Goal: Information Seeking & Learning: Learn about a topic

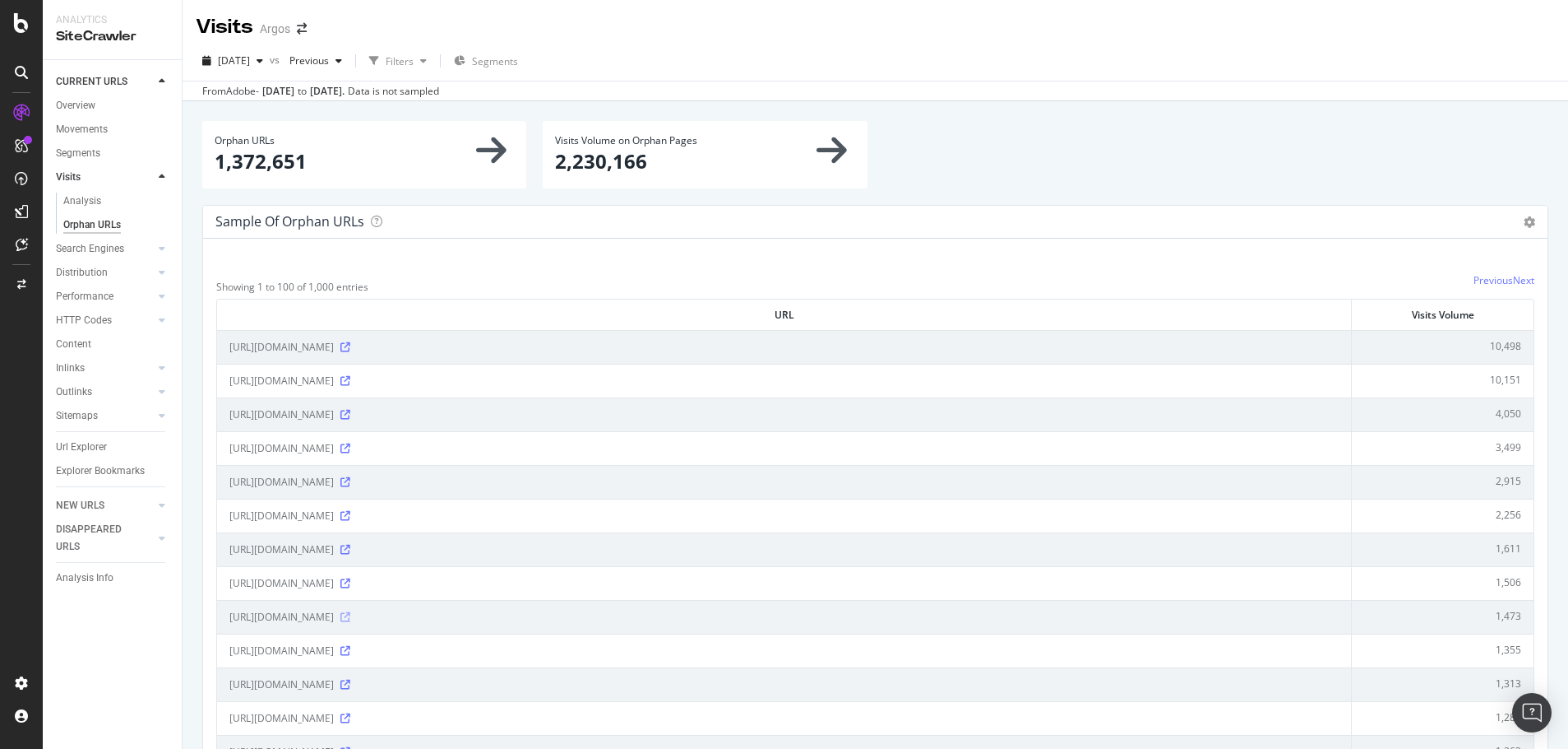
click at [350, 615] on icon at bounding box center [346, 617] width 10 height 10
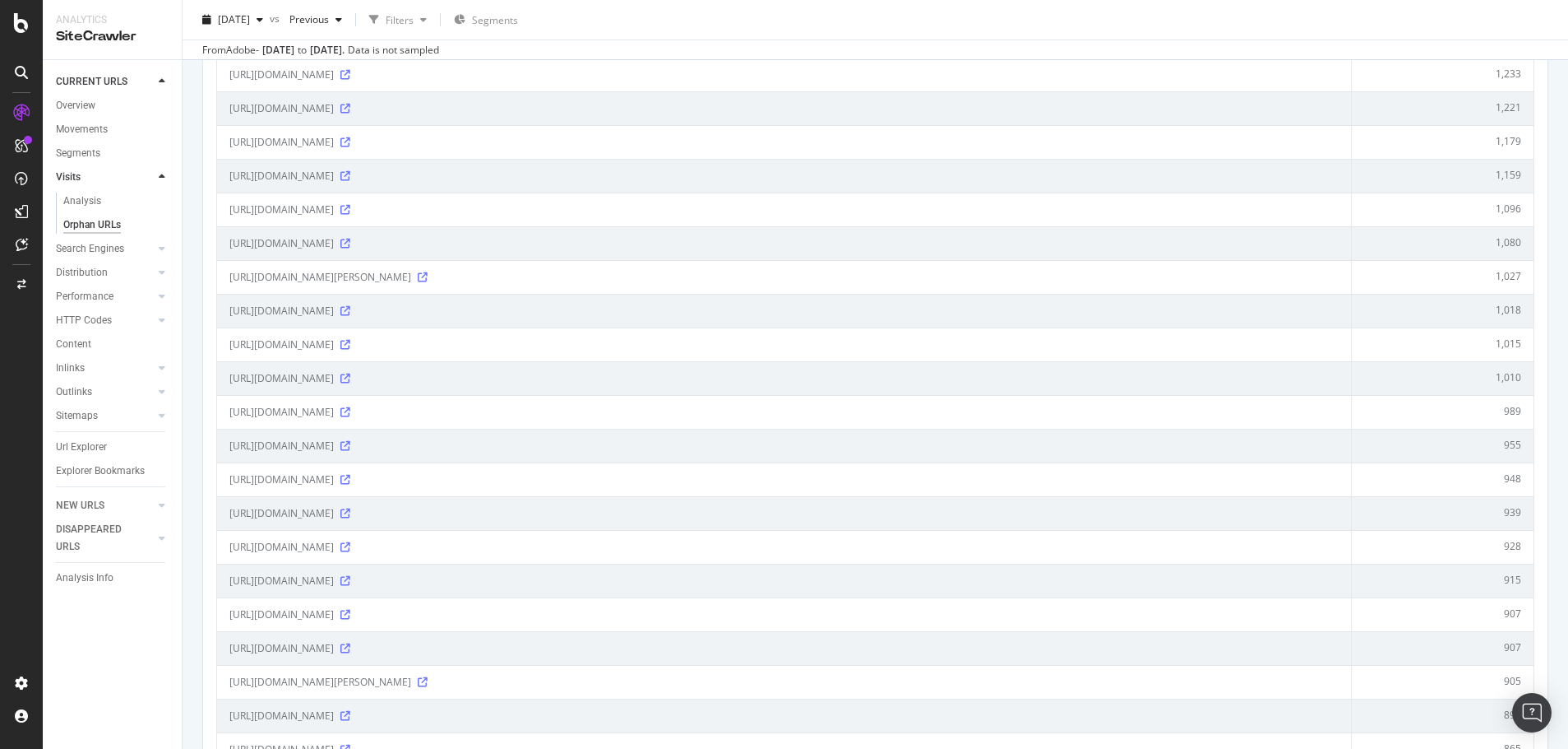
scroll to position [905, 0]
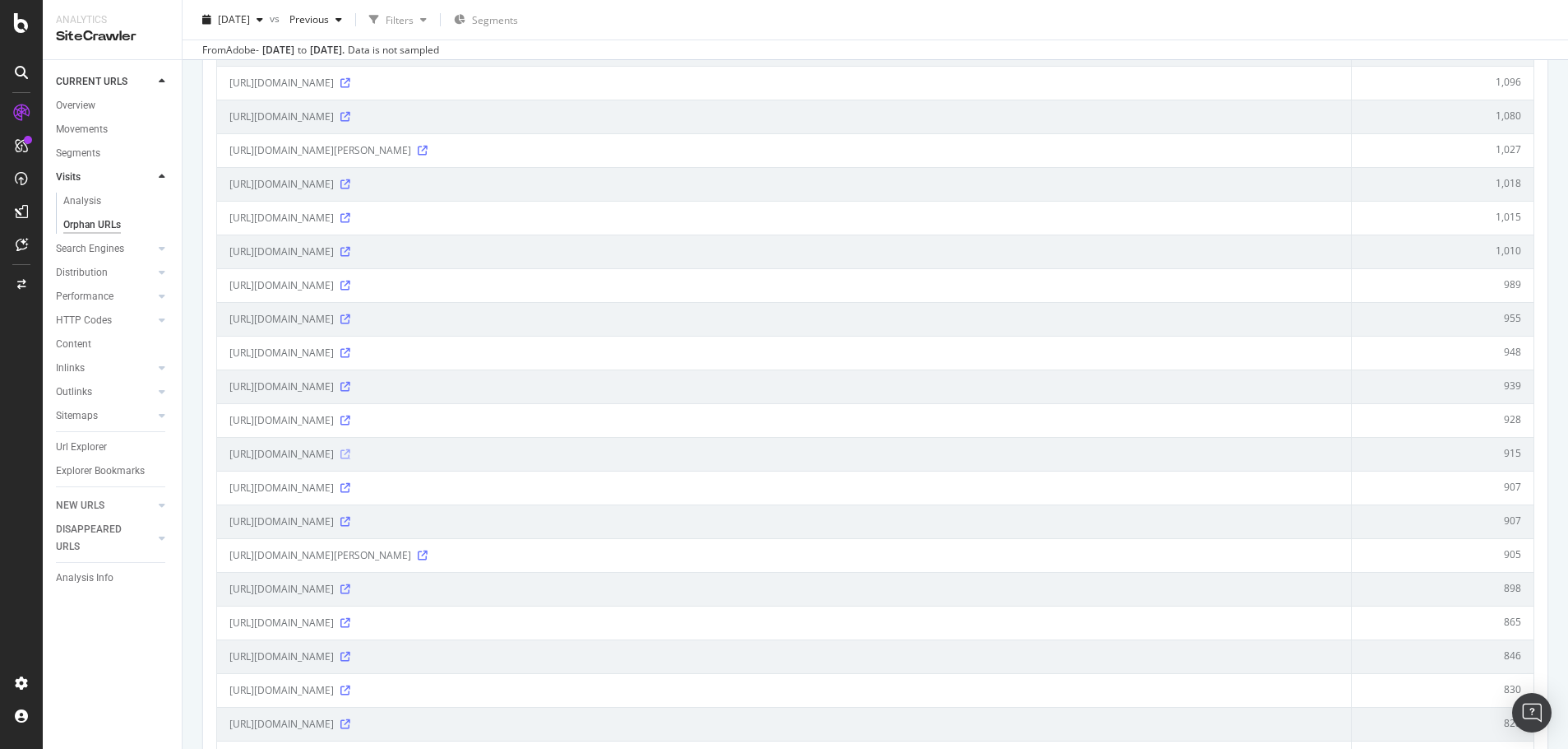
click at [350, 451] on icon at bounding box center [346, 454] width 10 height 10
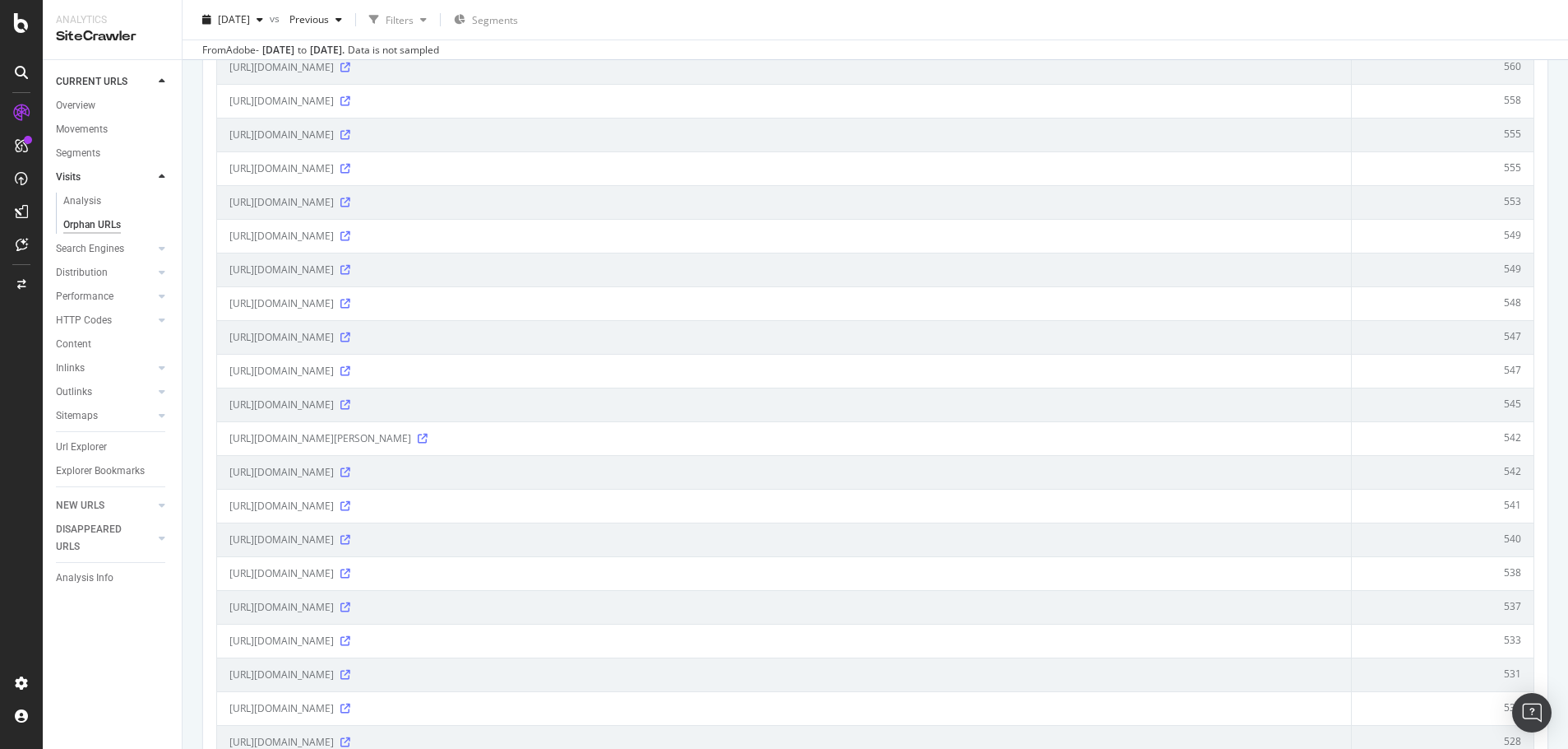
scroll to position [2962, 0]
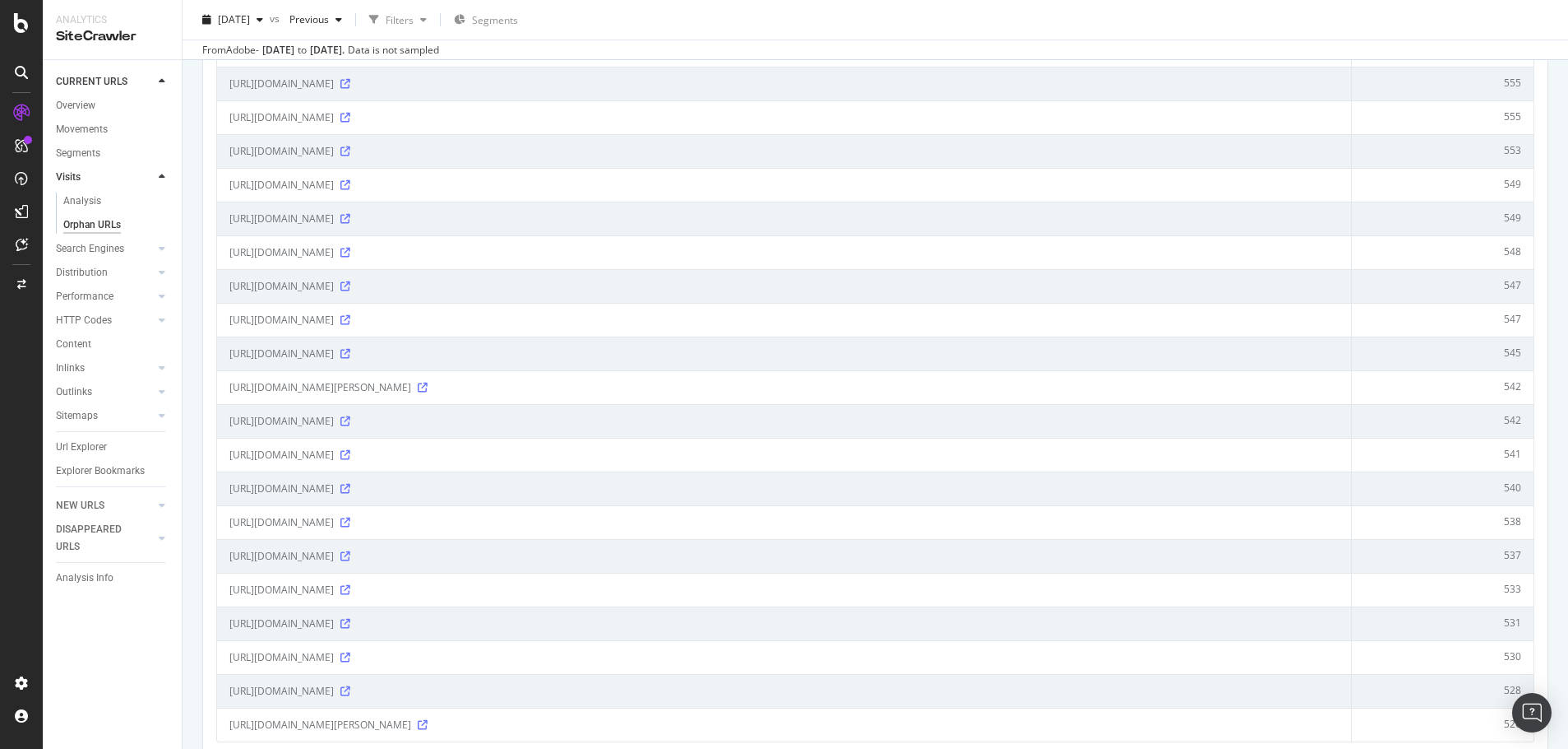
click at [433, 325] on div "https://www.argos.co.uk/product/3298675" at bounding box center [784, 319] width 1110 height 16
click at [350, 319] on icon at bounding box center [346, 320] width 10 height 10
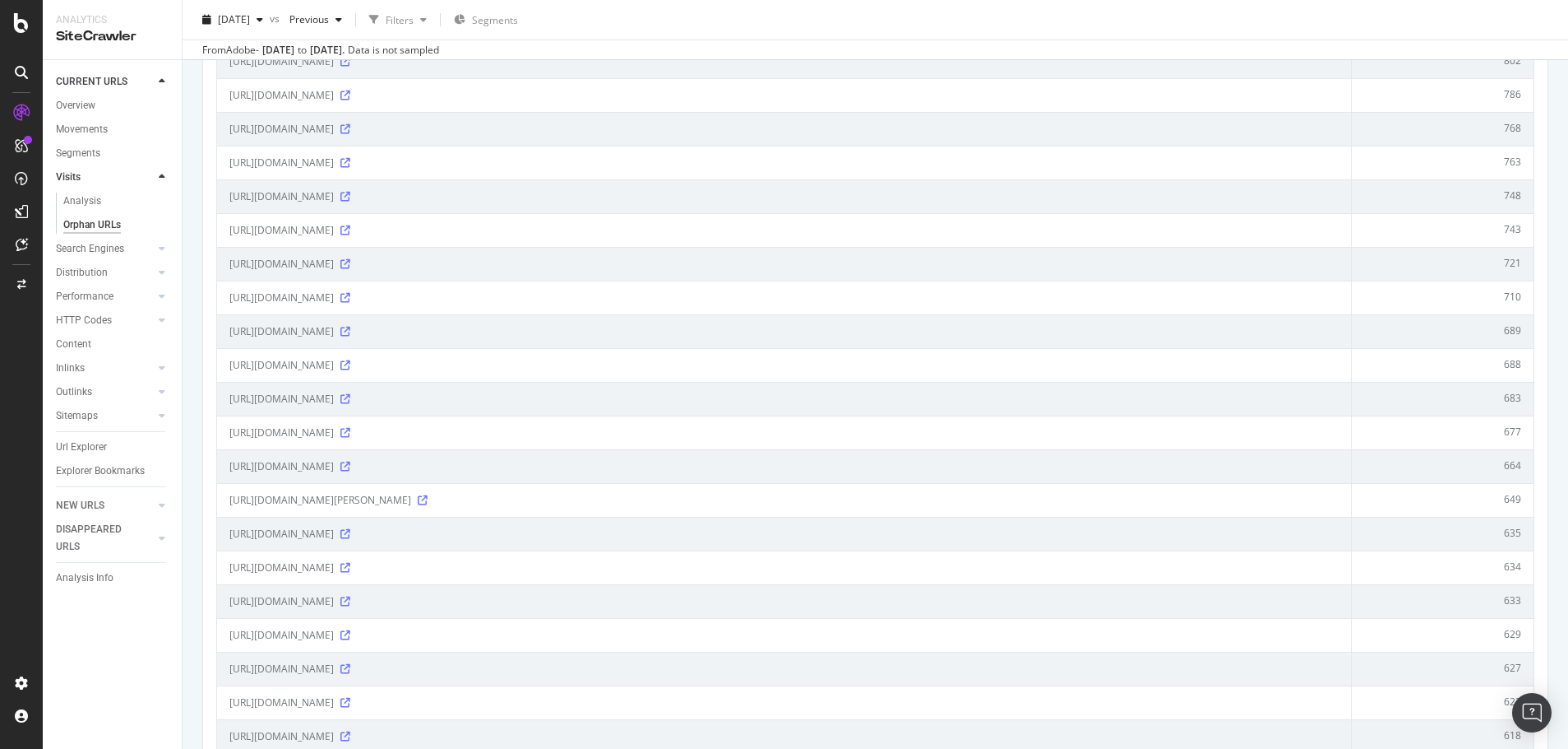
scroll to position [1563, 0]
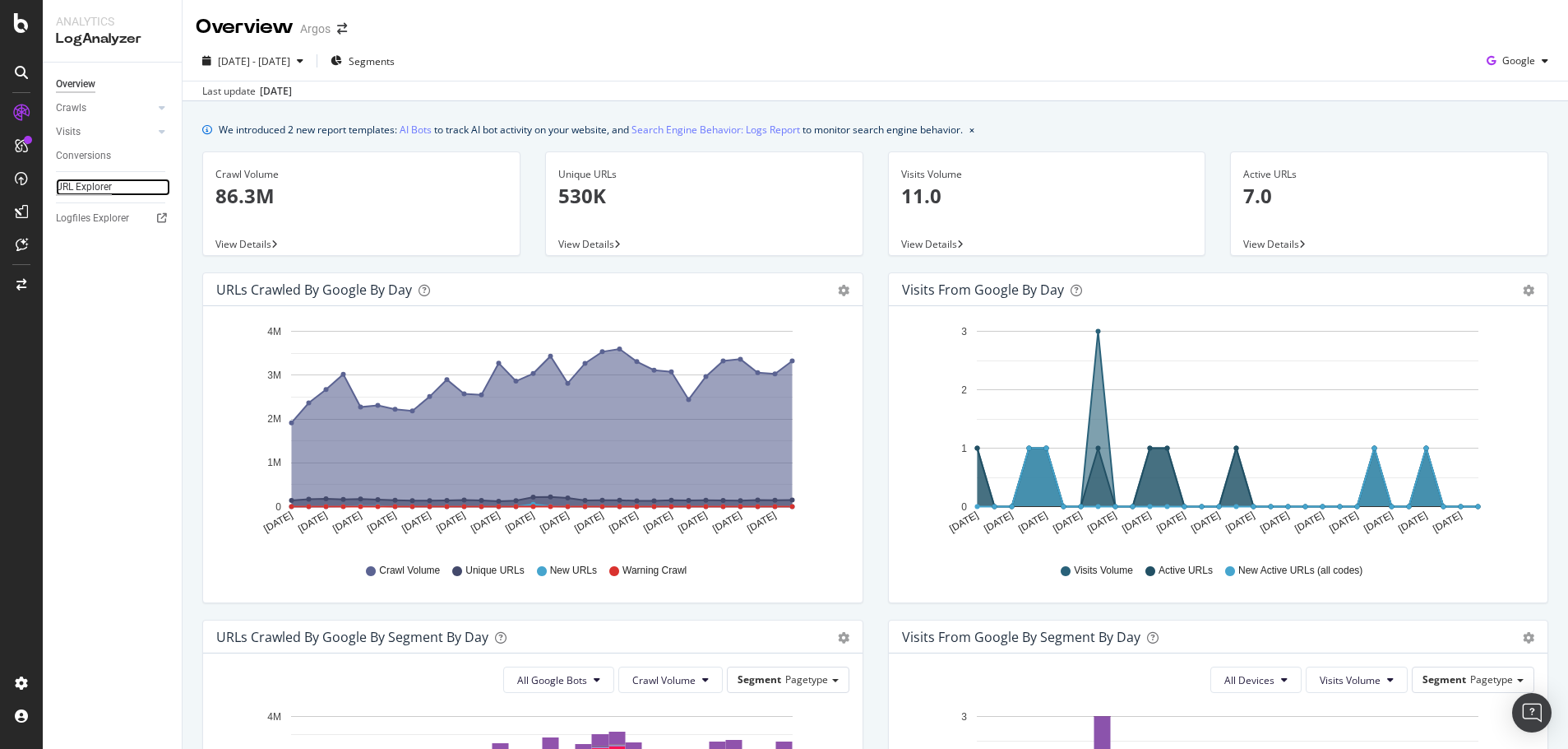
click at [95, 184] on div "URL Explorer" at bounding box center [84, 187] width 56 height 17
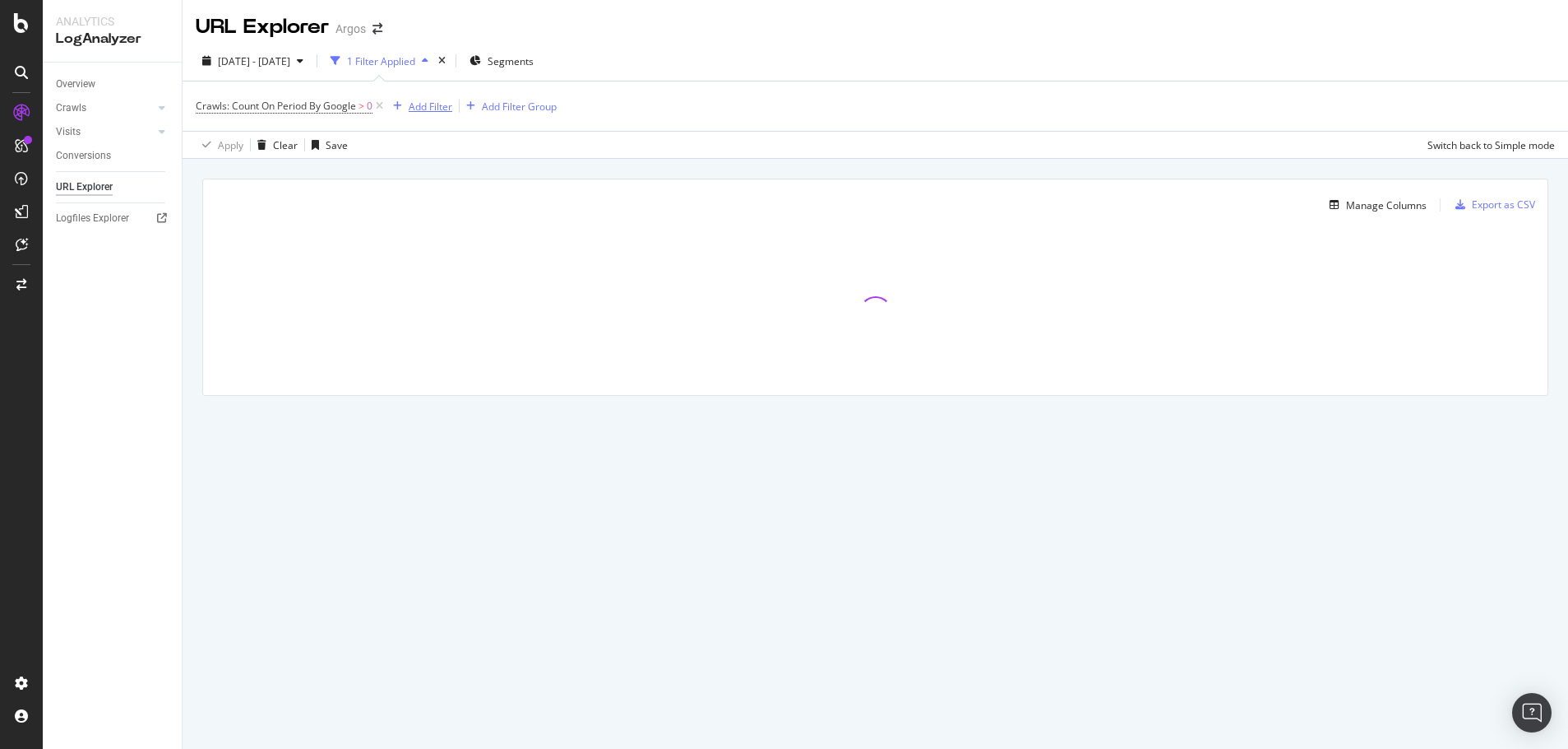
click at [439, 104] on div "Add Filter" at bounding box center [431, 106] width 44 height 14
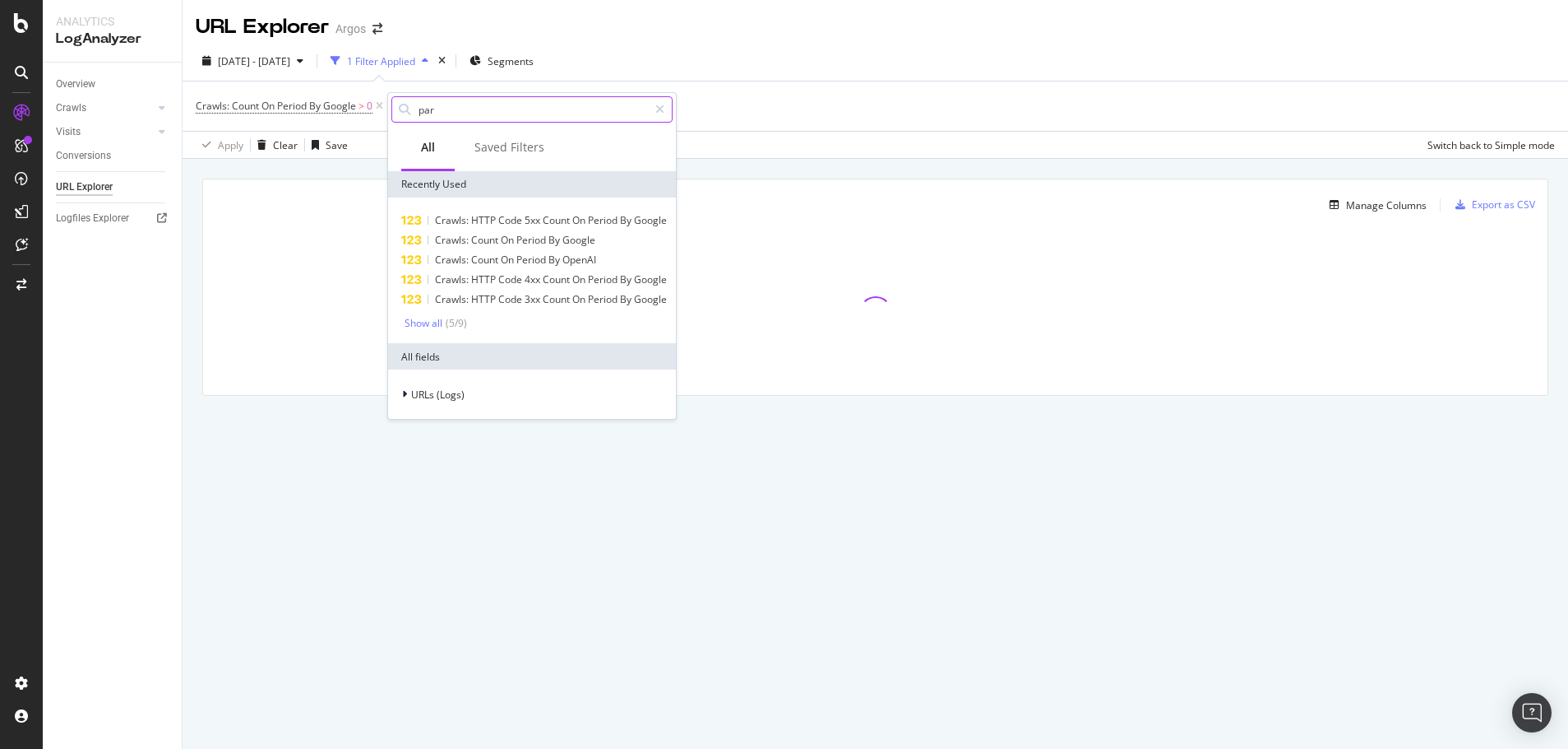
type input "para"
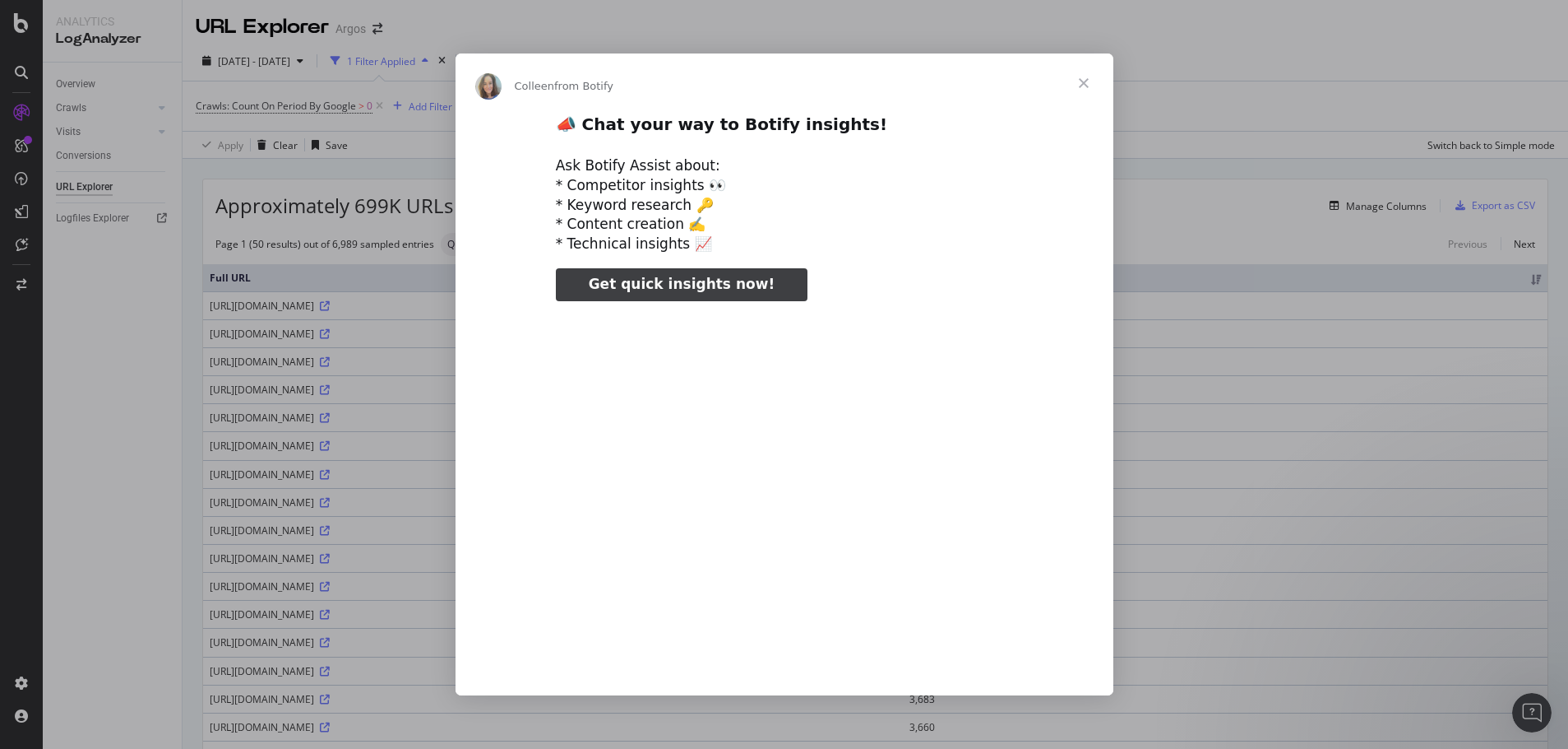
type input "292239"
click at [1087, 84] on span "Close" at bounding box center [1084, 83] width 59 height 59
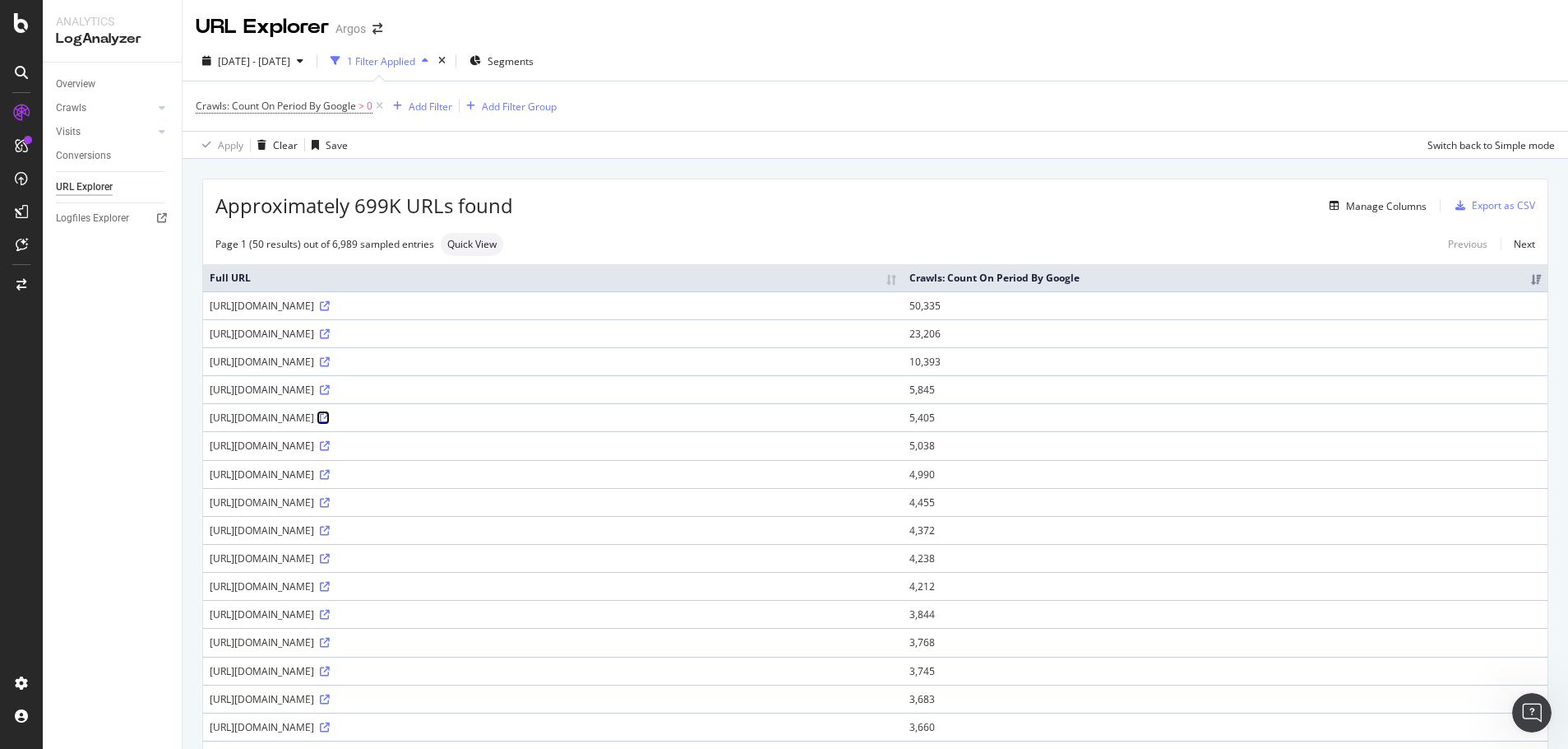
click at [329, 417] on icon at bounding box center [325, 417] width 10 height 10
click at [329, 643] on icon at bounding box center [325, 642] width 10 height 10
drag, startPoint x: 323, startPoint y: 388, endPoint x: 381, endPoint y: 389, distance: 58.0
click at [381, 389] on div "https://www.argos.co.uk/product-api/pdp-service/partNumber/2784908" at bounding box center [553, 389] width 687 height 14
copy div "/product-api/"
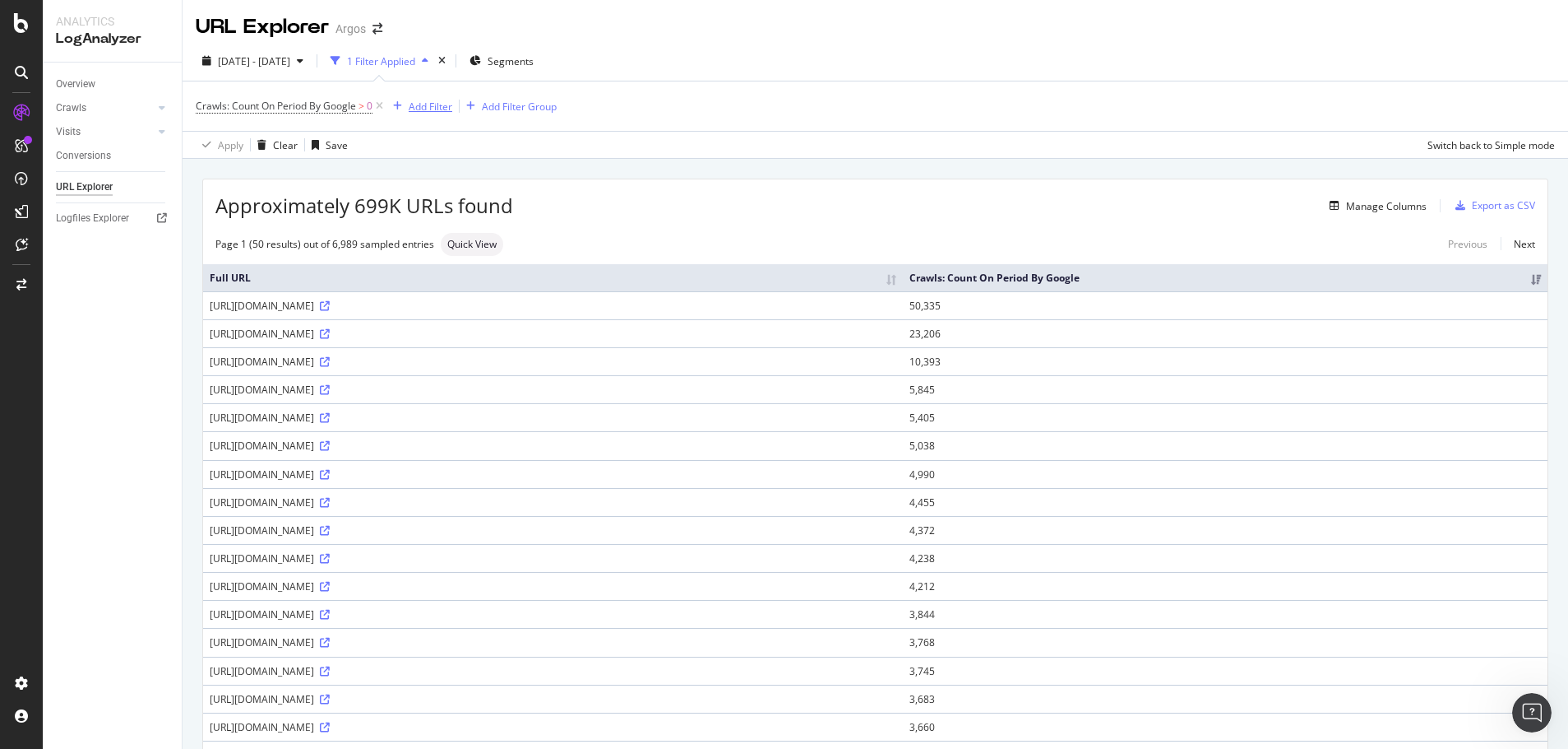
click at [406, 104] on div "button" at bounding box center [397, 106] width 22 height 10
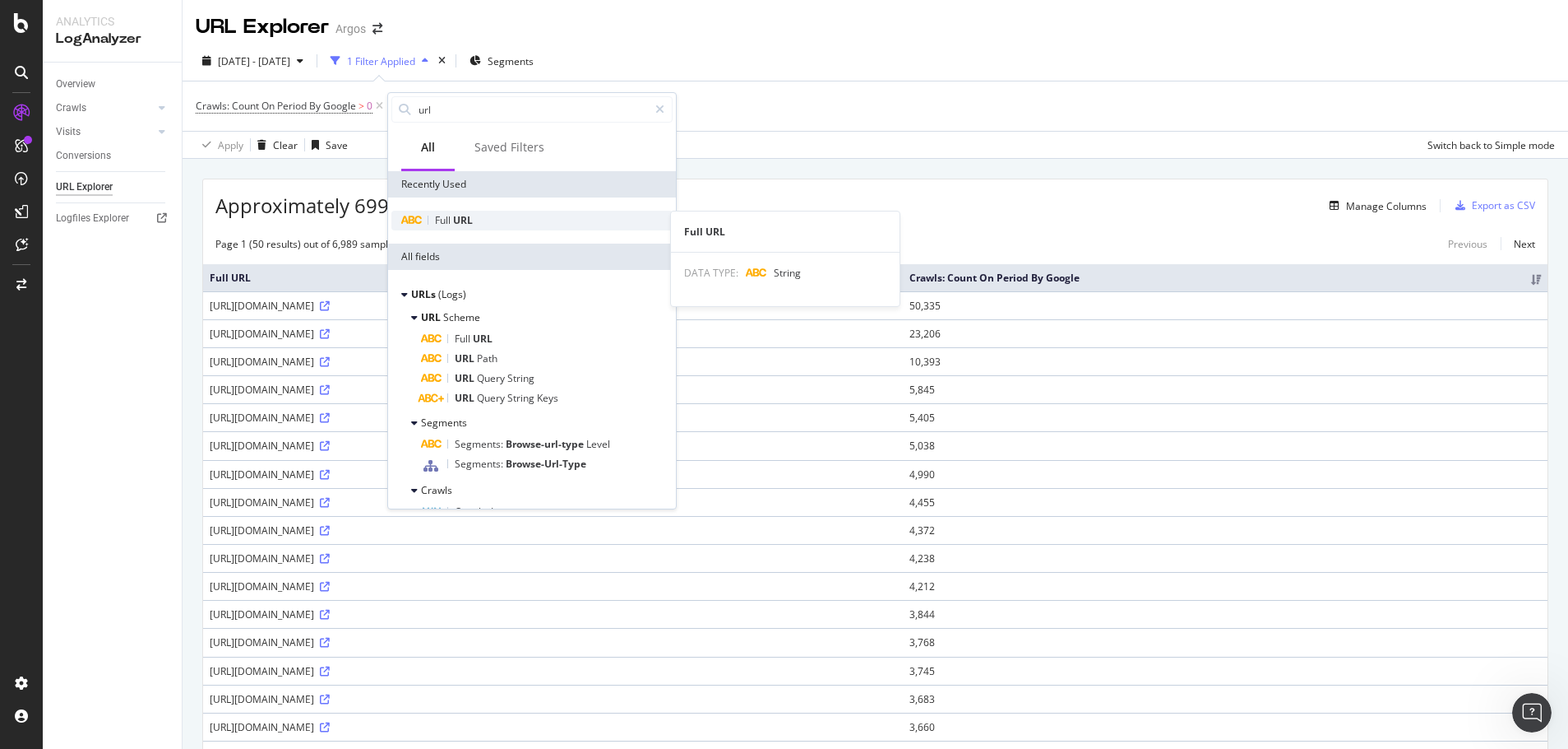
type input "url"
click at [465, 212] on div "Full URL" at bounding box center [532, 220] width 282 height 20
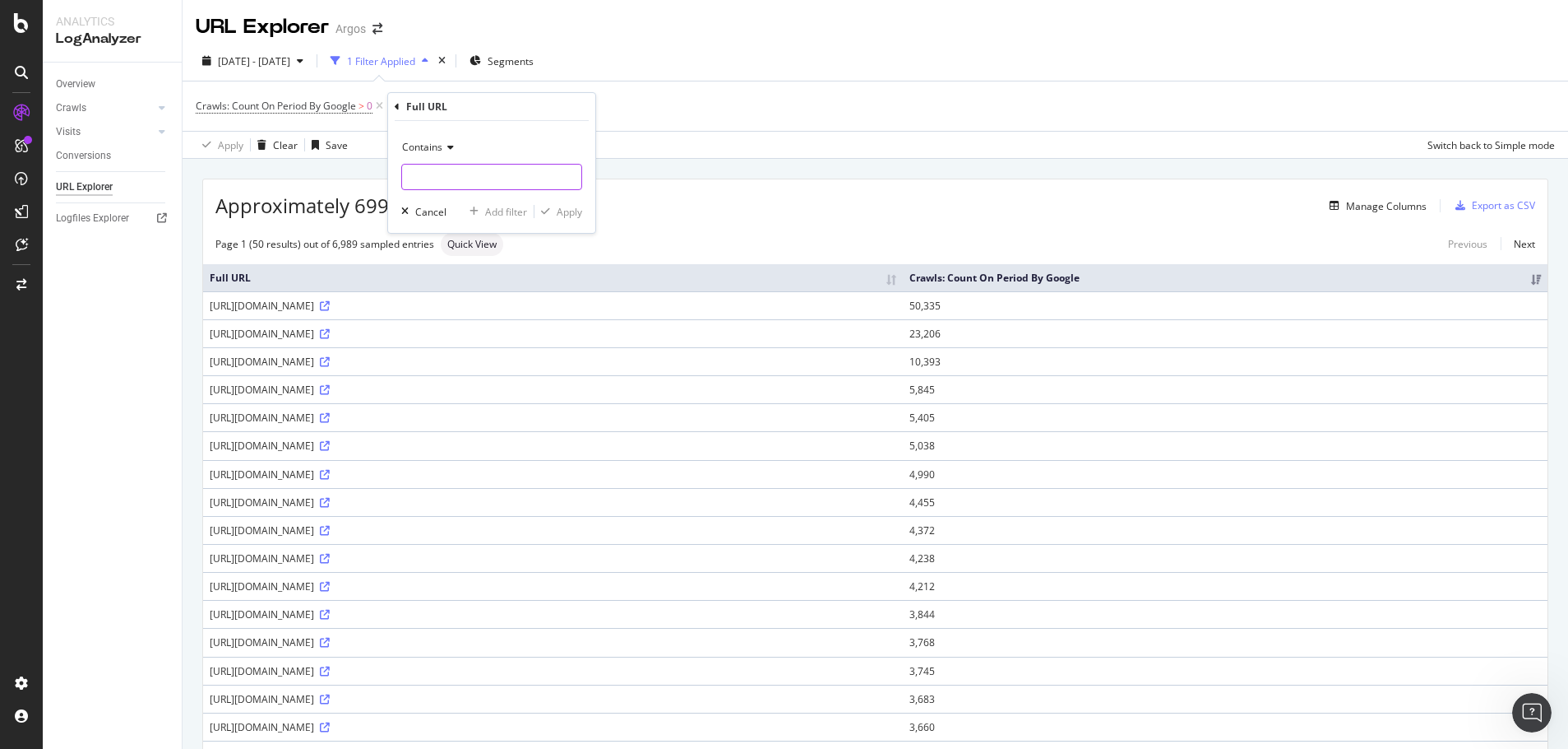
click at [468, 175] on input "text" at bounding box center [492, 177] width 180 height 27
paste input "/product-api/"
type input "/product-api/"
click at [562, 210] on div "Apply" at bounding box center [569, 211] width 26 height 14
click at [329, 528] on icon at bounding box center [325, 530] width 10 height 10
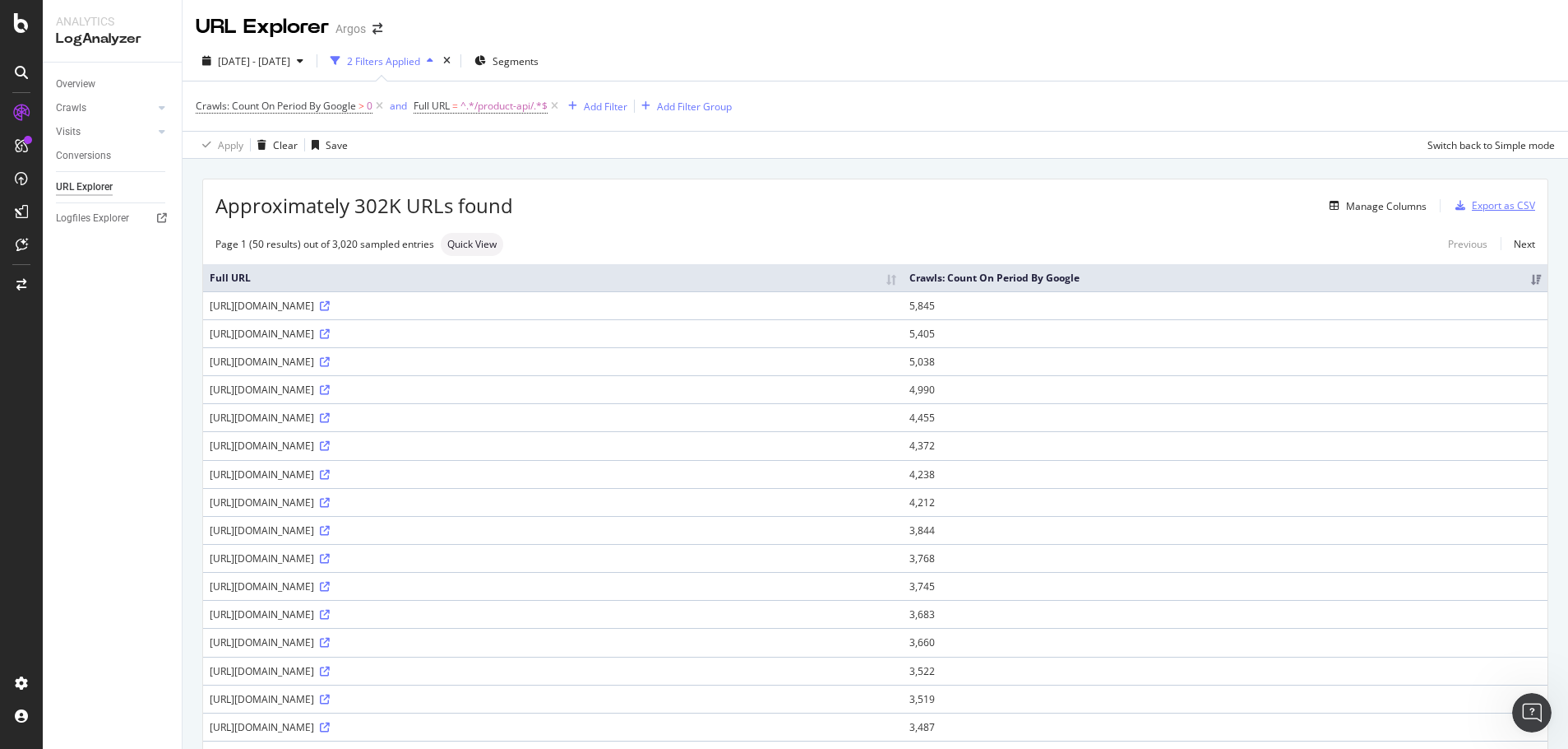
click at [1493, 203] on div "Export as CSV" at bounding box center [1504, 205] width 63 height 14
click at [1474, 203] on div "Export as CSV" at bounding box center [1504, 205] width 63 height 14
click at [559, 106] on icon at bounding box center [555, 105] width 14 height 16
click at [332, 104] on span "Crawls: Count On Period By Google" at bounding box center [276, 105] width 160 height 14
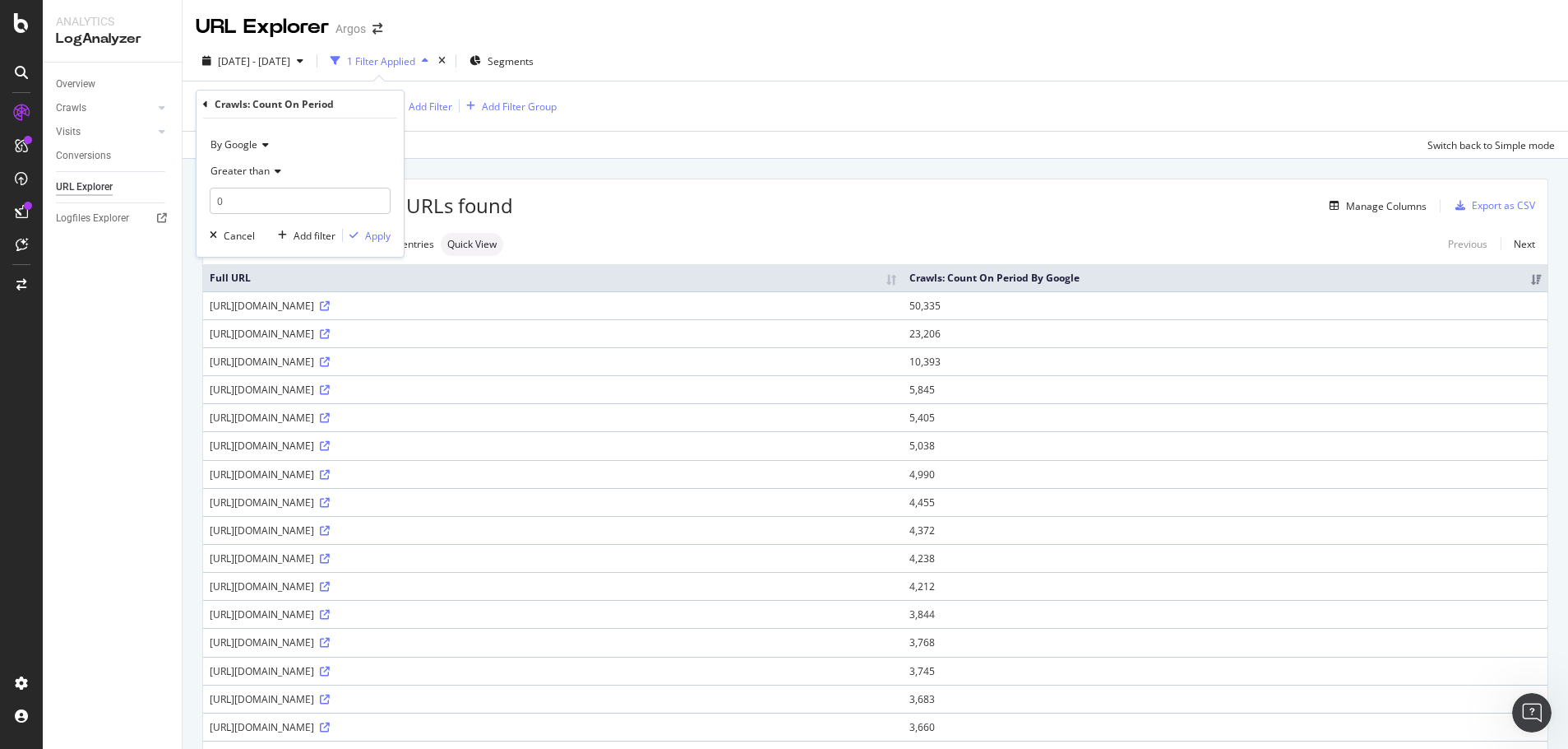
click at [225, 140] on span "By Google" at bounding box center [233, 144] width 47 height 14
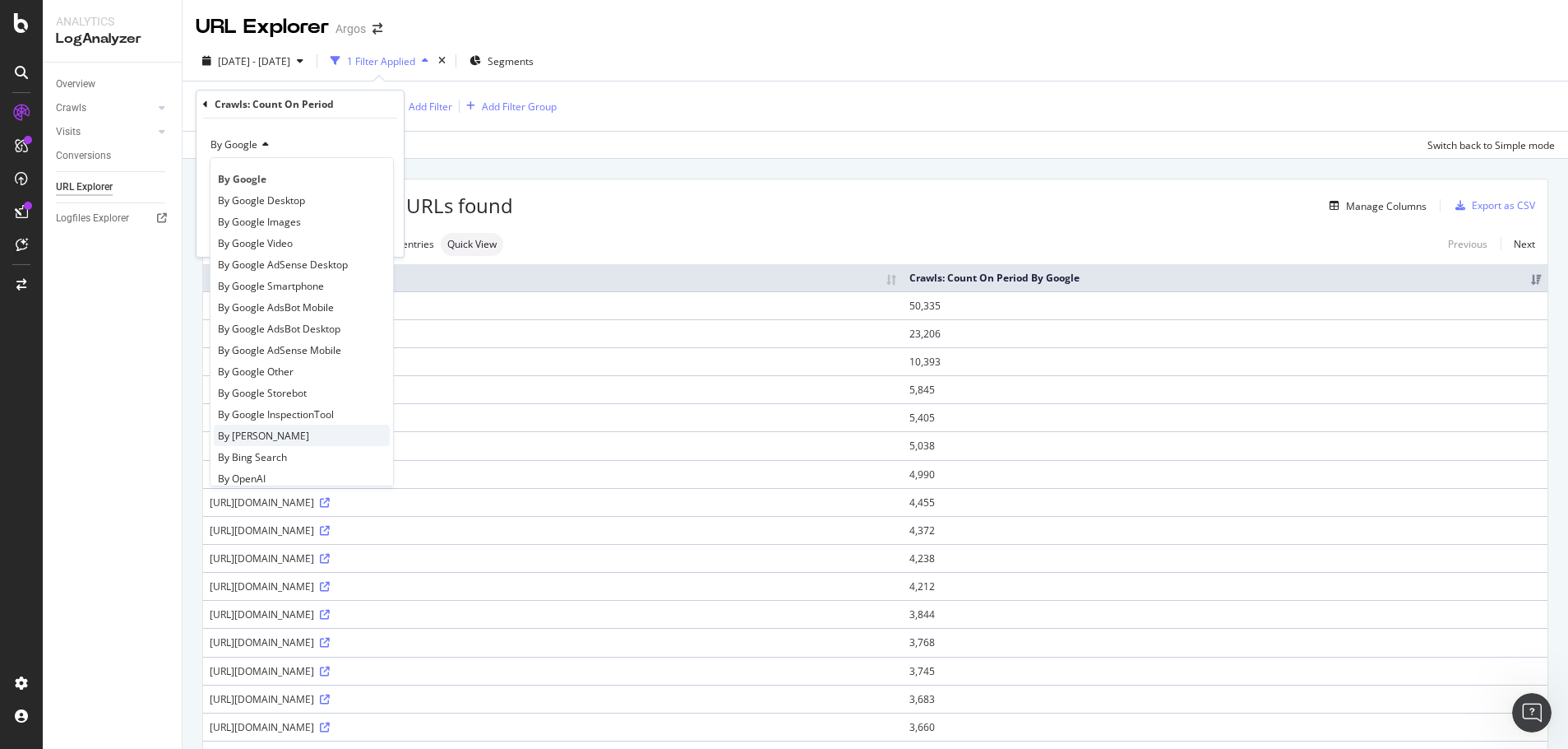
click at [296, 431] on div "By Bing" at bounding box center [302, 435] width 176 height 21
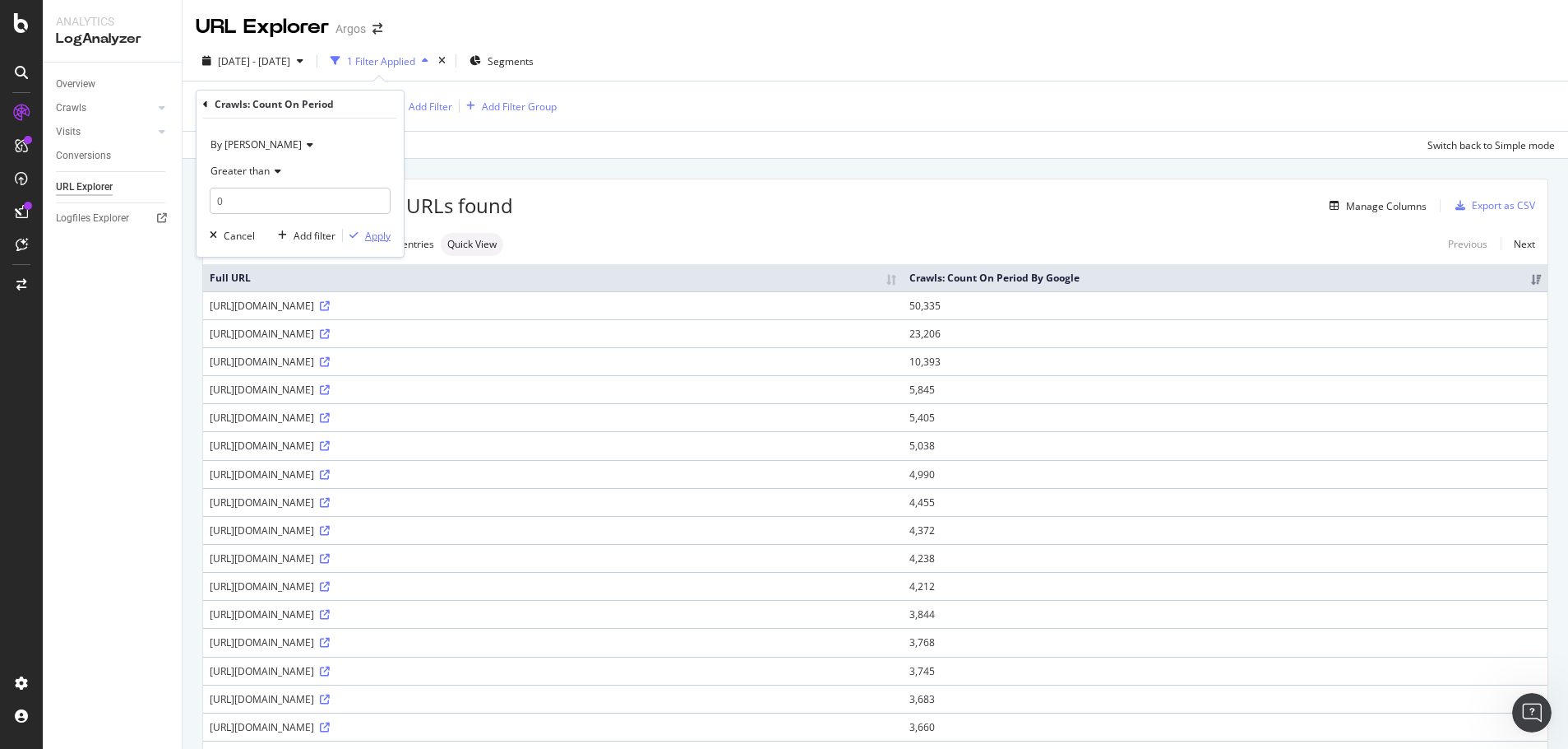
click at [359, 238] on div "button" at bounding box center [353, 235] width 22 height 10
click at [329, 530] on icon at bounding box center [325, 530] width 10 height 10
click at [1346, 417] on td "3,487" at bounding box center [1225, 417] width 645 height 28
click at [322, 106] on span "Crawls: Count On Period By Bing" at bounding box center [269, 105] width 148 height 14
click at [223, 134] on div "By Bing" at bounding box center [300, 145] width 180 height 27
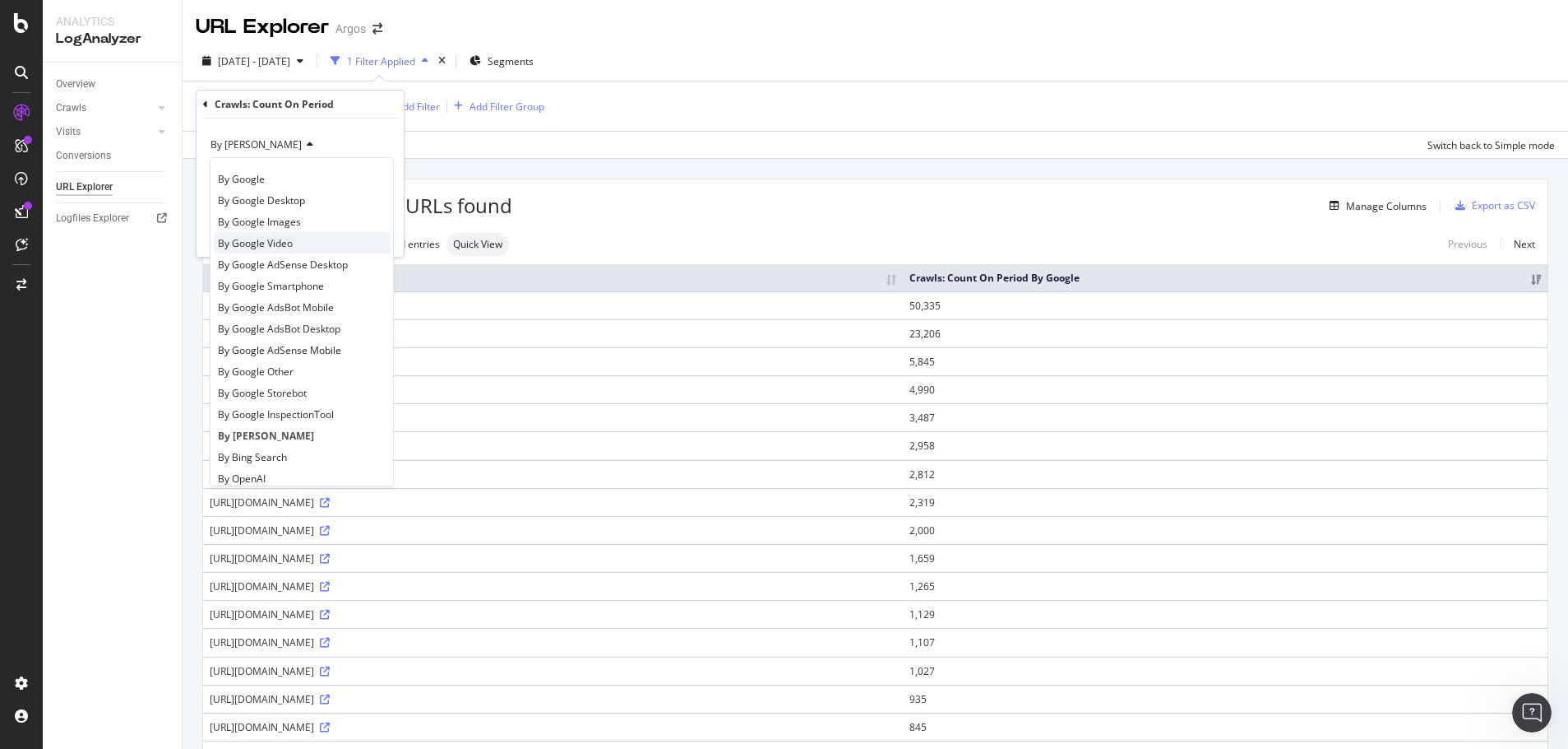
scroll to position [82, 0]
click at [283, 395] on div "By OpenAI" at bounding box center [302, 396] width 176 height 21
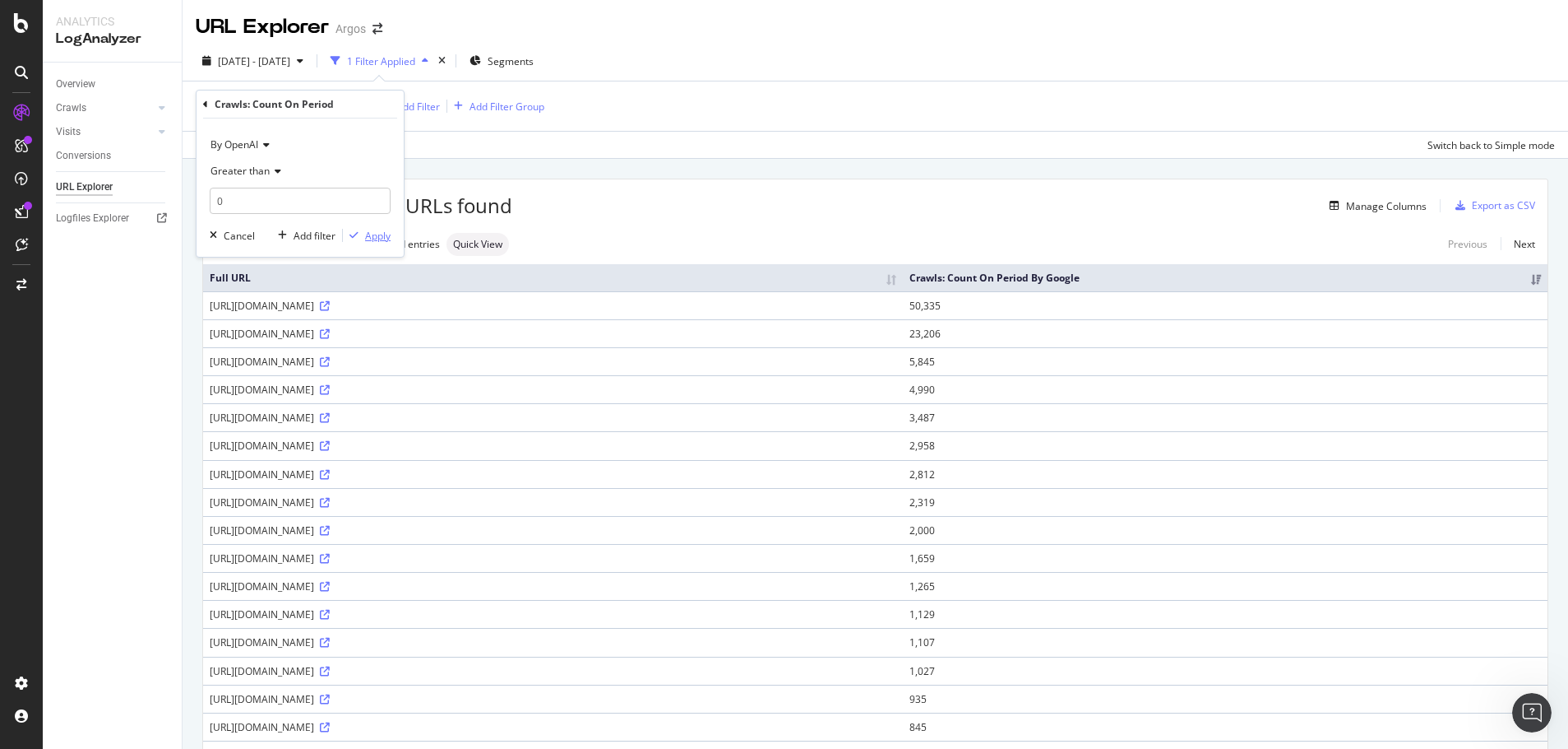
click at [382, 233] on div "Apply" at bounding box center [377, 235] width 26 height 14
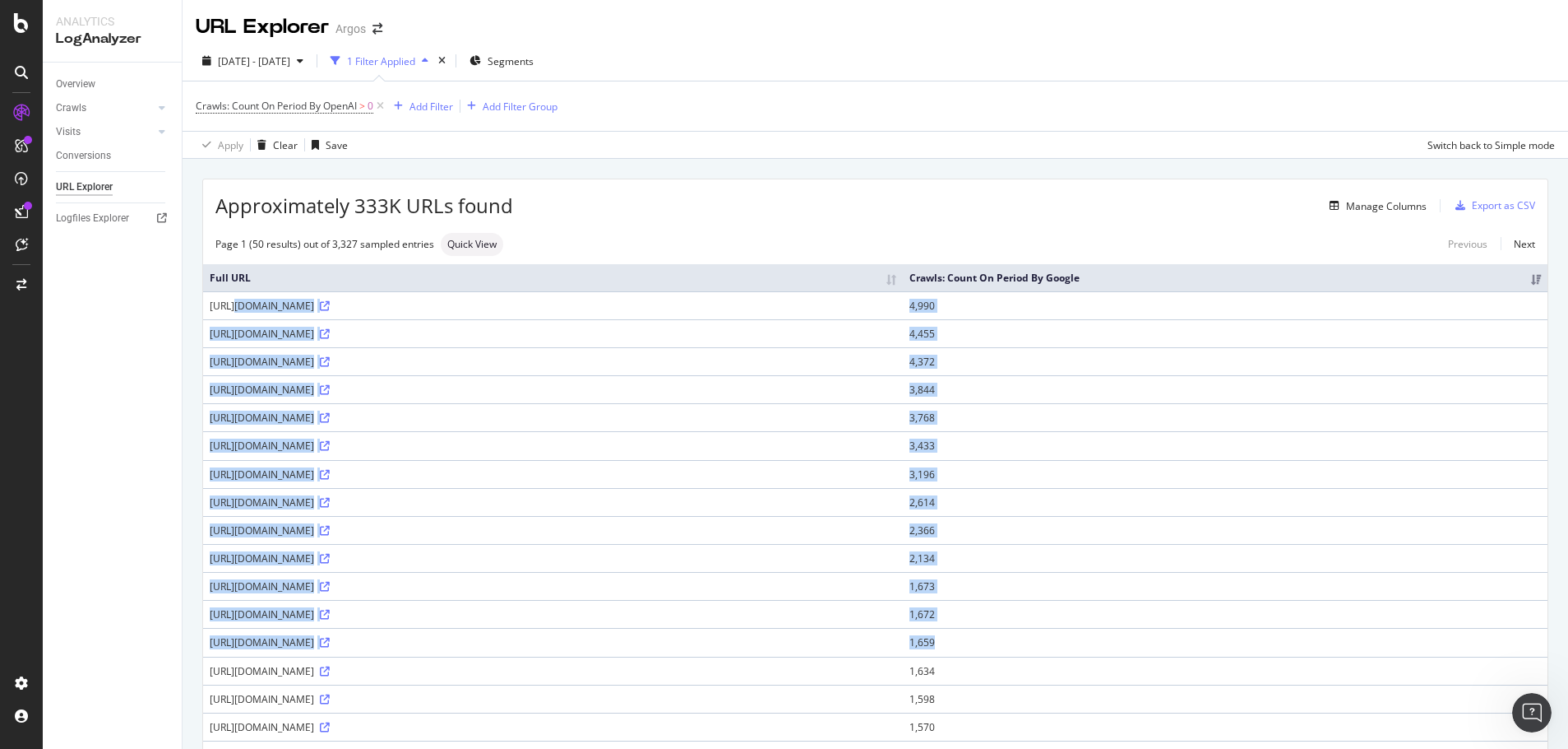
drag, startPoint x: 210, startPoint y: 304, endPoint x: 1227, endPoint y: 636, distance: 1069.8
copy tbody "https://www.argos.co.uk/product-api/pdp-service/partNumber/6064356 4,990 https:…"
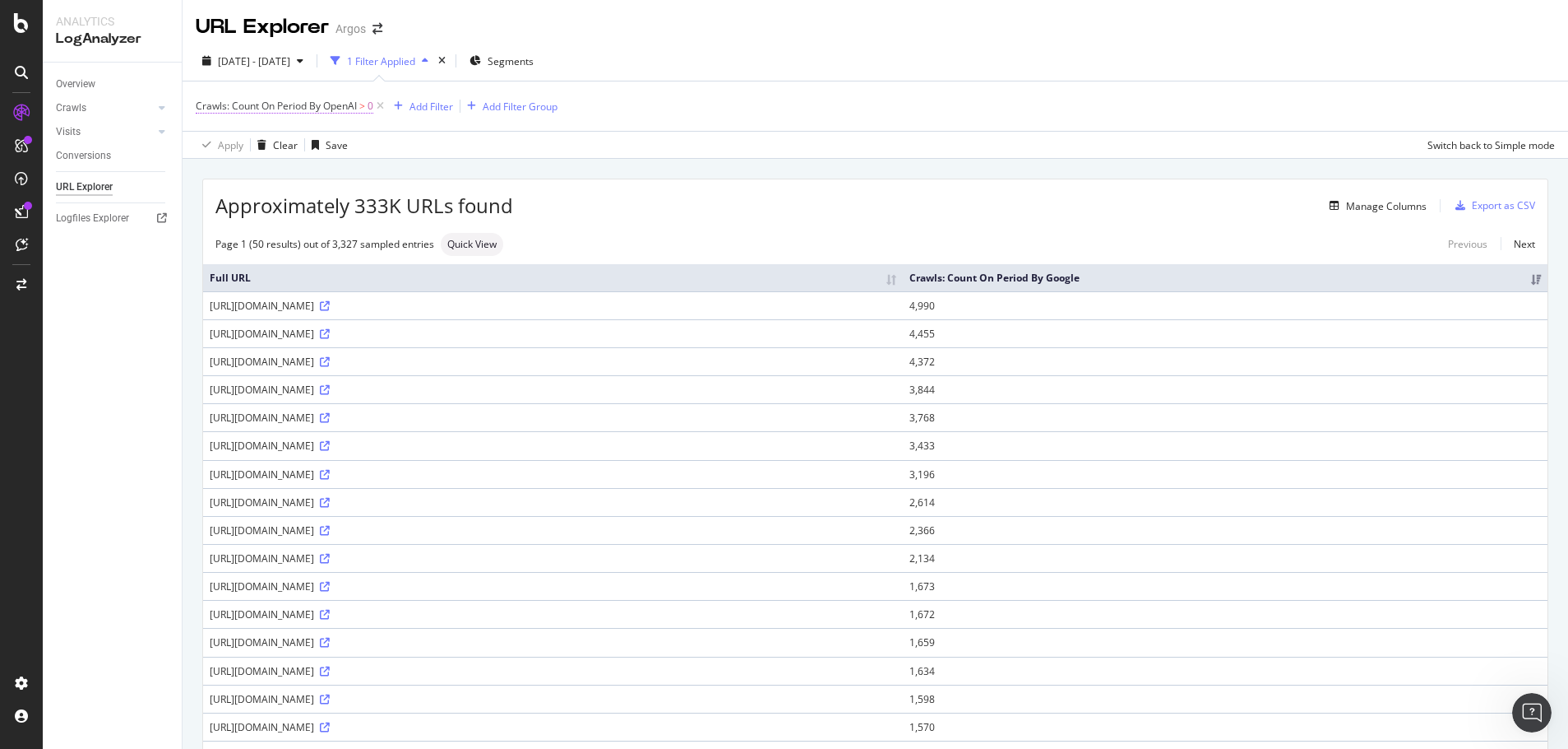
click at [336, 101] on span "Crawls: Count On Period By OpenAI" at bounding box center [276, 105] width 161 height 14
click at [271, 148] on div "By OpenAI" at bounding box center [300, 145] width 180 height 27
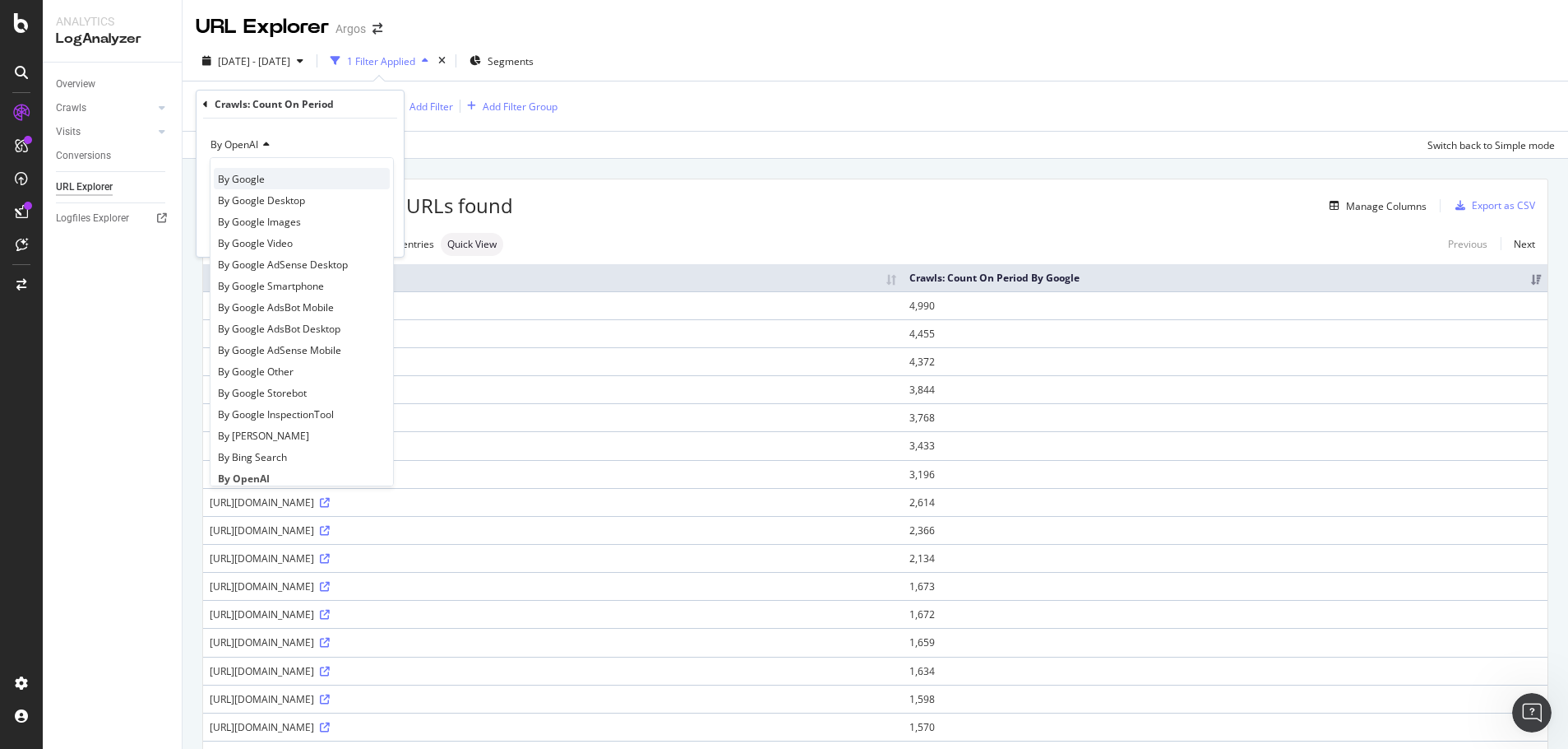
click at [252, 172] on span "By Google" at bounding box center [241, 179] width 47 height 14
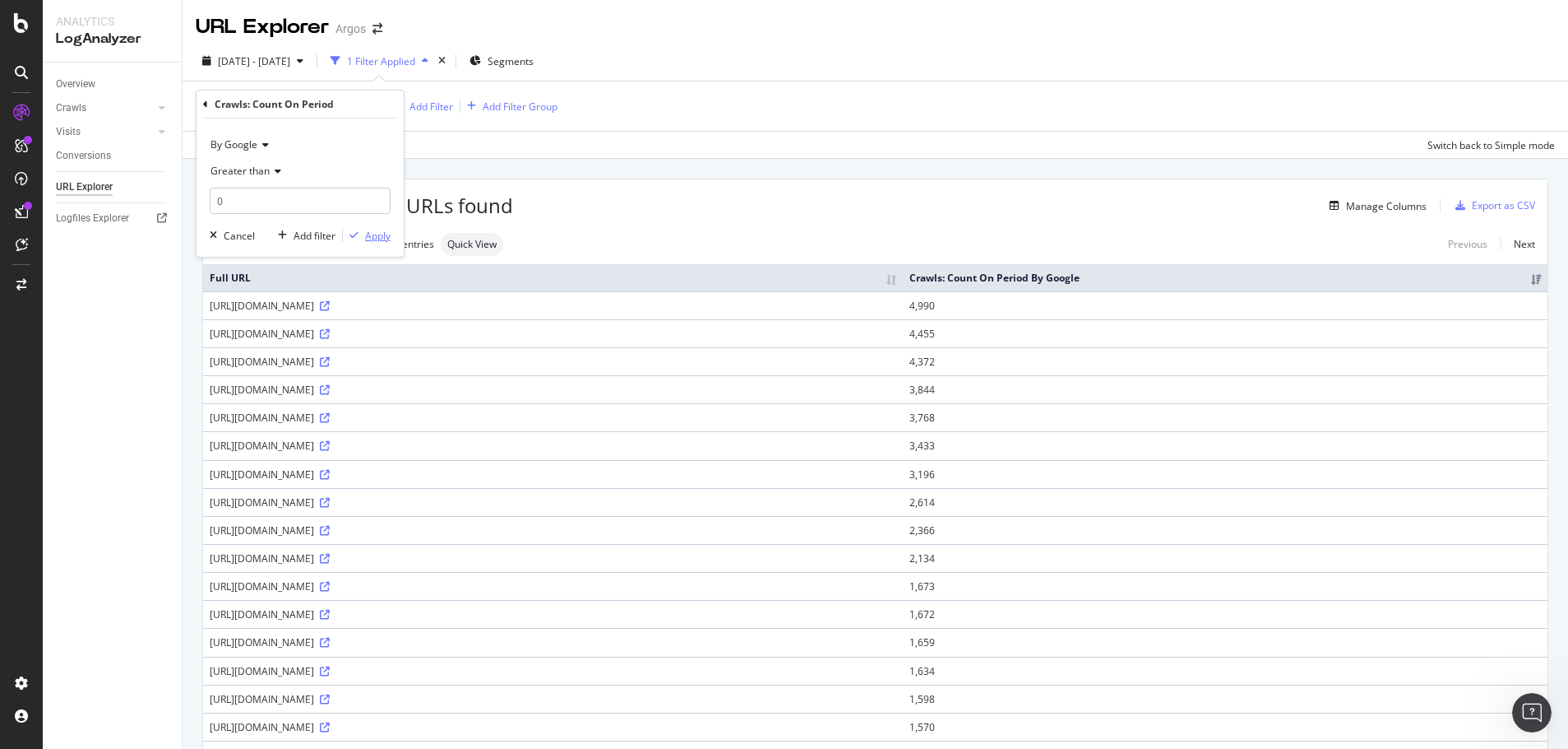
click at [379, 240] on div "Apply" at bounding box center [377, 235] width 26 height 14
click at [440, 105] on div "Add Filter" at bounding box center [431, 106] width 44 height 14
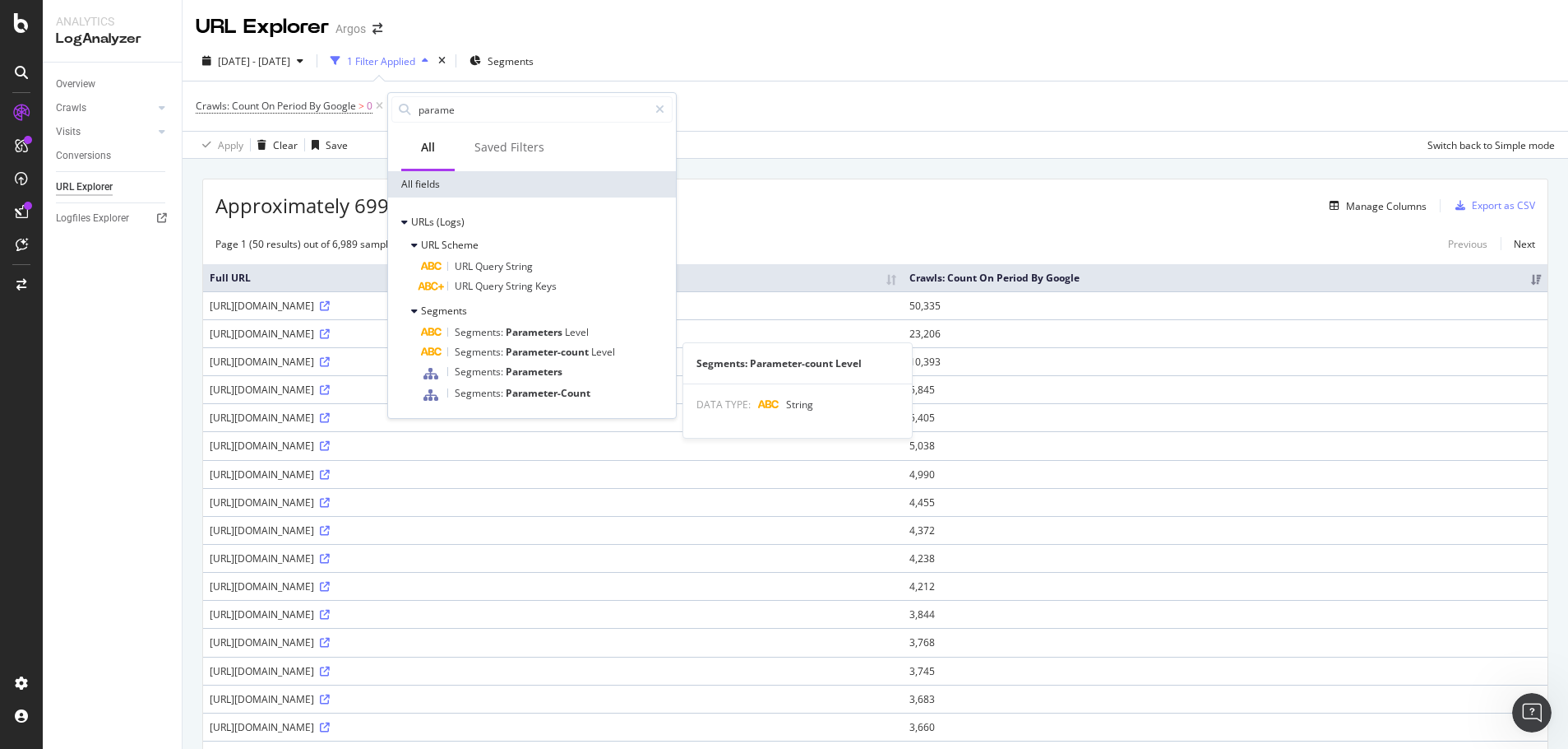
type input "paramet"
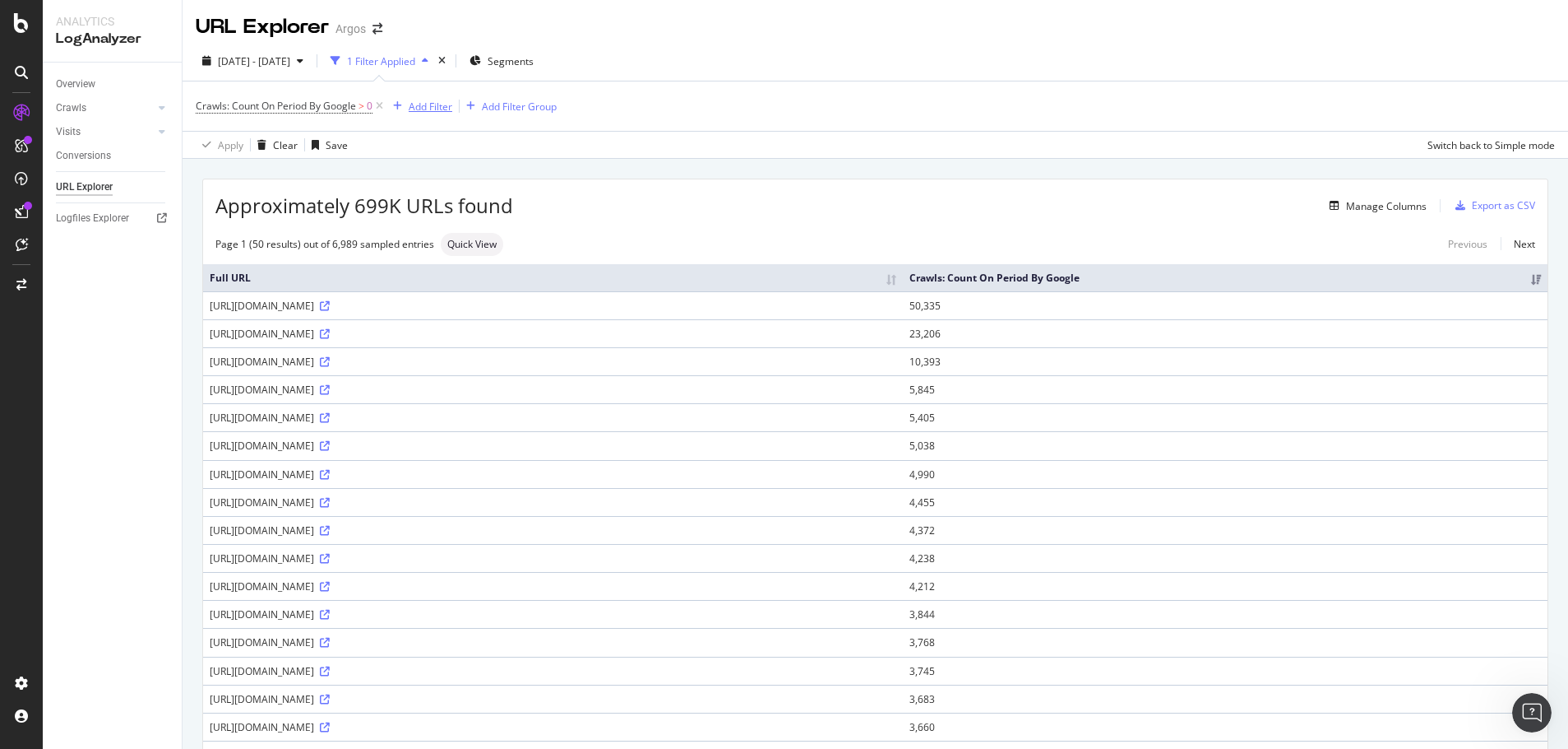
click at [424, 104] on div "Add Filter" at bounding box center [431, 106] width 44 height 14
type input "w"
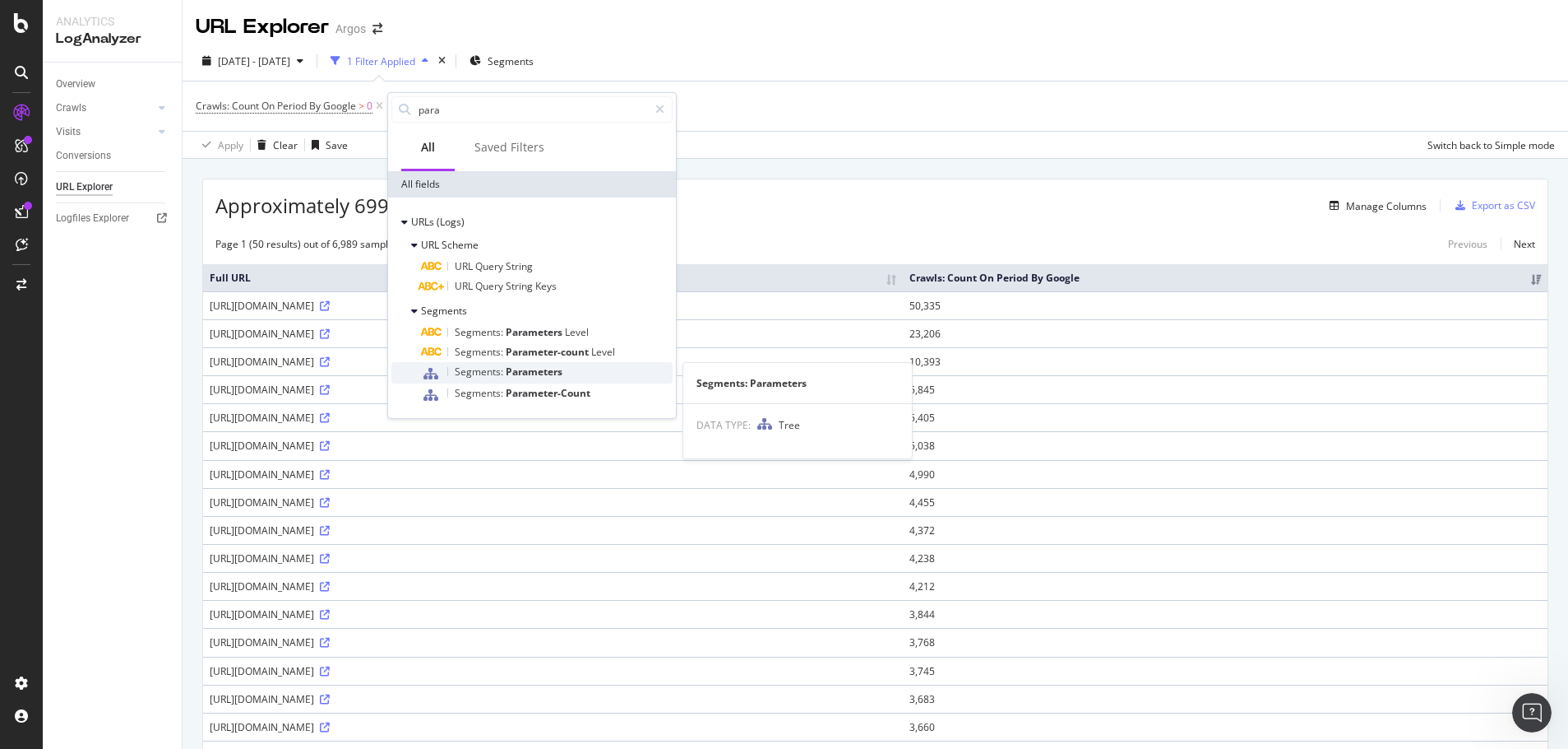
type input "para"
click at [584, 370] on div "Segments: Parameters" at bounding box center [547, 373] width 252 height 21
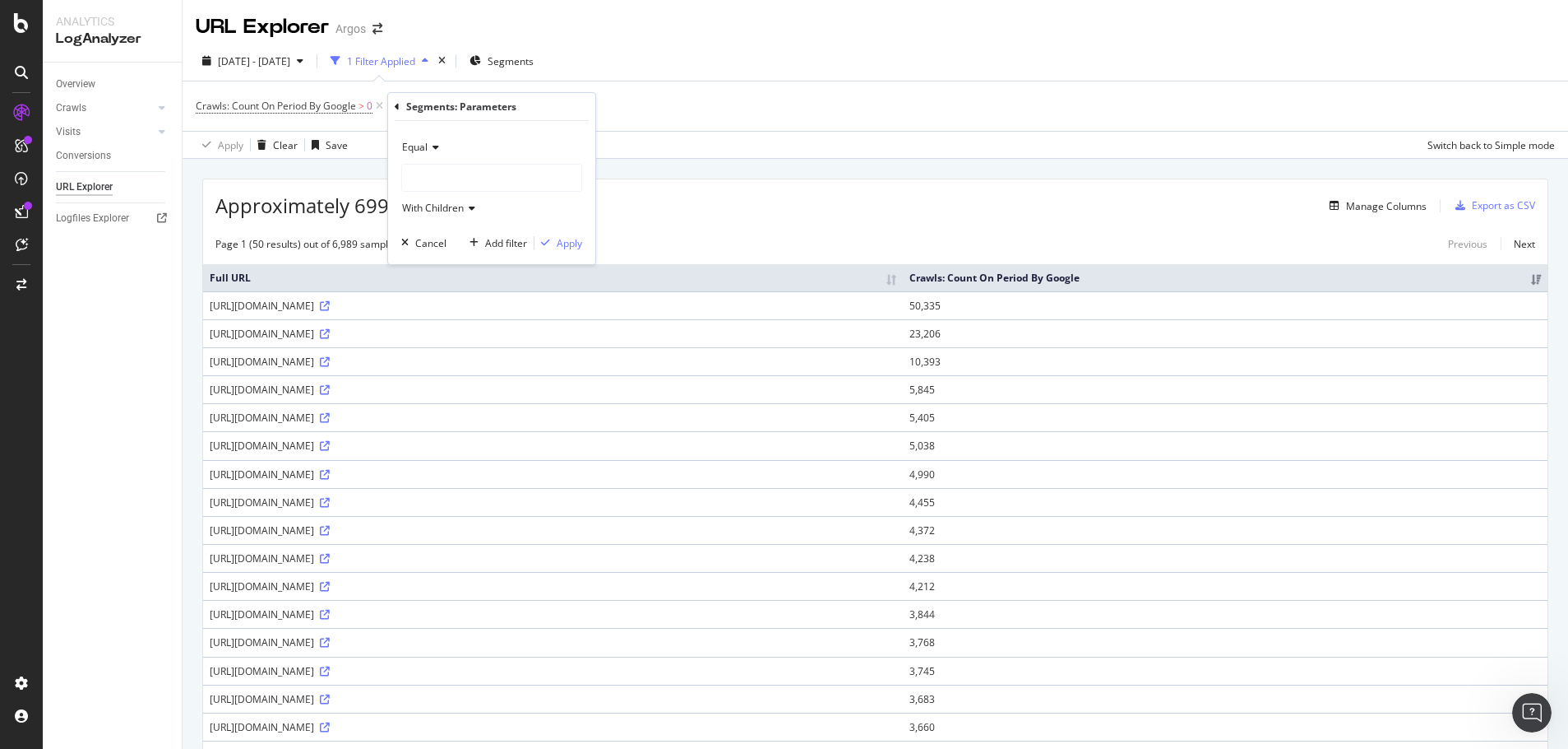
click at [424, 172] on div at bounding box center [492, 178] width 180 height 27
click at [720, 138] on div "Apply Clear Save Switch back to Simple mode" at bounding box center [875, 144] width 1386 height 27
click at [538, 100] on icon at bounding box center [537, 105] width 14 height 16
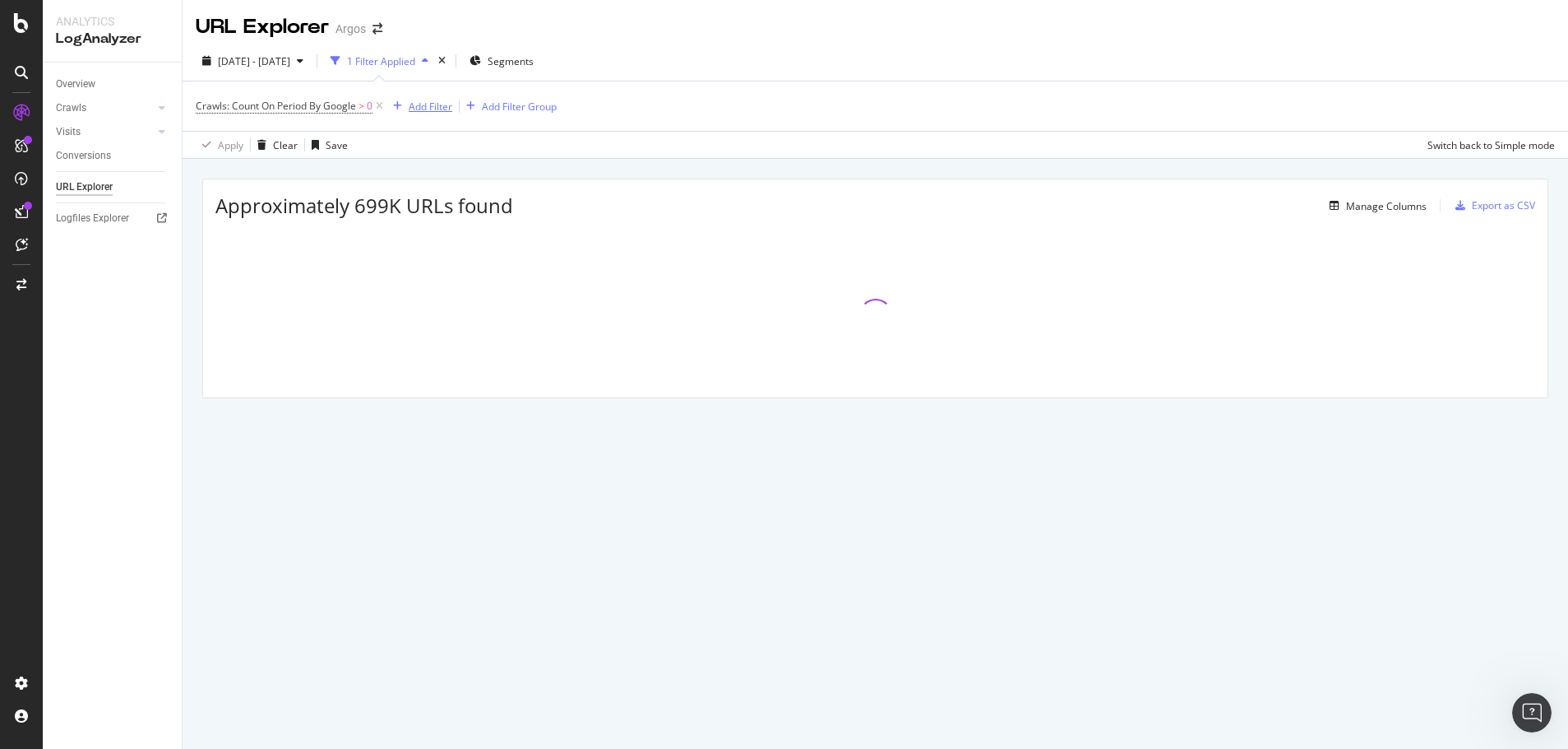
click at [430, 109] on div "Add Filter" at bounding box center [431, 106] width 44 height 14
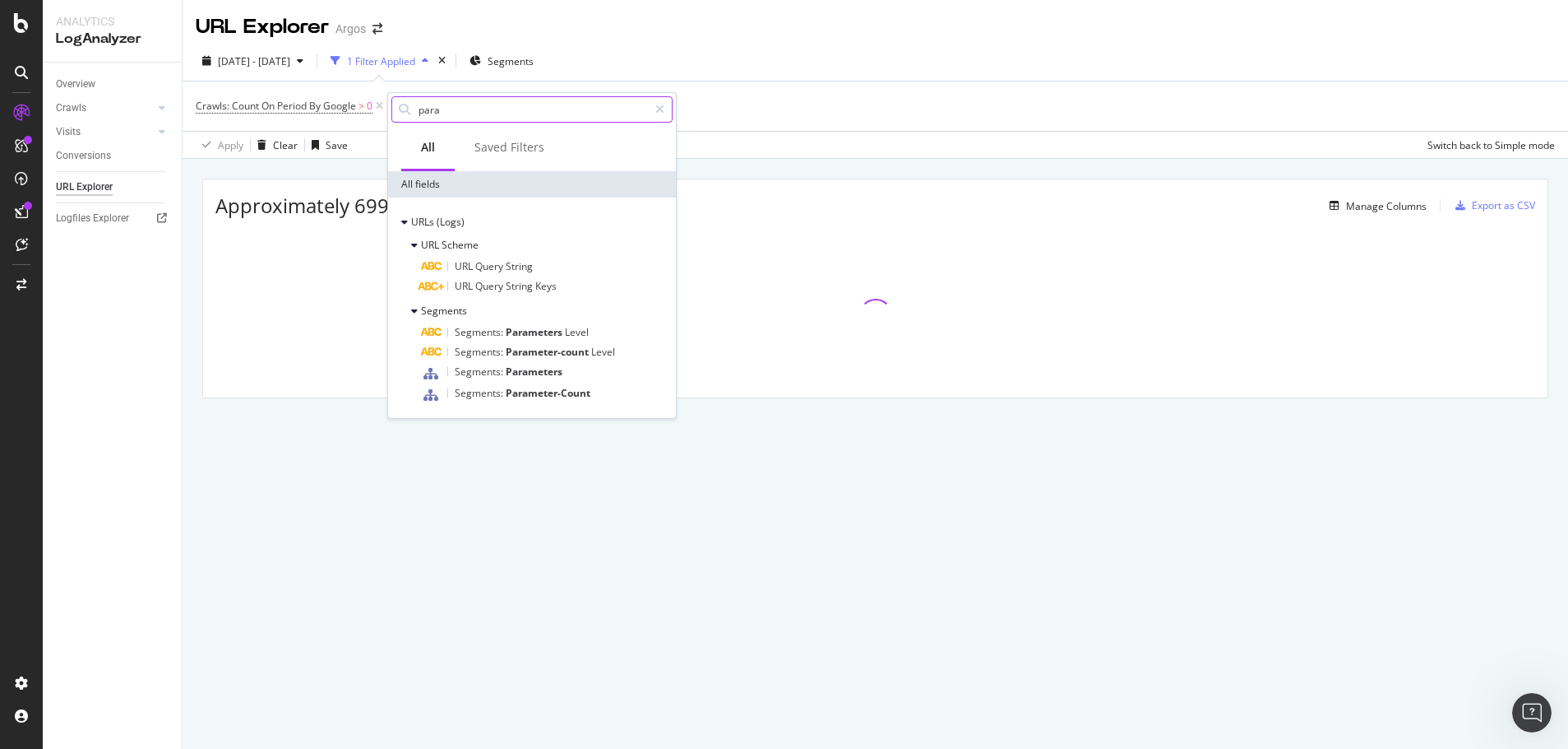
type input "parameters"
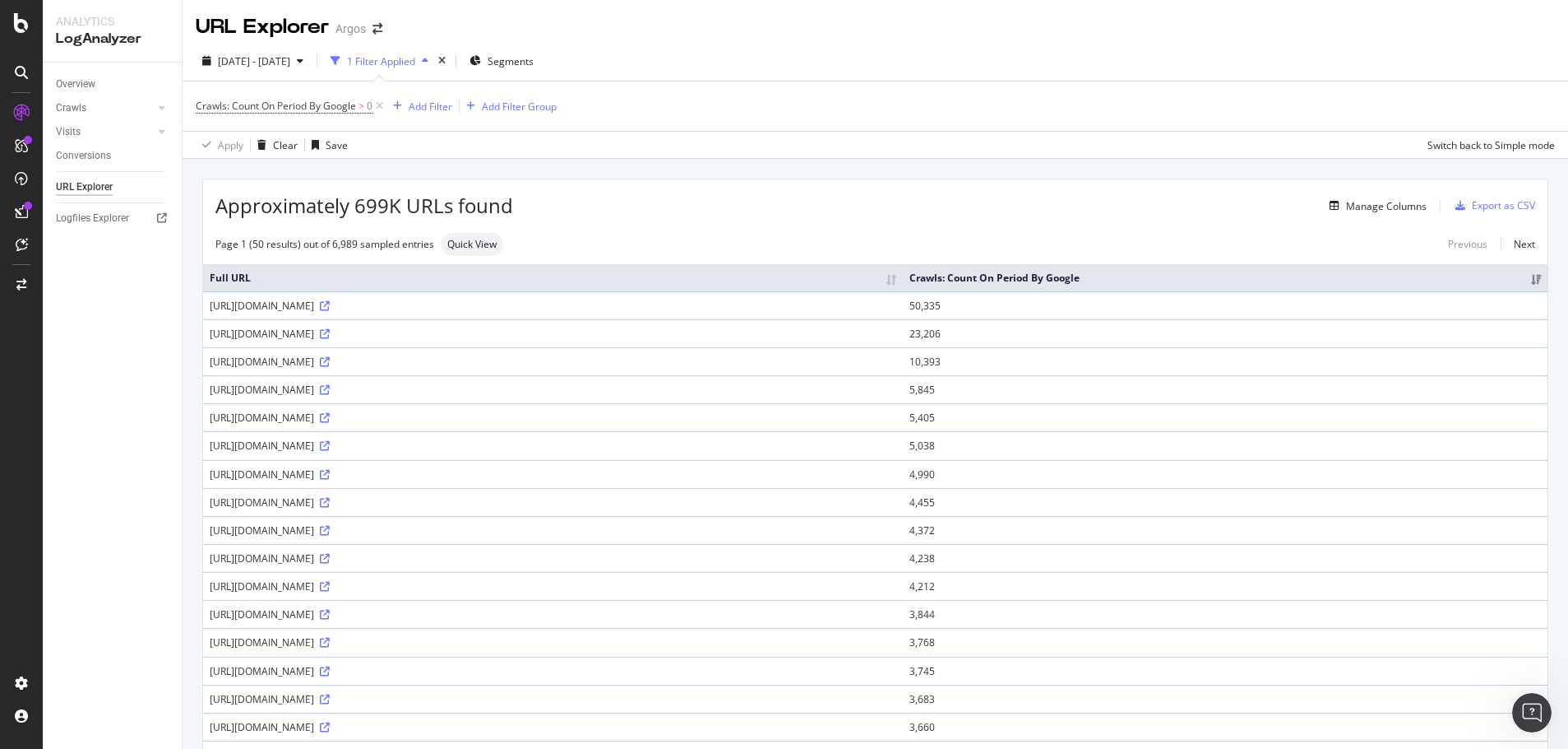
click at [731, 207] on div "Manage Columns" at bounding box center [969, 205] width 914 height 20
click at [432, 106] on div "Add Filter" at bounding box center [431, 106] width 44 height 14
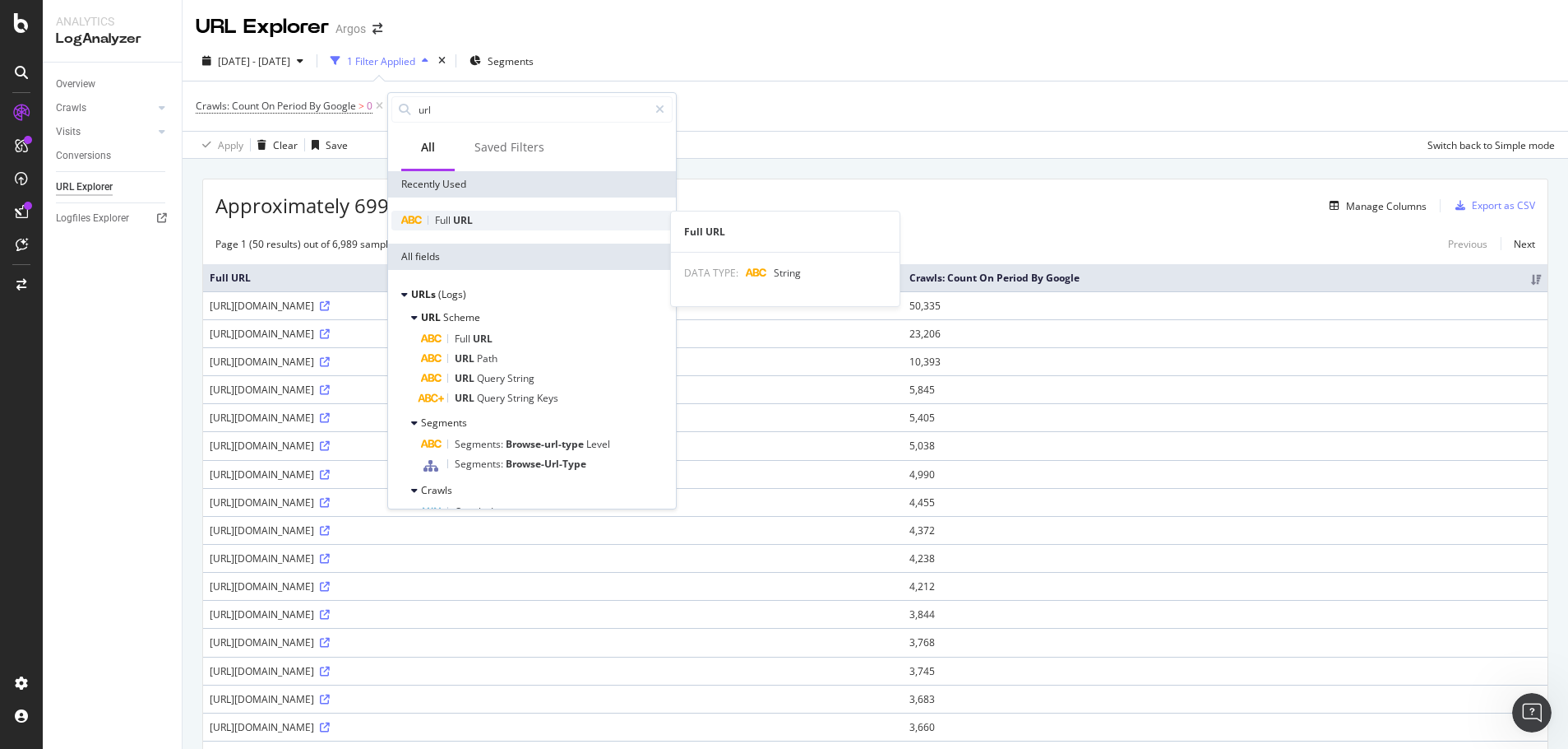
type input "url"
click at [485, 229] on div "Full URL" at bounding box center [532, 220] width 282 height 20
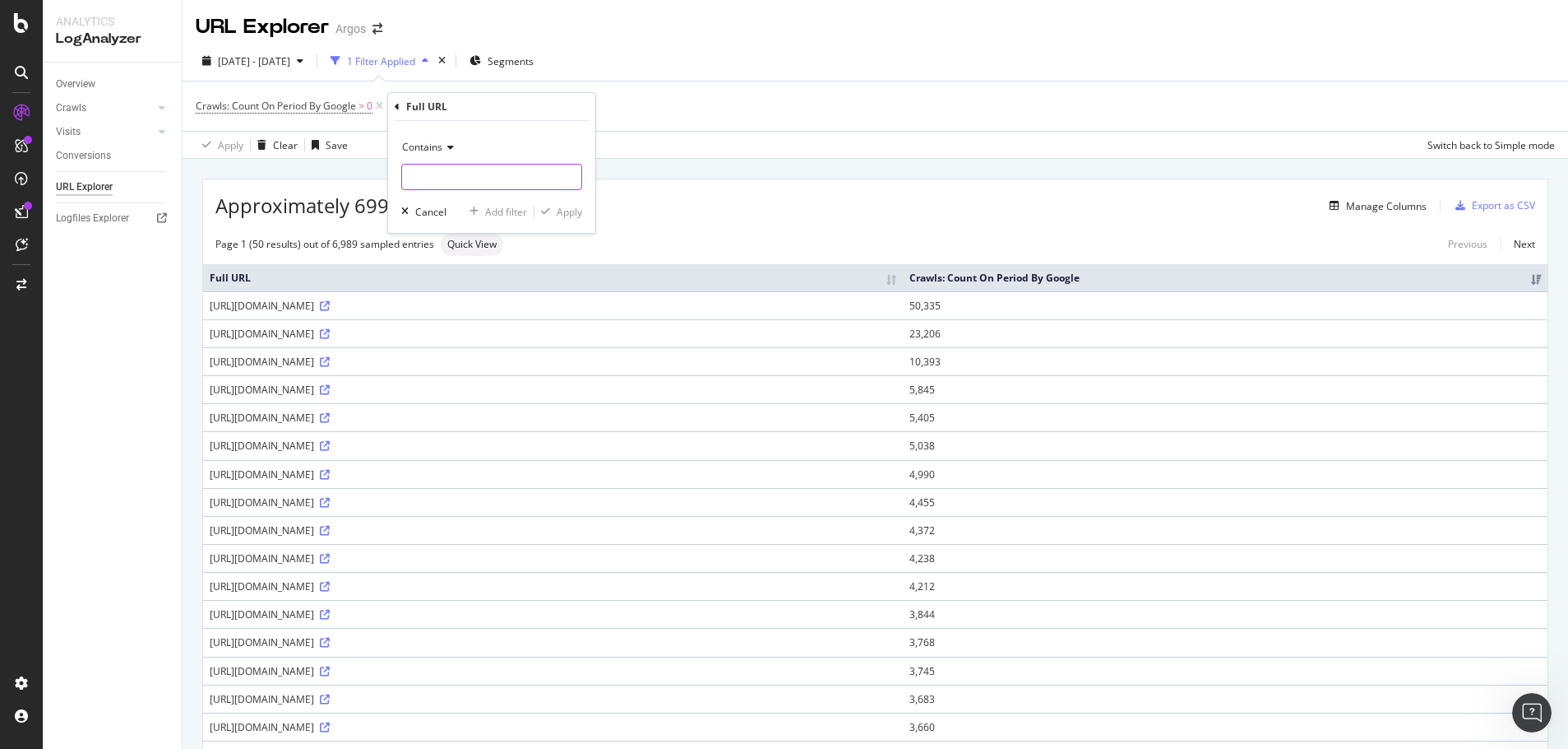
click at [435, 169] on input "text" at bounding box center [492, 177] width 180 height 27
type input "*?*"
click at [440, 139] on span "Contains" at bounding box center [422, 146] width 40 height 14
click at [480, 126] on div "Contains *?* Cancel Add filter Apply" at bounding box center [491, 177] width 207 height 112
click at [562, 211] on div "Apply" at bounding box center [569, 211] width 26 height 14
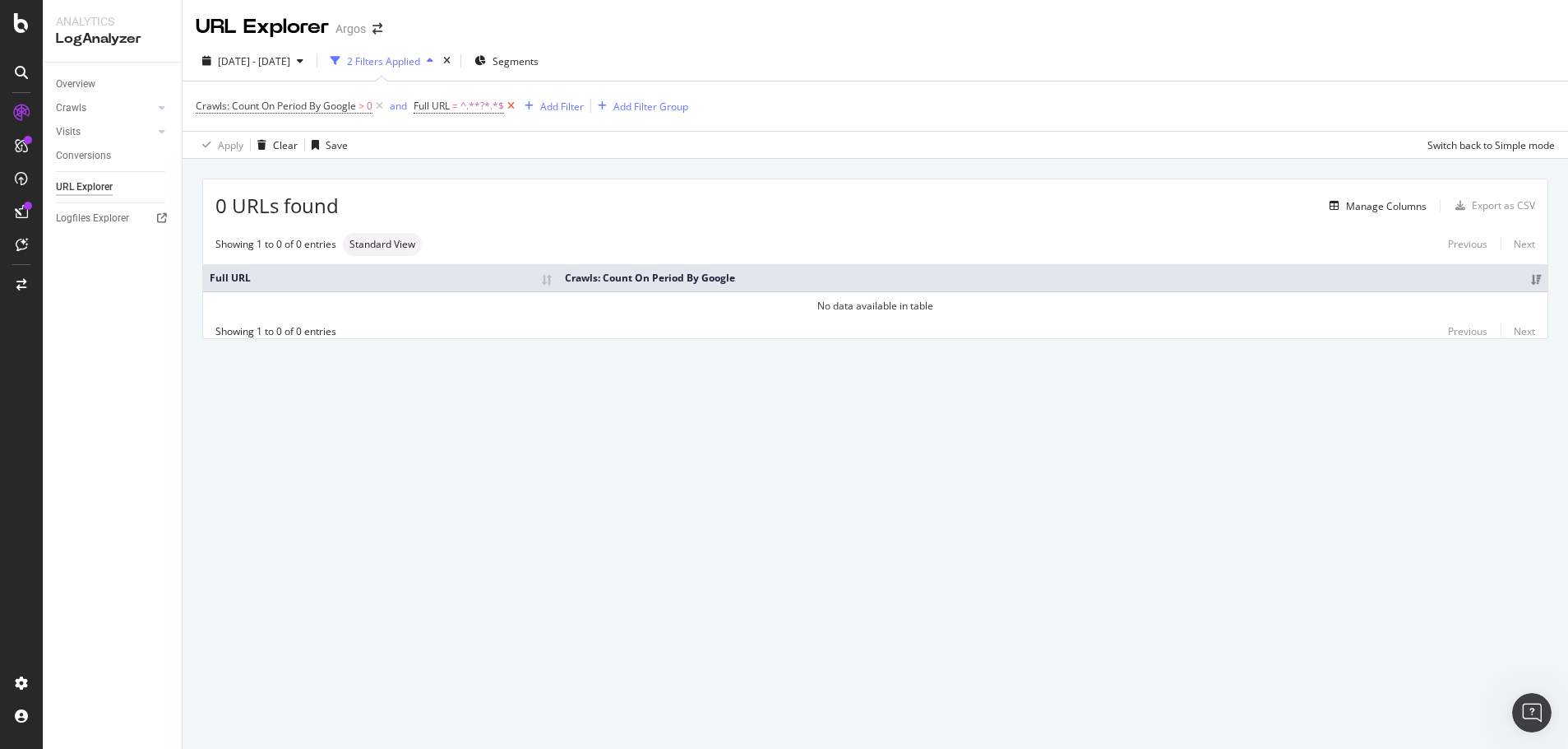
click at [515, 104] on icon at bounding box center [511, 105] width 14 height 16
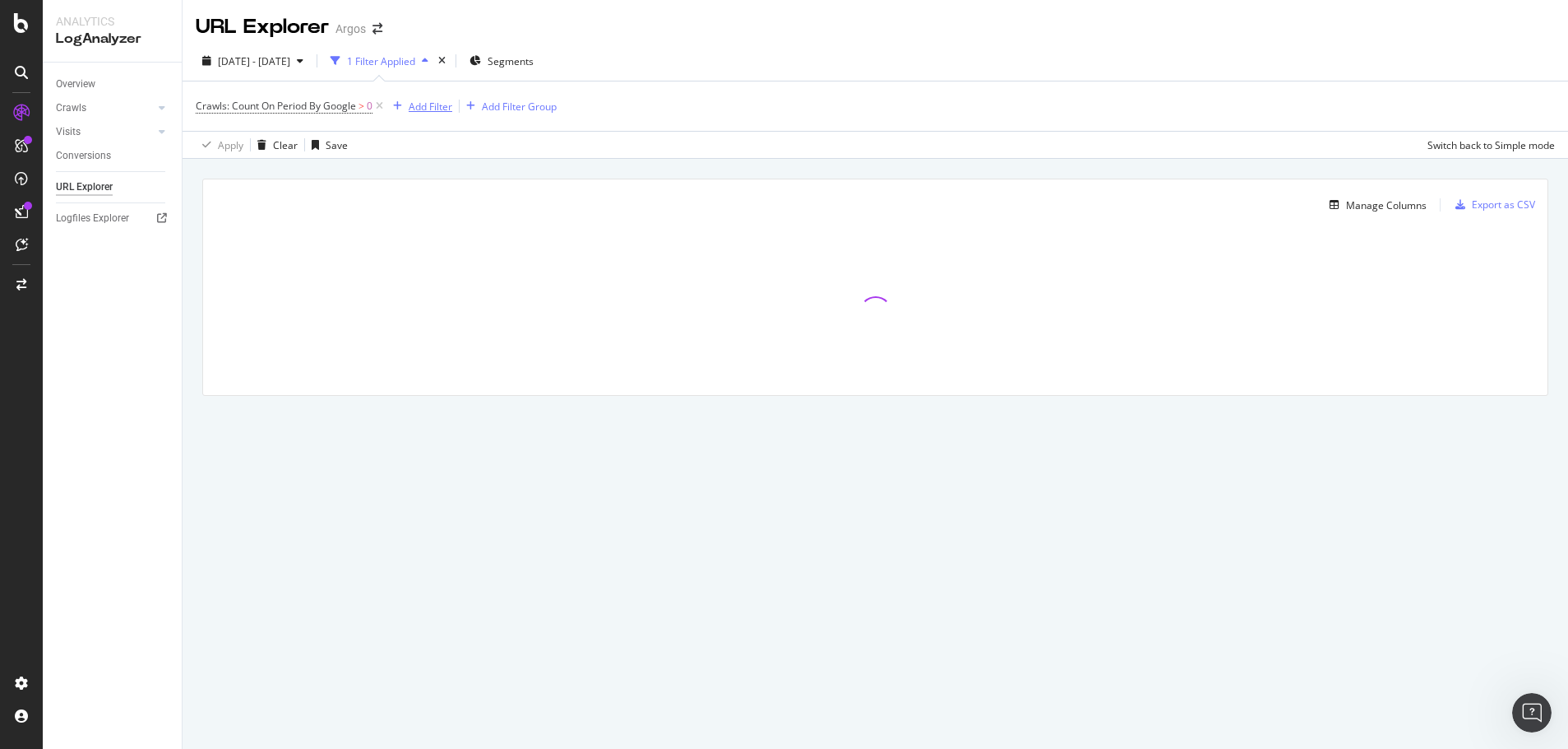
click at [424, 109] on div "Add Filter" at bounding box center [431, 106] width 44 height 14
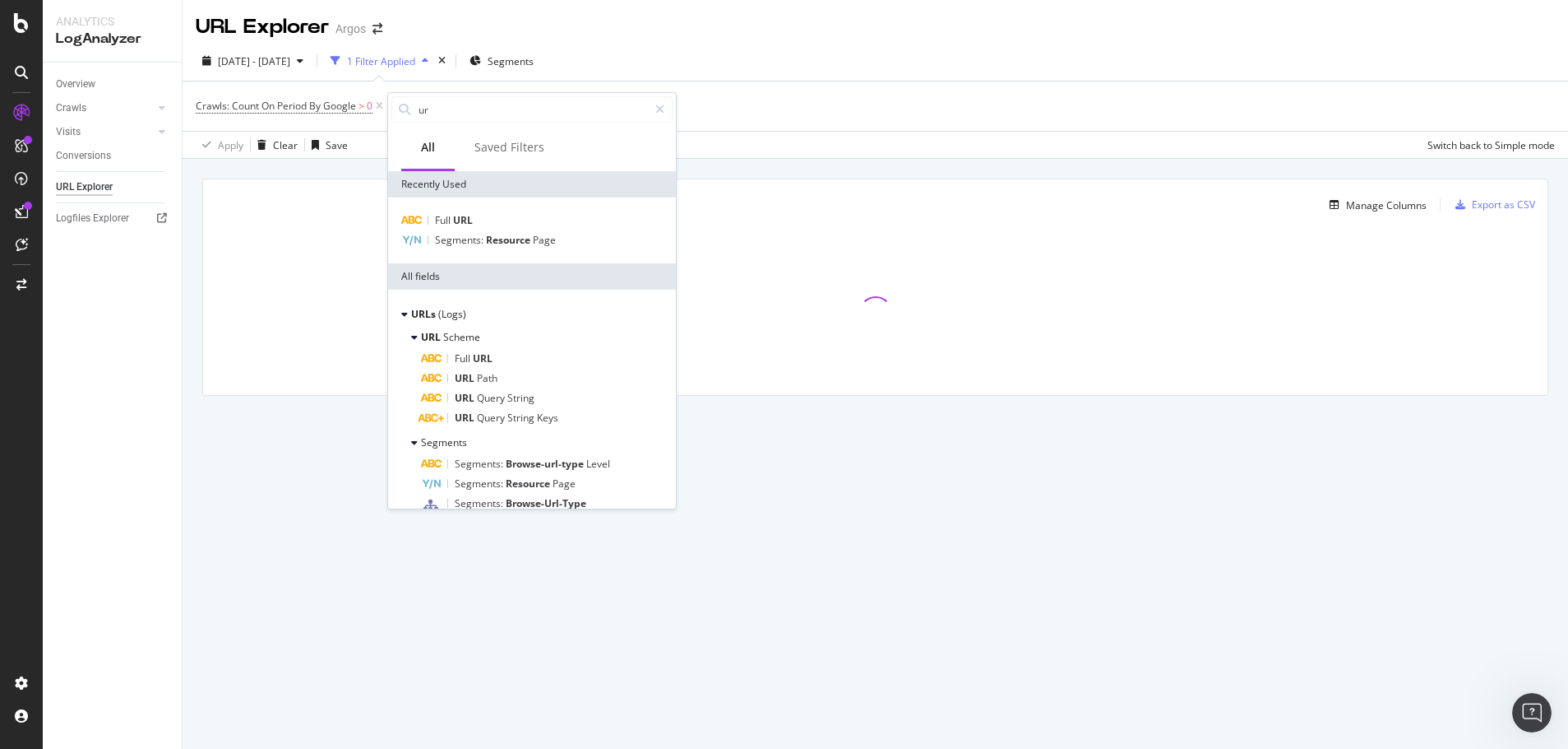
type input "url"
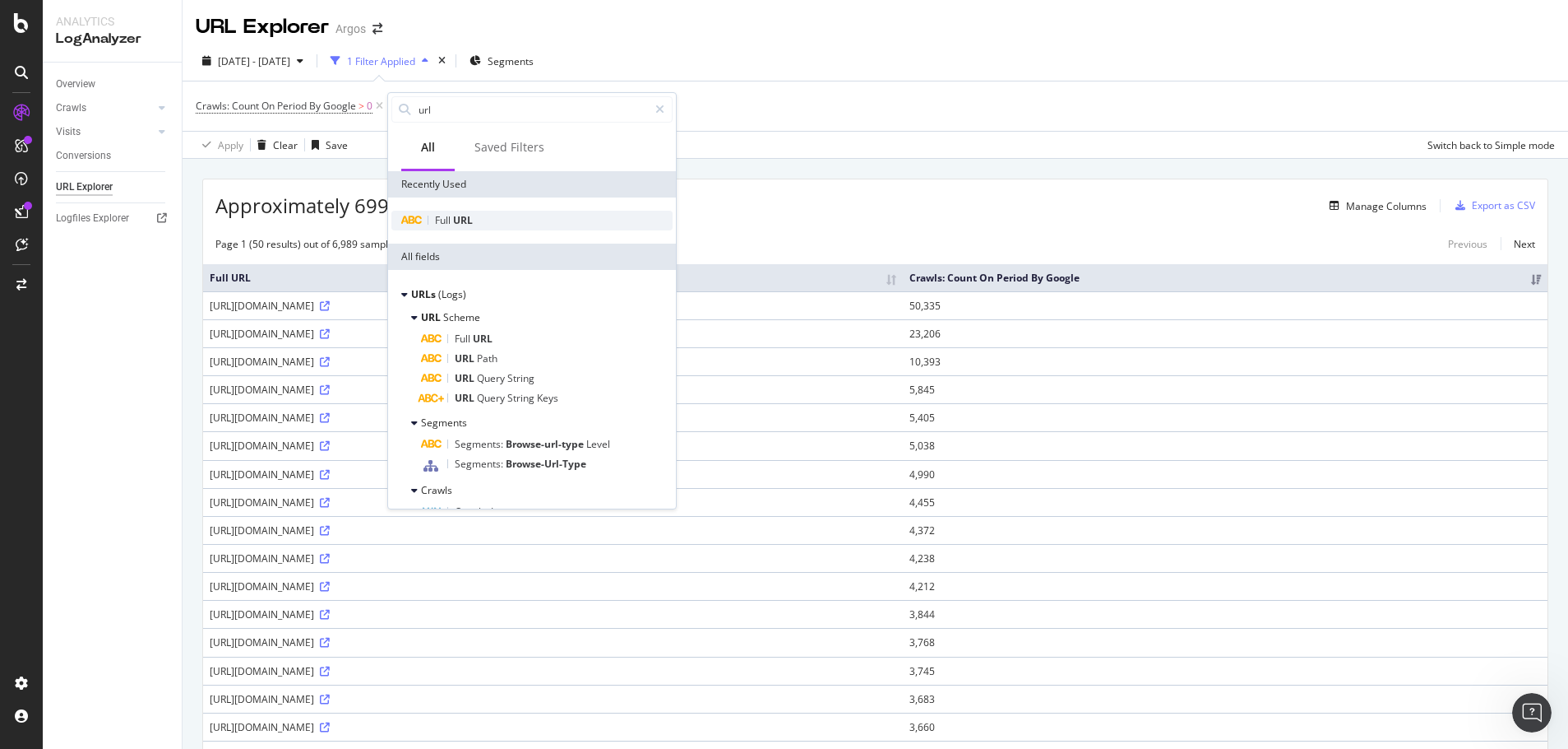
click at [469, 224] on span "URL" at bounding box center [463, 220] width 20 height 14
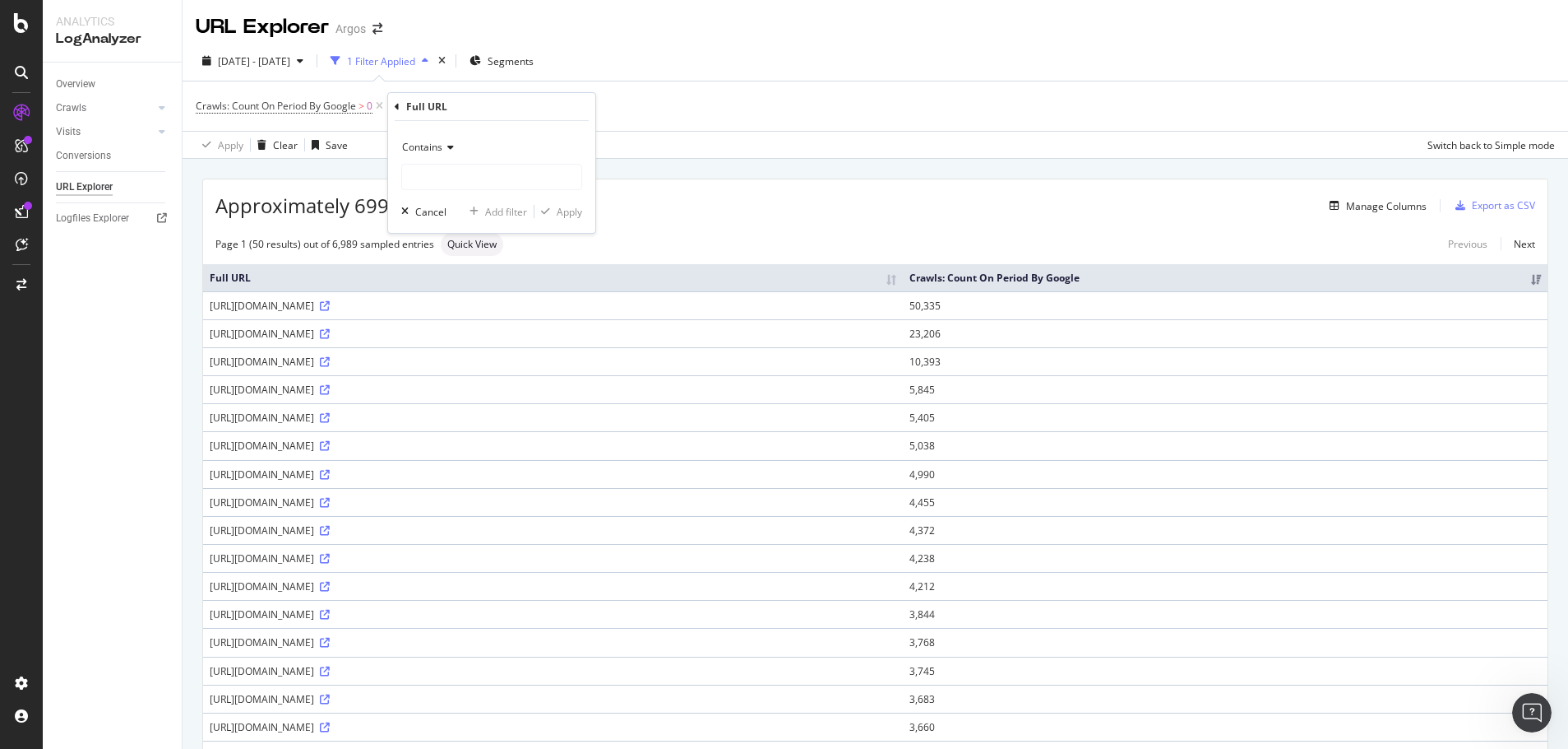
click at [453, 151] on icon at bounding box center [448, 147] width 11 height 10
click at [459, 330] on span "Doesn't contain" at bounding box center [445, 331] width 72 height 14
click at [437, 191] on div "Doesn't contain Cancel Add filter Apply" at bounding box center [491, 177] width 207 height 112
drag, startPoint x: 434, startPoint y: 178, endPoint x: 441, endPoint y: 169, distance: 11.4
click at [434, 177] on input "text" at bounding box center [492, 177] width 180 height 27
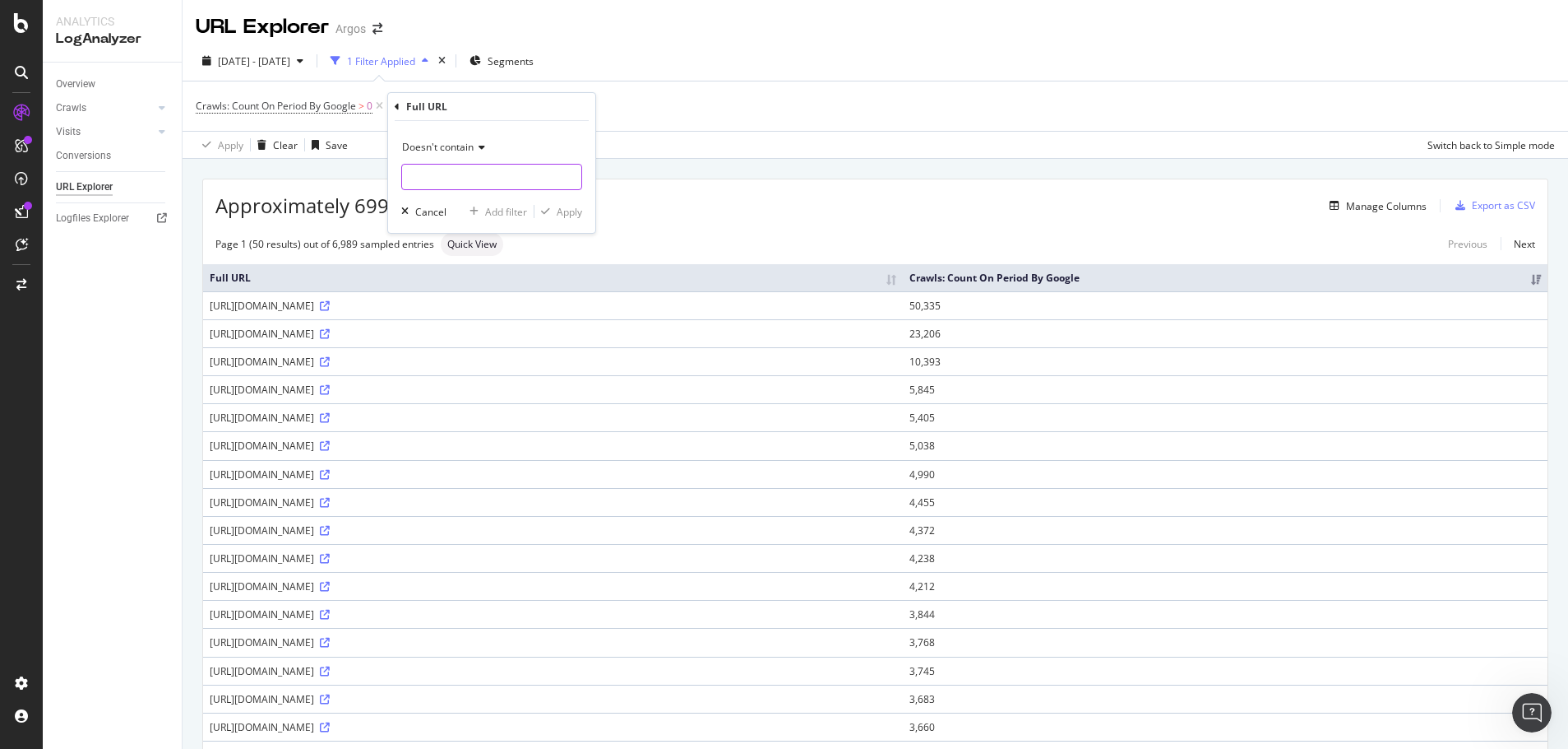
paste input "/product-api/"
type input "/product-api/"
click at [579, 208] on div "Apply" at bounding box center [569, 211] width 26 height 14
click at [216, 275] on th "Full URL" at bounding box center [553, 277] width 700 height 27
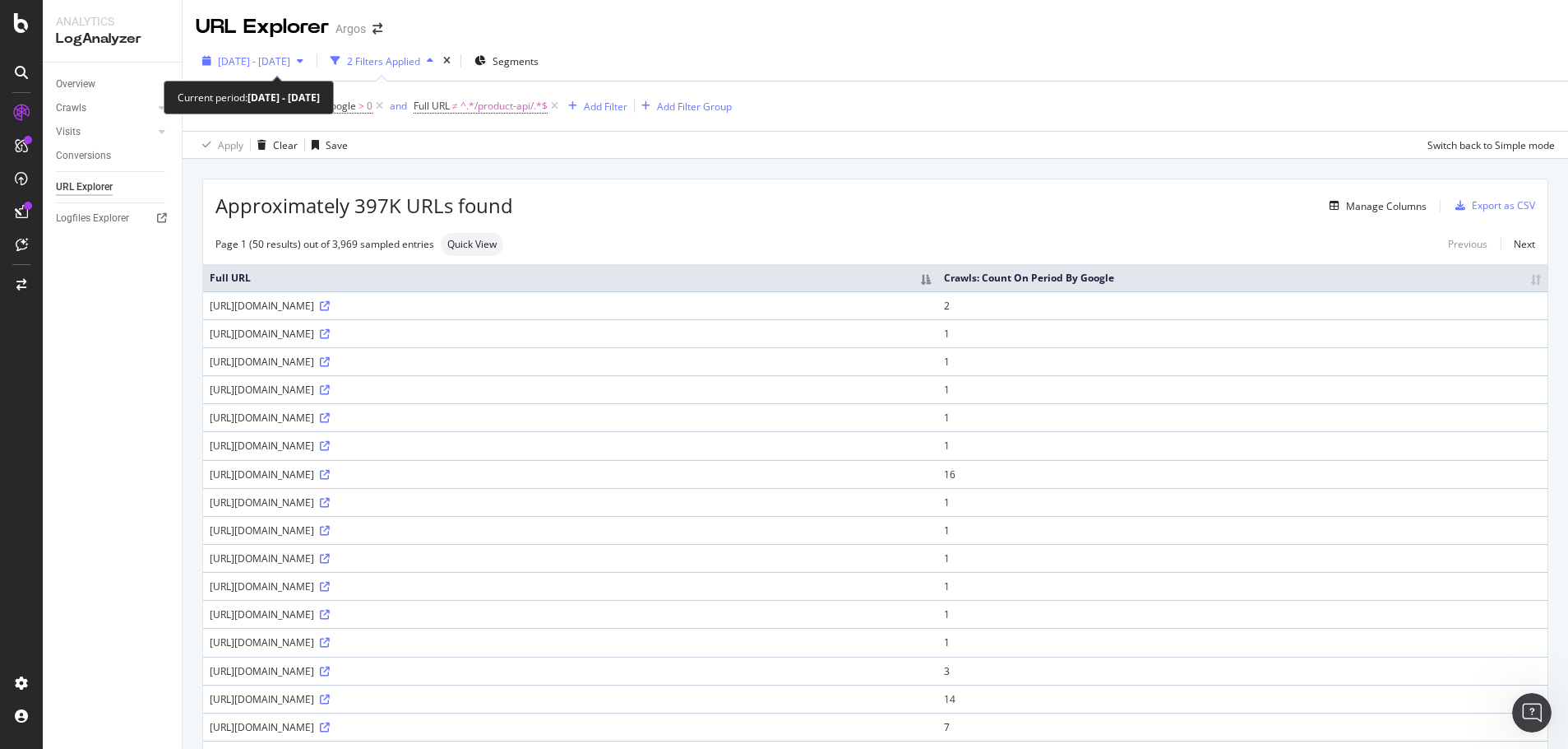
click at [290, 62] on span "2025 Aug. 26th - Sep. 24th" at bounding box center [254, 61] width 73 height 14
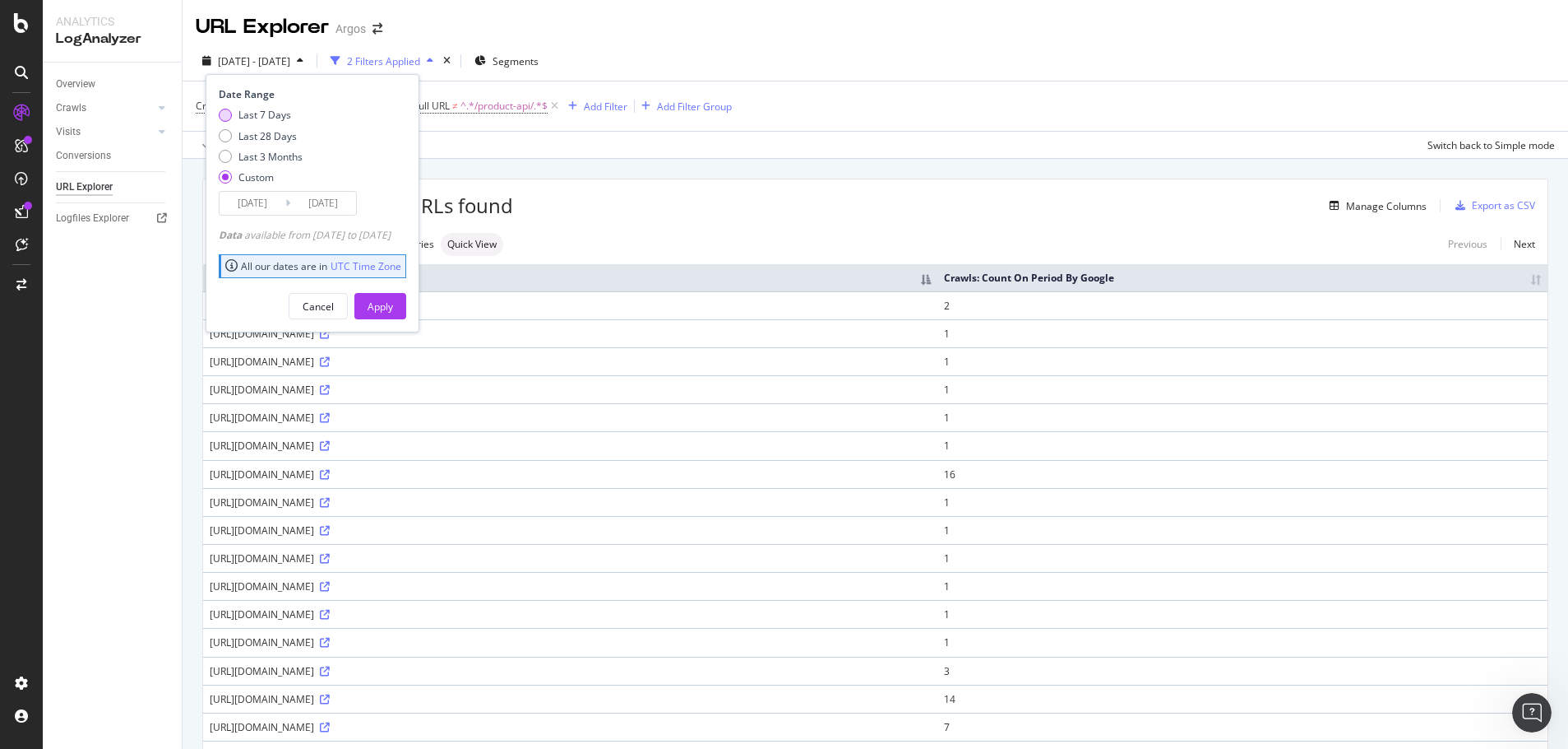
click at [255, 111] on div "Last 7 Days" at bounding box center [265, 115] width 53 height 14
type input "2025/09/19"
type input "[DATE]"
click at [393, 306] on div "Apply" at bounding box center [380, 306] width 26 height 14
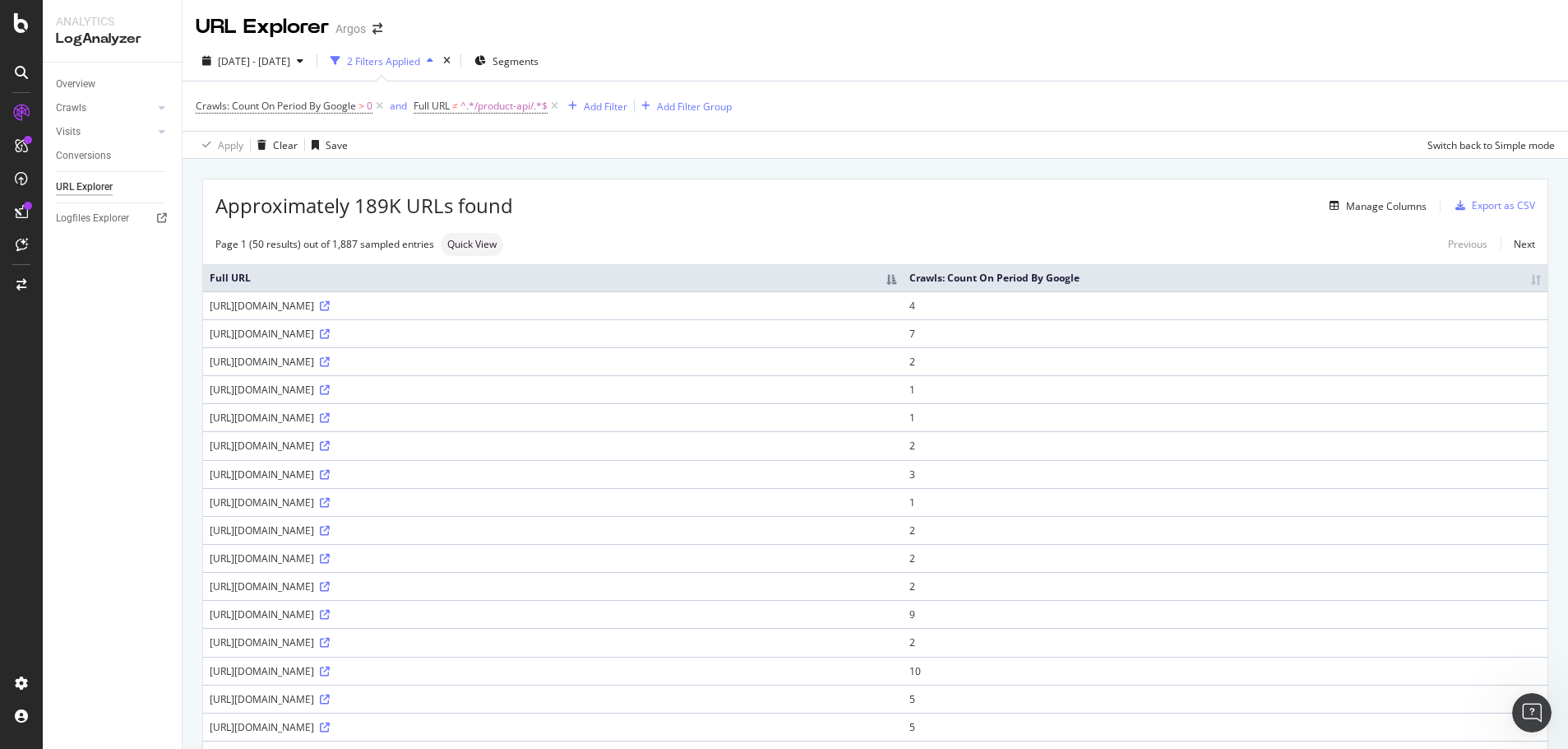
drag, startPoint x: 305, startPoint y: 416, endPoint x: 345, endPoint y: 417, distance: 40.0
click at [345, 417] on div "https://m.argos.co.uk/browse/technology/mobile-phones-and-accessories/sim-free-…" at bounding box center [553, 417] width 687 height 14
click at [387, 425] on td "https://m.argos.co.uk/browse/technology/mobile-phones-and-accessories/sim-free-…" at bounding box center [553, 417] width 700 height 28
drag, startPoint x: 349, startPoint y: 416, endPoint x: 308, endPoint y: 414, distance: 41.0
click at [308, 414] on div "https://m.argos.co.uk/browse/technology/mobile-phones-and-accessories/sim-free-…" at bounding box center [553, 417] width 687 height 14
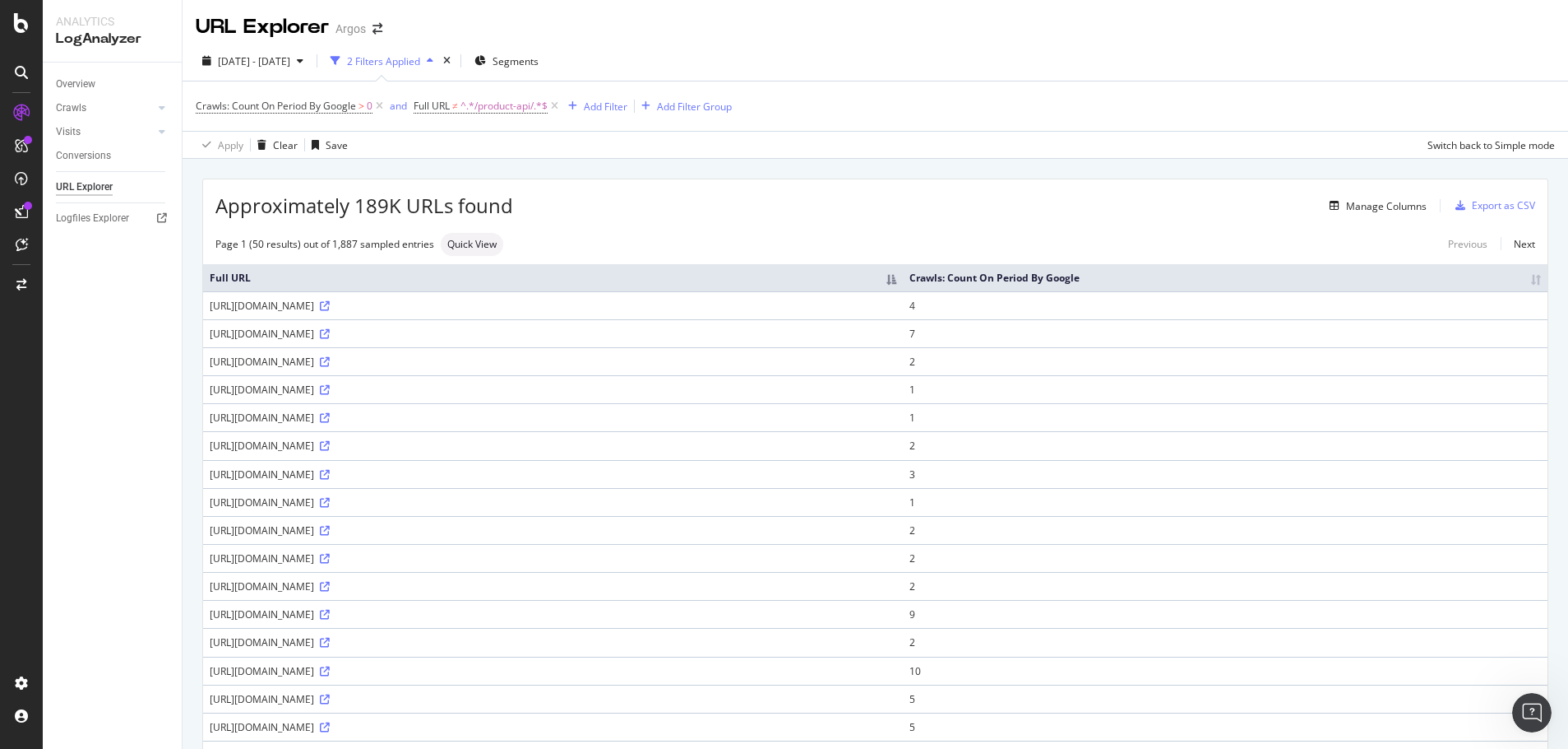
copy div "/browse/"
click at [595, 109] on div "Add Filter" at bounding box center [605, 106] width 44 height 14
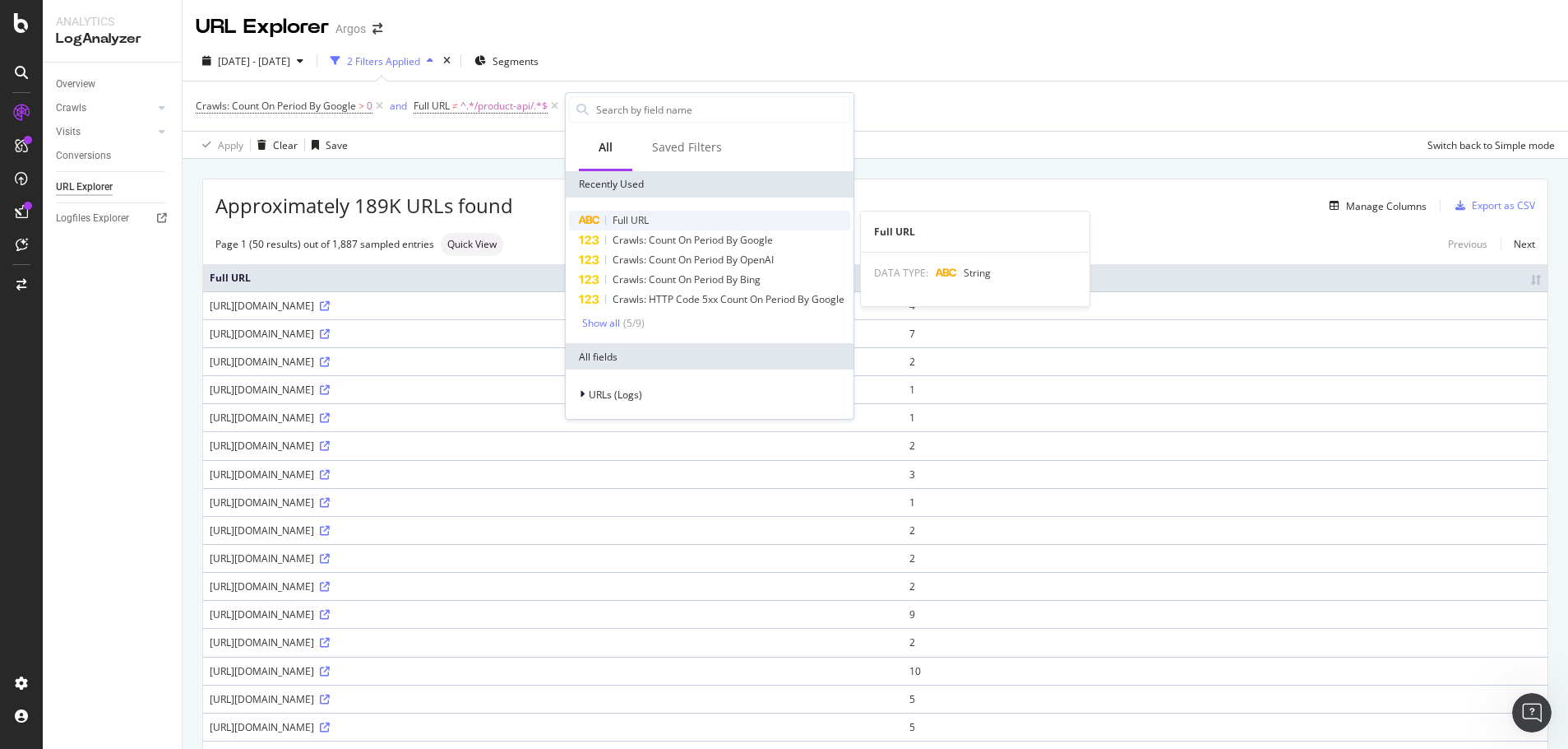
click at [637, 219] on span "Full URL" at bounding box center [631, 220] width 36 height 14
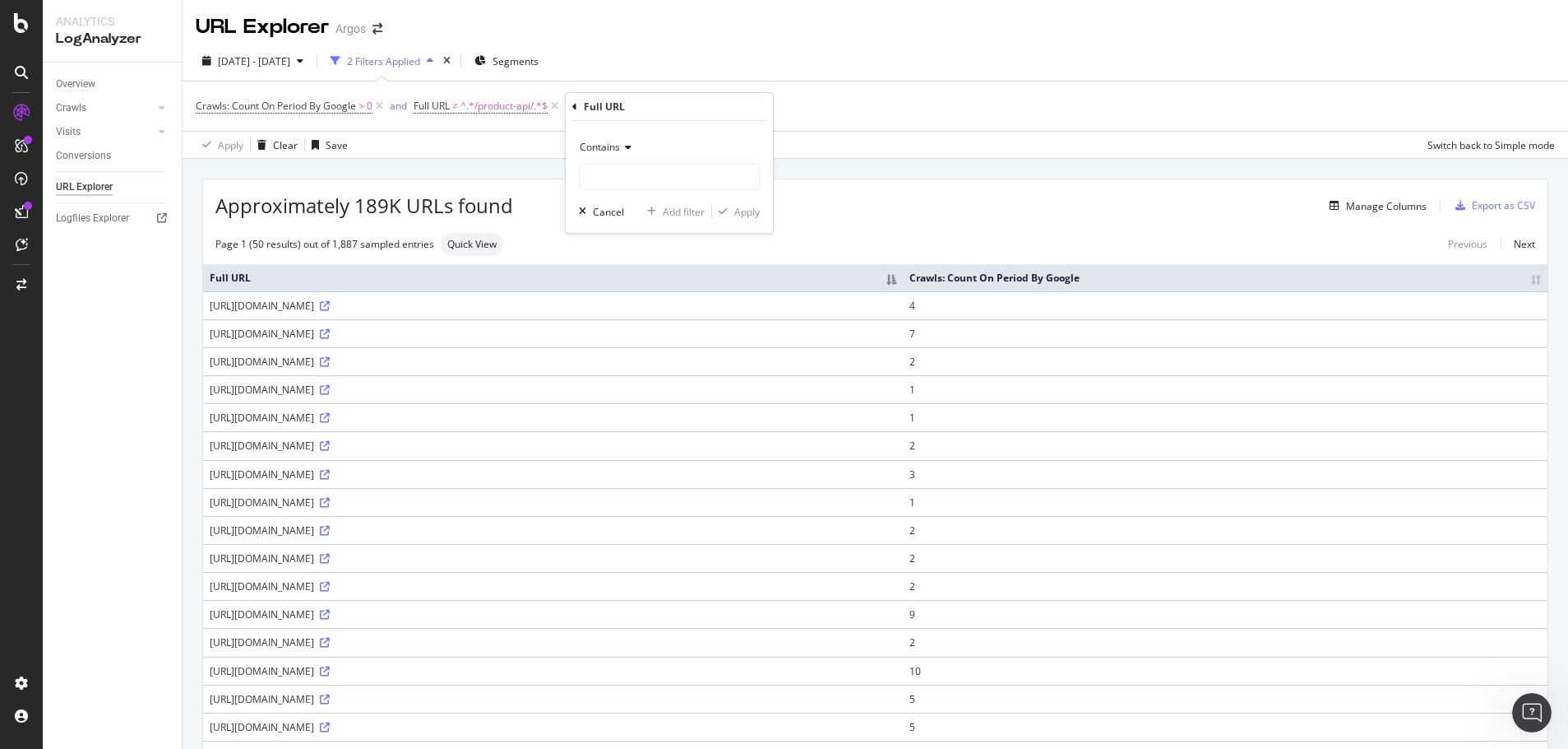
click at [613, 152] on span "Contains" at bounding box center [600, 146] width 40 height 14
click at [643, 335] on span "Doesn't contain" at bounding box center [623, 331] width 72 height 14
click at [625, 169] on input "text" at bounding box center [669, 177] width 180 height 27
paste input "/browse/"
type input "/browse/"
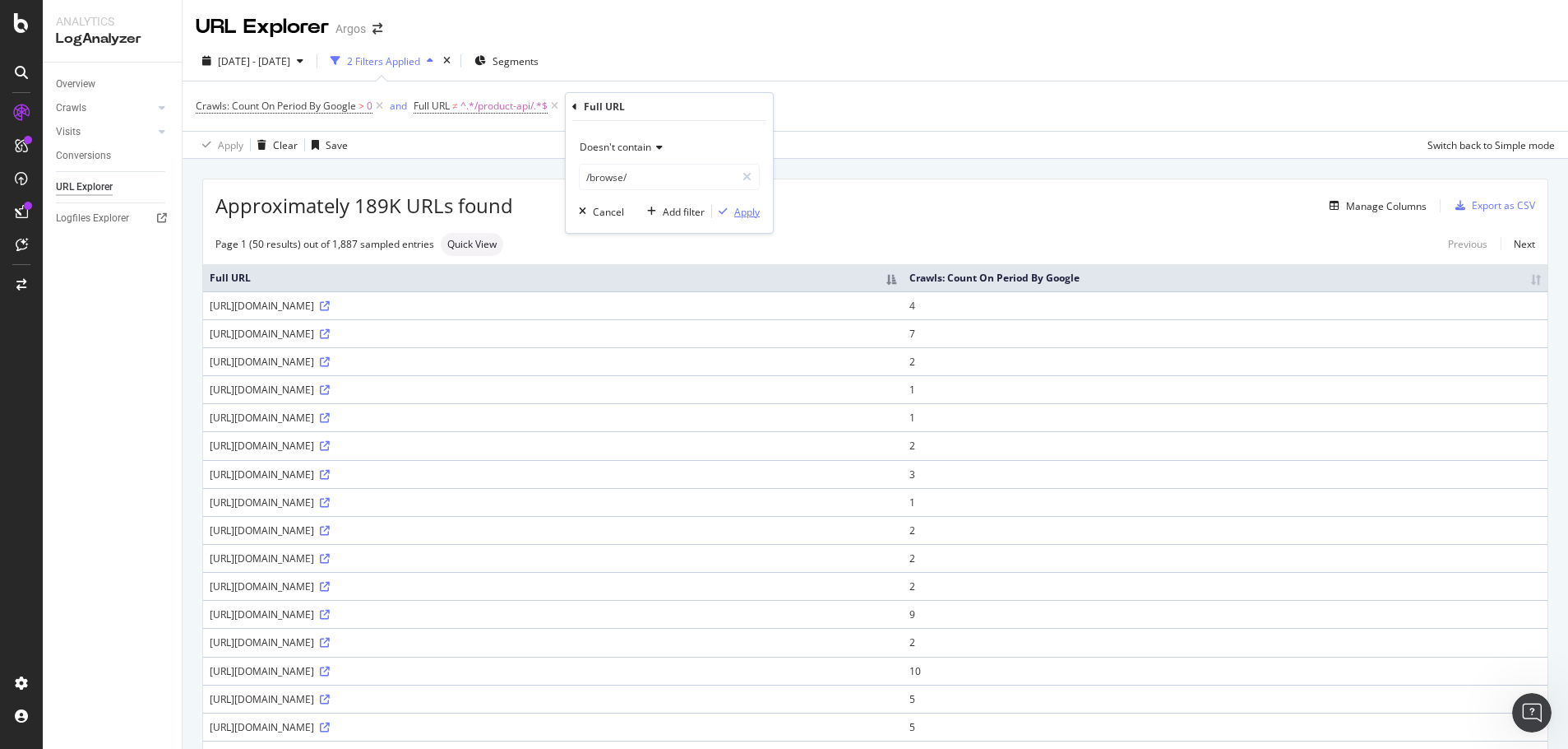
click at [734, 206] on div "Apply" at bounding box center [747, 211] width 26 height 14
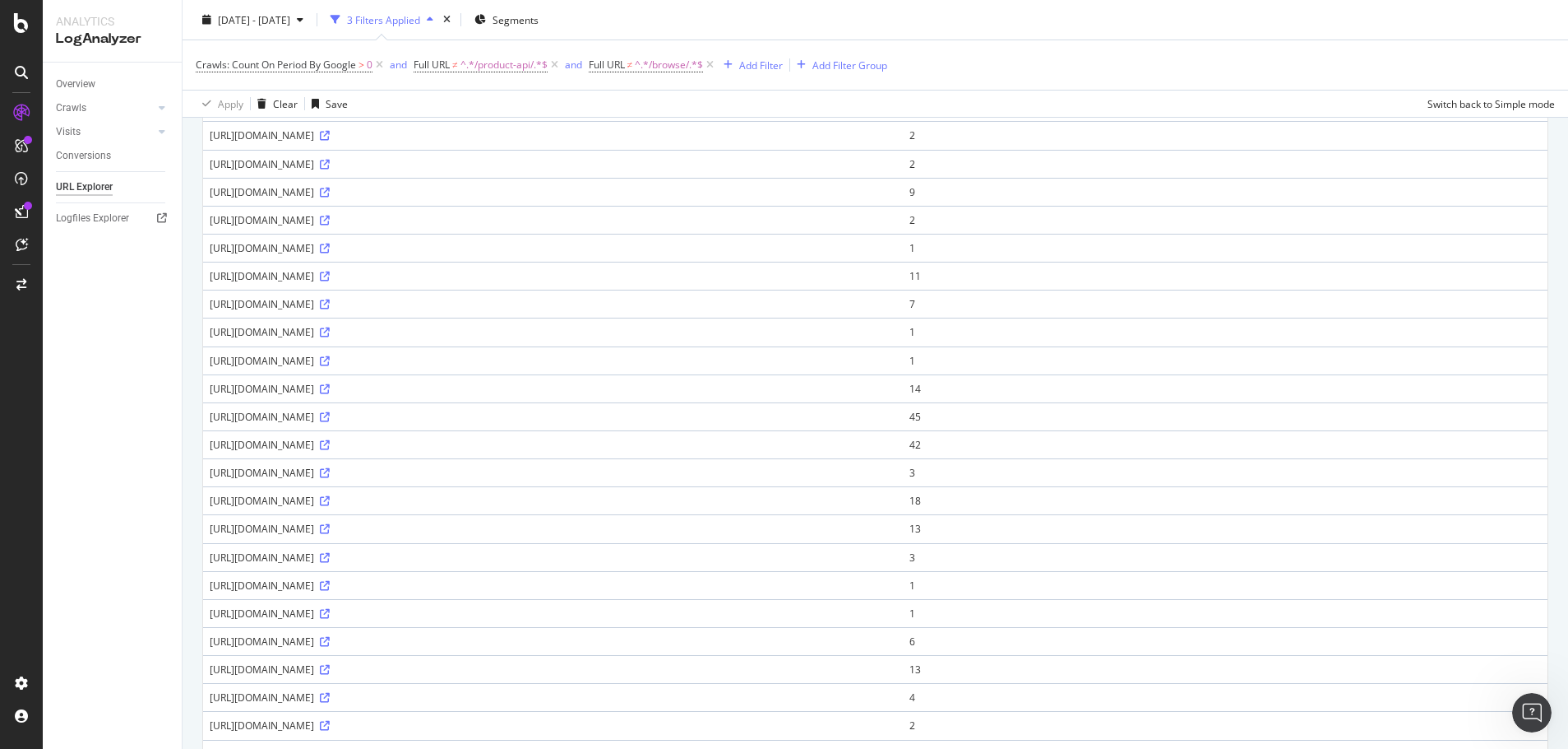
scroll to position [329, 0]
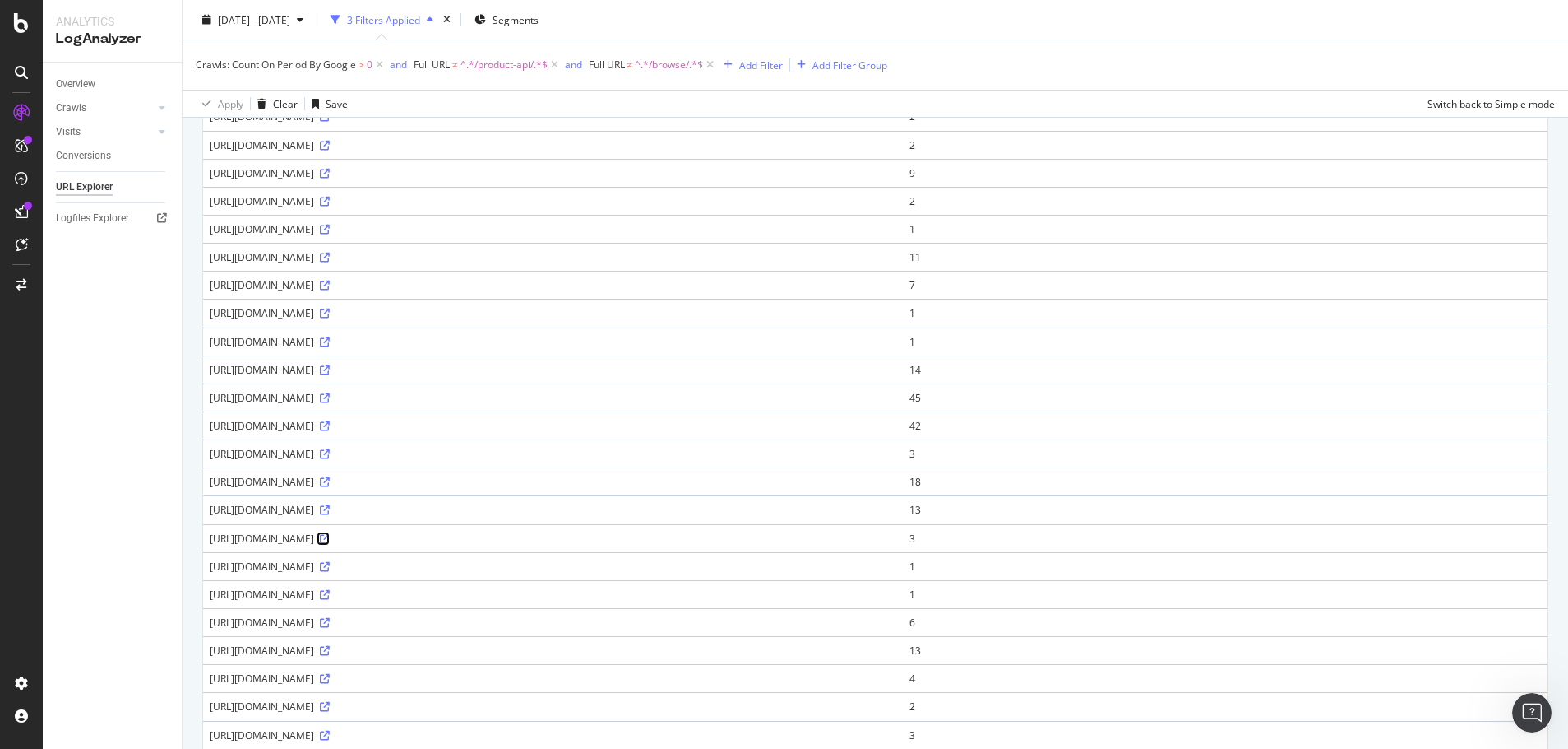
click at [329, 540] on icon at bounding box center [325, 539] width 10 height 10
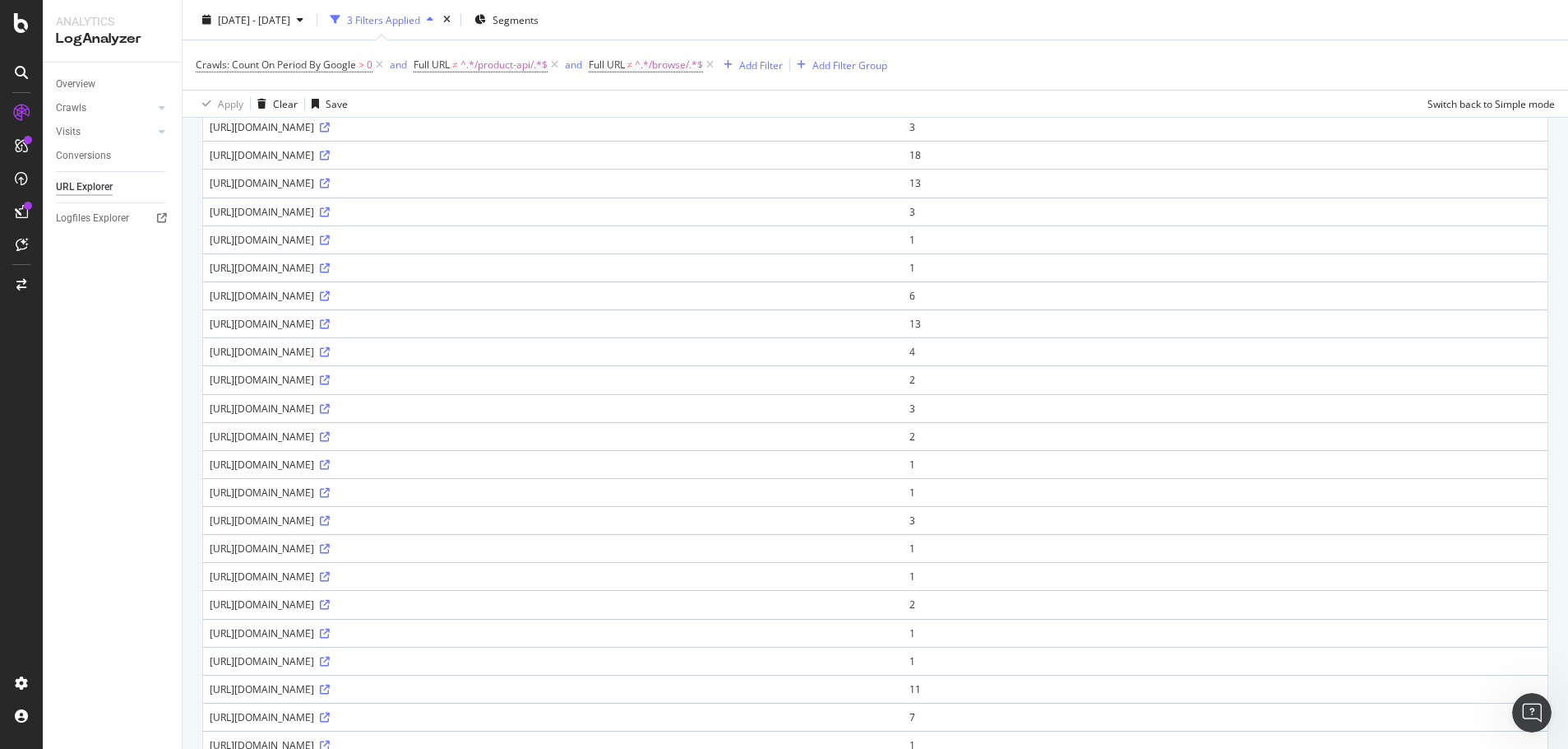
scroll to position [658, 0]
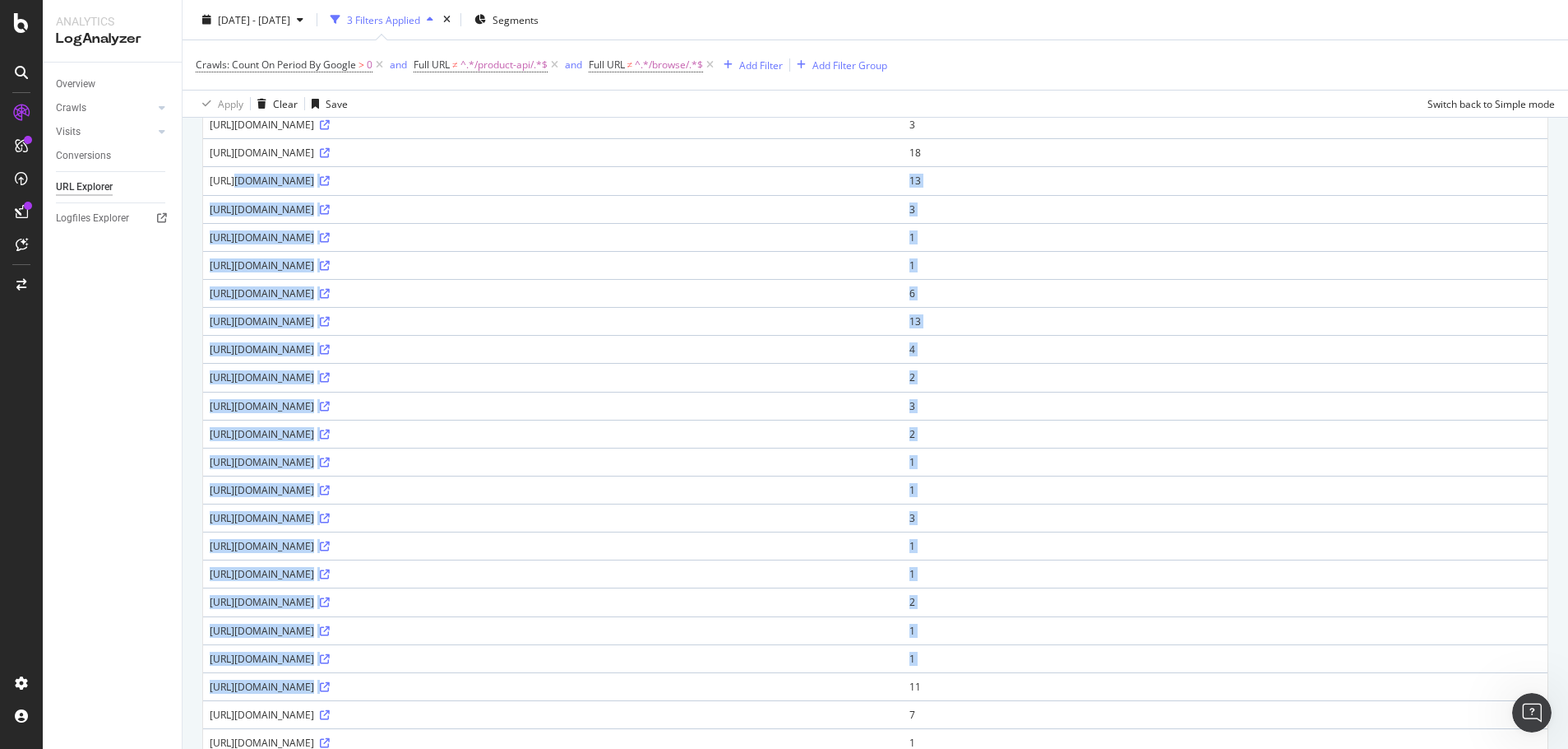
drag, startPoint x: 210, startPoint y: 508, endPoint x: 606, endPoint y: 691, distance: 436.2
click at [607, 691] on tbody "https://argos.co.uk/product/9333390 4 https://m.argos.co.uk/product/tuc14095762…" at bounding box center [876, 335] width 1345 height 1404
copy tbody "https://www.argos.co.uk/finder-api/pdp;partNumbers=1127463 13 https://www.argos…"
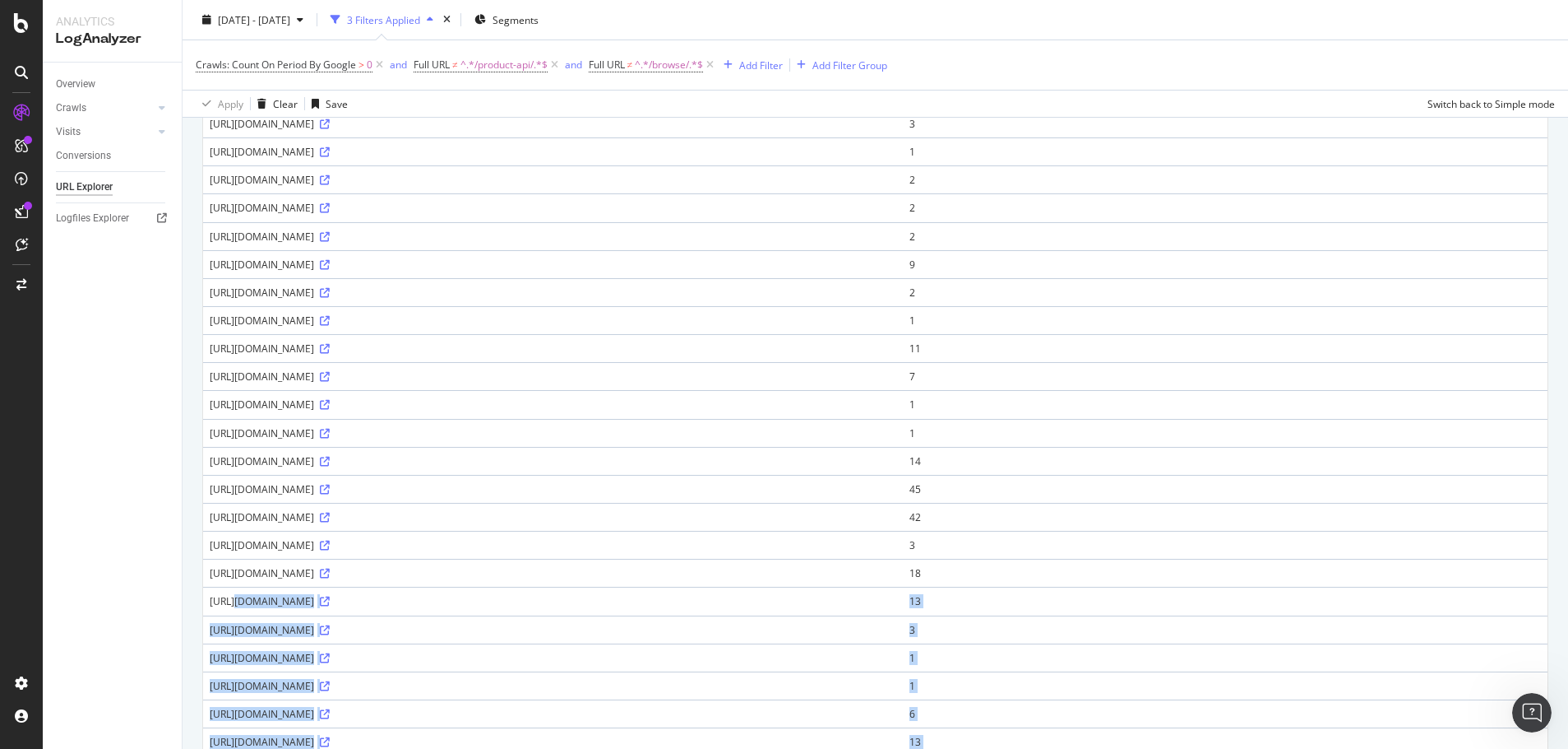
scroll to position [246, 0]
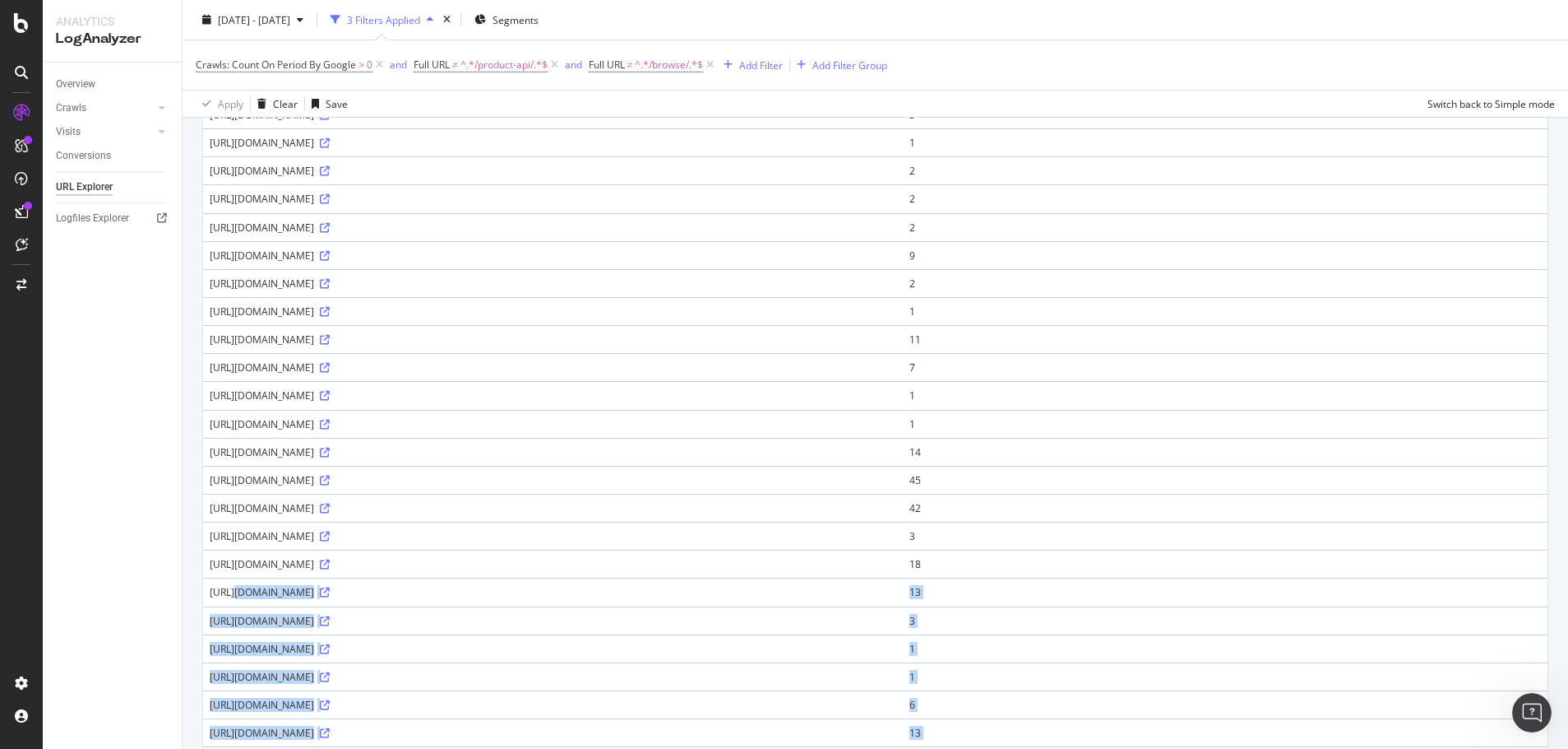
click at [619, 589] on div "https://www.argos.co.uk/finder-api/pdp;partNumbers=1127463" at bounding box center [553, 591] width 687 height 14
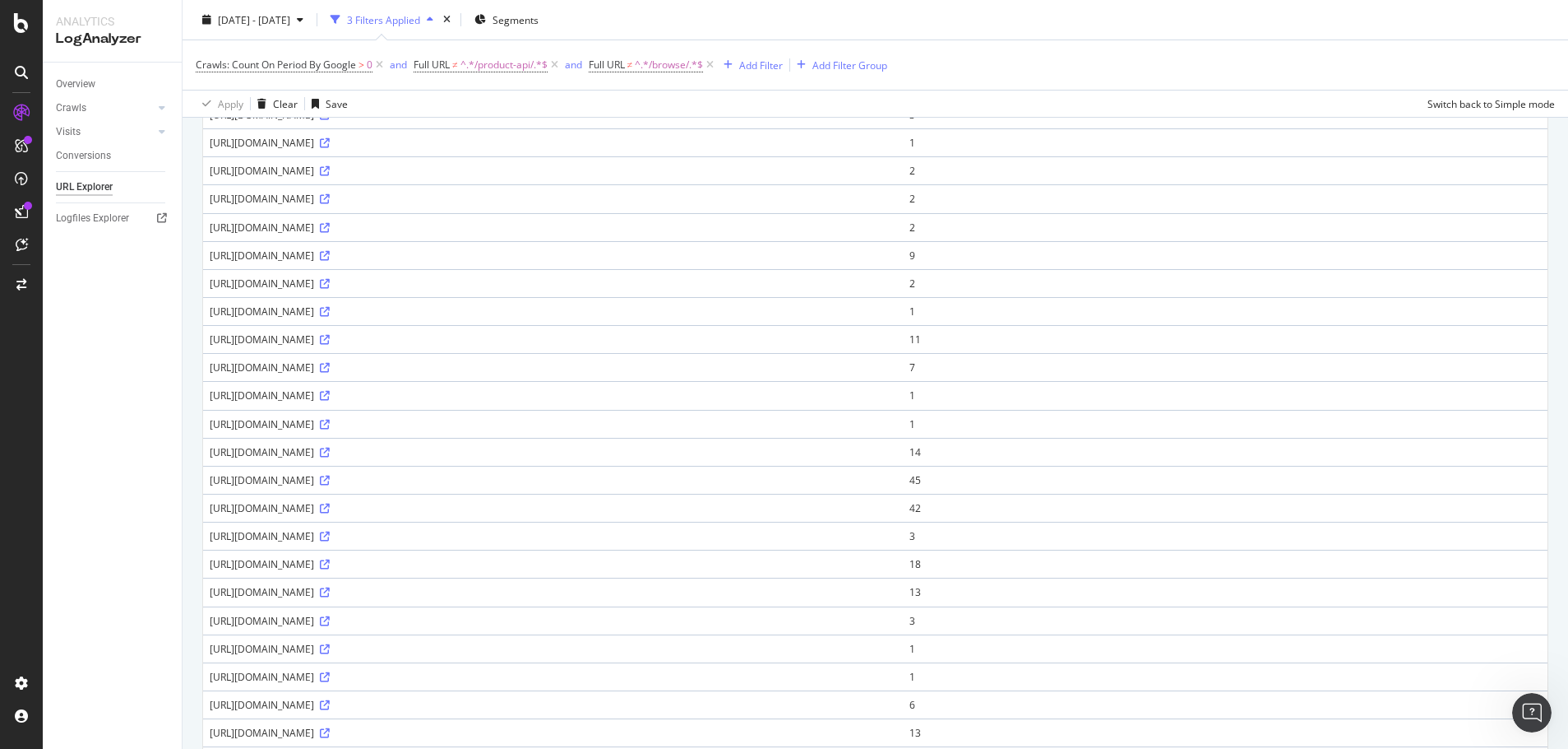
drag, startPoint x: 371, startPoint y: 592, endPoint x: 331, endPoint y: 588, distance: 40.2
click at [321, 590] on div "https://www.argos.co.uk/finder-api/pdp;partNumbers=1127463" at bounding box center [553, 591] width 687 height 14
copy div "/finder-api/"
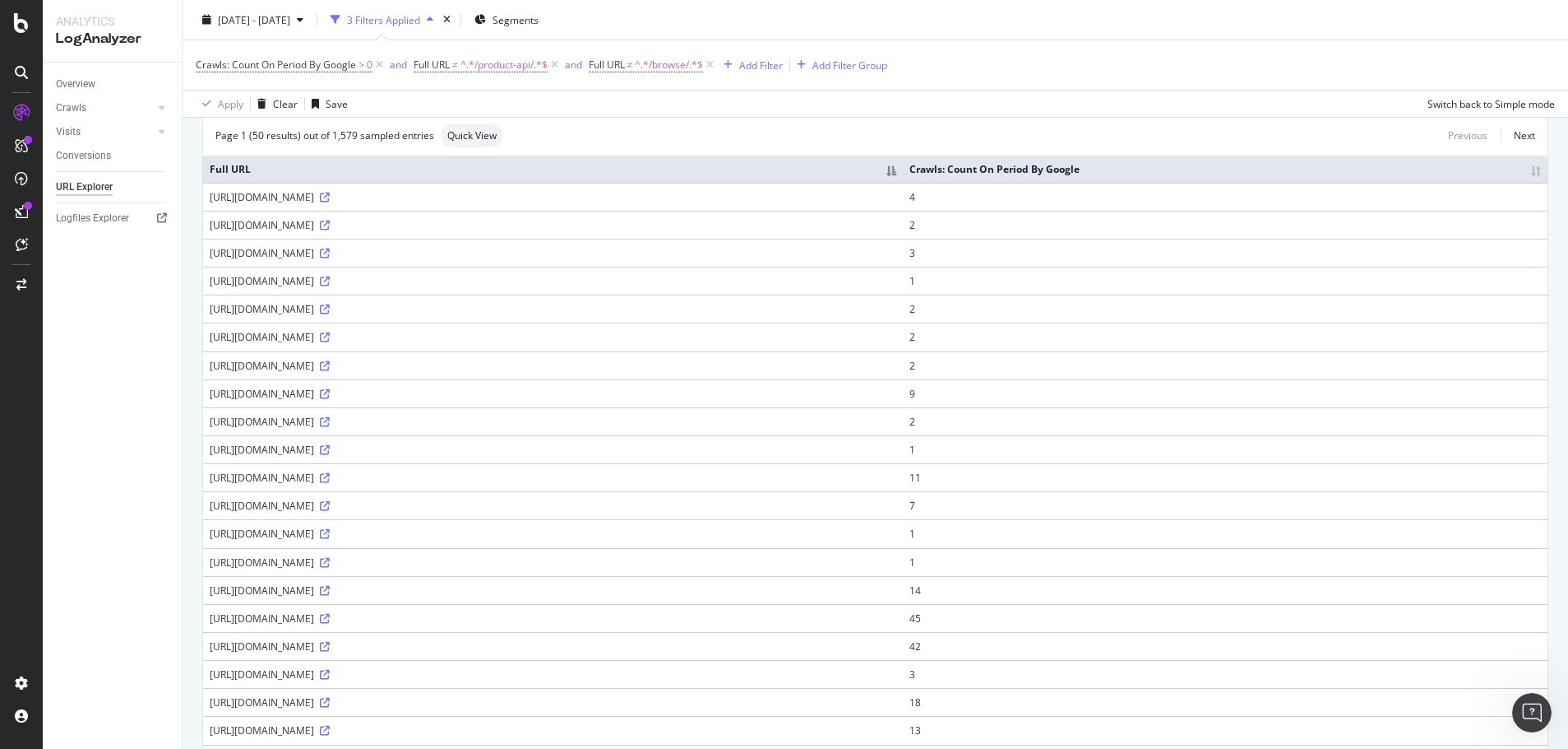
scroll to position [0, 0]
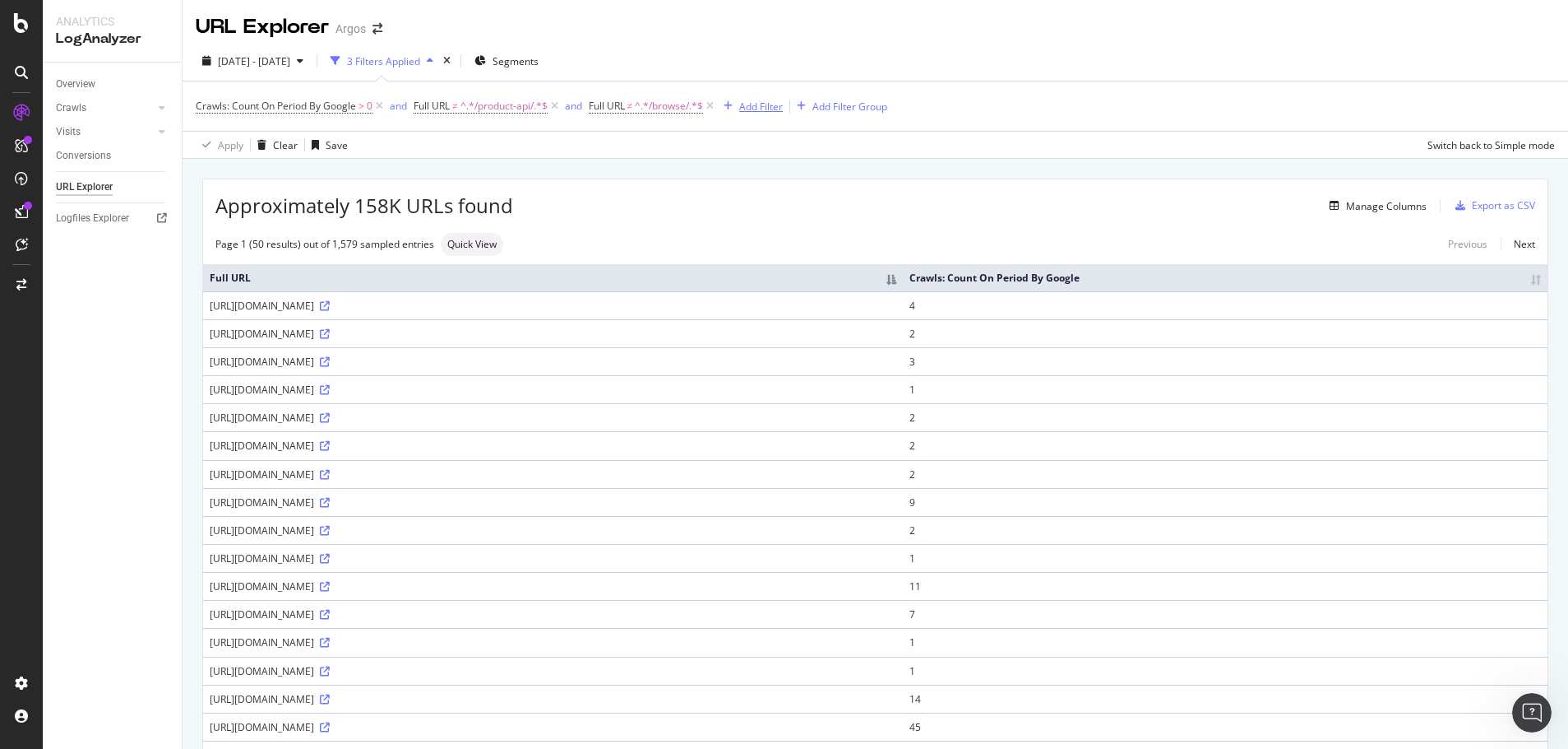
click at [747, 104] on div "Add Filter" at bounding box center [761, 106] width 44 height 14
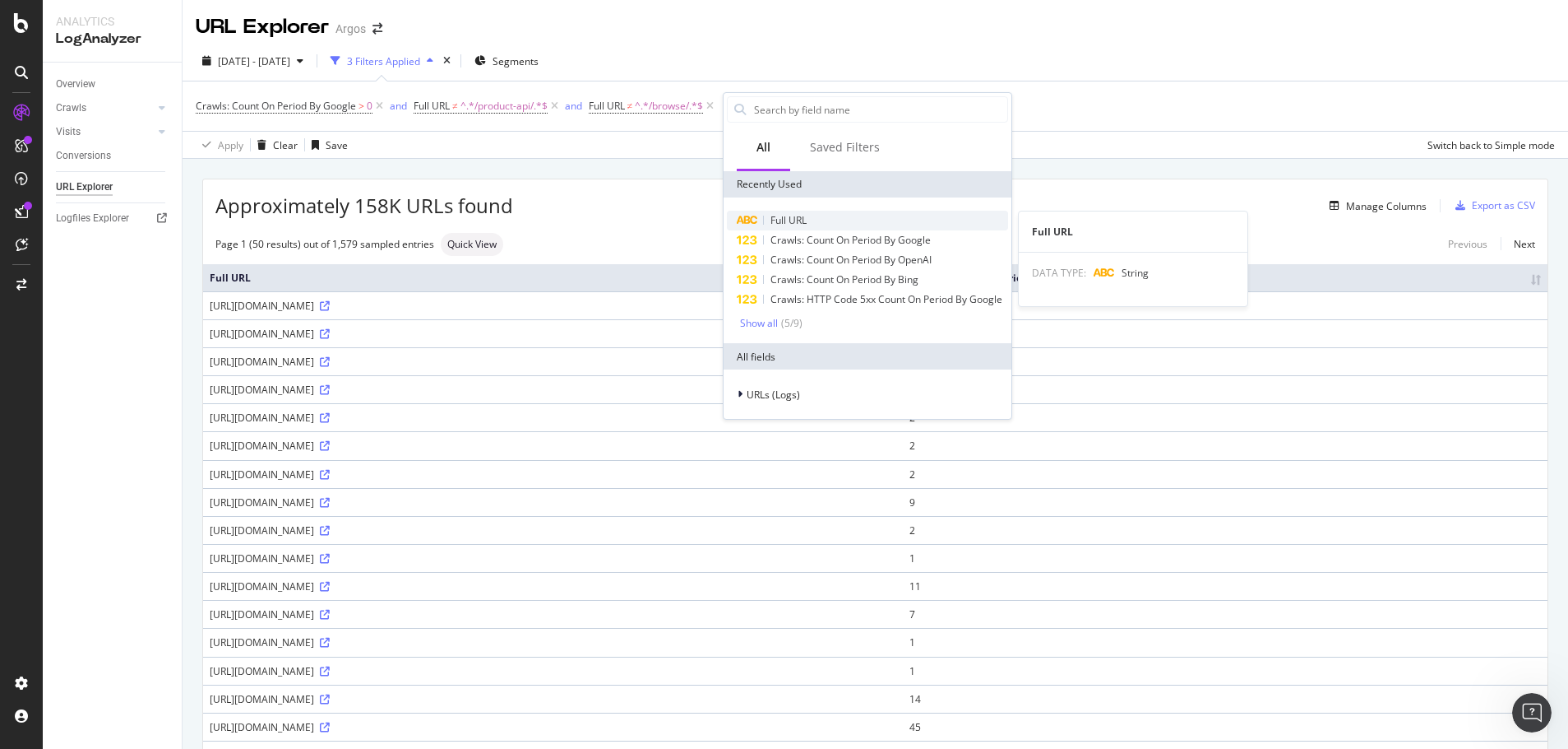
click at [800, 212] on div "Full URL" at bounding box center [867, 220] width 282 height 20
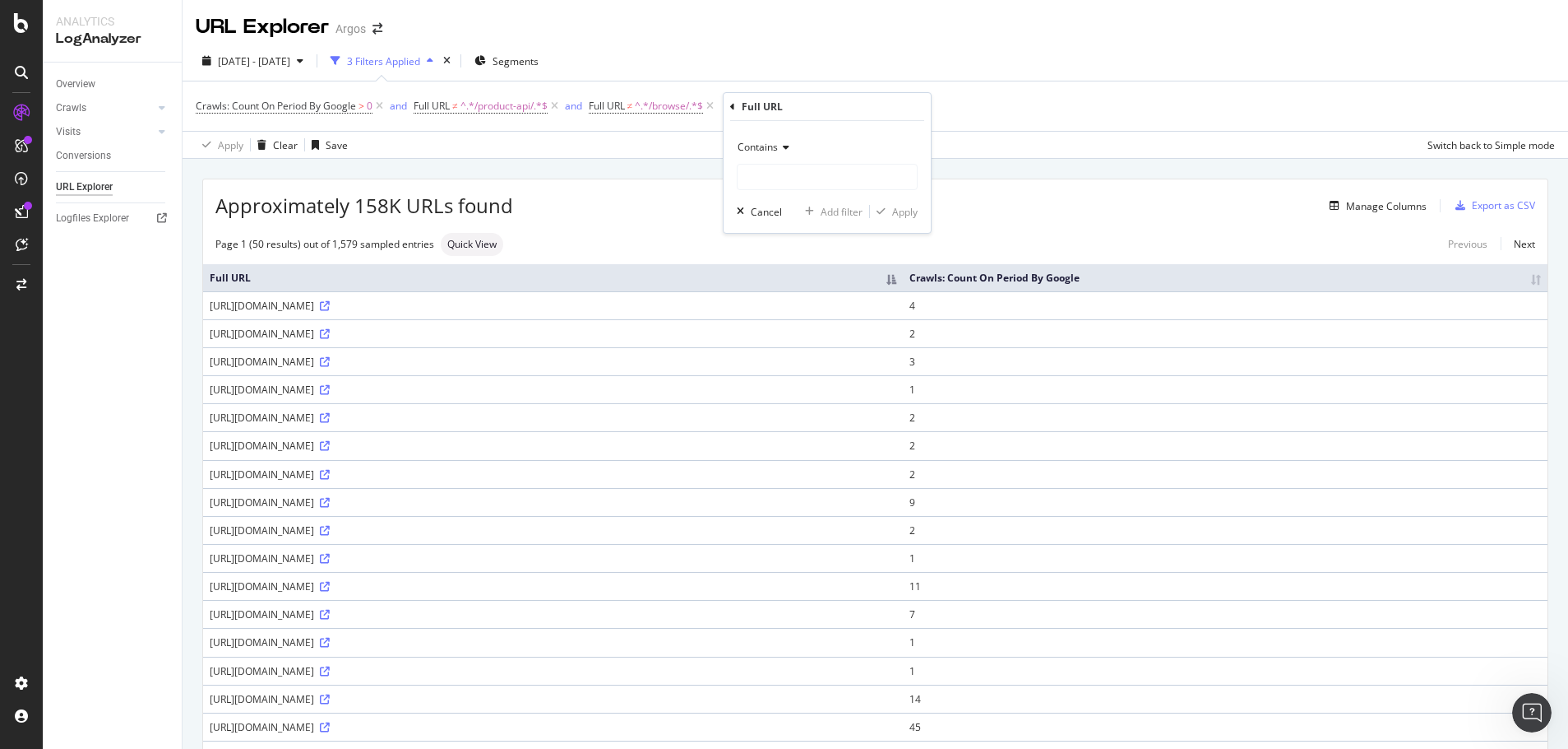
click at [784, 149] on icon at bounding box center [784, 147] width 11 height 10
click at [815, 330] on span "Doesn't contain" at bounding box center [780, 331] width 72 height 14
click at [785, 179] on input "text" at bounding box center [827, 177] width 180 height 27
paste input "/finder-api/"
type input "/finder-api/"
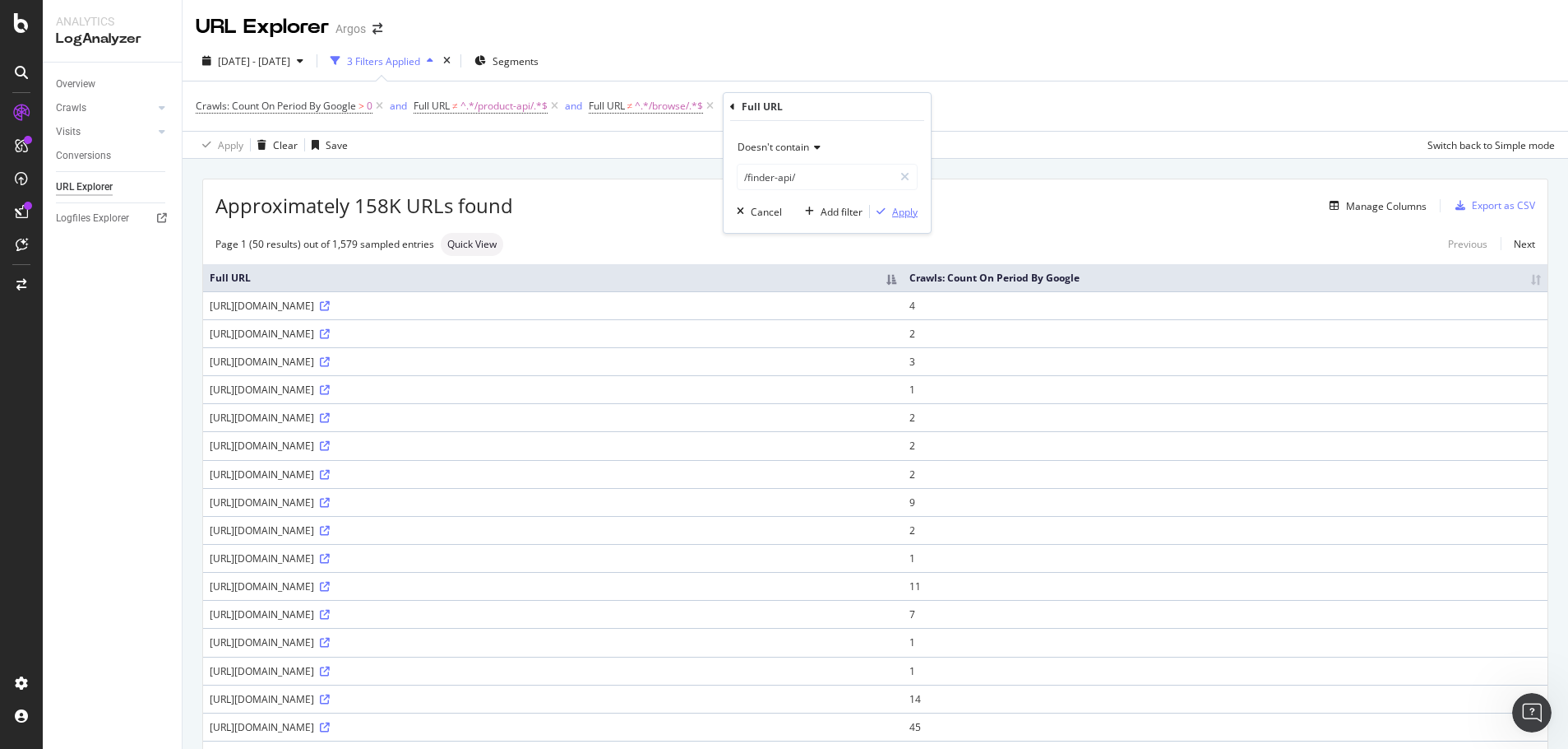
click at [911, 206] on div "Apply" at bounding box center [904, 211] width 26 height 14
click at [926, 105] on div "Add Filter" at bounding box center [928, 106] width 44 height 14
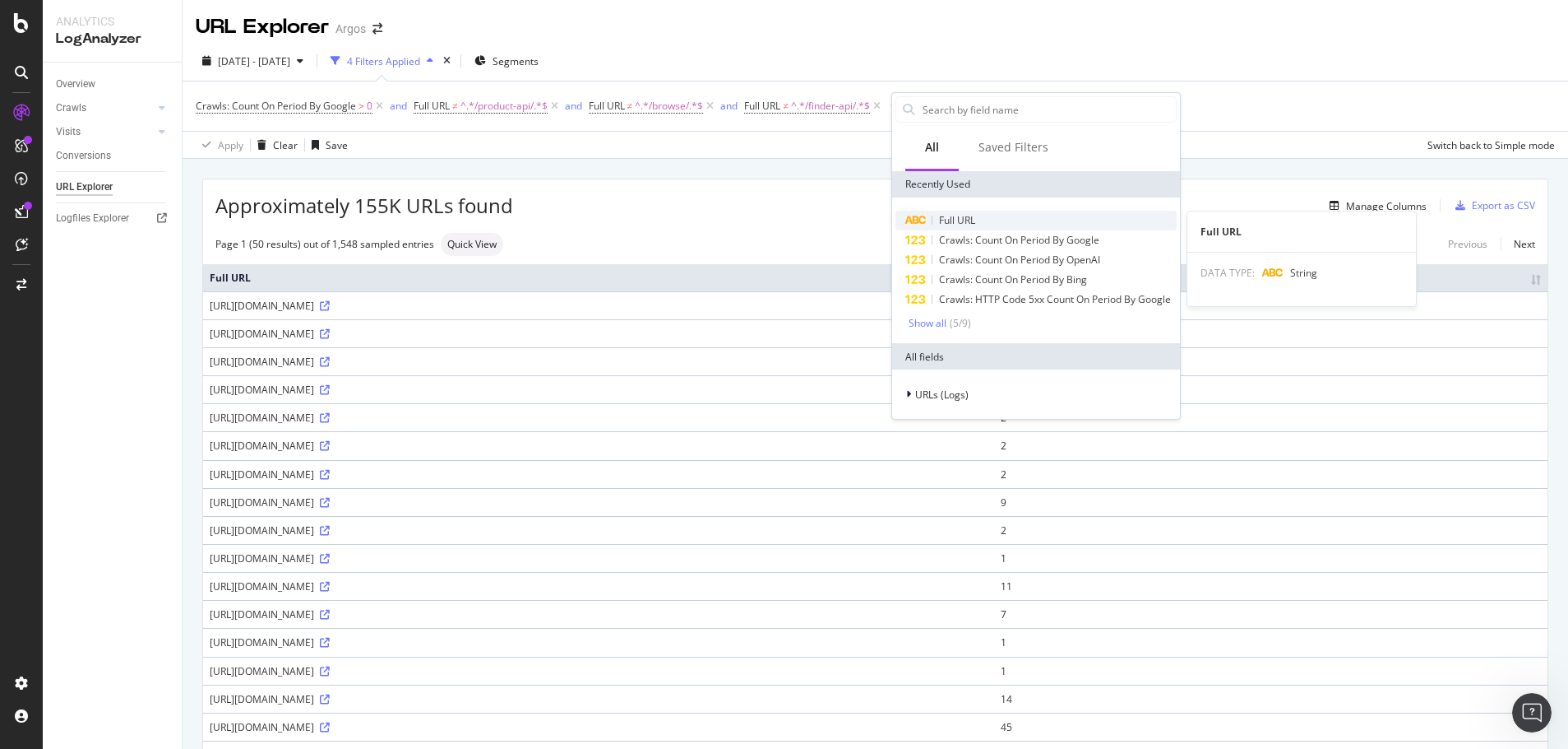
click at [964, 220] on span "Full URL" at bounding box center [957, 220] width 36 height 14
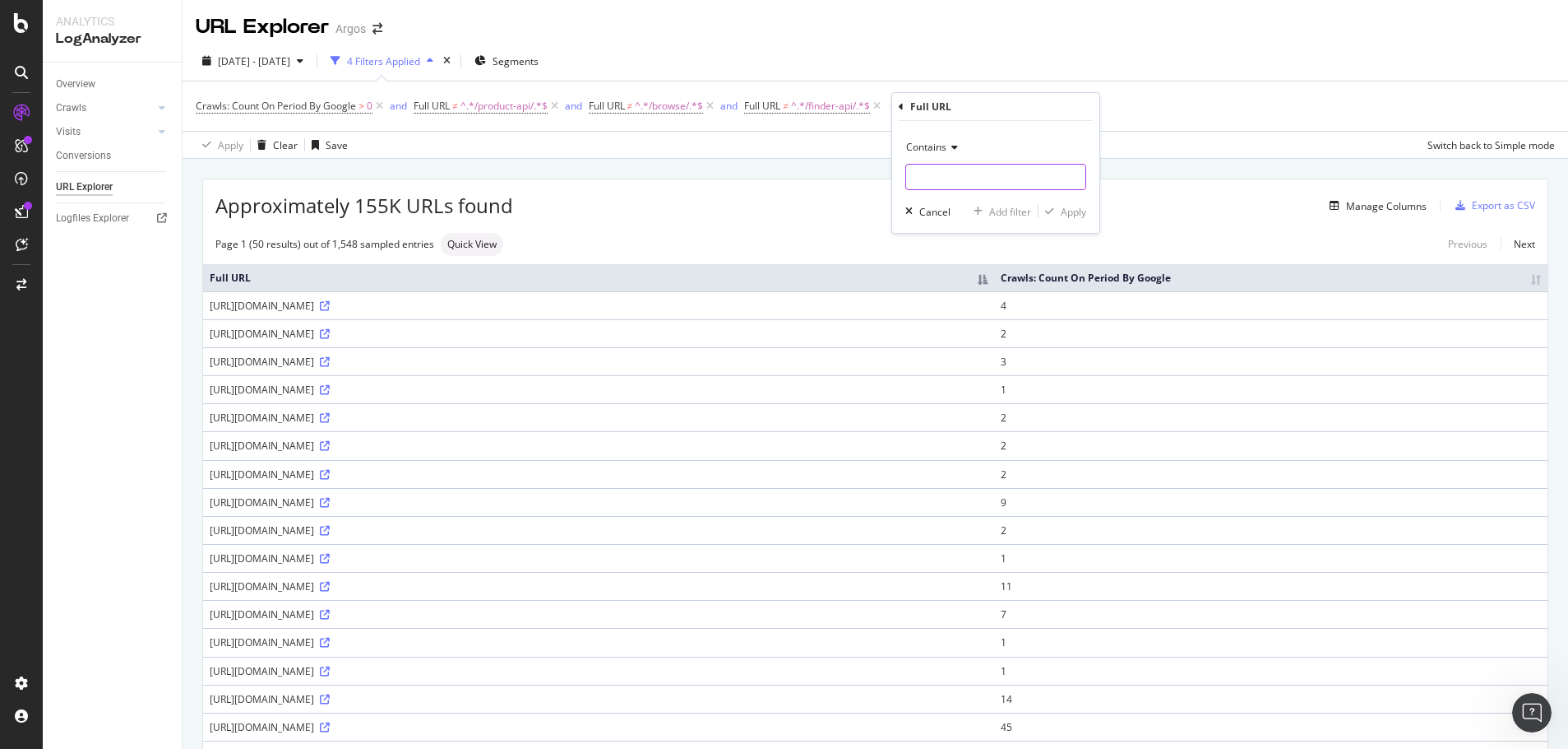
click at [946, 183] on input "text" at bounding box center [996, 177] width 180 height 27
click at [947, 152] on icon at bounding box center [952, 147] width 11 height 10
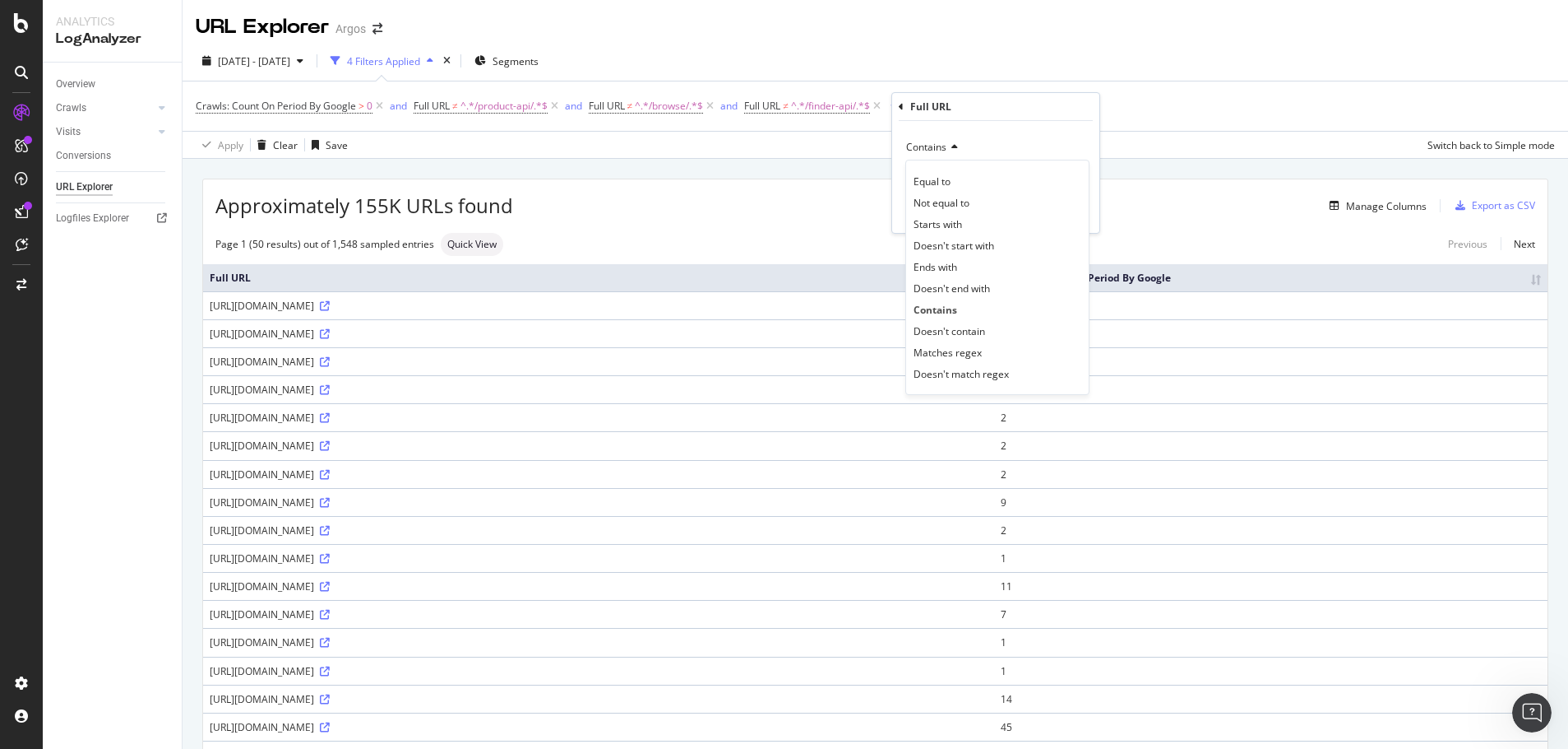
click at [991, 134] on div "Contains" at bounding box center [995, 147] width 180 height 27
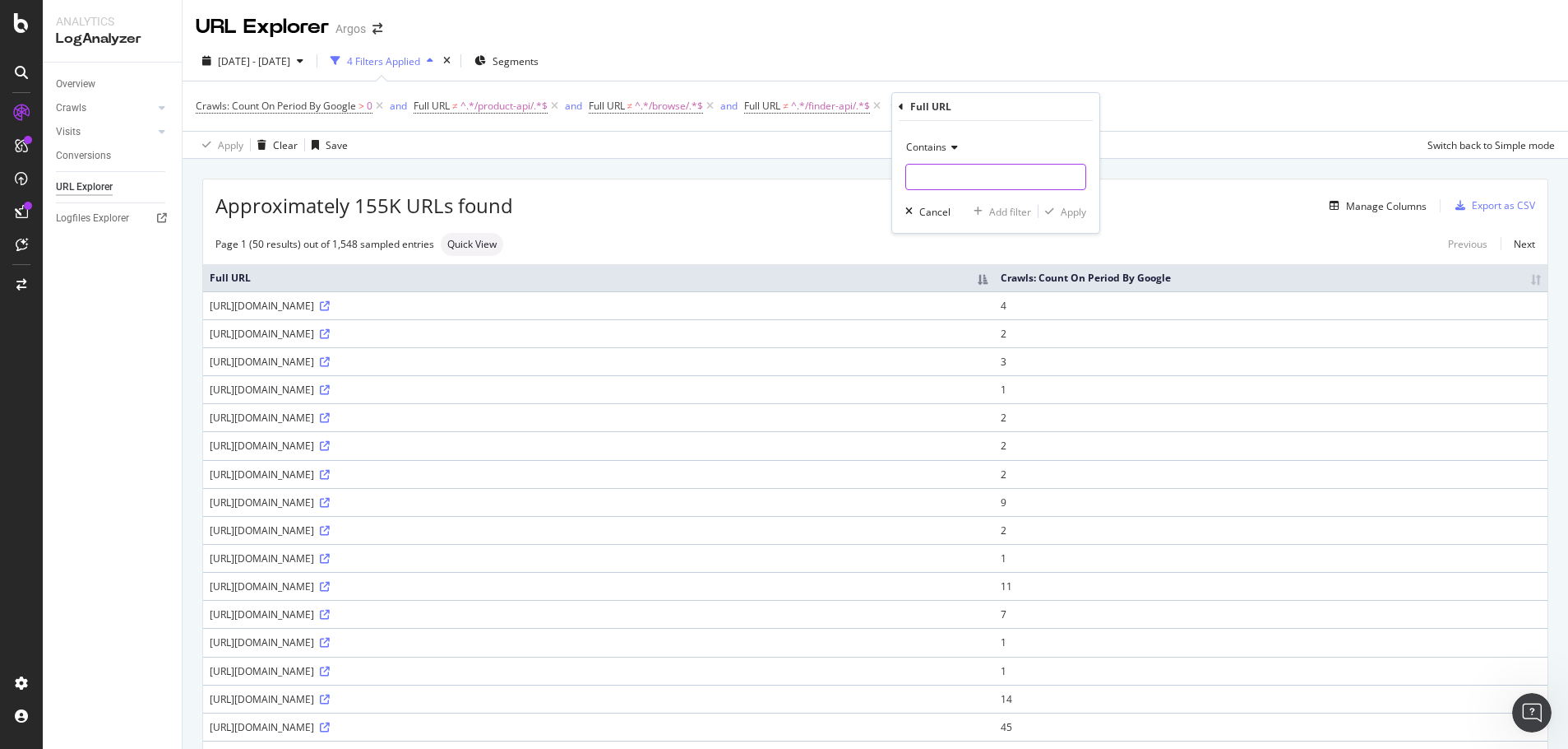
click at [939, 179] on input "text" at bounding box center [996, 177] width 180 height 27
type input "/static/"
click at [915, 103] on div "Add Filter" at bounding box center [928, 106] width 44 height 14
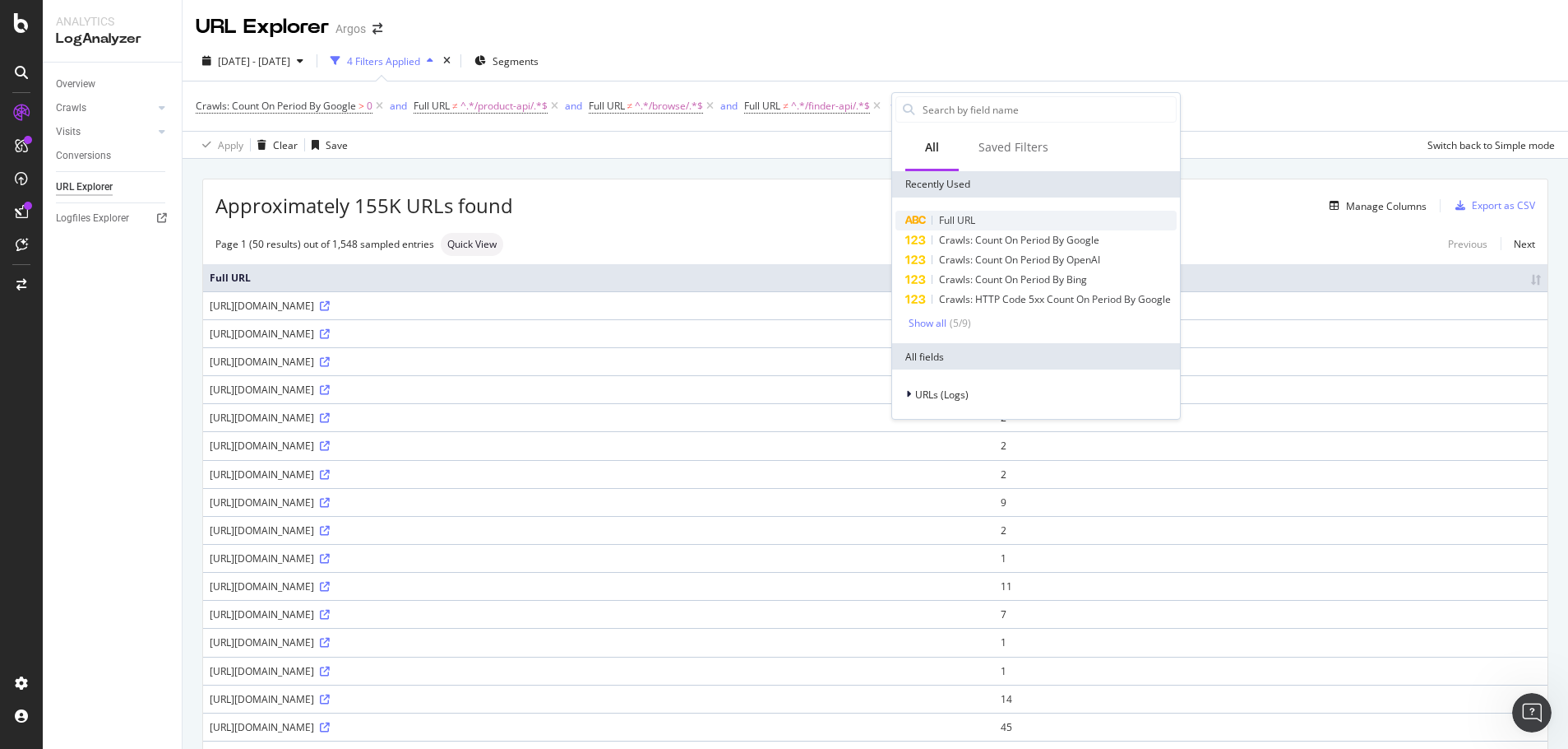
click at [951, 219] on span "Full URL" at bounding box center [957, 220] width 36 height 14
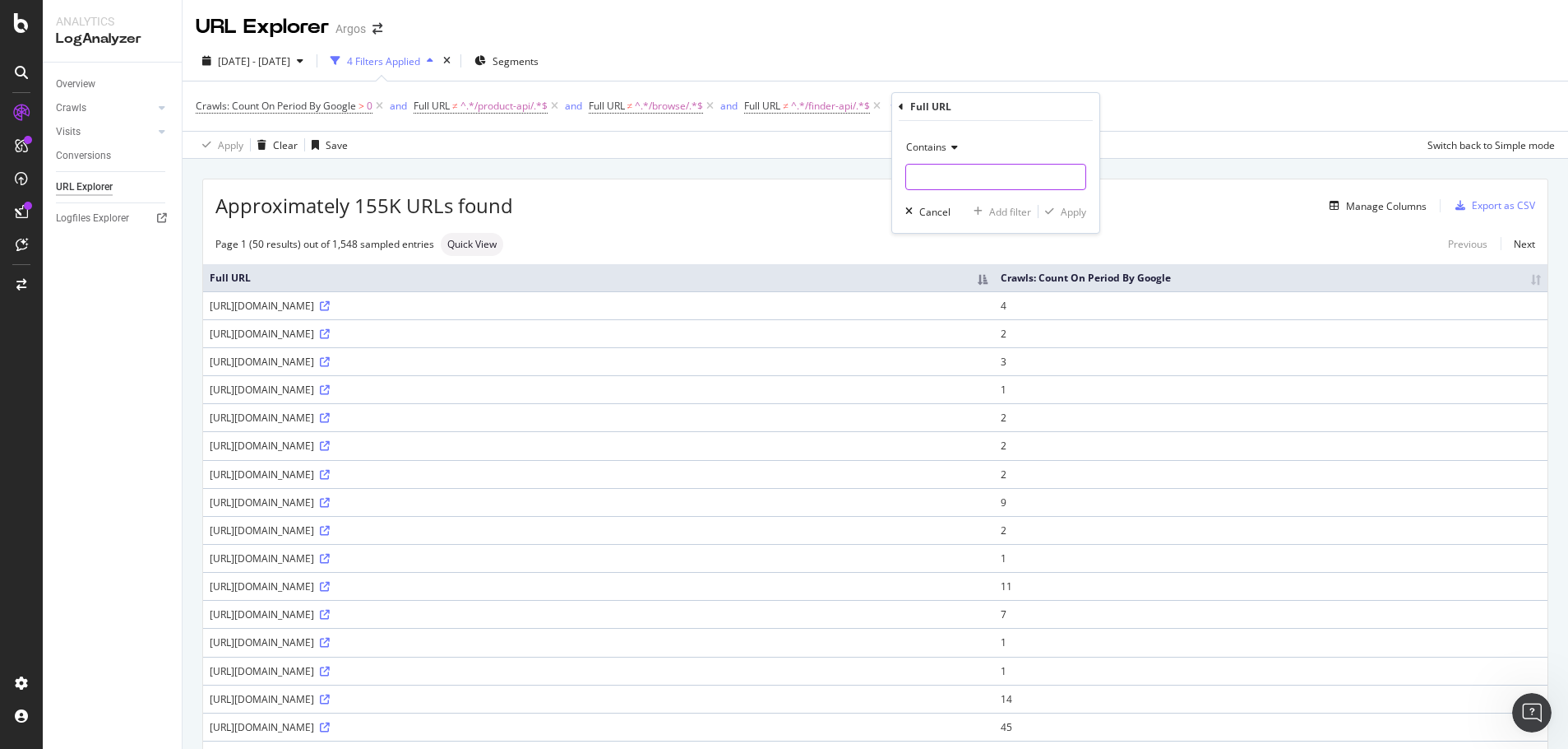
click at [944, 180] on input "text" at bounding box center [996, 177] width 180 height 27
type input "/static/"
click at [1055, 206] on div "button" at bounding box center [1049, 211] width 22 height 10
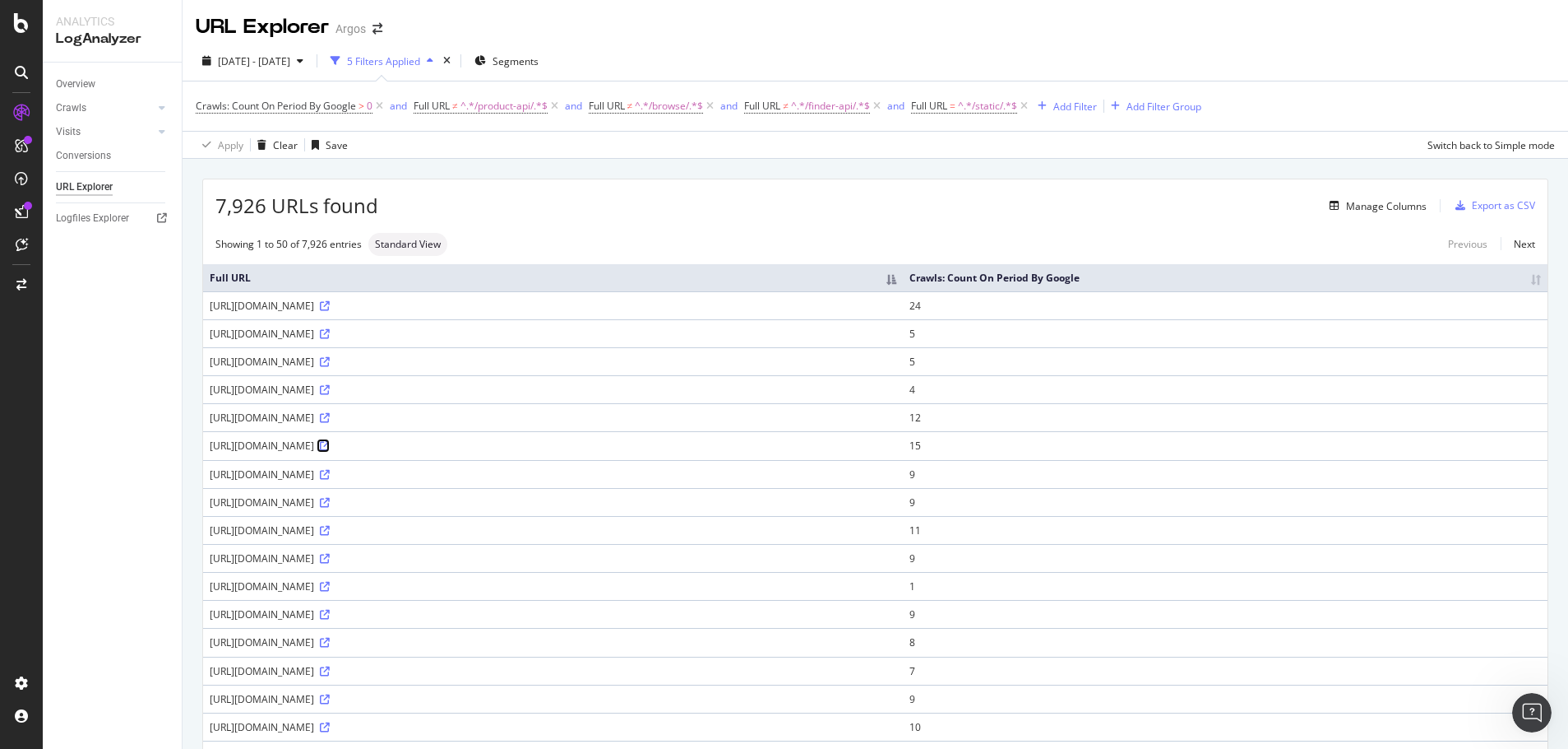
click at [329, 441] on icon at bounding box center [325, 446] width 10 height 10
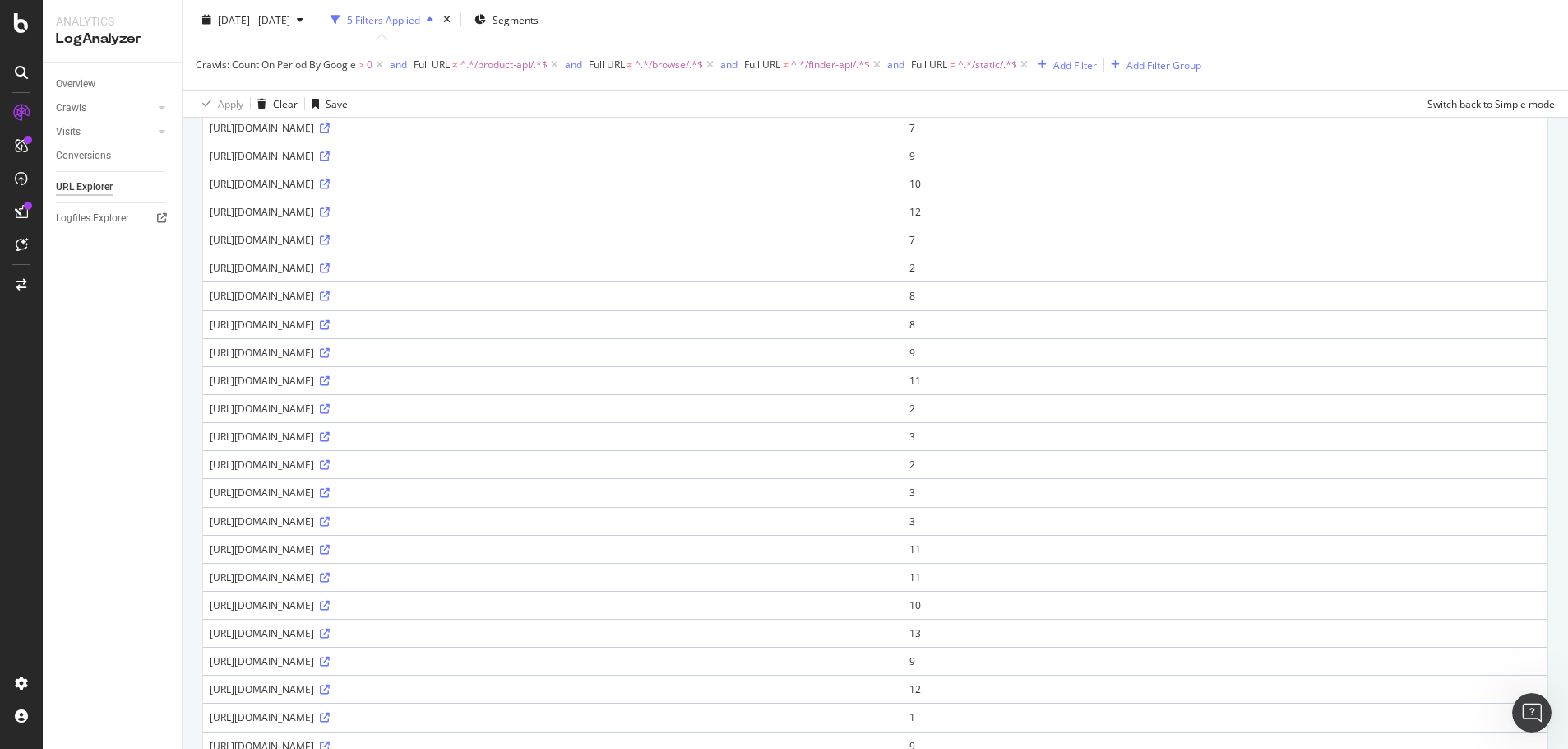
scroll to position [50, 0]
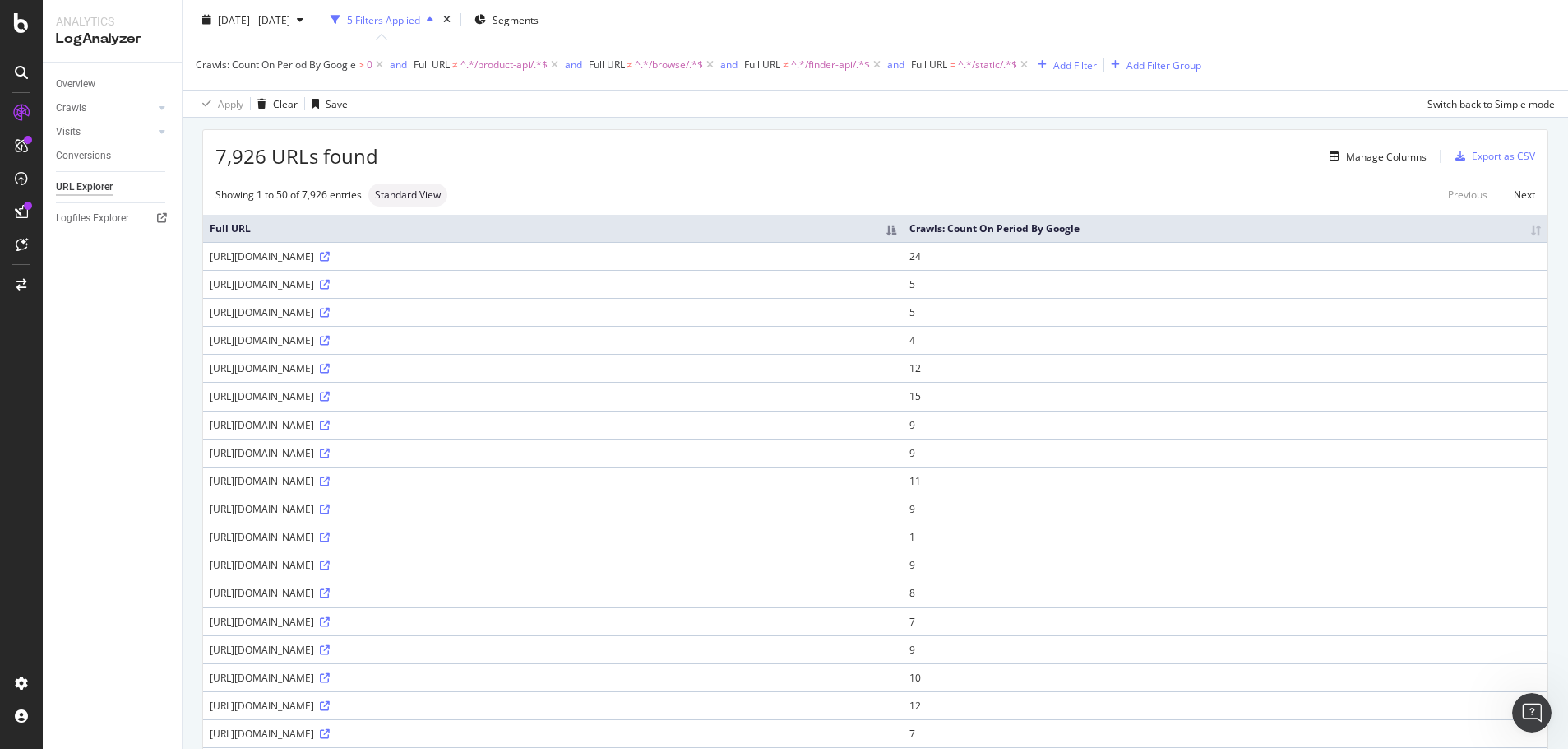
click at [957, 63] on span "Full URL = ^.*/static/.*$" at bounding box center [964, 65] width 106 height 15
click at [948, 101] on span "Contains" at bounding box center [953, 103] width 40 height 14
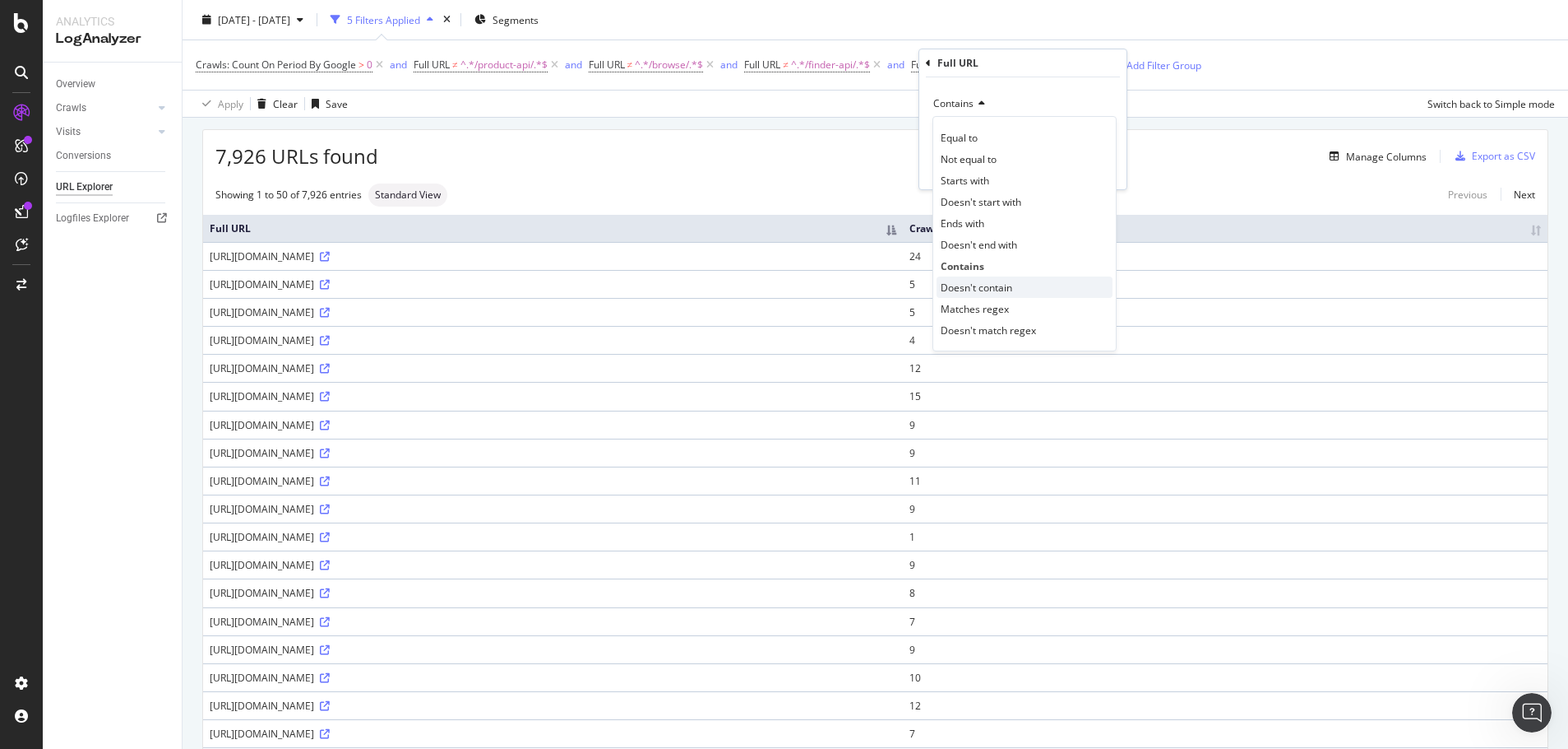
click at [1005, 284] on span "Doesn't contain" at bounding box center [976, 288] width 72 height 14
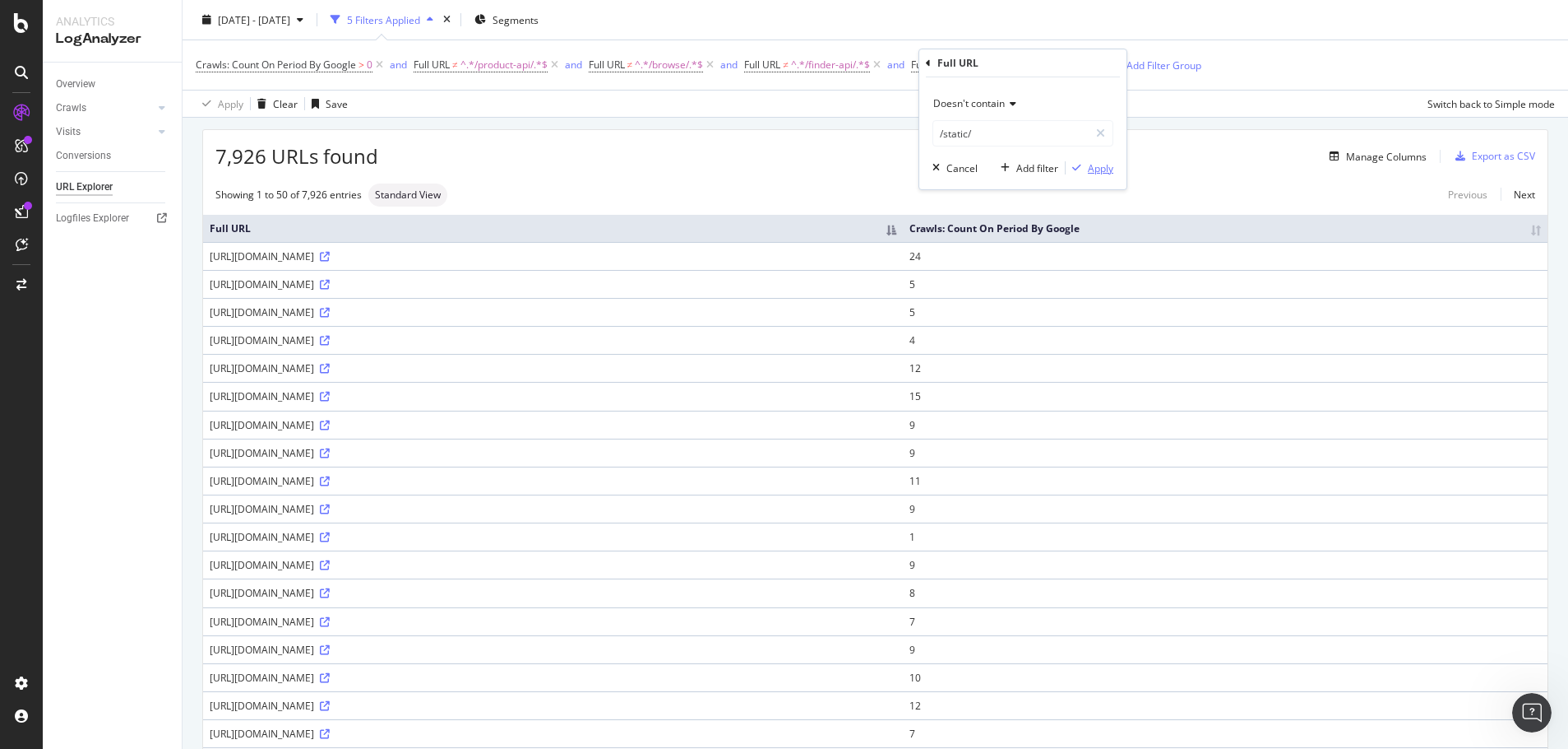
click at [1095, 163] on div "Apply" at bounding box center [1100, 168] width 26 height 14
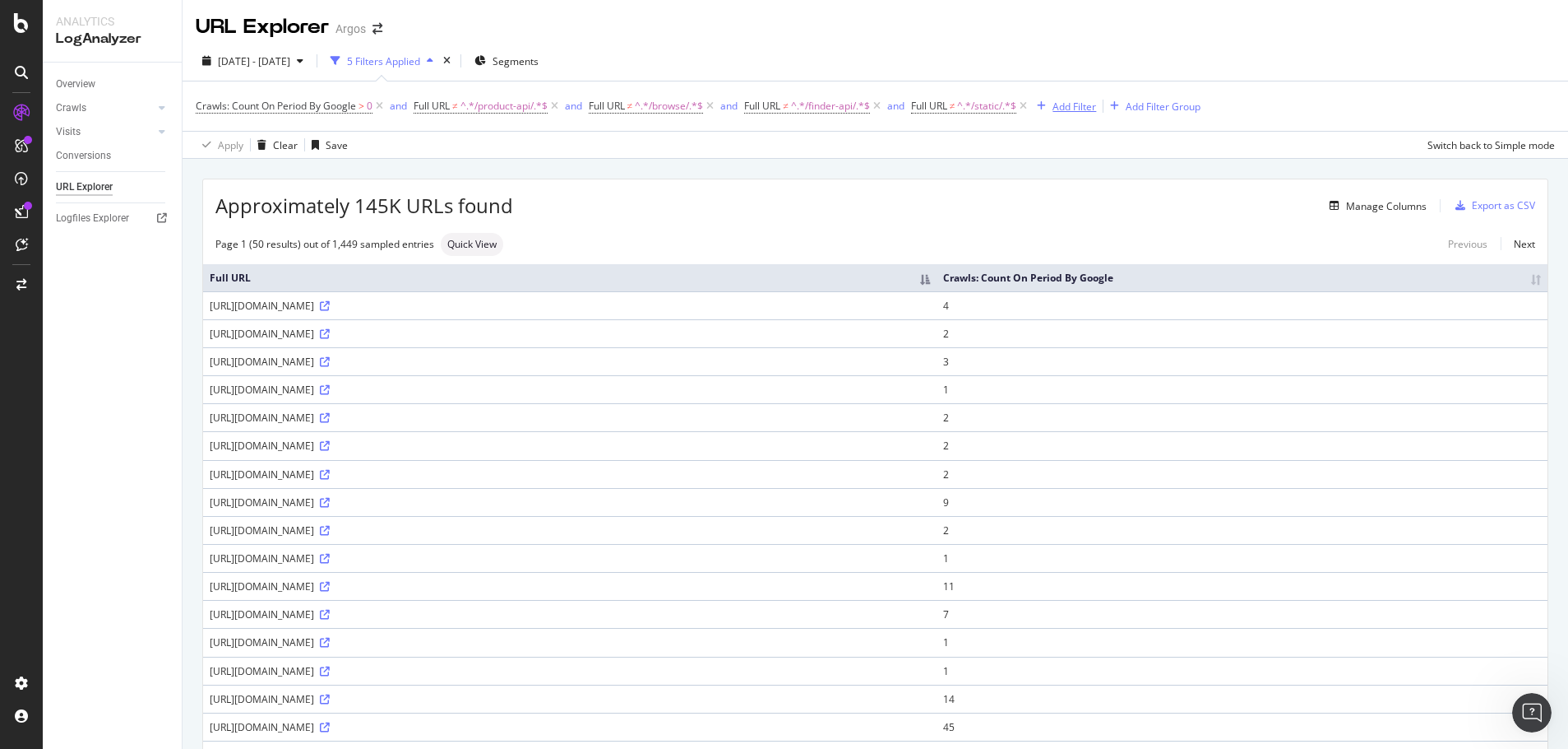
click at [1075, 110] on div "Add Filter" at bounding box center [1074, 106] width 44 height 14
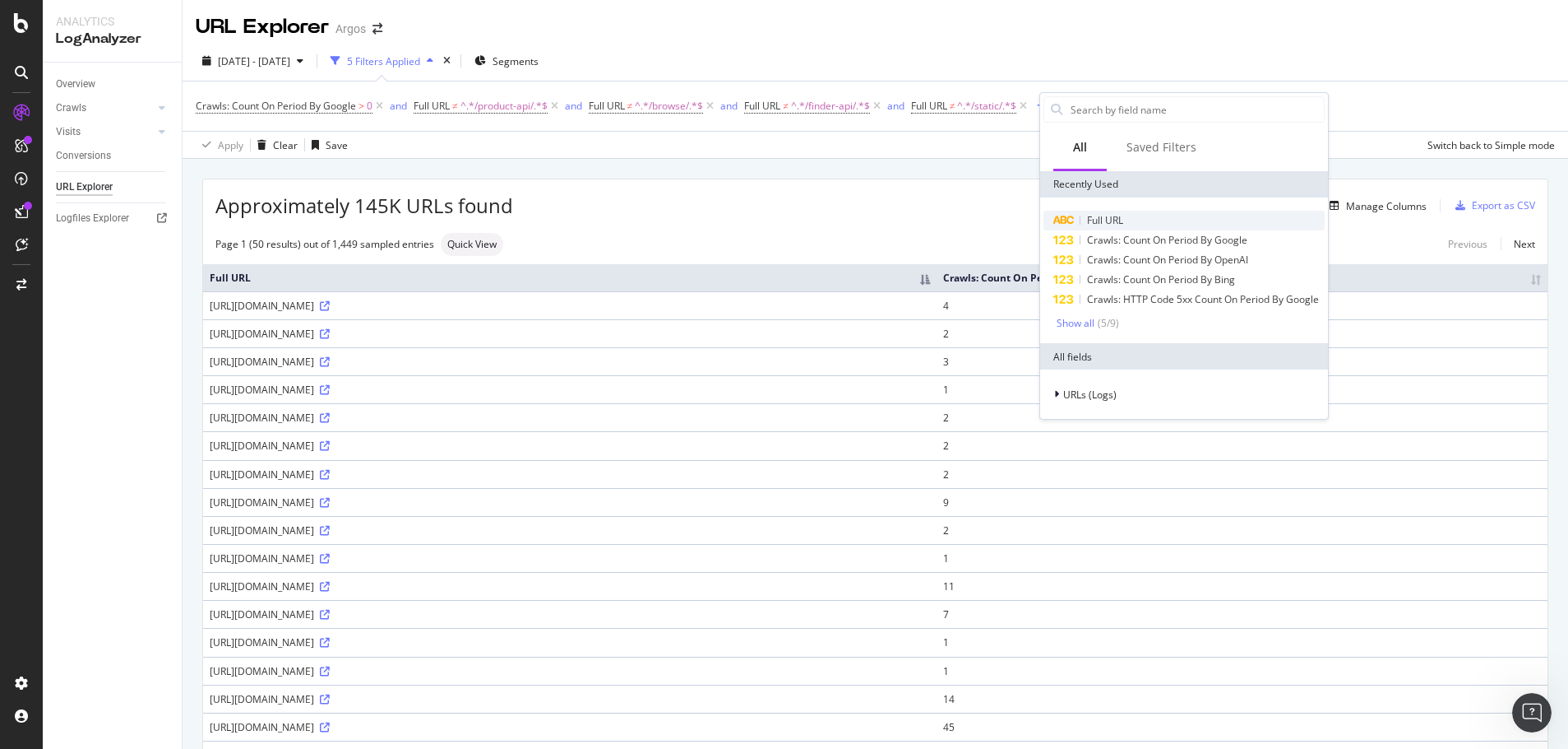
click at [1108, 215] on span "Full URL" at bounding box center [1105, 220] width 36 height 14
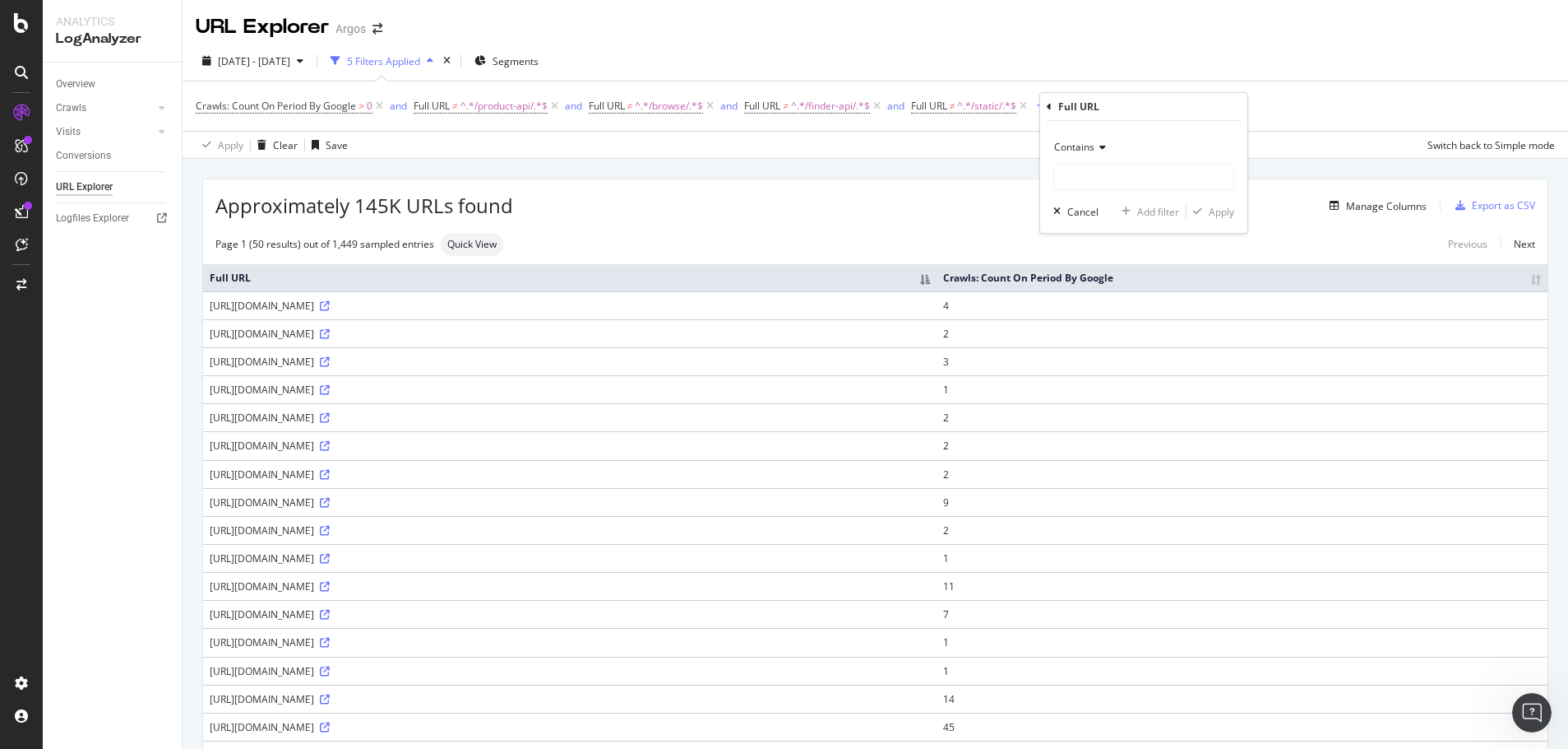
click at [1081, 145] on span "Contains" at bounding box center [1074, 146] width 40 height 14
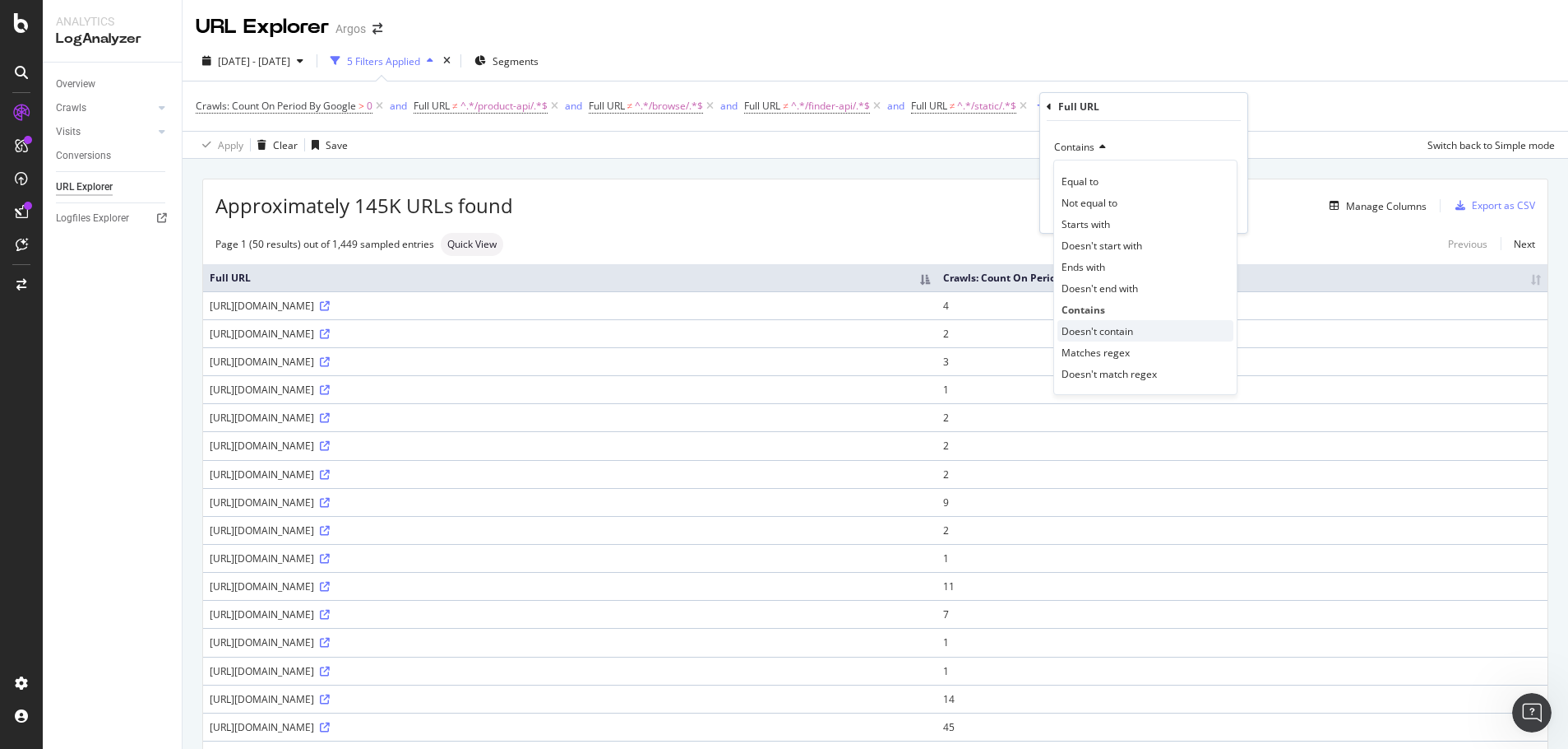
click at [1100, 327] on span "Doesn't contain" at bounding box center [1097, 331] width 72 height 14
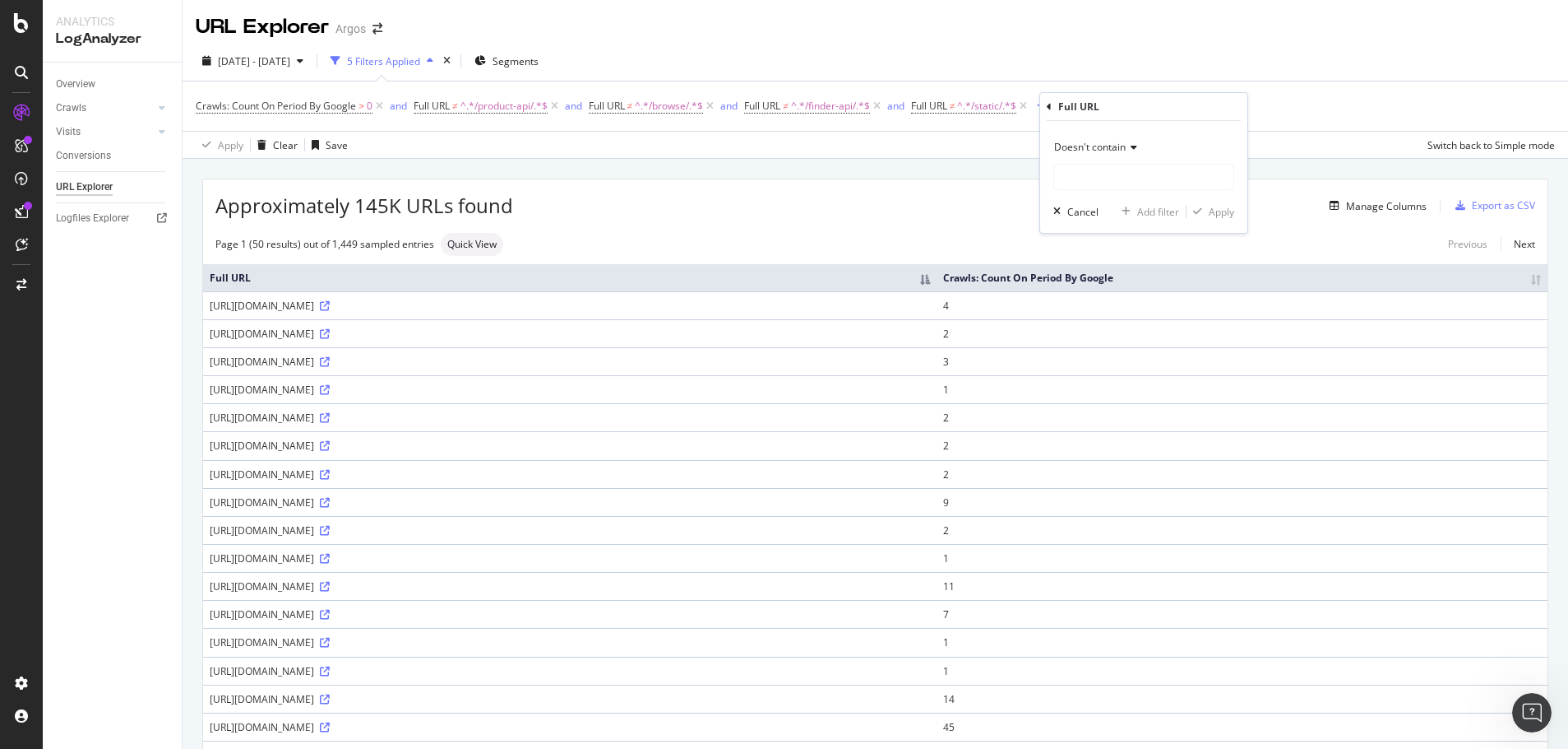
click at [1075, 191] on div "Doesn't contain Cancel Add filter Apply" at bounding box center [1143, 177] width 207 height 112
click at [1077, 187] on input "text" at bounding box center [1144, 177] width 180 height 27
type input "/product/"
click at [1225, 215] on div "Apply" at bounding box center [1221, 211] width 26 height 14
click at [743, 206] on div "Manage Columns" at bounding box center [973, 205] width 909 height 20
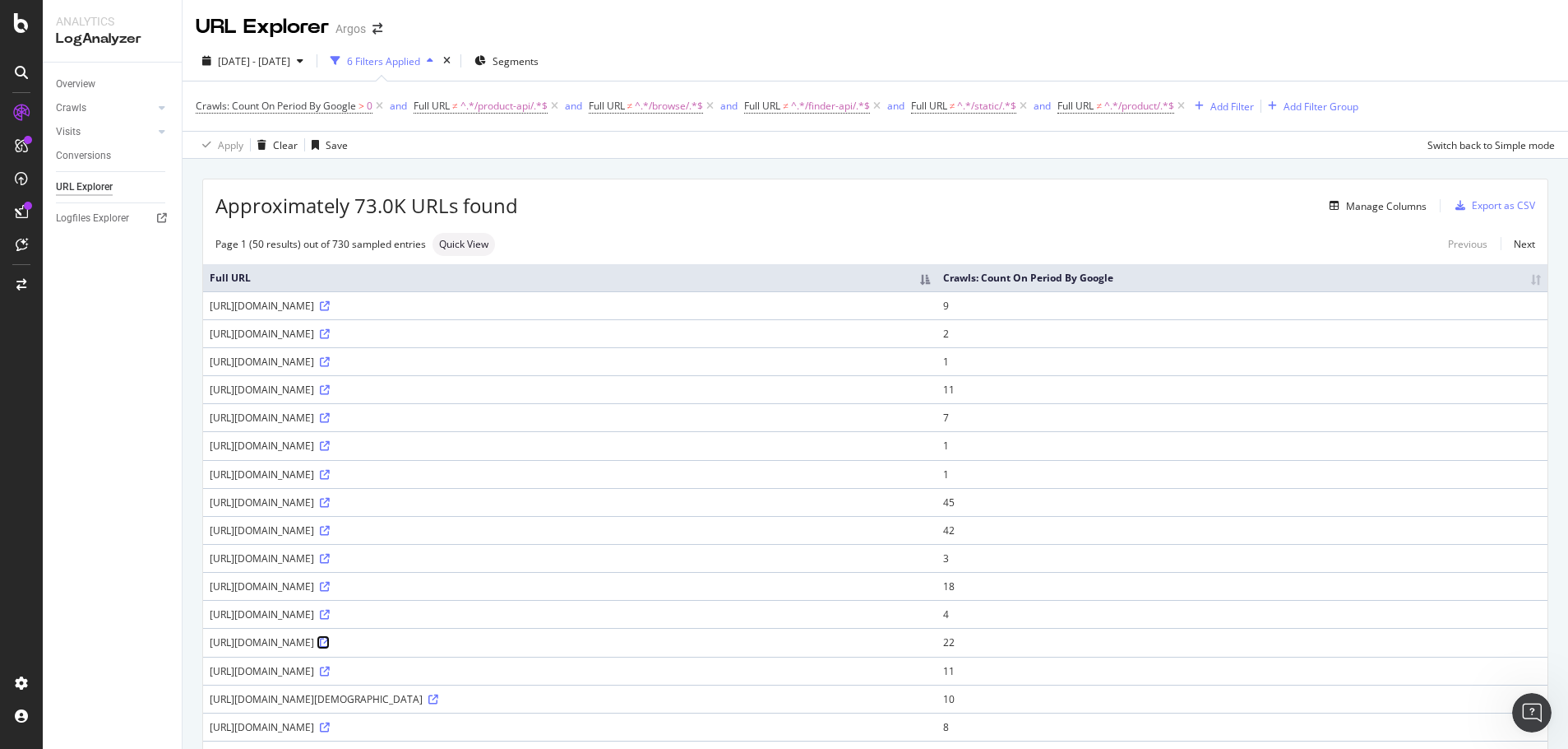
click at [329, 639] on icon at bounding box center [325, 642] width 10 height 10
click at [1509, 246] on link "Next" at bounding box center [1518, 244] width 34 height 24
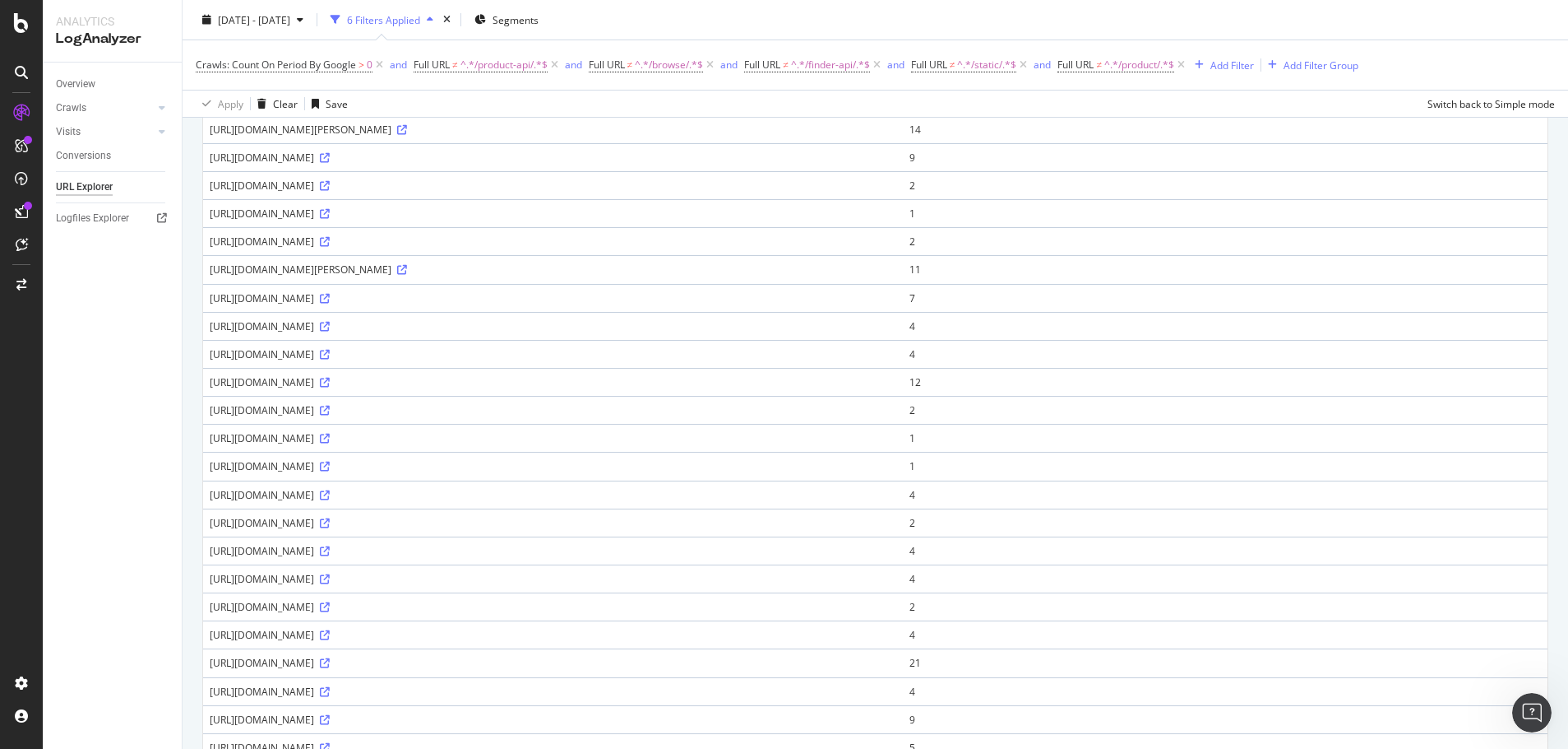
scroll to position [50, 0]
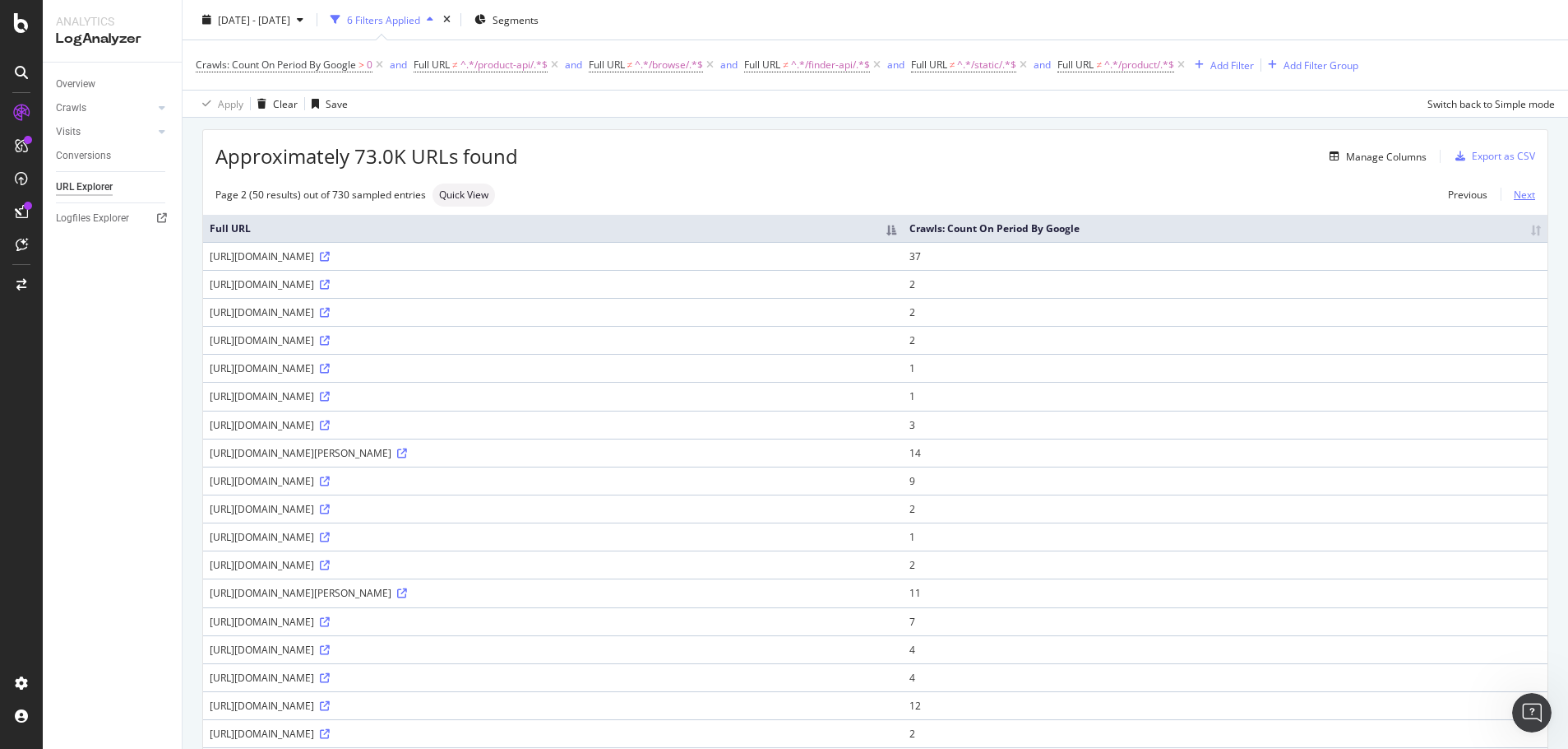
click at [1515, 198] on link "Next" at bounding box center [1518, 194] width 34 height 24
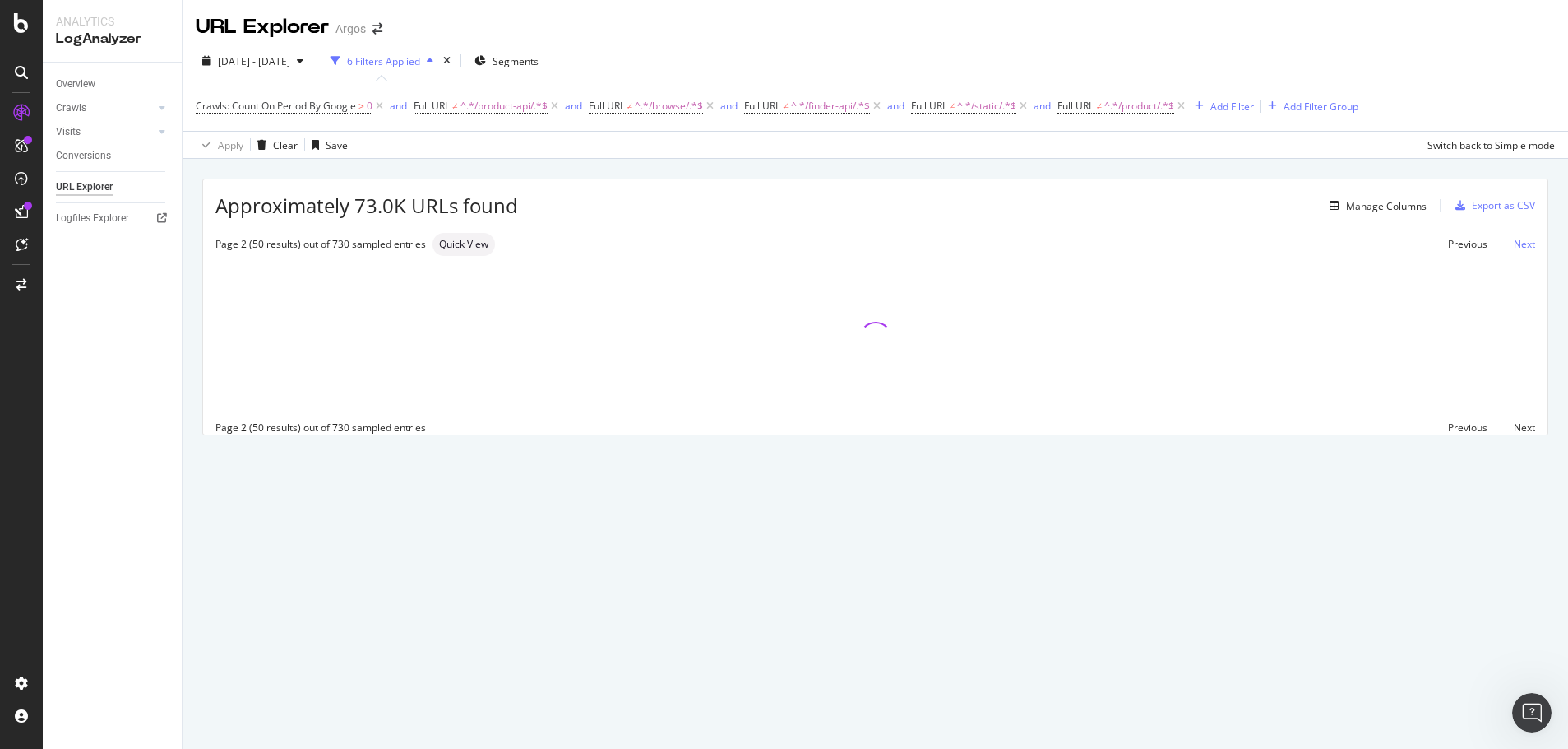
scroll to position [0, 0]
click at [1237, 106] on div "Add Filter" at bounding box center [1233, 106] width 44 height 14
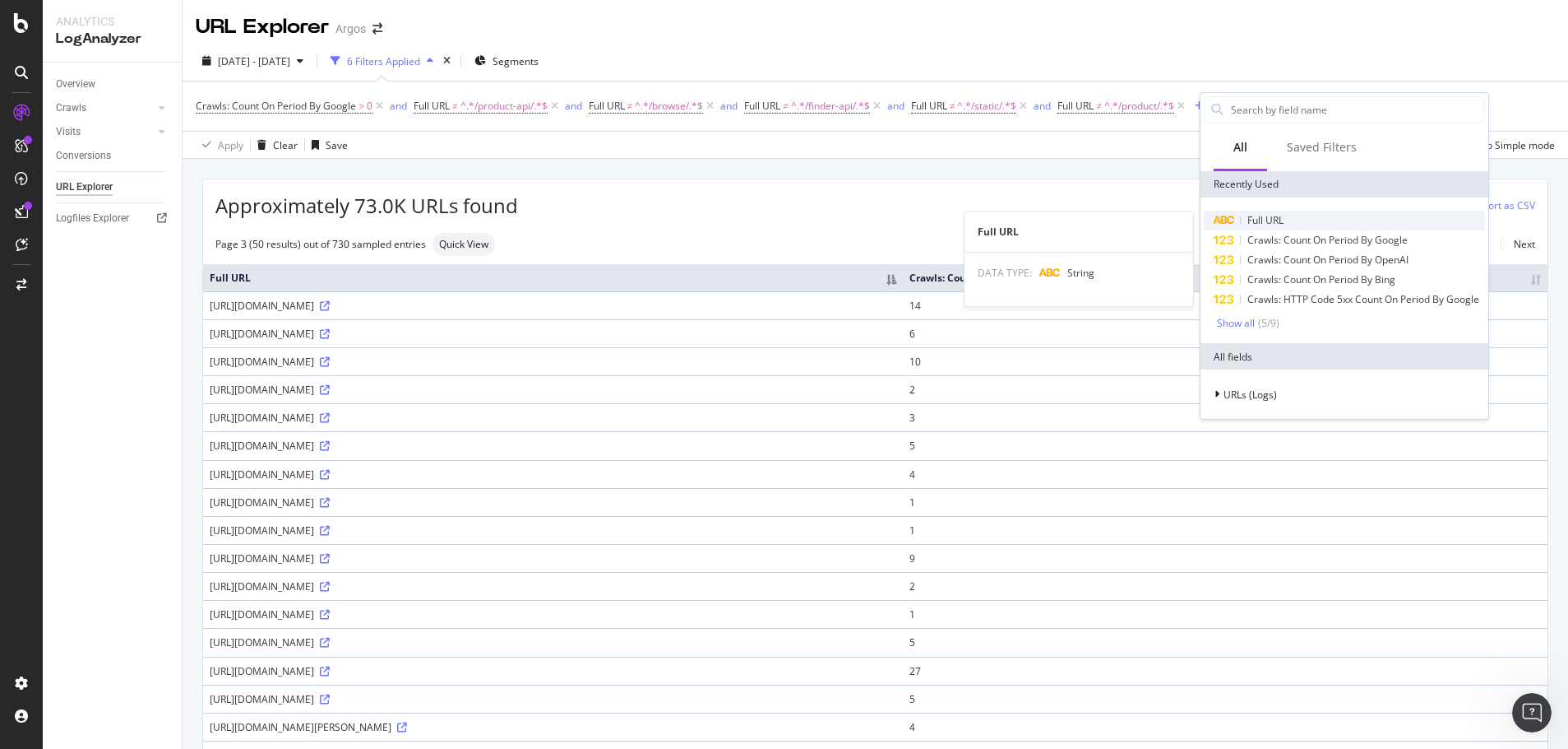
click at [1274, 216] on span "Full URL" at bounding box center [1265, 220] width 36 height 14
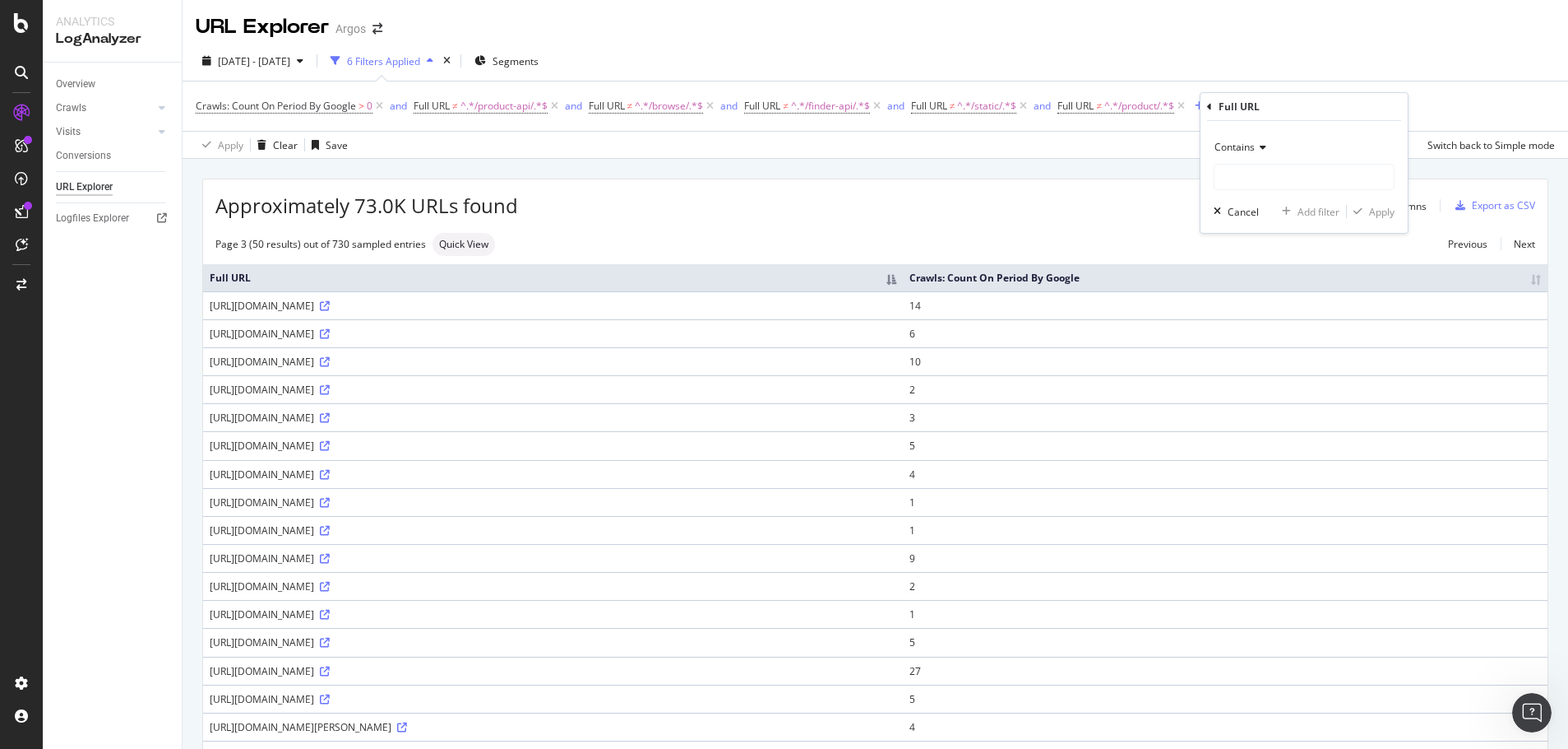
click at [1241, 155] on div "Contains" at bounding box center [1303, 147] width 180 height 27
click at [1268, 323] on div "Doesn't contain" at bounding box center [1305, 331] width 176 height 21
click at [1251, 182] on input "text" at bounding box center [1304, 177] width 180 height 27
type input "/sd/"
click at [1377, 210] on div "Apply" at bounding box center [1382, 211] width 26 height 14
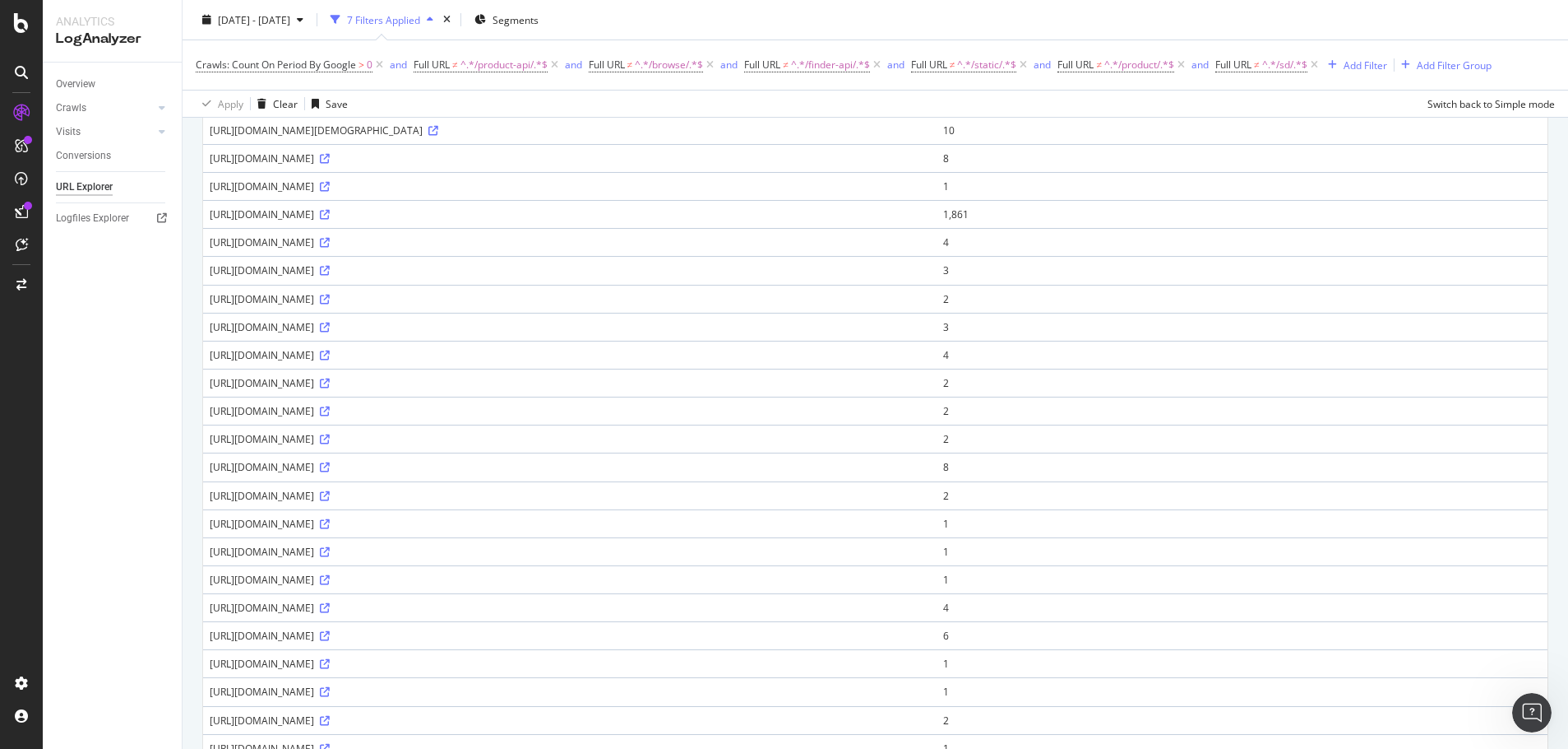
scroll to position [576, 0]
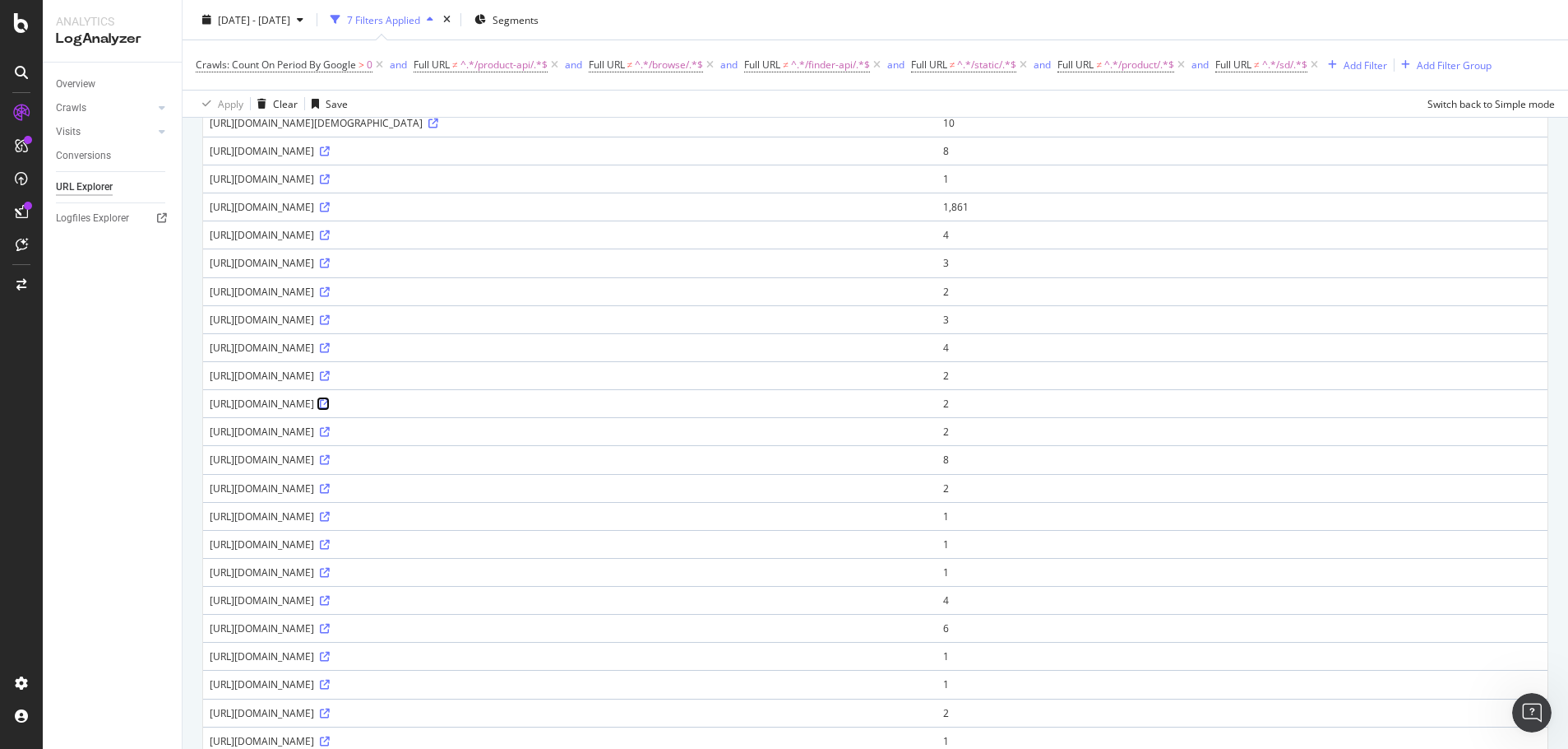
click at [329, 402] on icon at bounding box center [325, 404] width 10 height 10
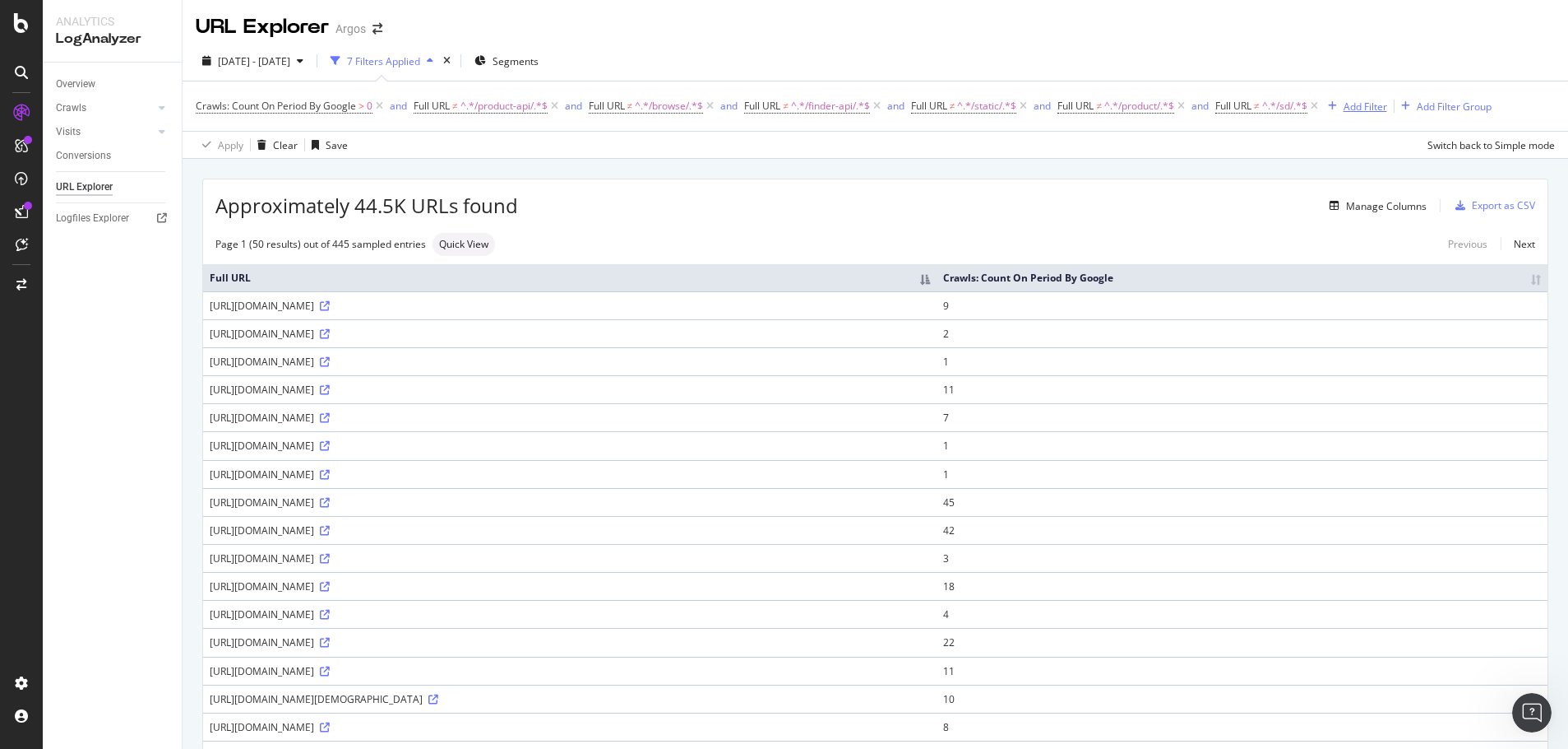
click at [1368, 104] on div "Add Filter" at bounding box center [1366, 106] width 44 height 14
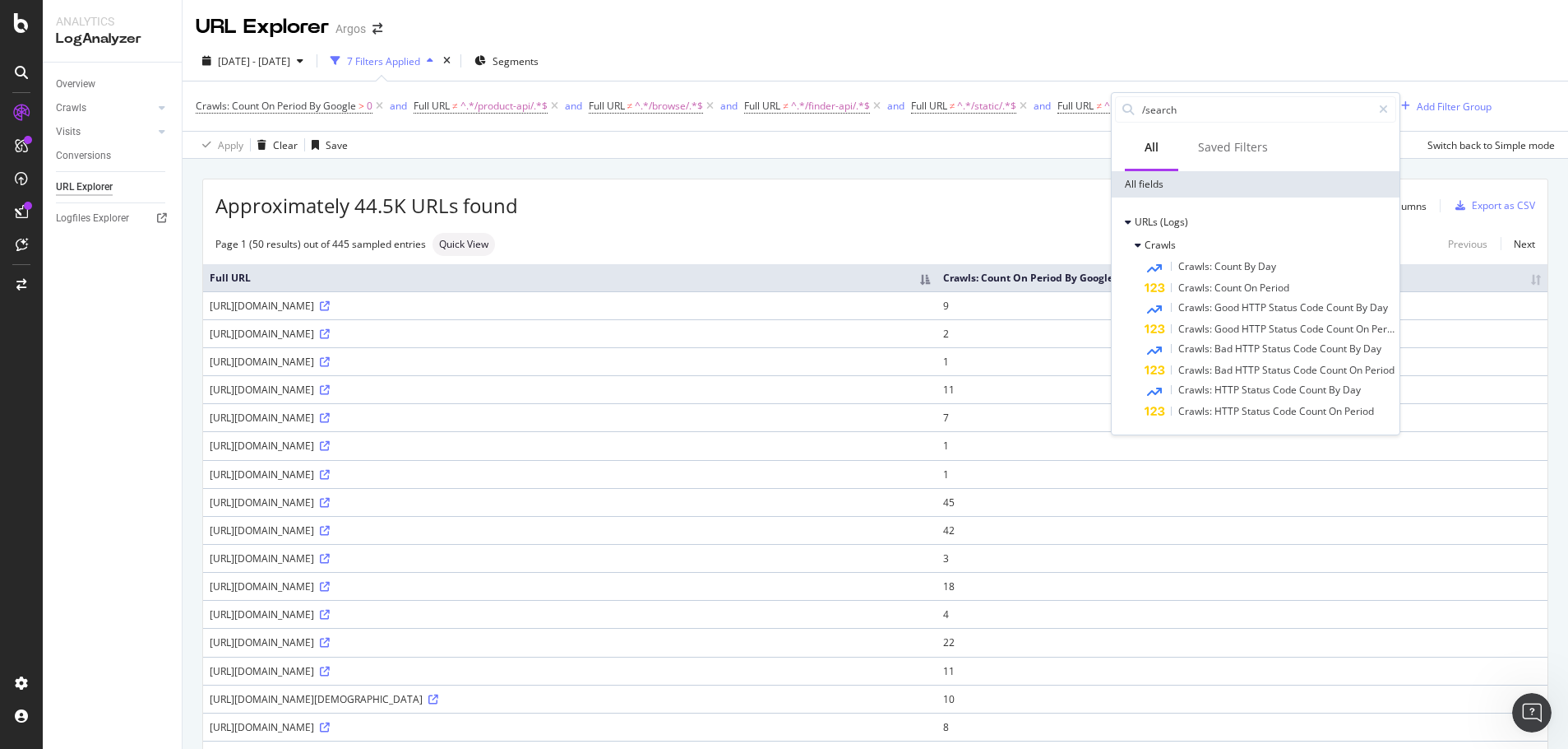
type input "/search/"
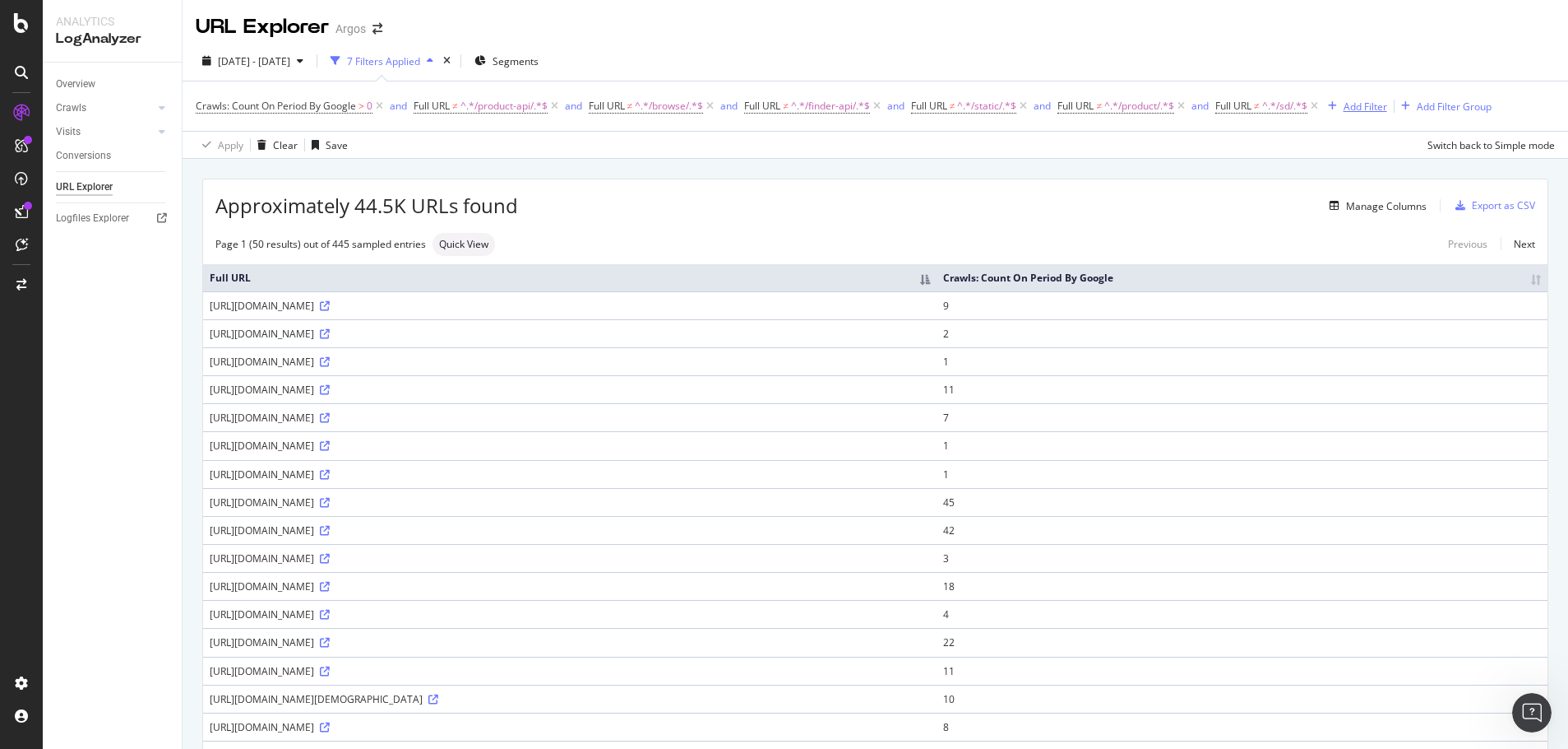
click at [1388, 99] on div "Add Filter" at bounding box center [1366, 106] width 44 height 14
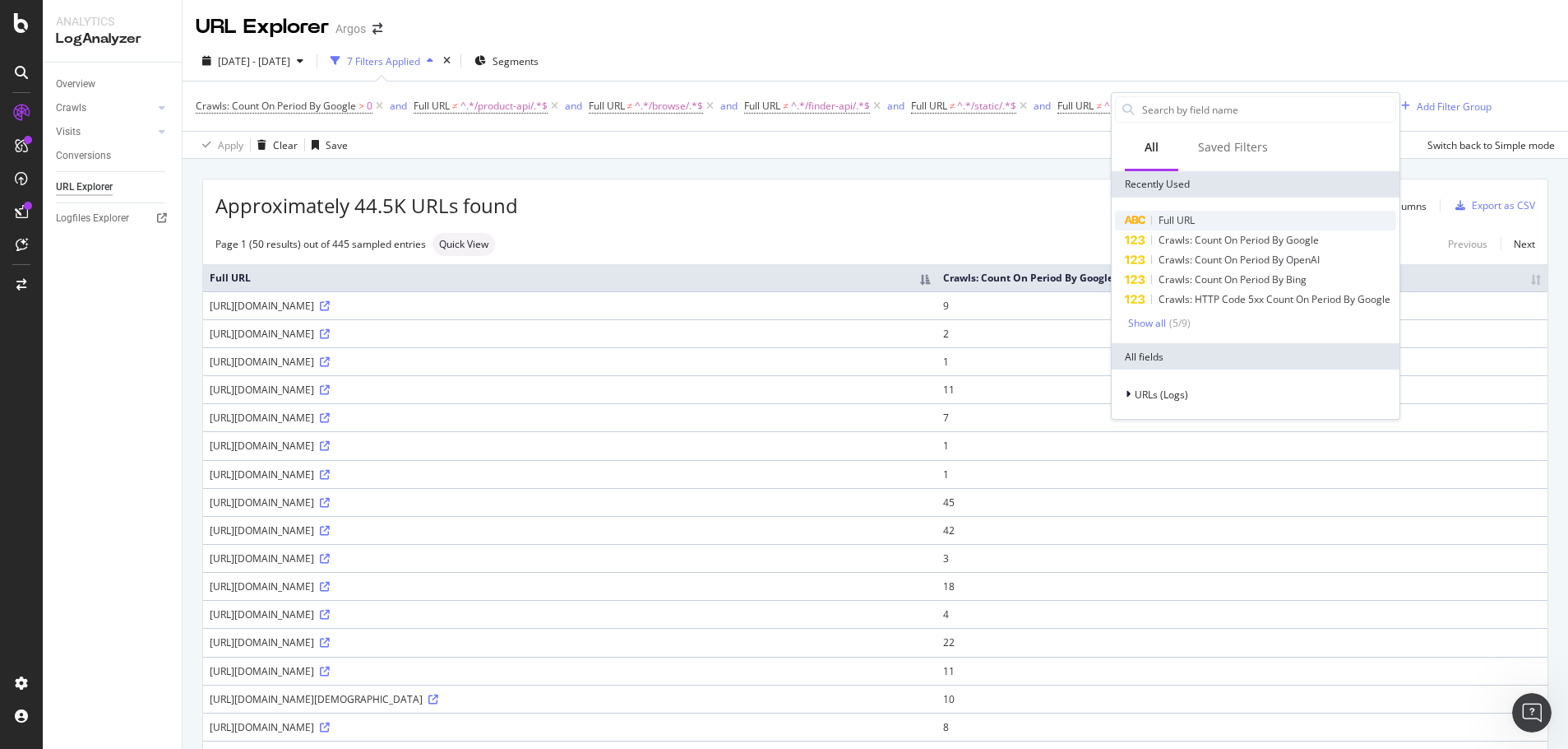
click at [1181, 226] on span "Full URL" at bounding box center [1176, 220] width 36 height 14
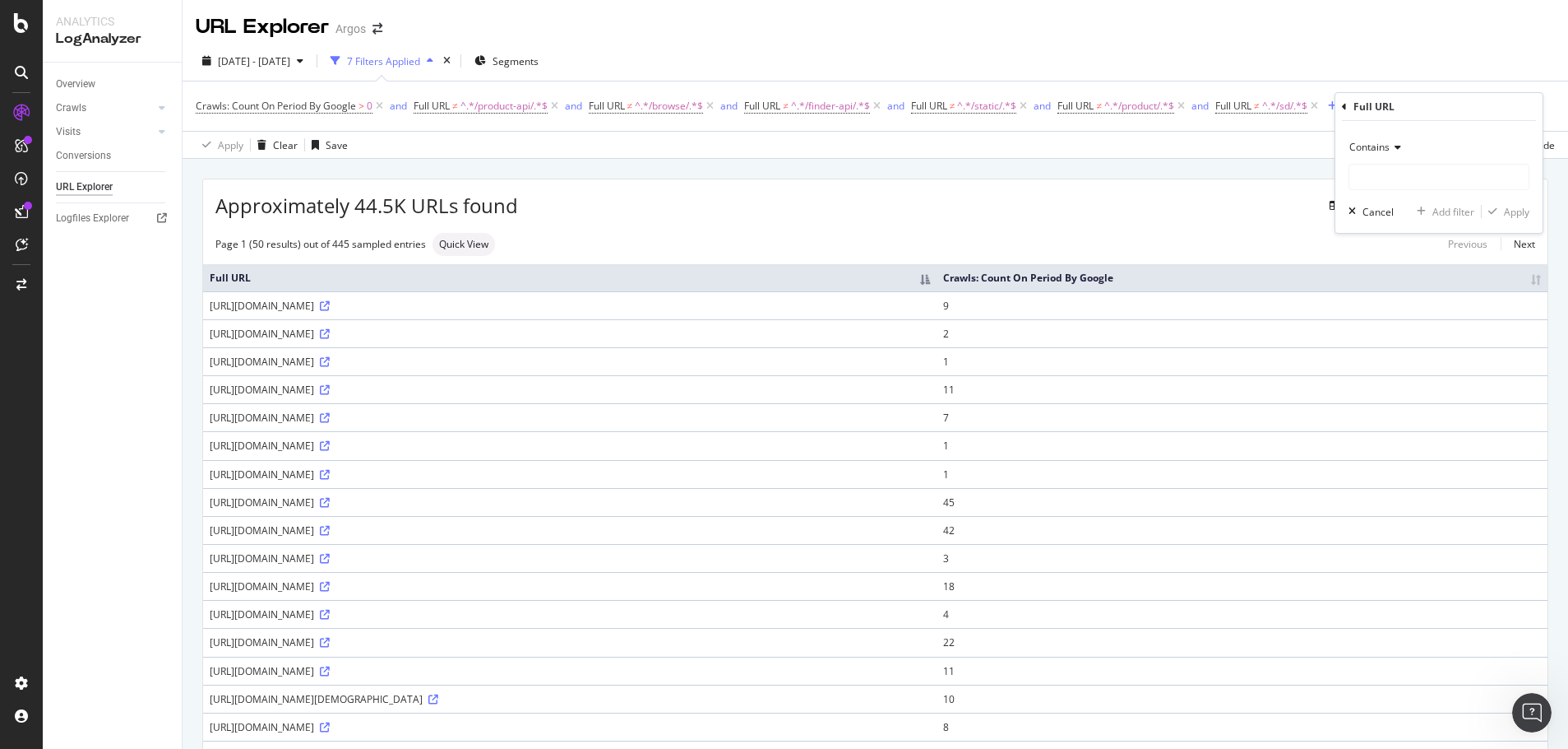
click at [1378, 149] on span "Contains" at bounding box center [1369, 146] width 40 height 14
click at [1423, 325] on span "Doesn't contain" at bounding box center [1392, 331] width 72 height 14
click at [1366, 180] on input "text" at bounding box center [1439, 177] width 180 height 27
type input "/search/"
click at [1515, 213] on div "Apply" at bounding box center [1516, 211] width 26 height 14
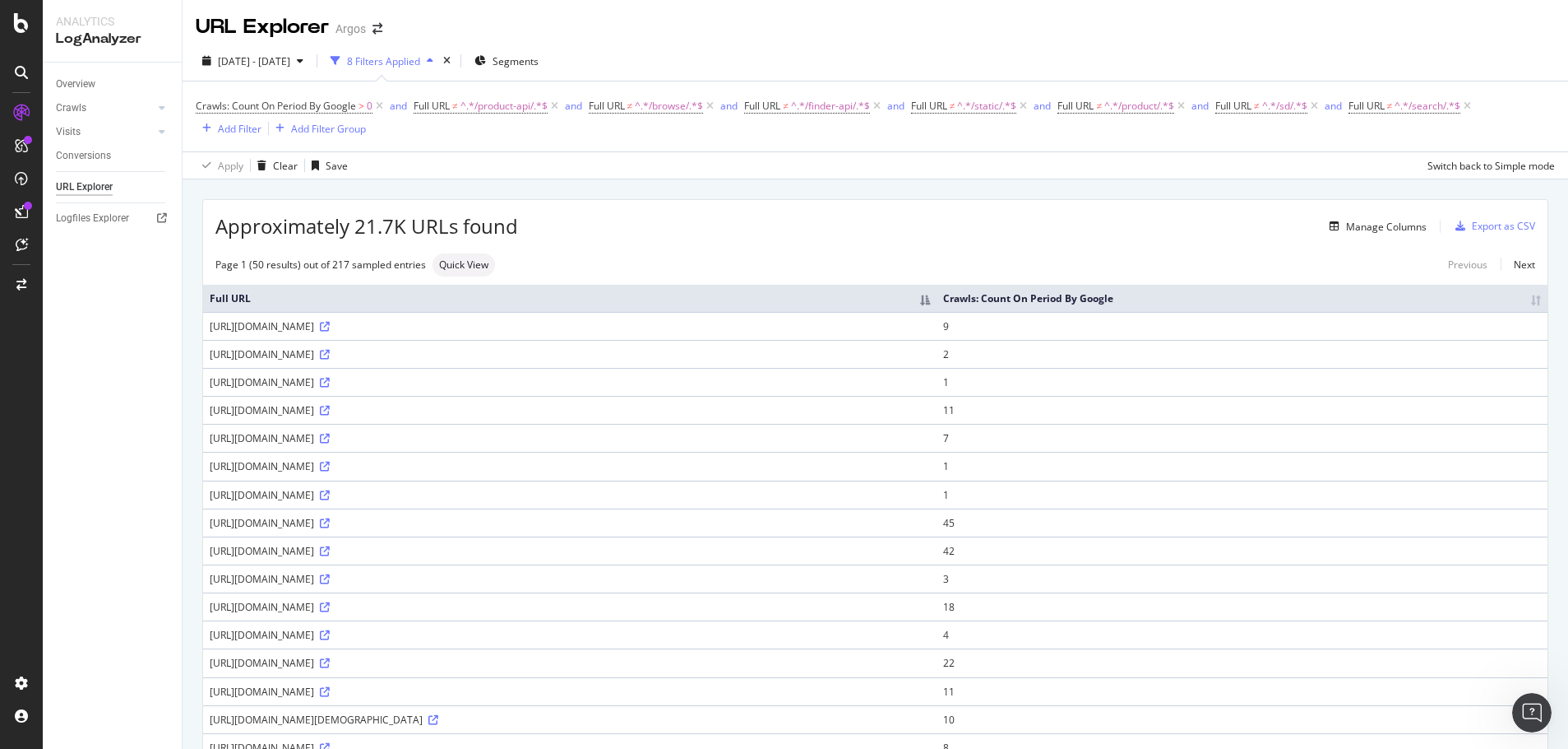
click at [1354, 441] on td "7" at bounding box center [1242, 438] width 611 height 28
click at [329, 577] on icon at bounding box center [325, 579] width 10 height 10
click at [329, 578] on icon at bounding box center [325, 579] width 10 height 10
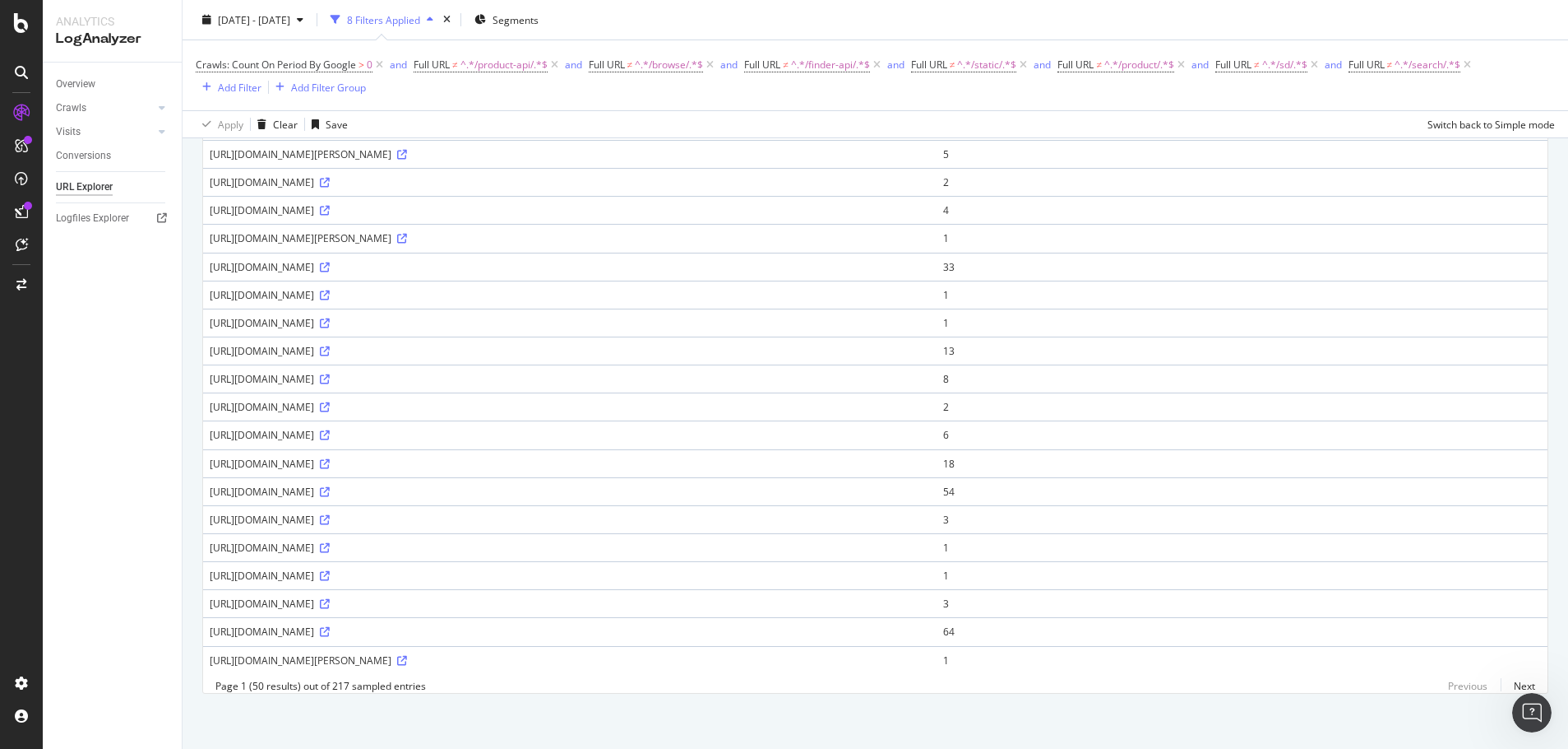
scroll to position [1058, 0]
drag, startPoint x: 355, startPoint y: 645, endPoint x: 319, endPoint y: 647, distance: 36.1
click at [319, 651] on div "https://www.argos.co.uk/stores/459-york-clifton-moor-centre" at bounding box center [570, 657] width 720 height 14
copy div "/stores"
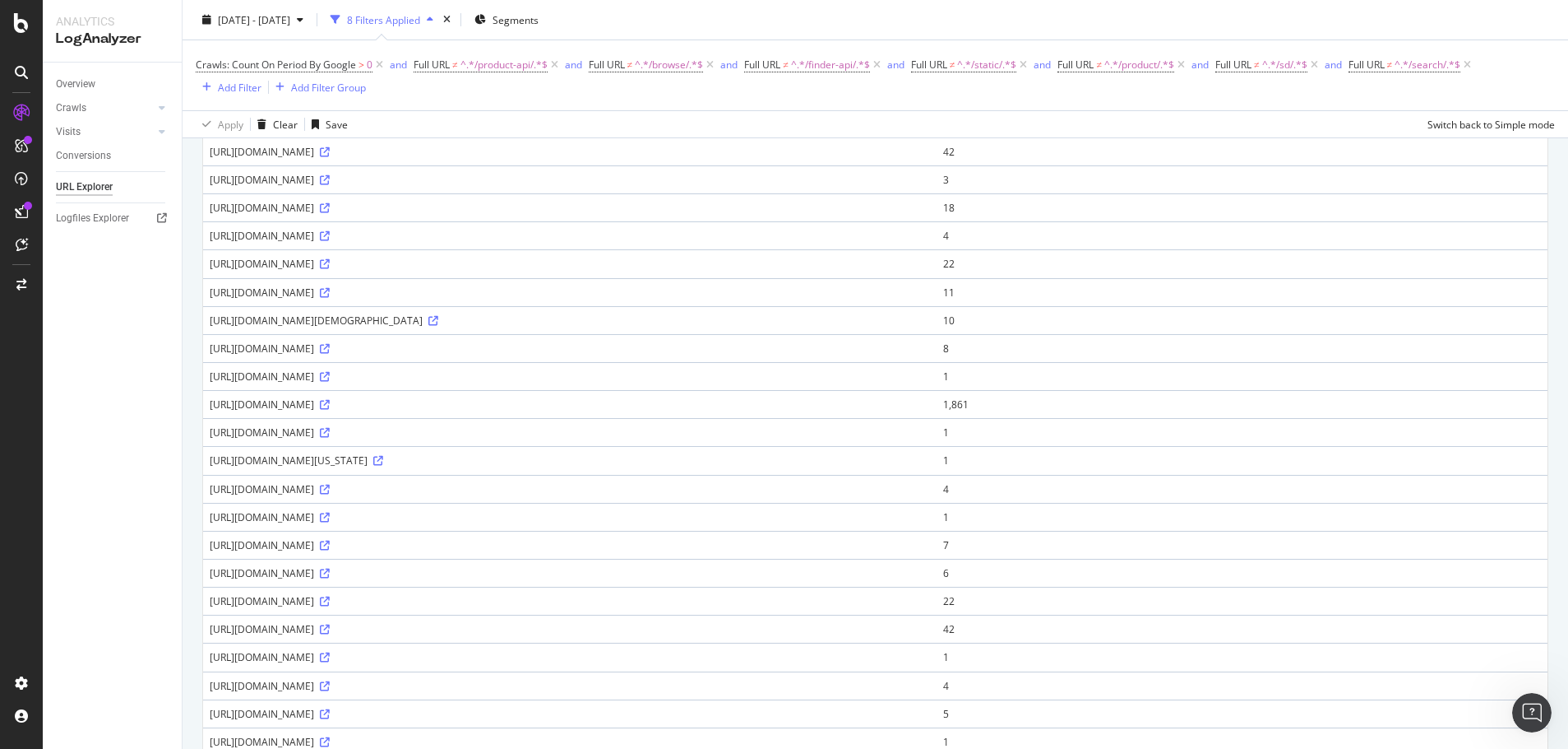
scroll to position [0, 0]
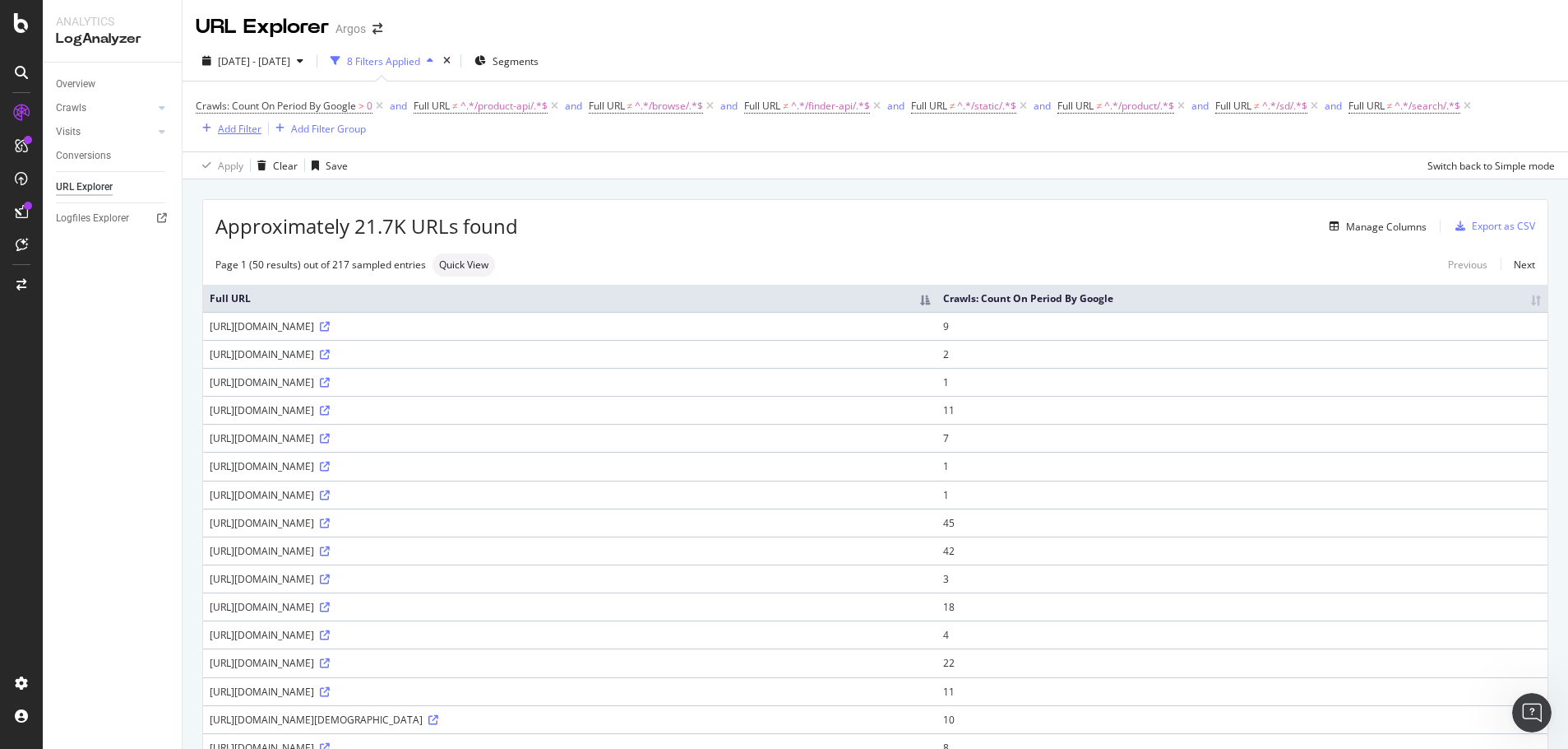
click at [211, 122] on div "Add Filter" at bounding box center [228, 128] width 66 height 18
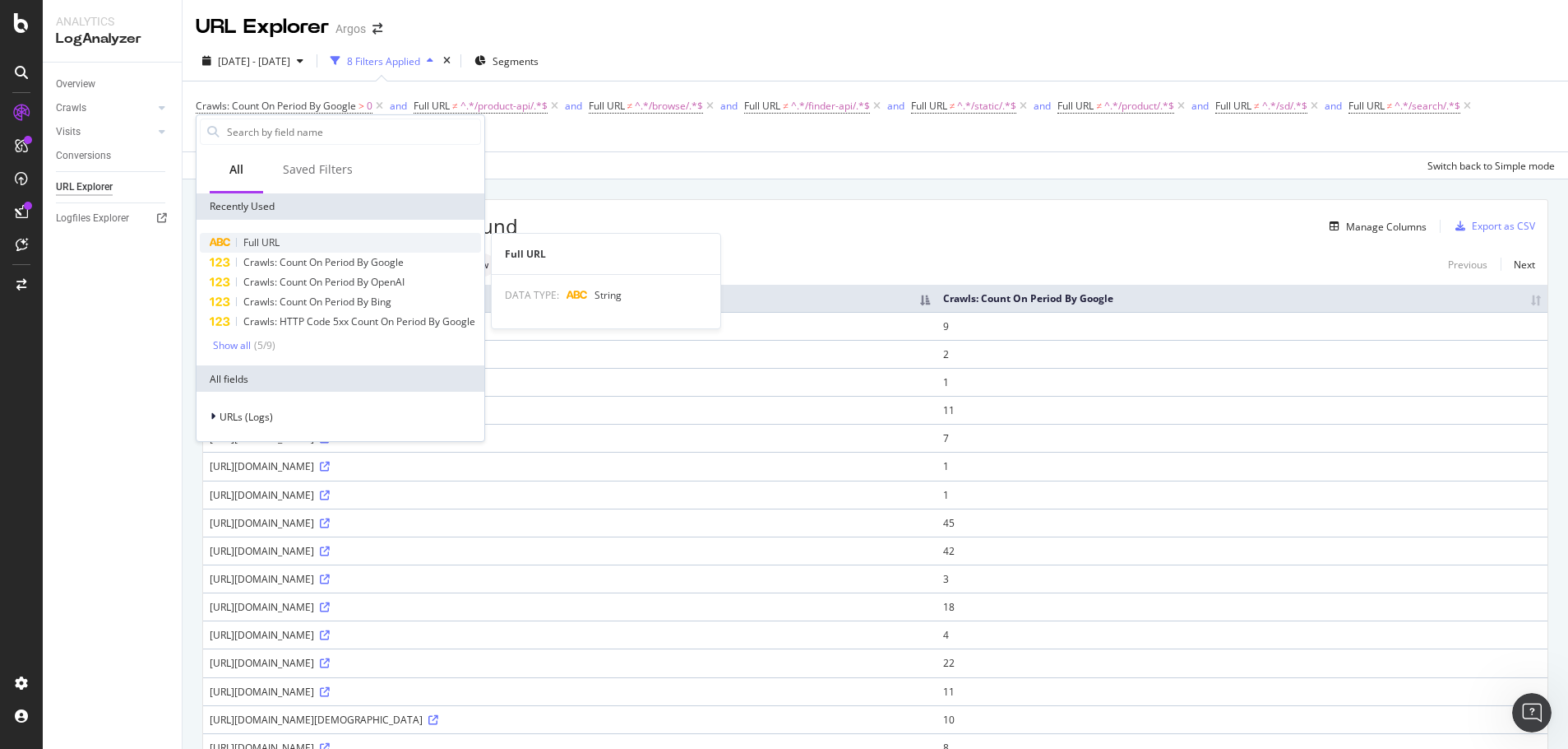
click at [295, 240] on div "Full URL" at bounding box center [340, 243] width 282 height 20
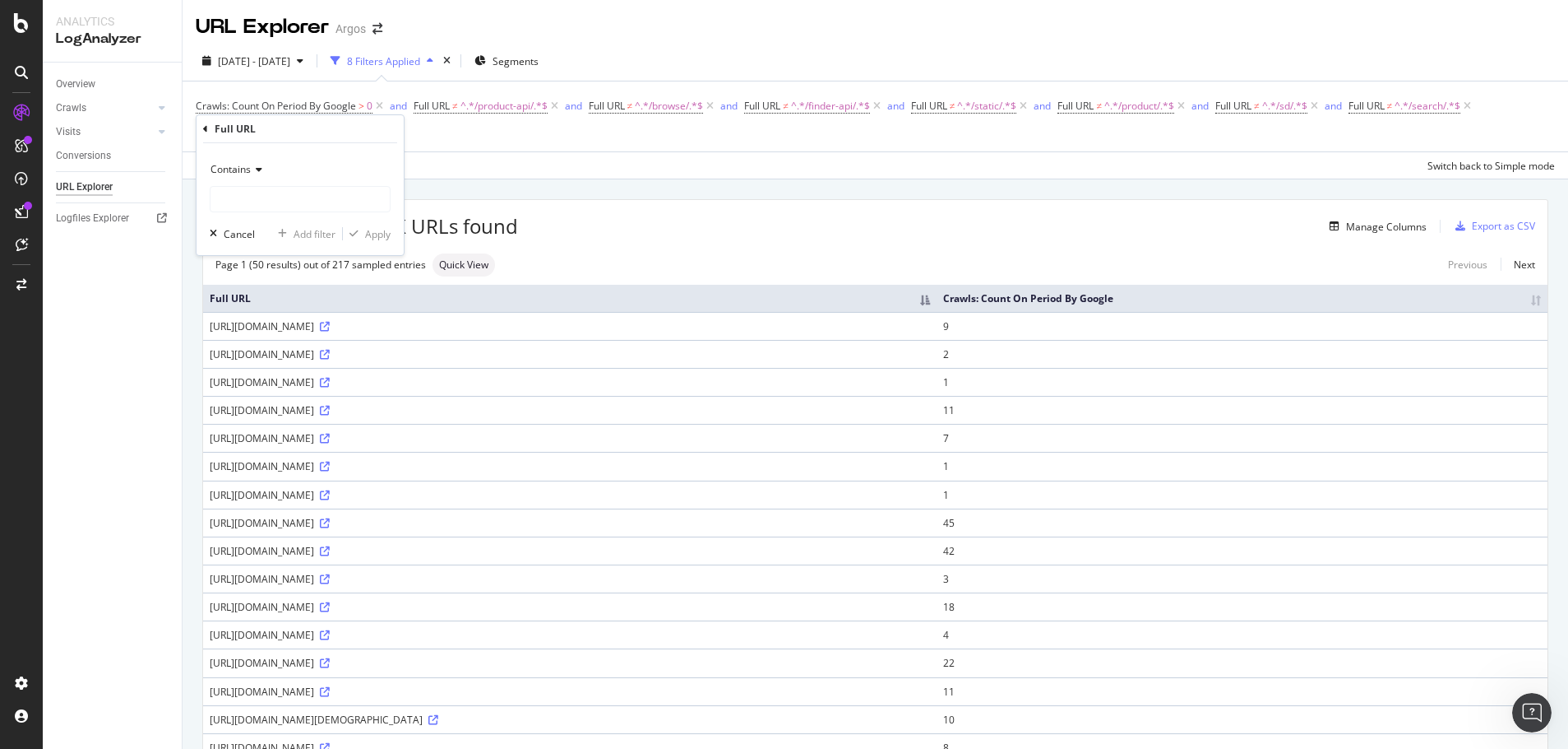
click at [245, 171] on span "Contains" at bounding box center [230, 169] width 40 height 14
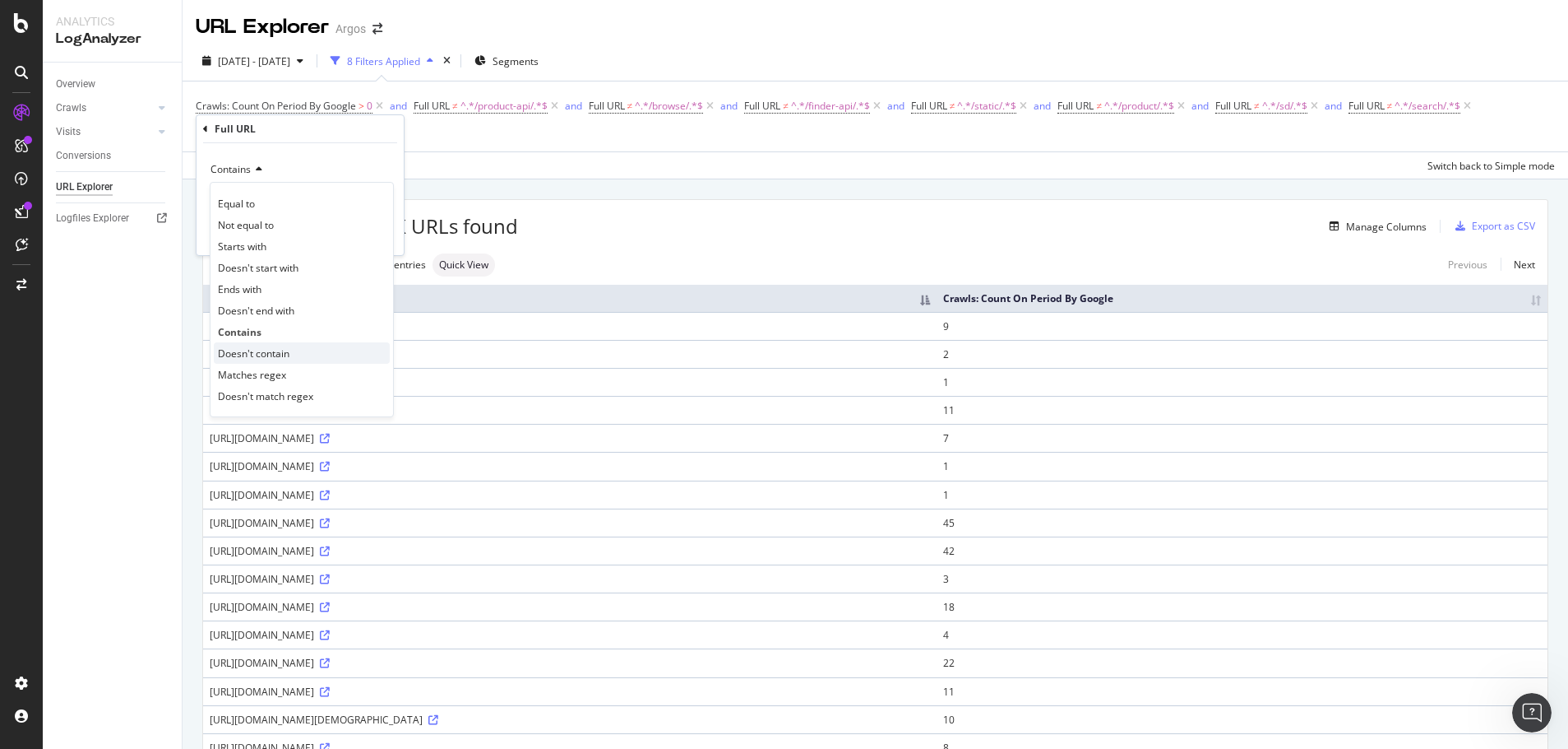
click at [287, 345] on div "Doesn't contain" at bounding box center [302, 353] width 176 height 21
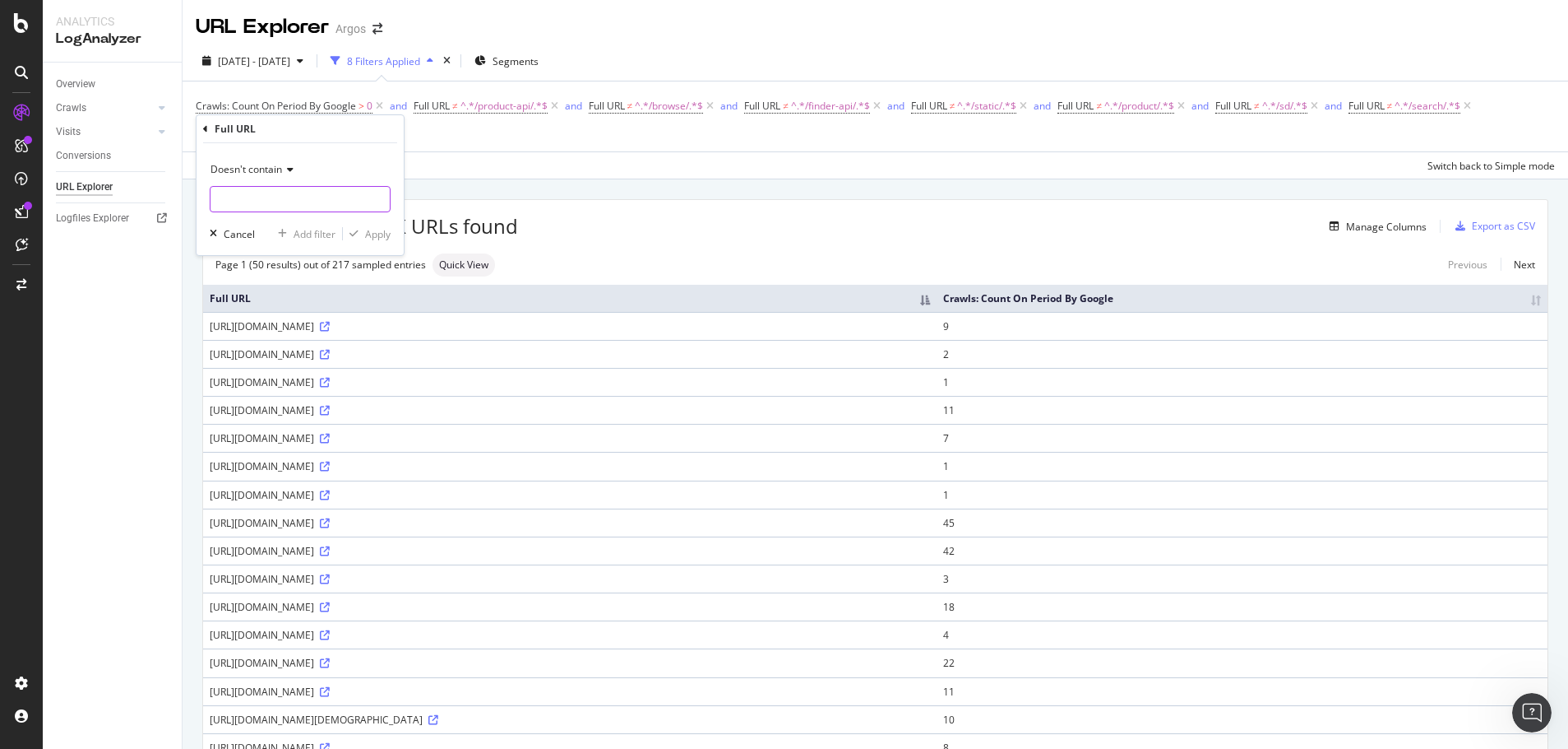
click at [253, 204] on input "text" at bounding box center [300, 200] width 180 height 27
paste input "/stores"
type input "/stores"
click at [389, 236] on div "Apply" at bounding box center [377, 234] width 26 height 14
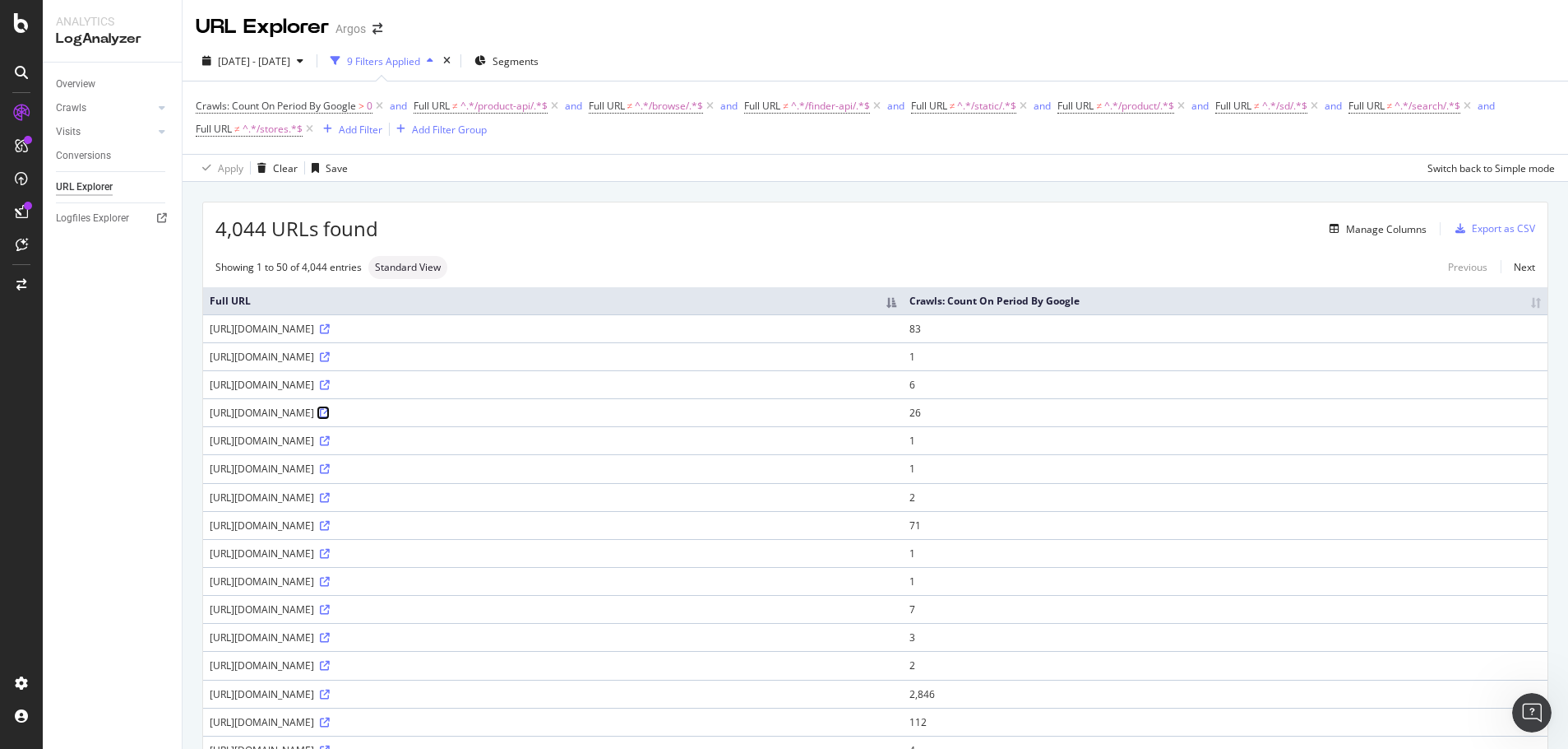
click at [329, 408] on icon at bounding box center [325, 413] width 10 height 10
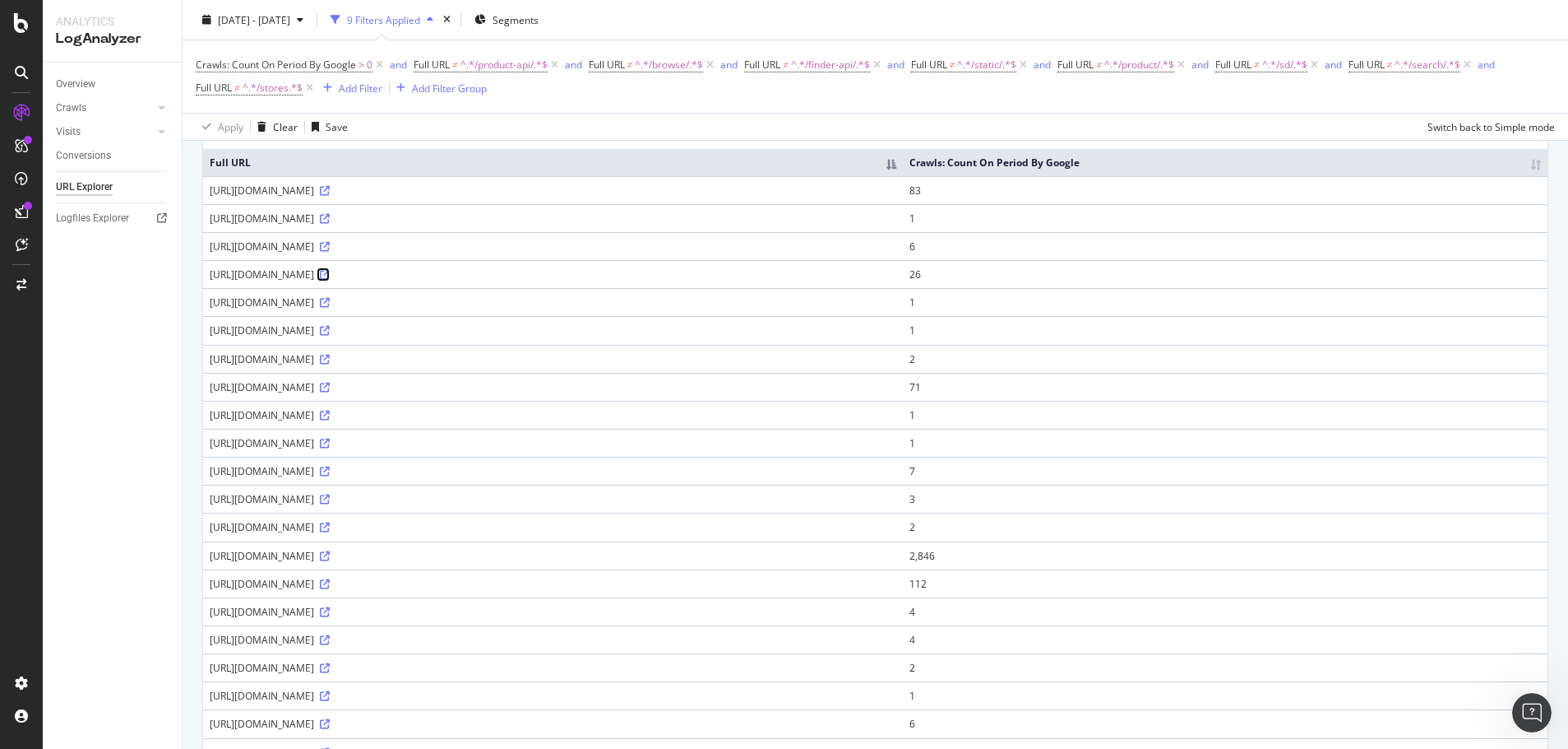
scroll to position [164, 0]
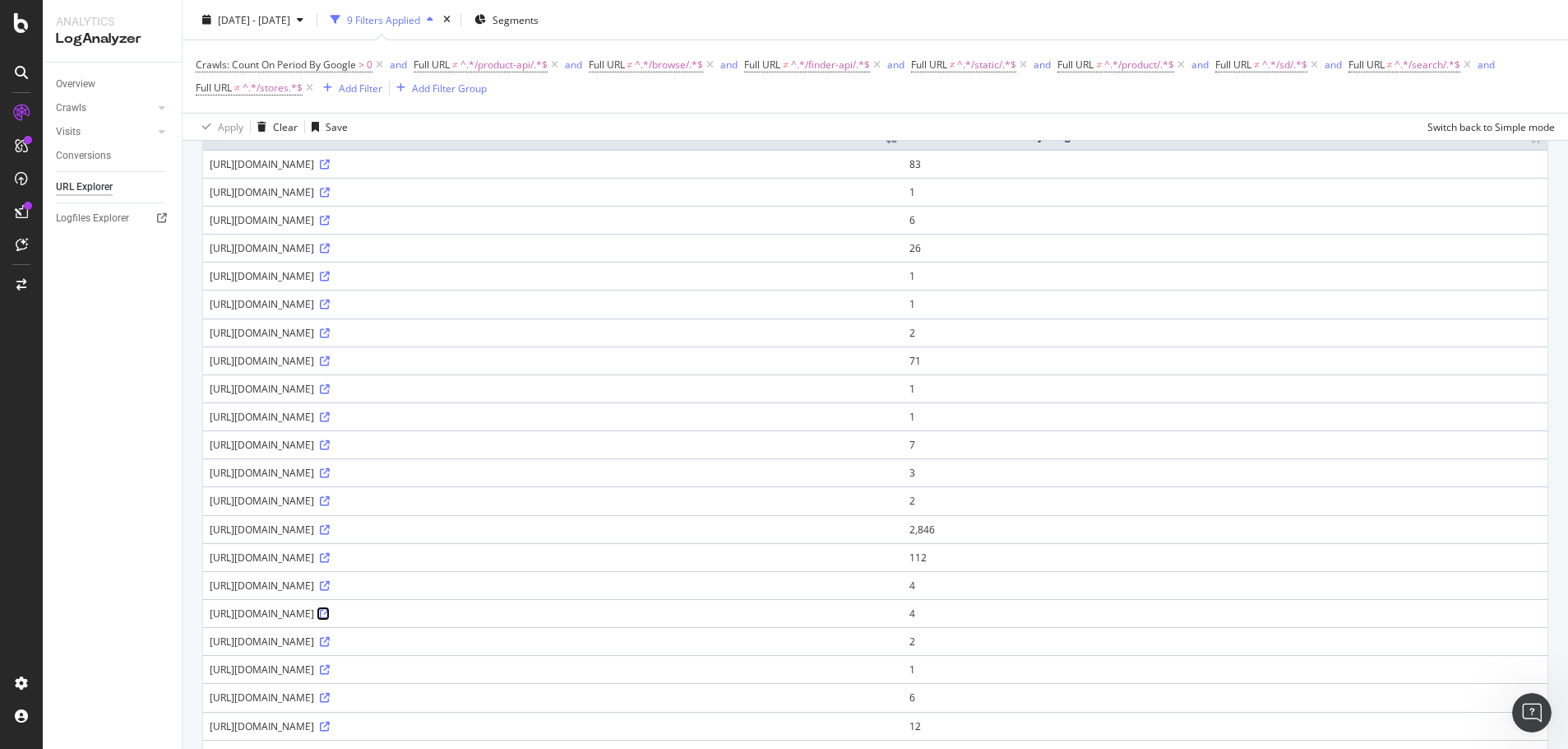
click at [329, 611] on icon at bounding box center [325, 613] width 10 height 10
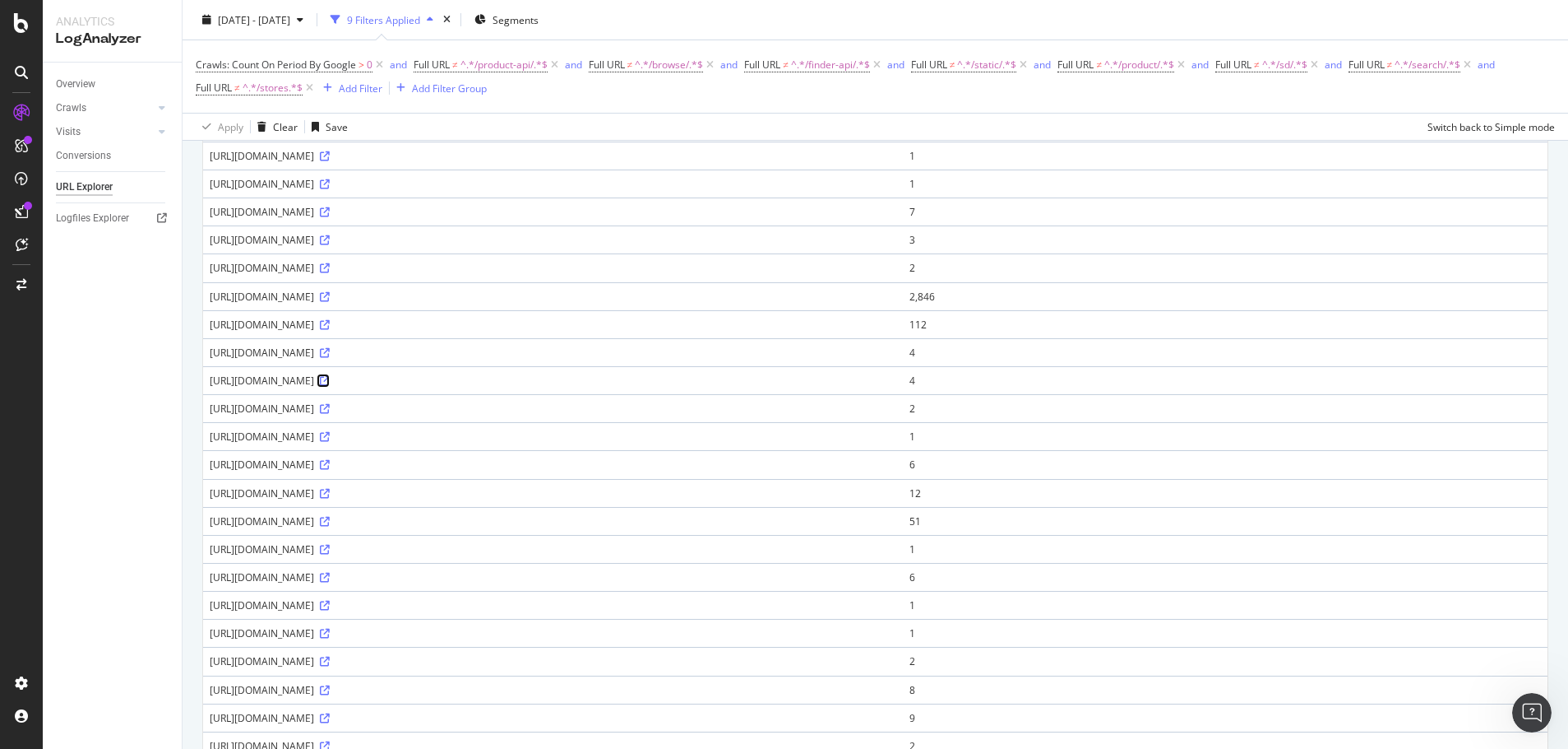
scroll to position [412, 0]
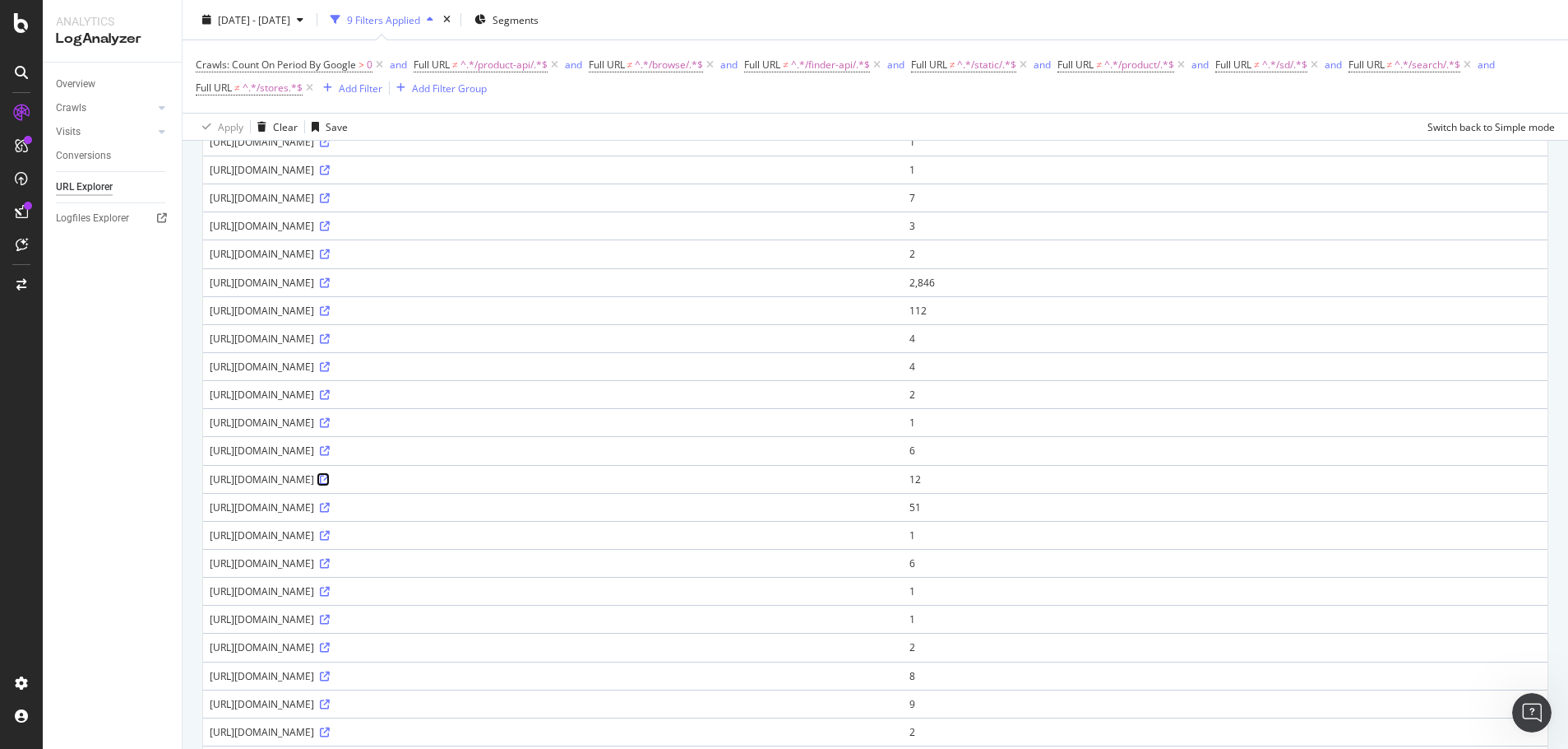
click at [329, 479] on icon at bounding box center [325, 480] width 10 height 10
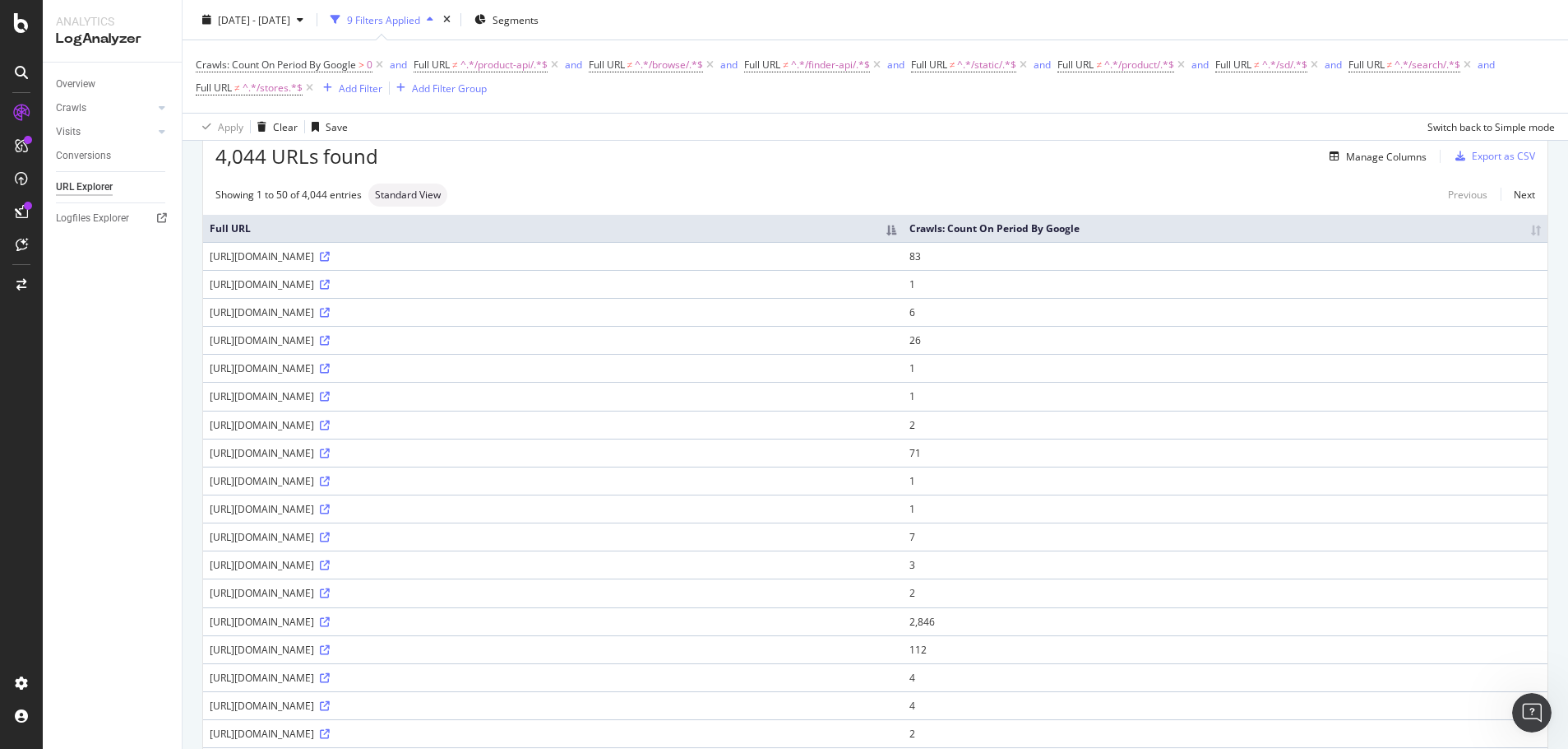
scroll to position [0, 0]
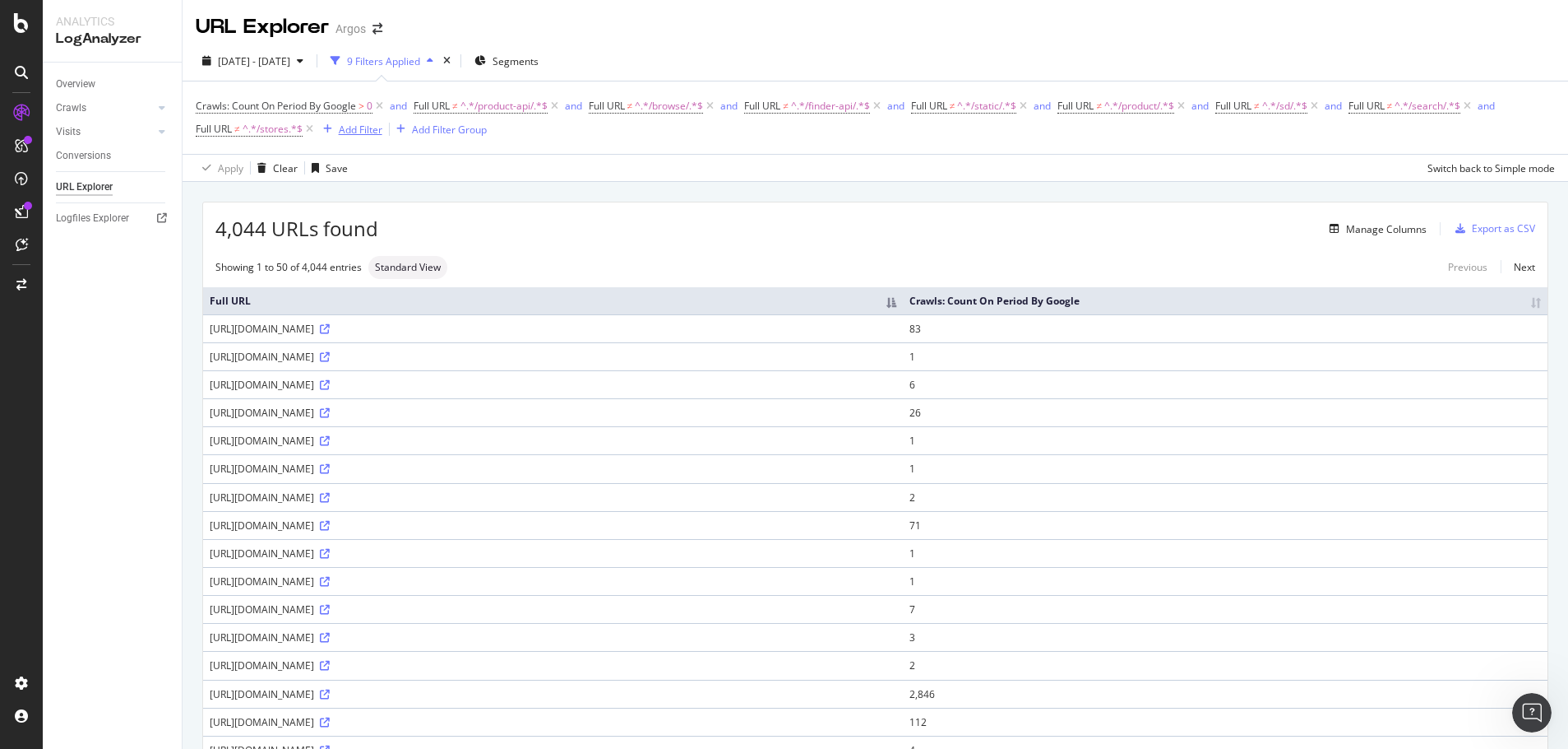
click at [361, 127] on div "Add Filter" at bounding box center [361, 129] width 44 height 14
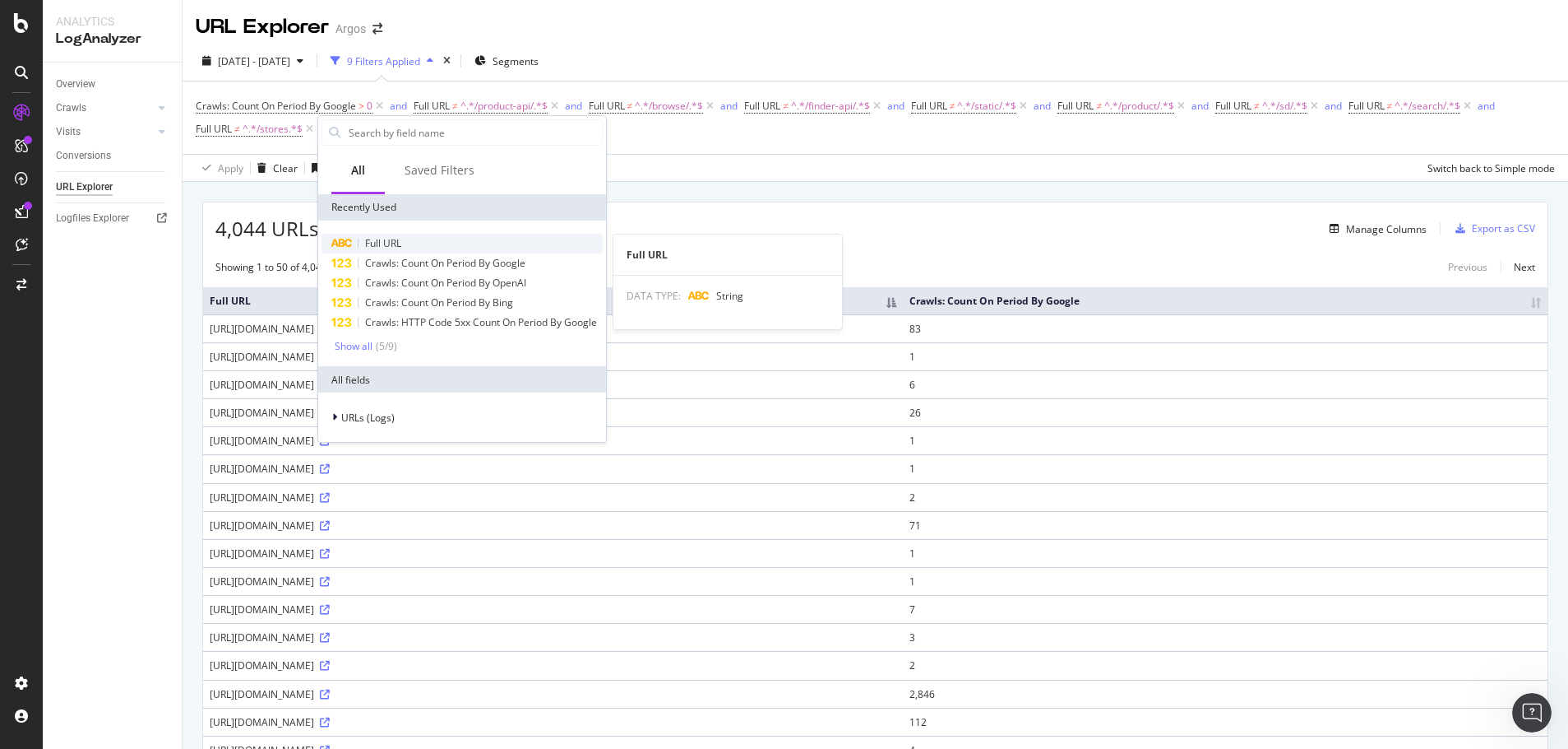
click at [409, 238] on div "Full URL" at bounding box center [462, 244] width 282 height 20
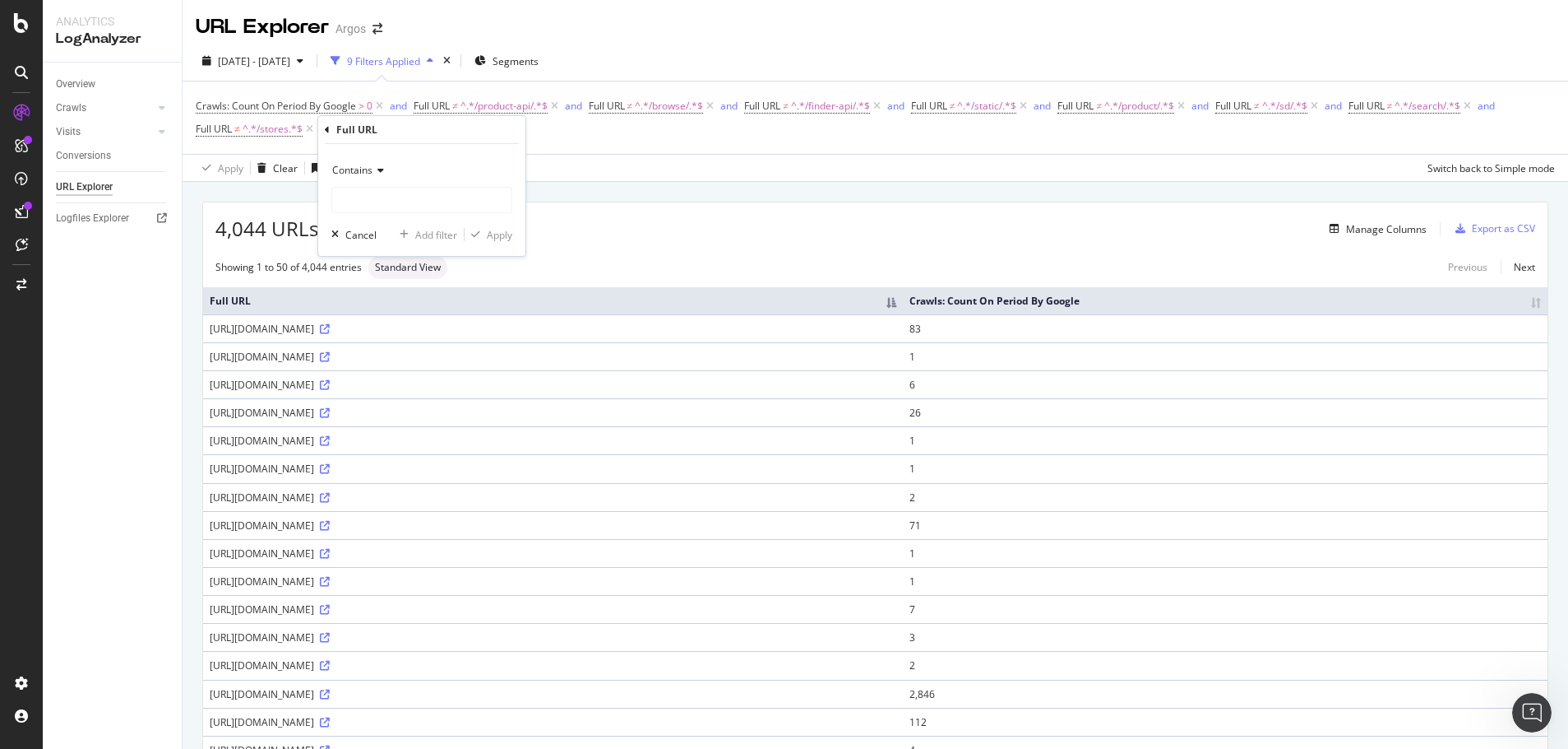
click at [383, 167] on icon at bounding box center [378, 170] width 11 height 10
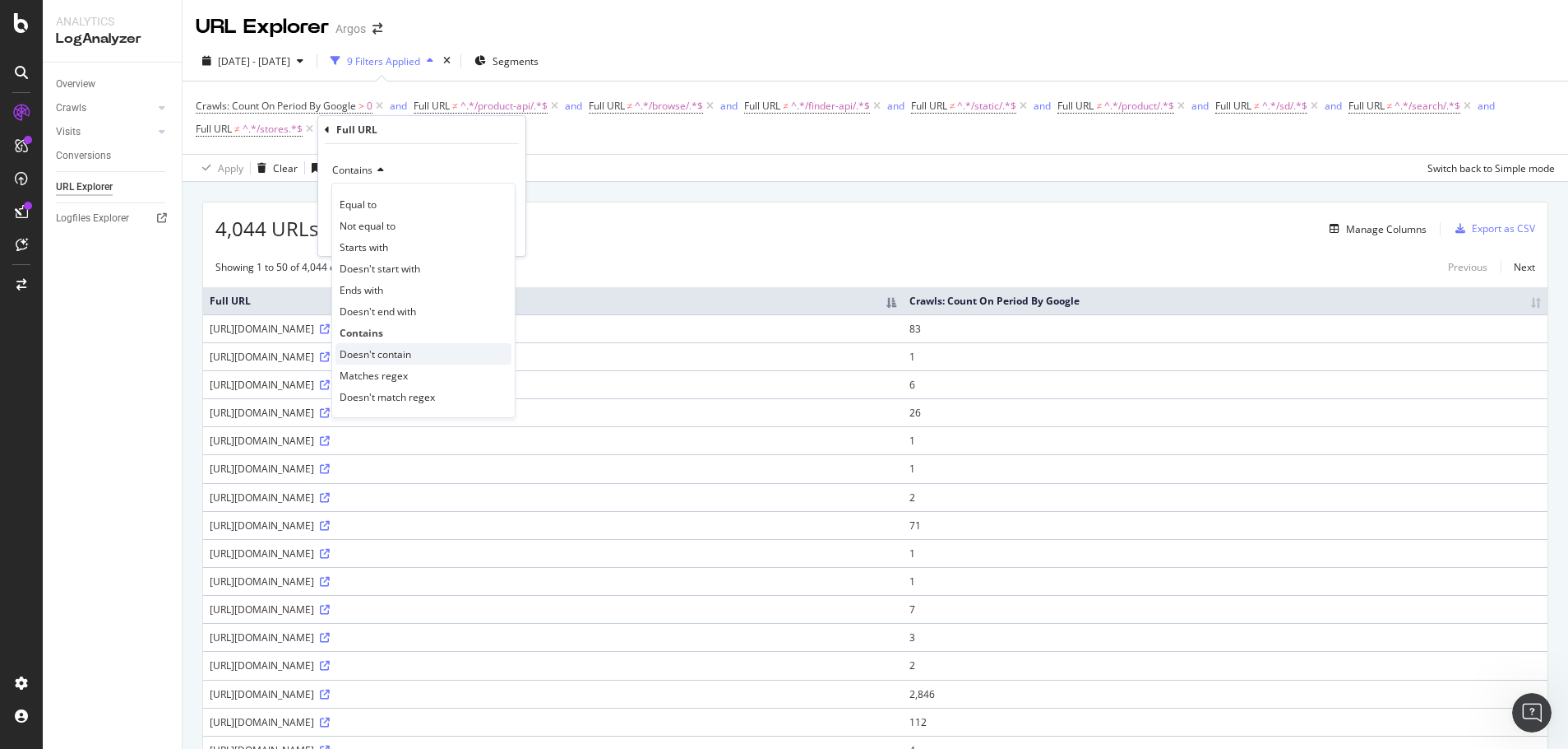
click at [378, 345] on div "Doesn't contain" at bounding box center [423, 353] width 176 height 21
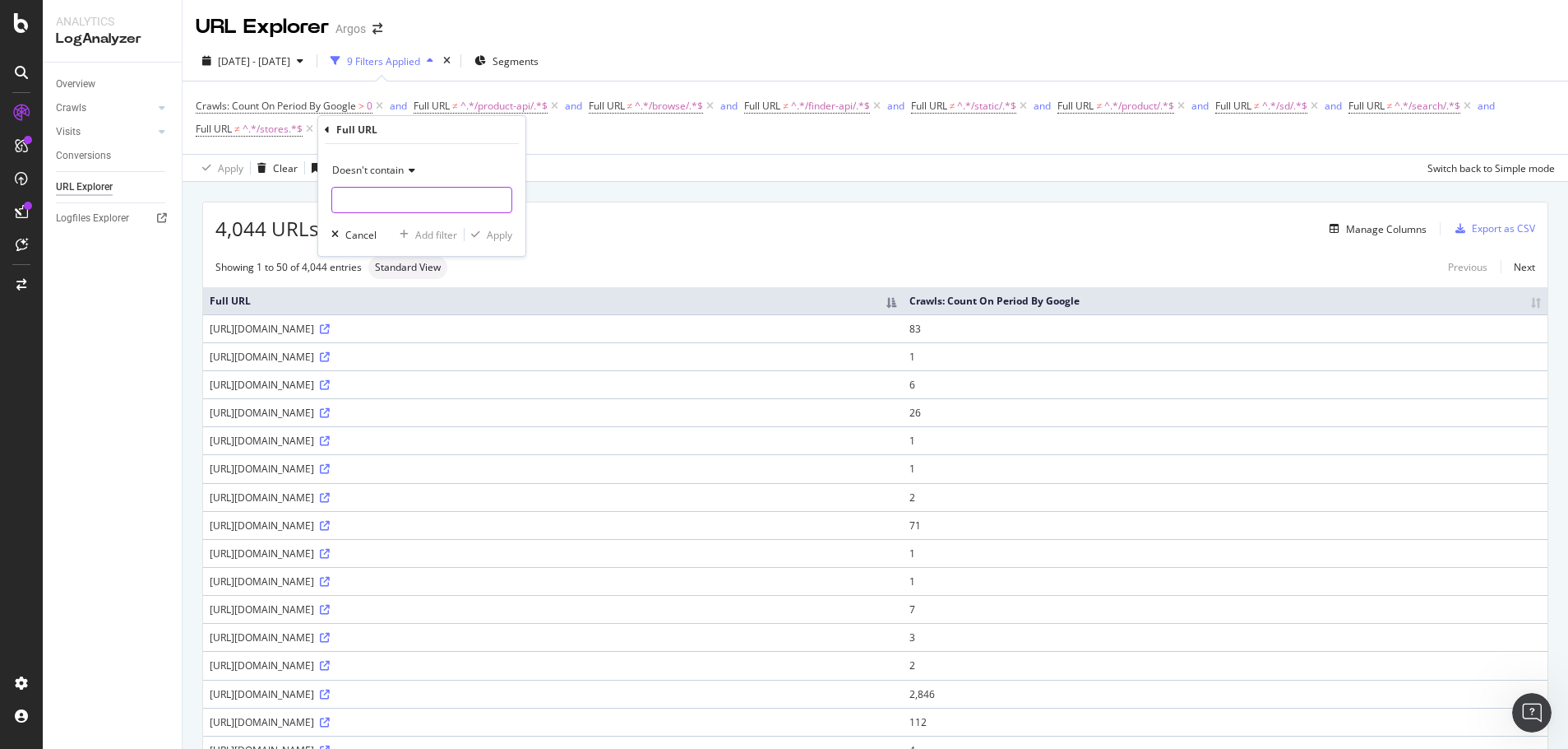
click at [407, 205] on input "text" at bounding box center [422, 200] width 180 height 27
type input "/help/"
click at [505, 232] on div "Apply" at bounding box center [499, 235] width 26 height 14
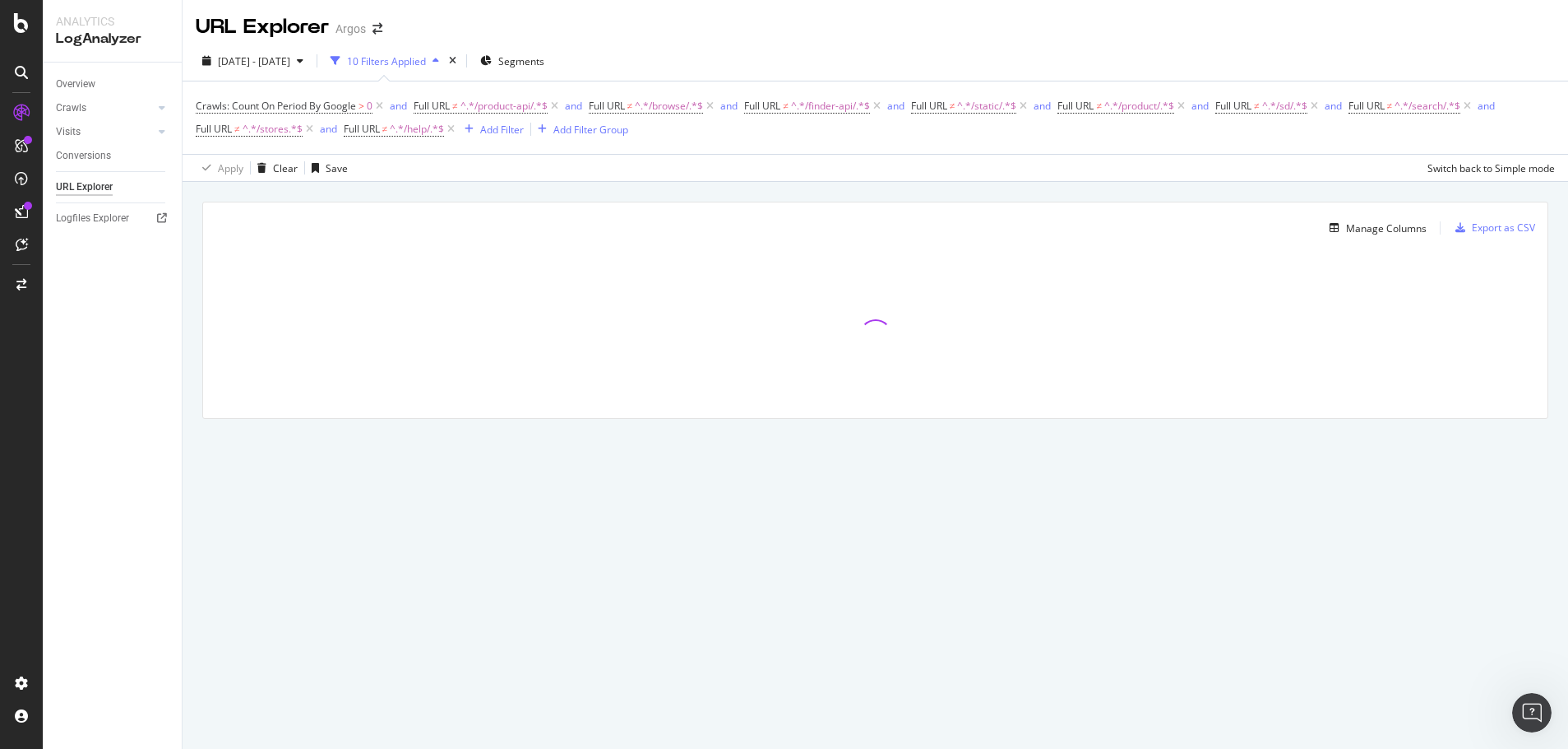
click at [689, 53] on div "2025 Sep. 19th - Sep. 25th 10 Filters Applied Segments" at bounding box center [875, 64] width 1386 height 32
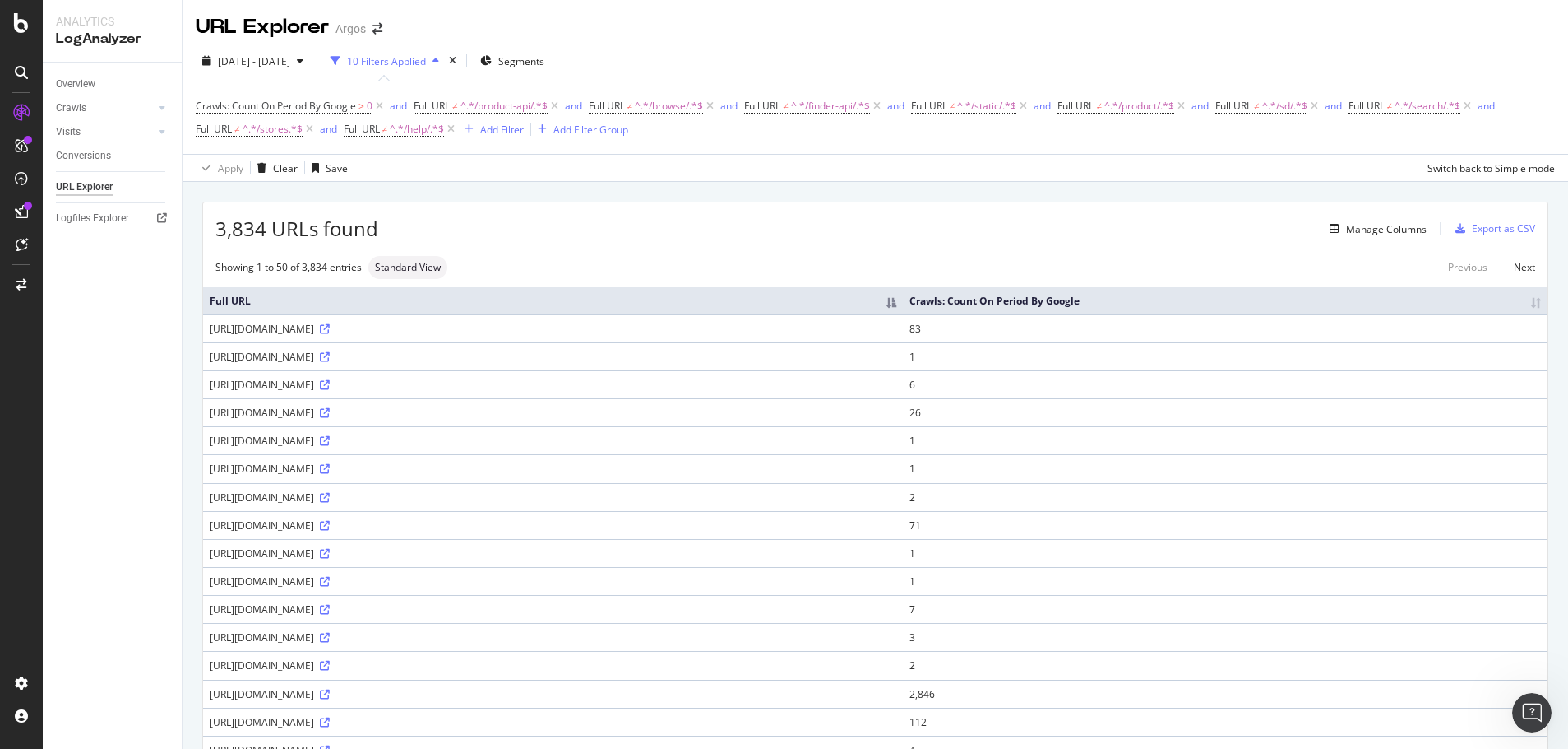
click at [74, 582] on div "Overview Crawls Daily Distribution Segments Distribution HTTP Codes Resources V…" at bounding box center [113, 405] width 139 height 686
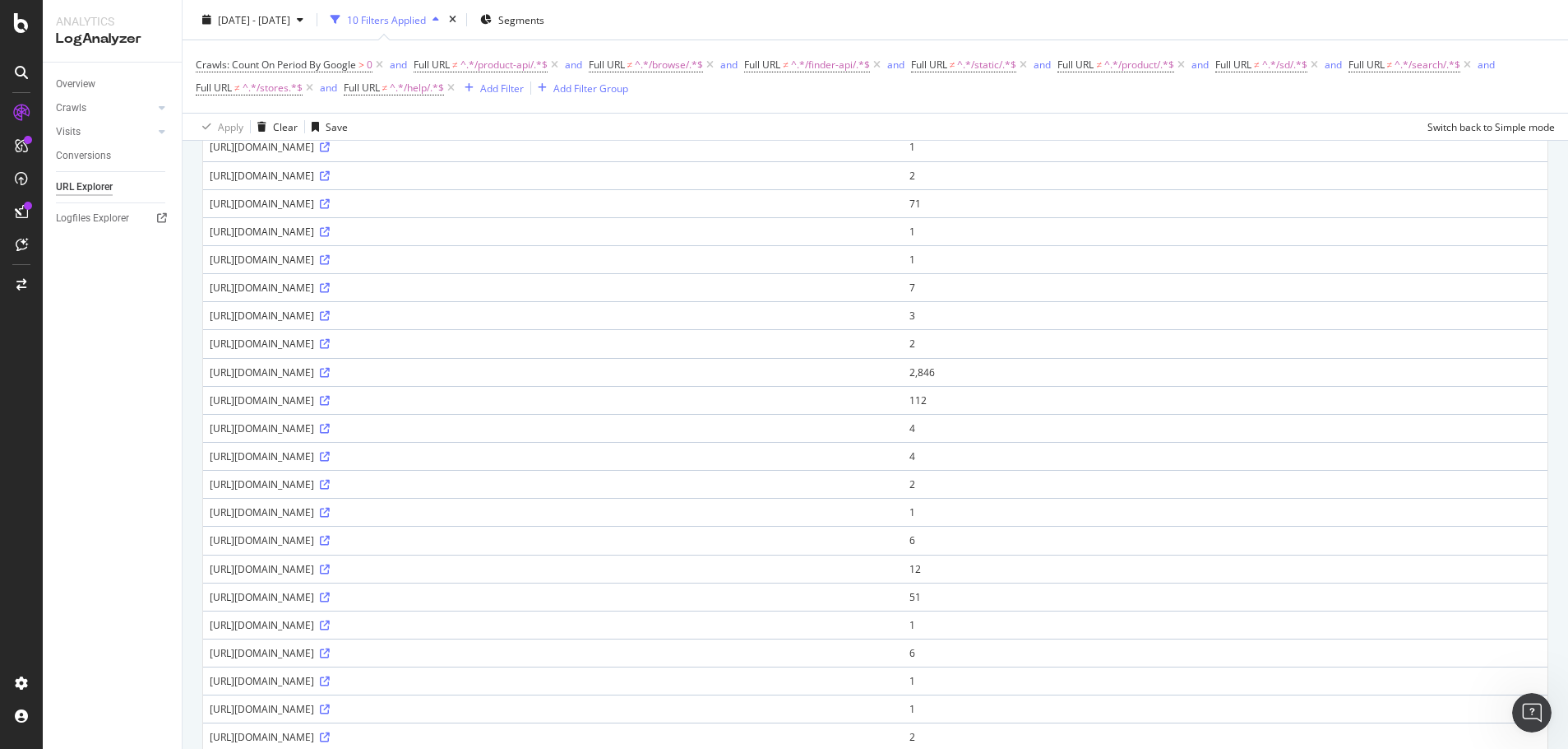
scroll to position [329, 0]
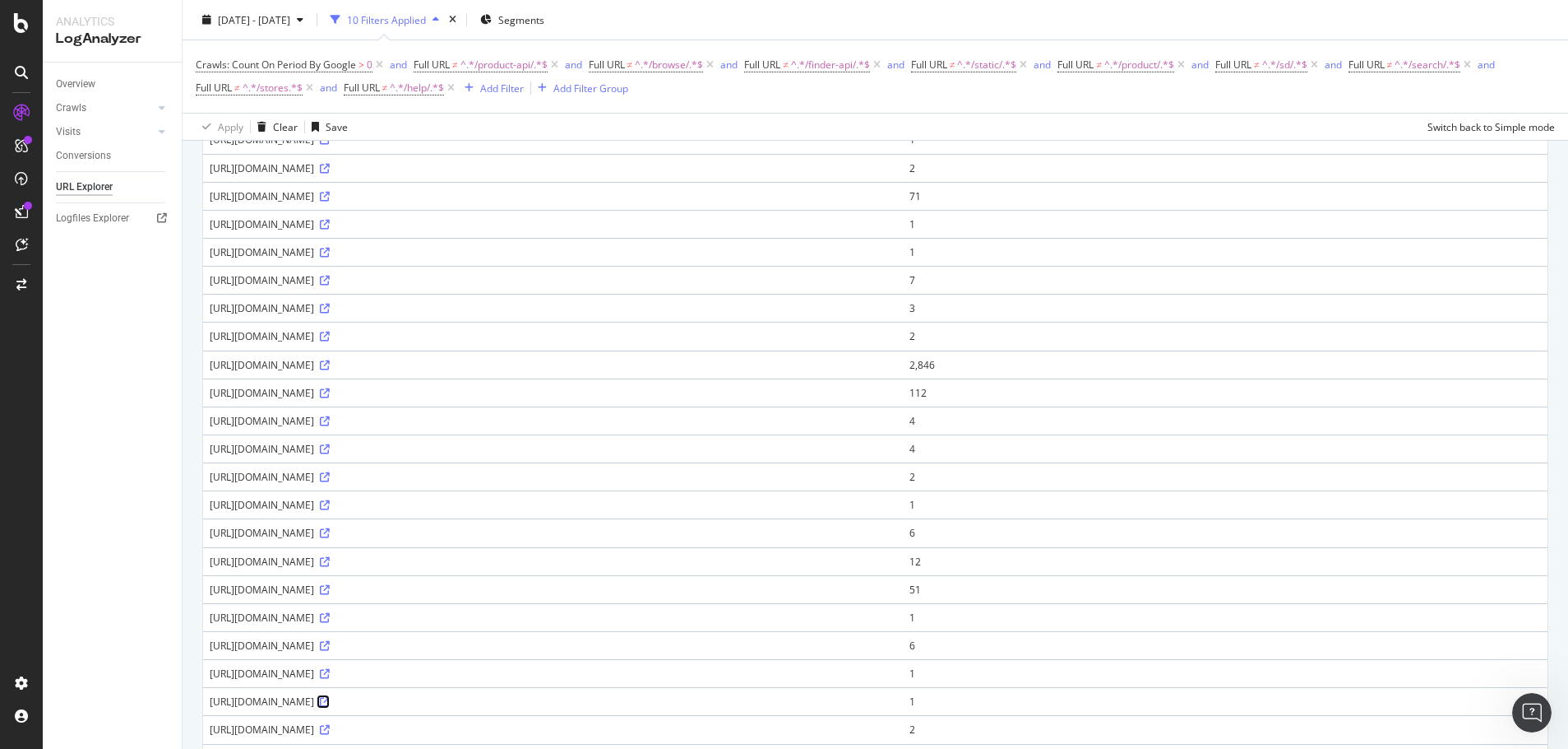
click at [329, 701] on icon at bounding box center [325, 701] width 10 height 10
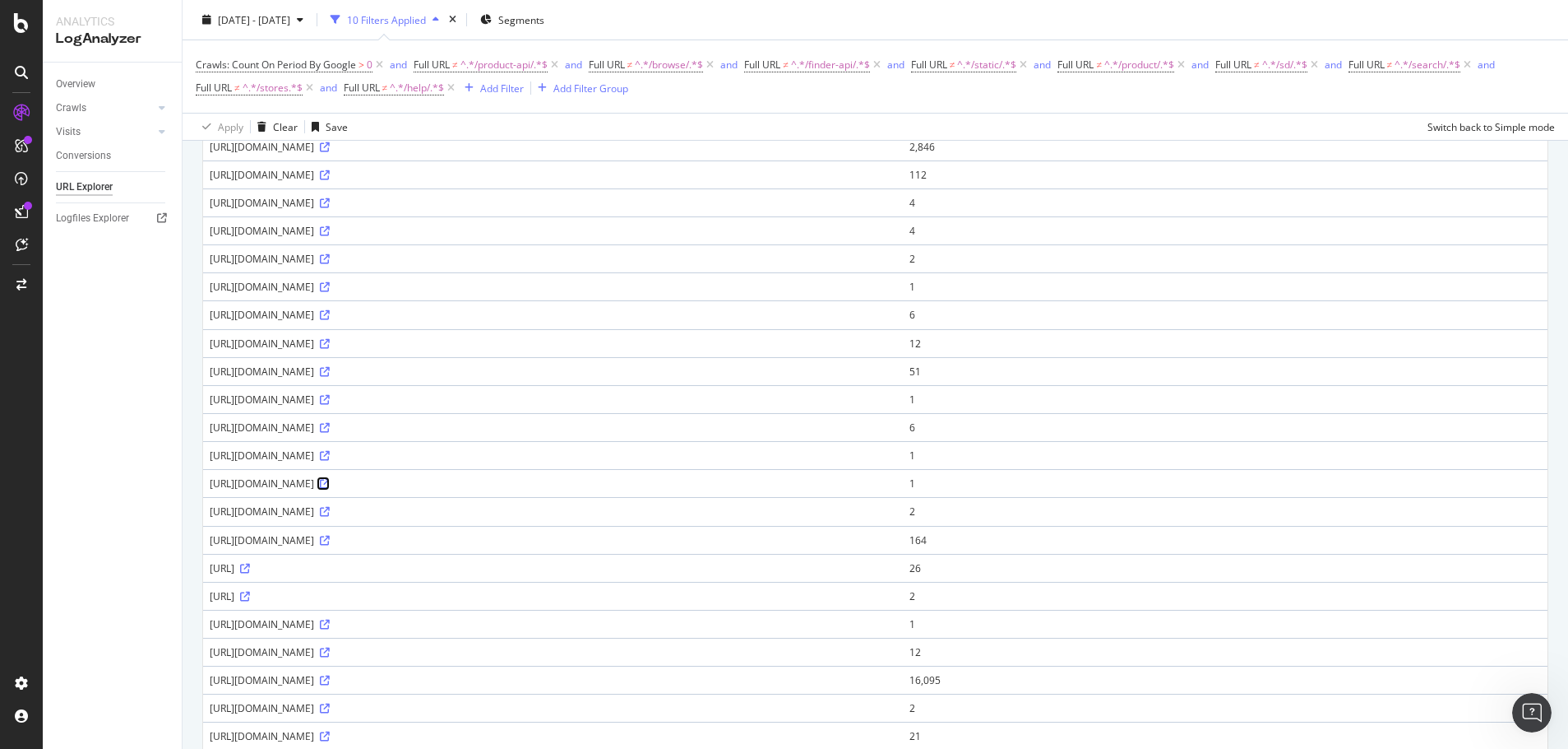
scroll to position [576, 0]
click at [329, 652] on icon at bounding box center [325, 652] width 10 height 10
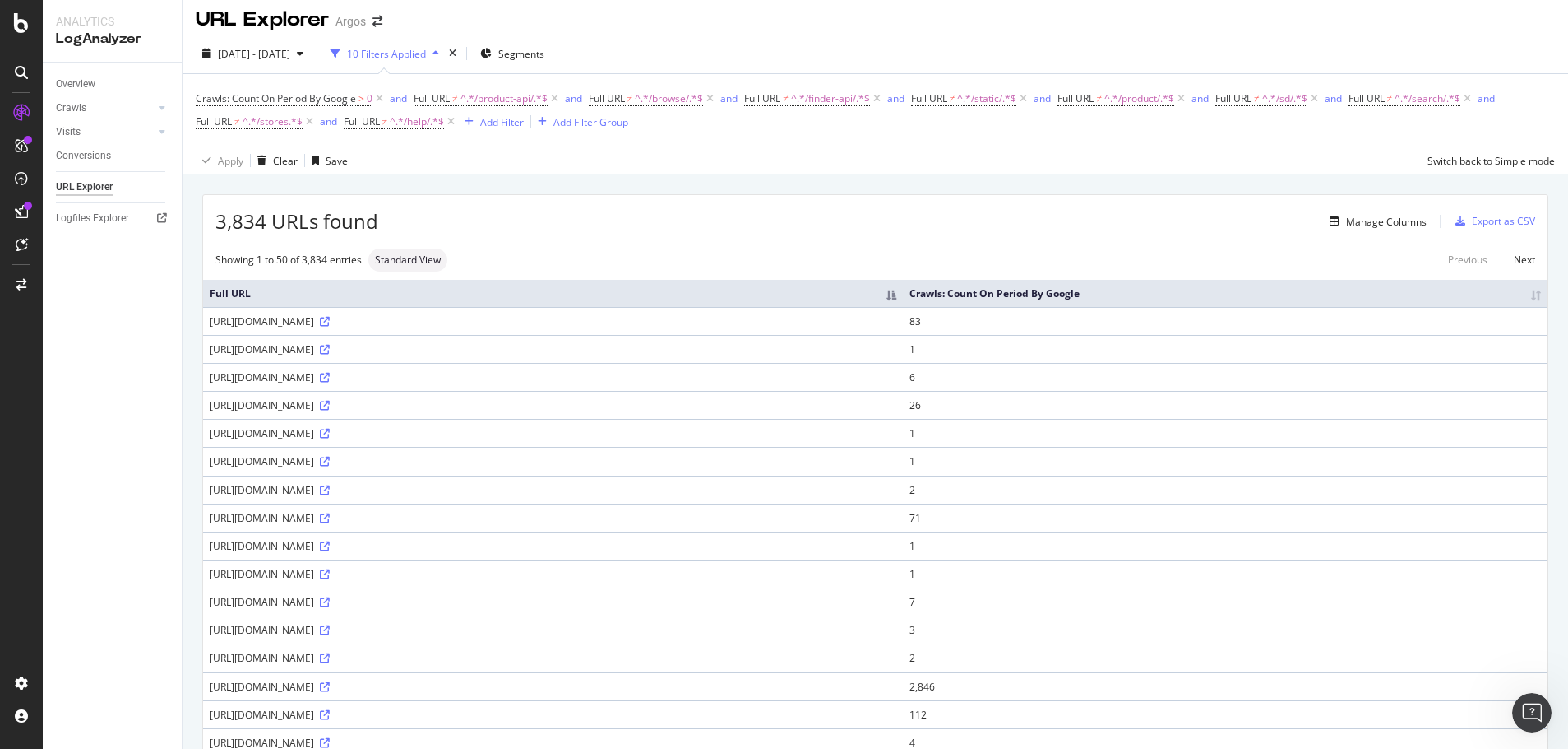
scroll to position [0, 0]
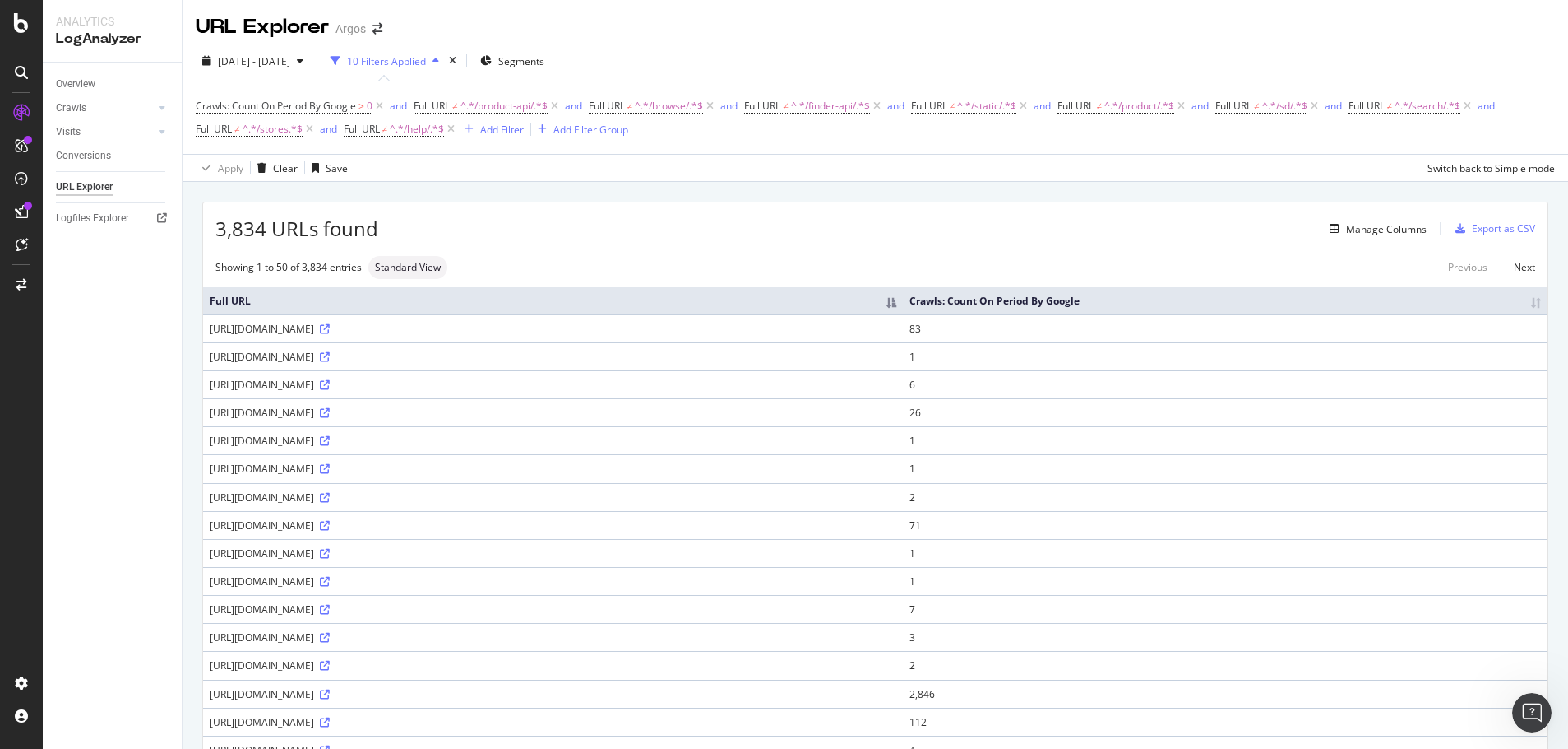
click at [1235, 299] on th "Crawls: Count On Period By Google" at bounding box center [1225, 301] width 645 height 27
click at [1333, 301] on th "Crawls: Count On Period By Google" at bounding box center [1225, 301] width 645 height 27
click at [329, 327] on icon at bounding box center [325, 329] width 10 height 10
click at [329, 355] on icon at bounding box center [325, 357] width 10 height 10
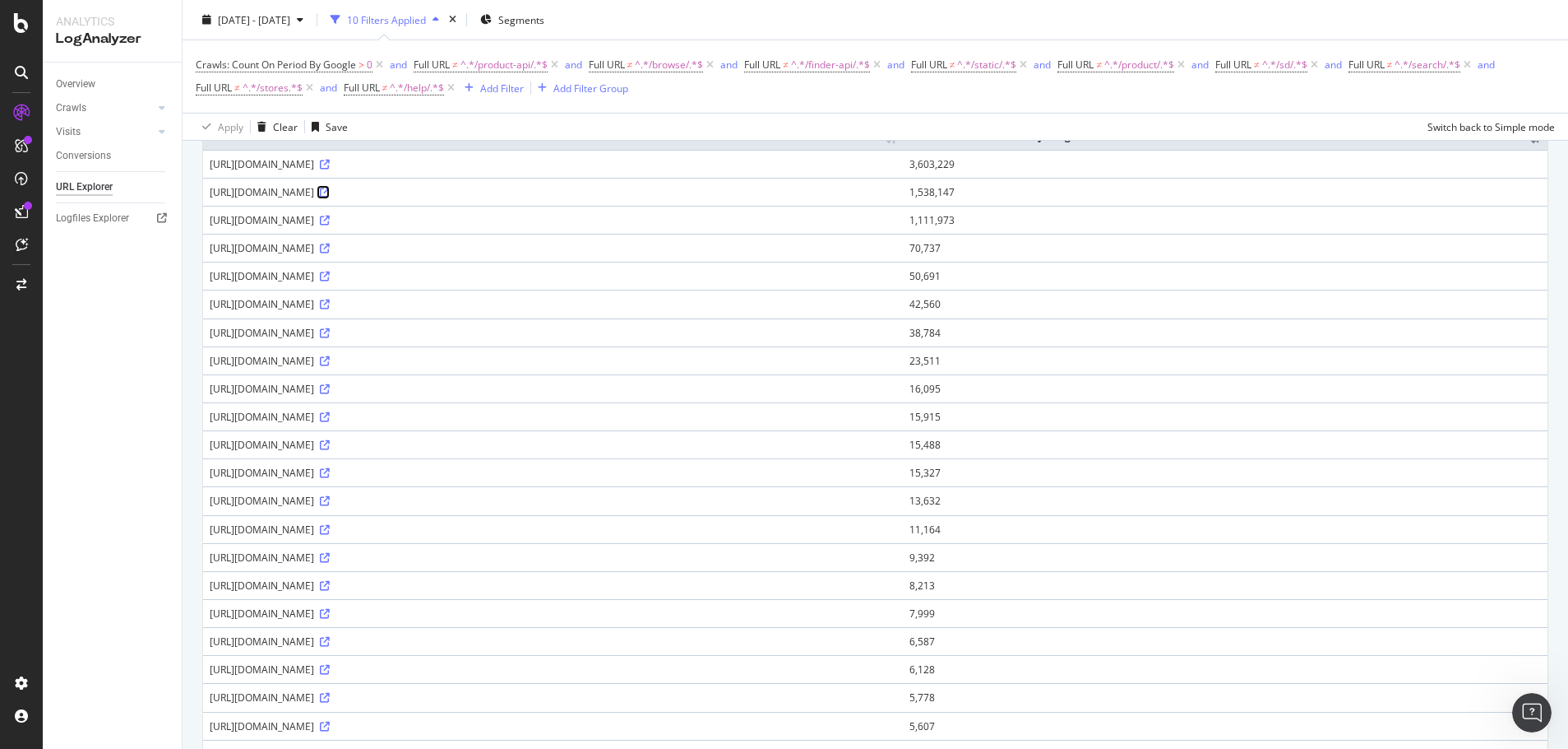
scroll to position [246, 0]
click at [329, 613] on icon at bounding box center [325, 615] width 10 height 10
click at [515, 84] on div "Add Filter" at bounding box center [502, 87] width 44 height 14
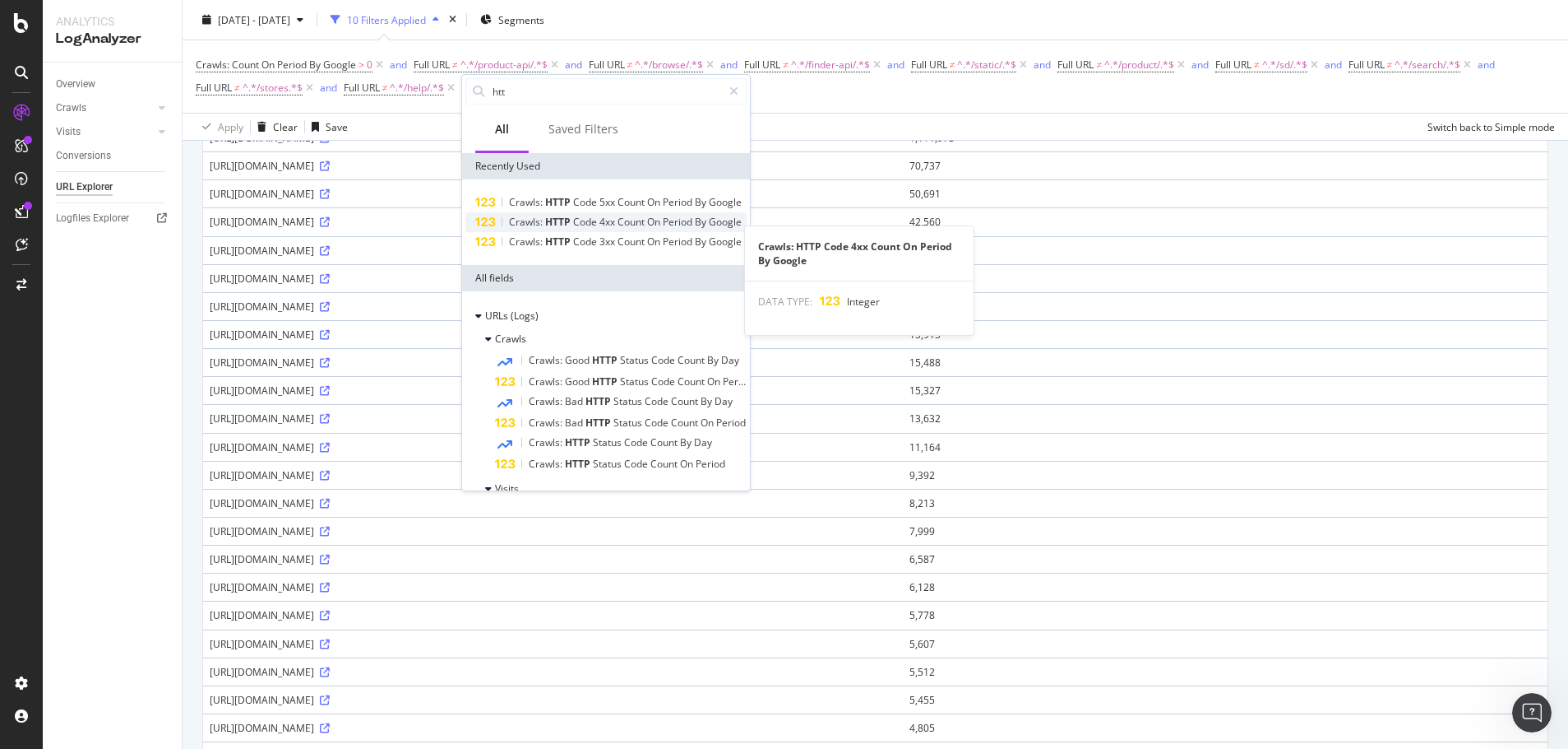
type input "htt"
click at [579, 228] on div "Crawls: HTTP Code 4xx Count On Period By Google" at bounding box center [625, 223] width 233 height 13
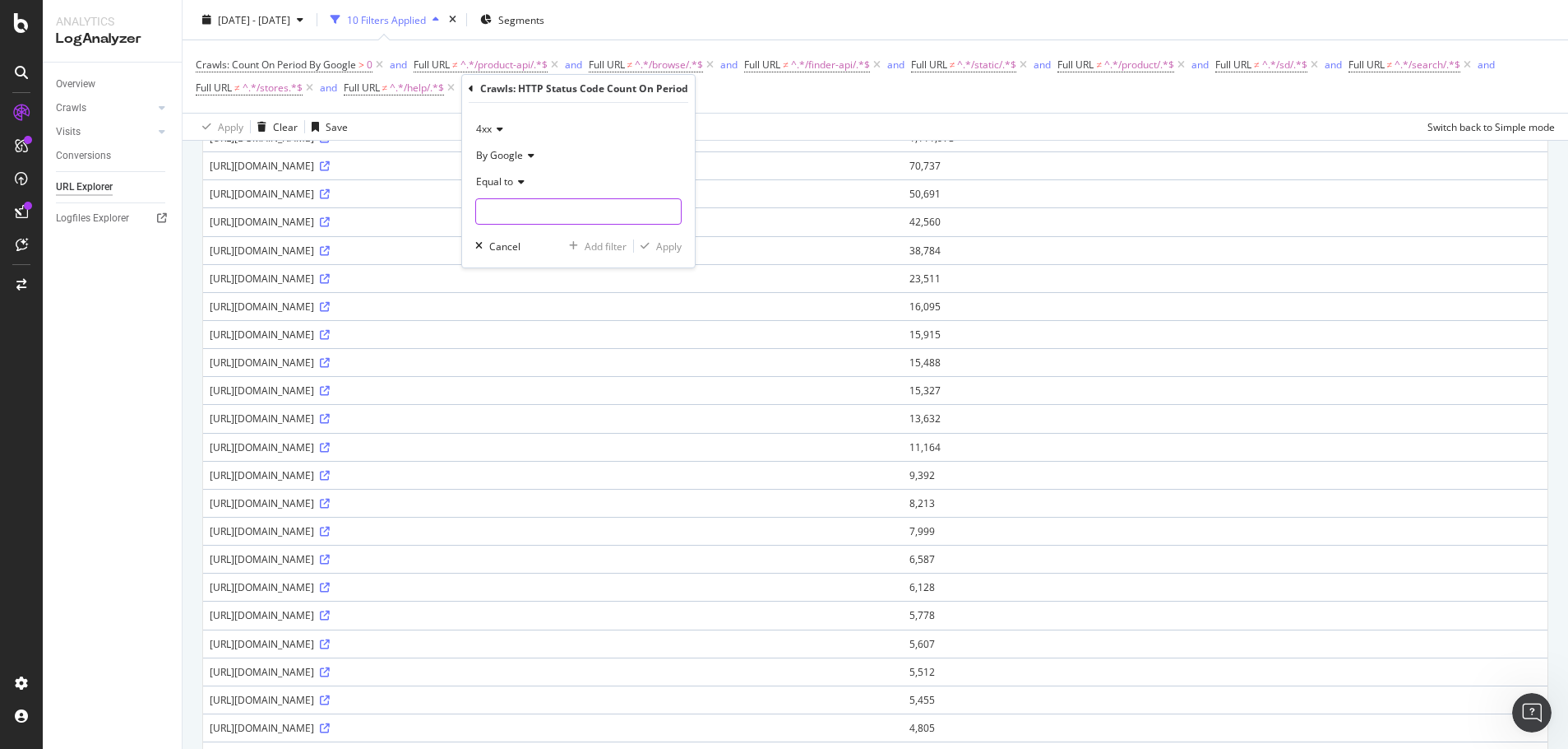
click at [533, 206] on input "number" at bounding box center [579, 212] width 206 height 27
click at [495, 179] on span "Equal to" at bounding box center [495, 182] width 37 height 14
click at [519, 346] on span "Between" at bounding box center [503, 344] width 40 height 14
click at [509, 204] on input "0" at bounding box center [579, 212] width 206 height 27
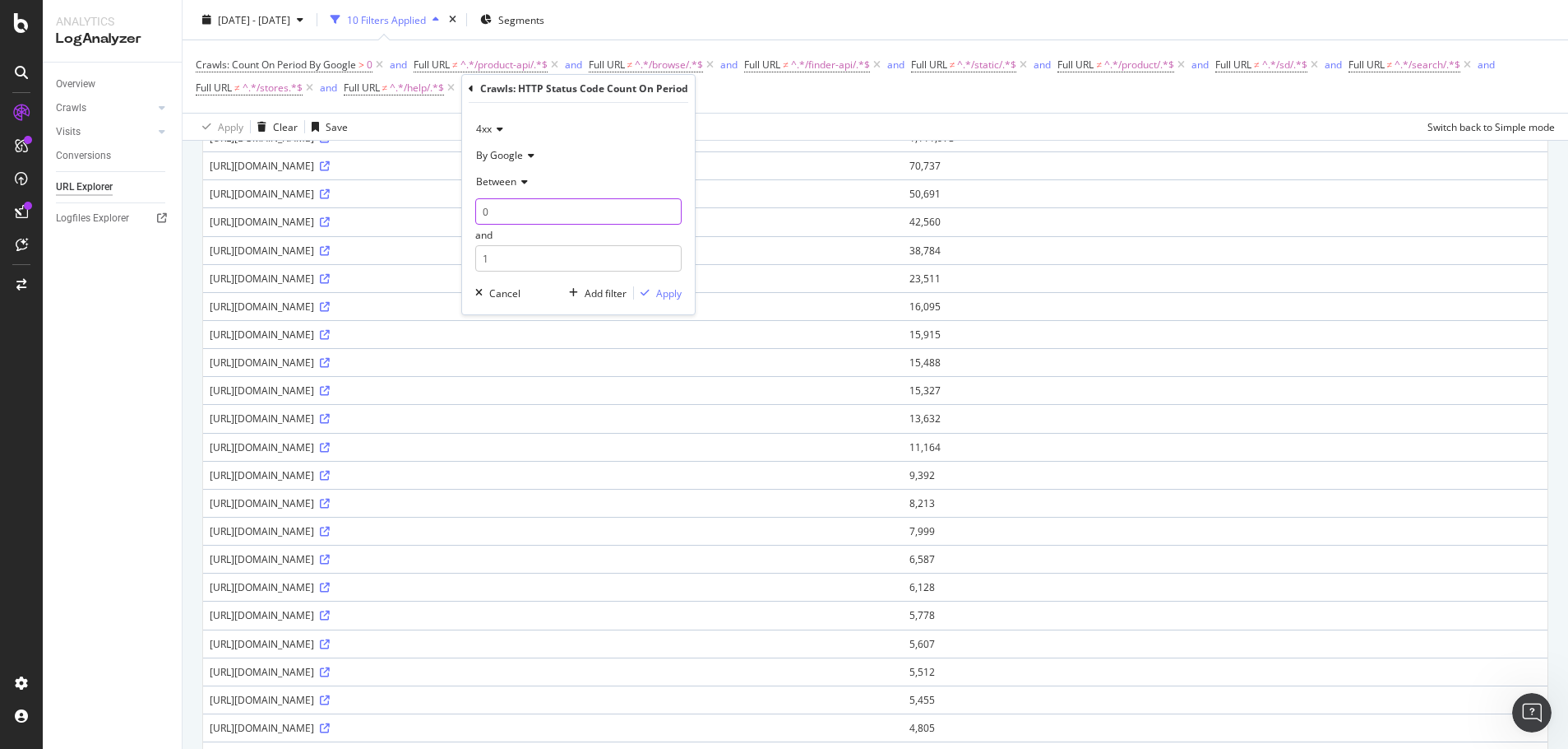
drag, startPoint x: 504, startPoint y: 208, endPoint x: 467, endPoint y: 203, distance: 37.3
click at [467, 203] on div "4xx By Google Between 0 and 1 Cancel Add filter Apply" at bounding box center [579, 208] width 233 height 211
type input "400"
drag, startPoint x: 511, startPoint y: 245, endPoint x: 453, endPoint y: 251, distance: 58.3
click at [453, 251] on body "Analytics LogAnalyzer Overview Crawls Daily Distribution Segments Distribution …" at bounding box center [784, 374] width 1568 height 749
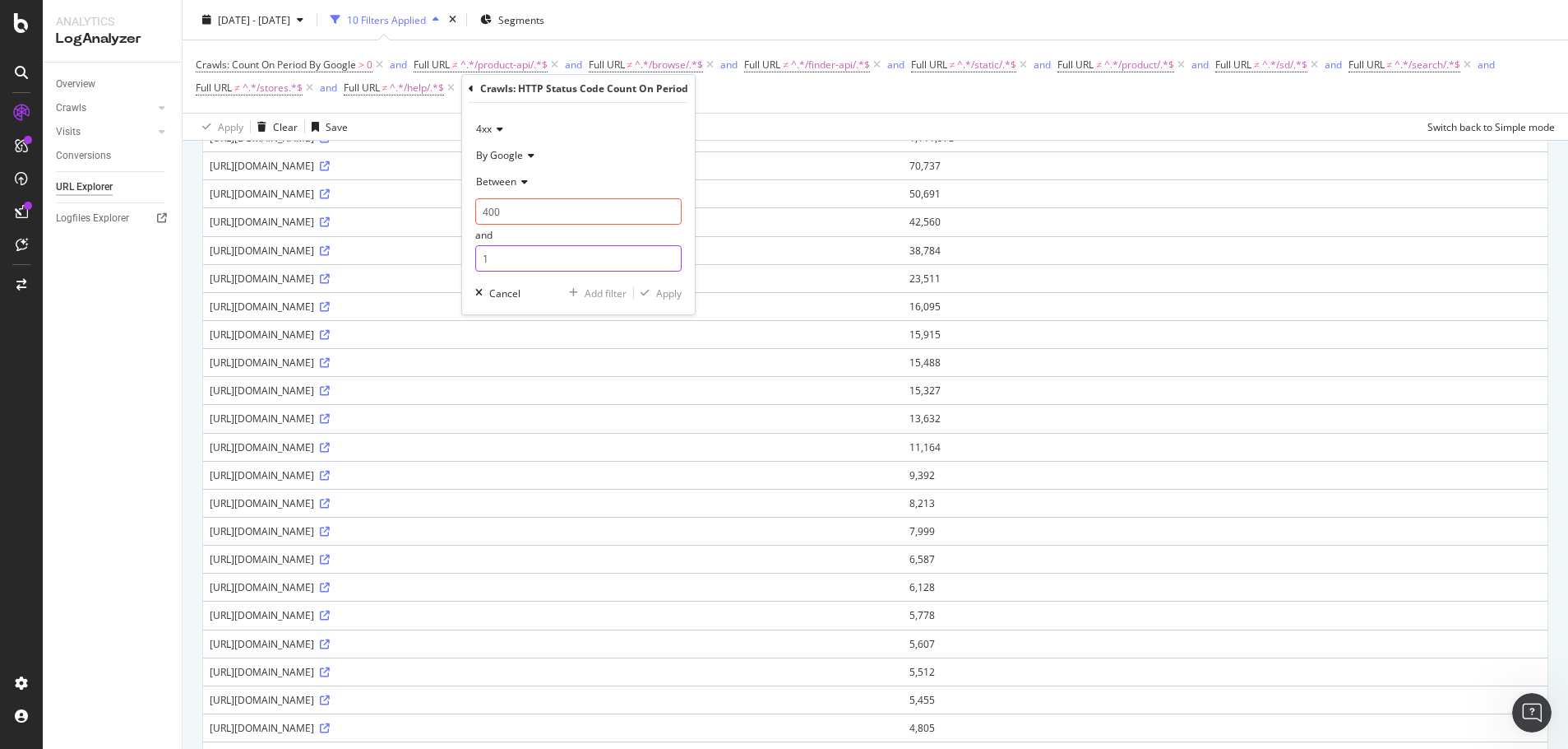
drag, startPoint x: 506, startPoint y: 260, endPoint x: 465, endPoint y: 258, distance: 41.0
click at [465, 258] on div "4xx By Google Between 400 and 1 Cancel Add filter Apply" at bounding box center [579, 208] width 233 height 211
type input "499"
click at [667, 293] on div "Apply" at bounding box center [668, 293] width 26 height 14
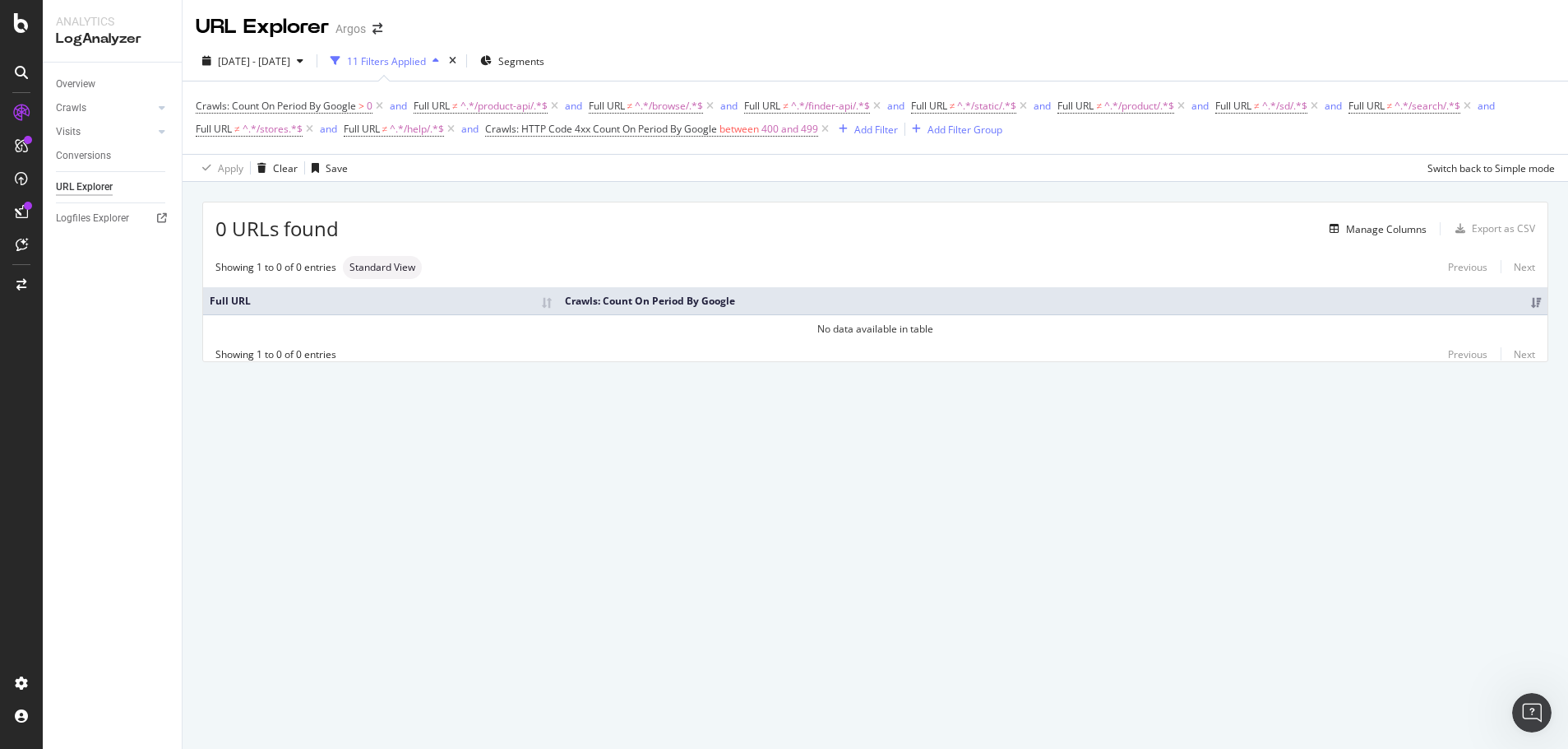
click at [1347, 471] on div "URL Explorer Argos 2025 Sep. 19th - Sep. 25th 11 Filters Applied Segments Crawl…" at bounding box center [875, 374] width 1386 height 749
click at [829, 128] on icon at bounding box center [825, 129] width 14 height 16
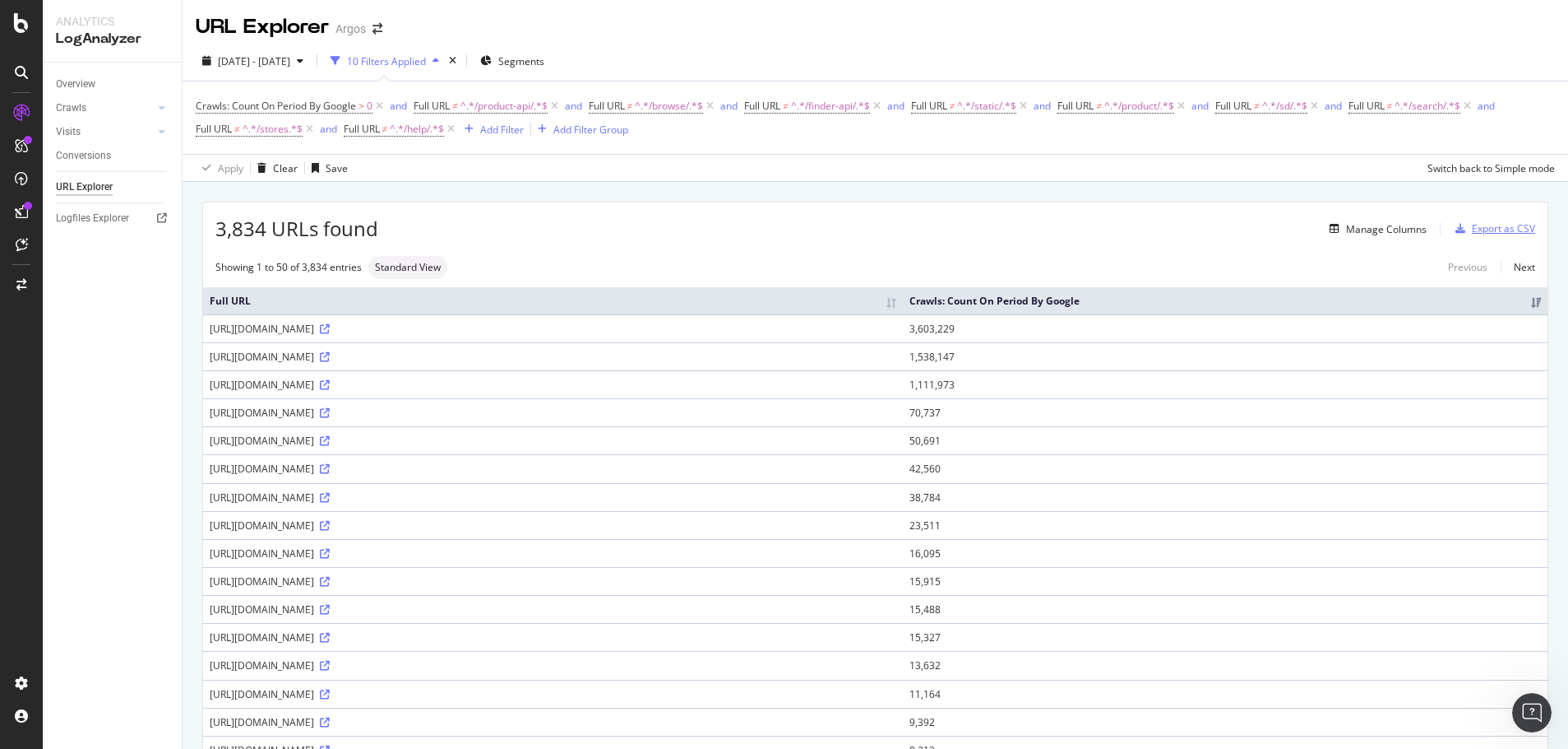
click at [1489, 228] on div "Export as CSV" at bounding box center [1504, 228] width 63 height 14
click at [499, 126] on div "Add Filter" at bounding box center [502, 129] width 44 height 14
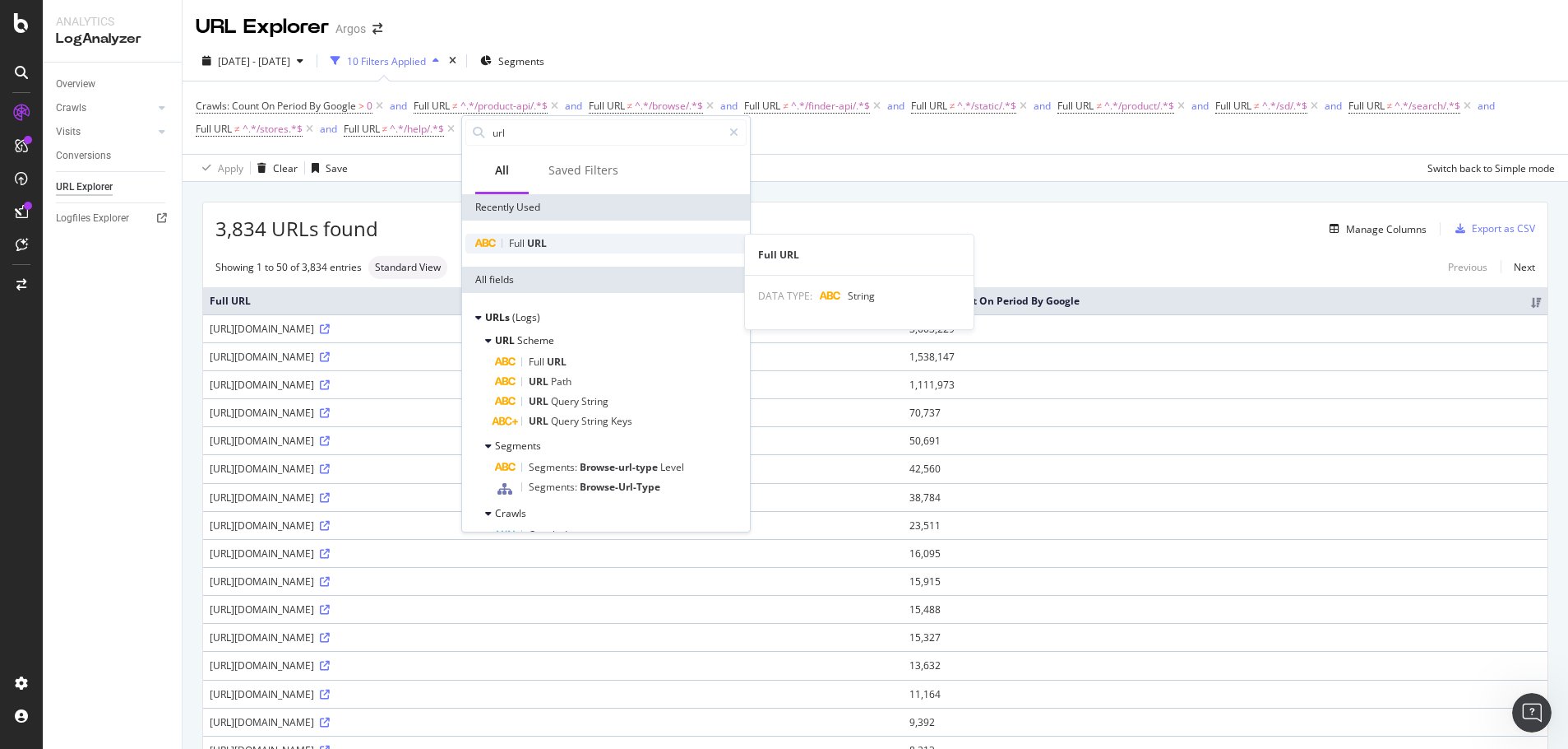
type input "url"
click at [540, 240] on span "URL" at bounding box center [537, 243] width 20 height 14
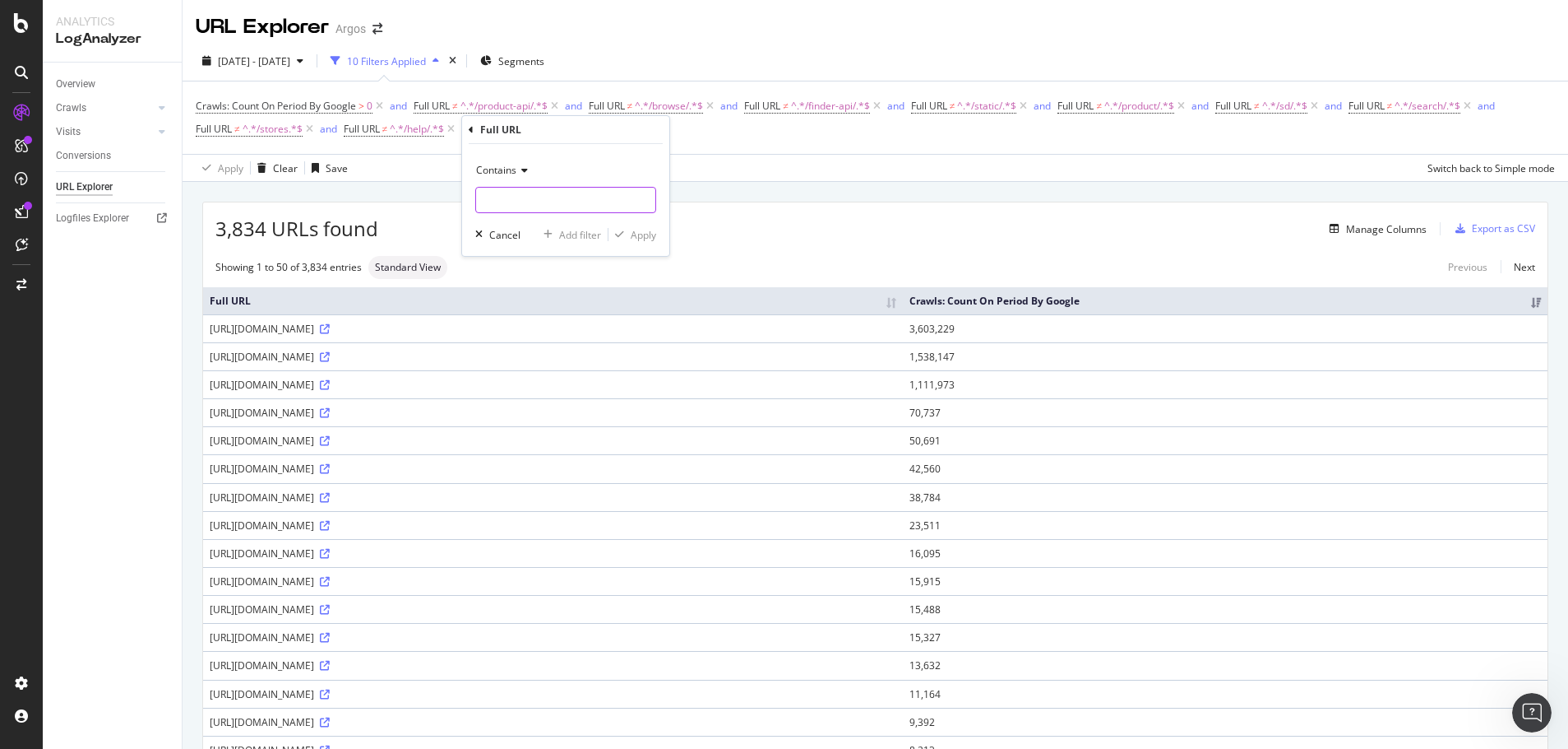
click at [528, 193] on input "text" at bounding box center [566, 200] width 180 height 27
paste input "https://www.argos.co.uk/sitemap.xml"
type input "https://www.argos.co.uk/sitemap.xml"
click at [642, 235] on div "Apply" at bounding box center [644, 235] width 26 height 14
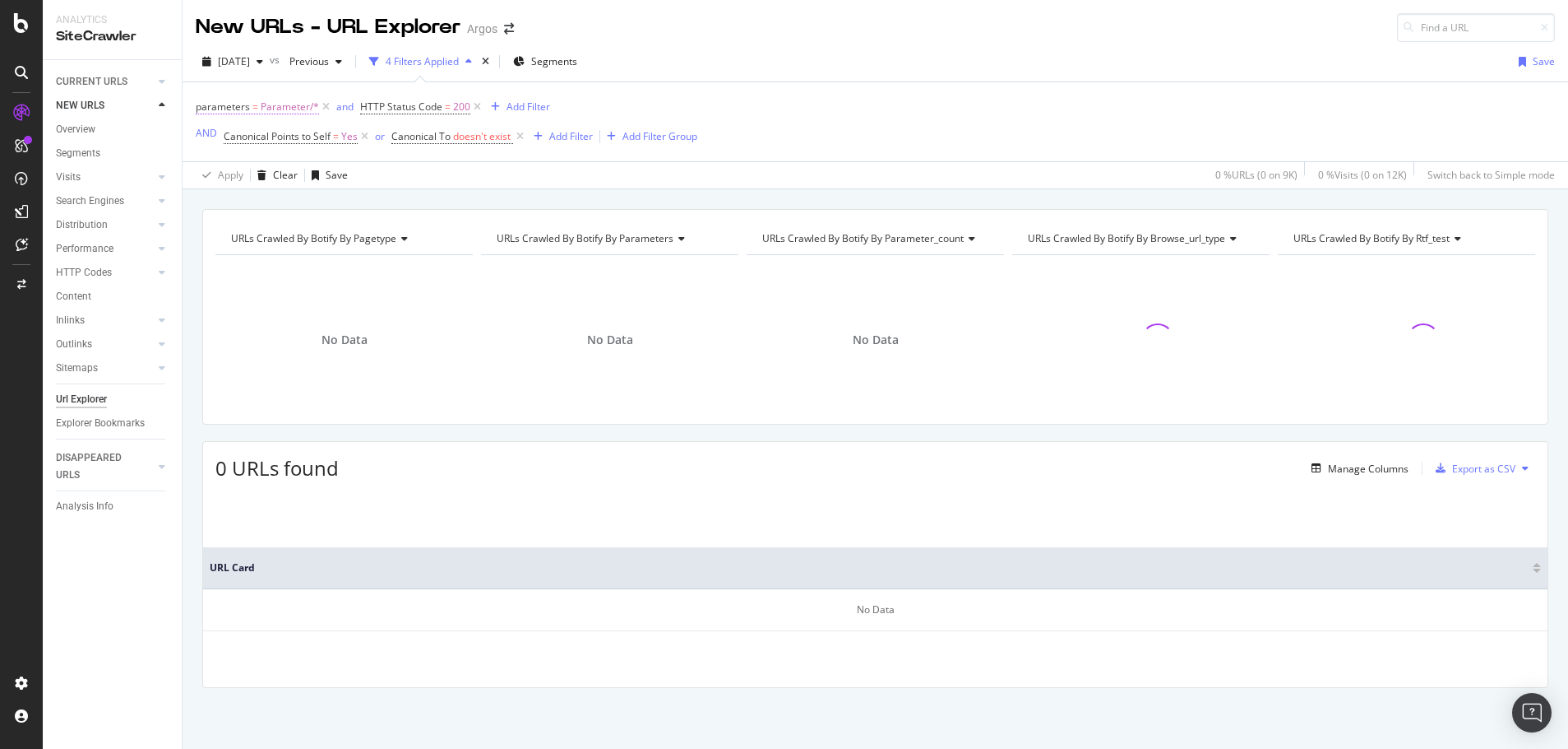
click at [230, 104] on span "parameters" at bounding box center [222, 106] width 54 height 14
click at [441, 193] on div "URLs Crawled By Botify By pagetype Chart (by Value) Table Expand Export as CSV …" at bounding box center [875, 208] width 1386 height 39
click at [300, 107] on span "Parameter/*" at bounding box center [289, 107] width 58 height 23
click at [300, 177] on div "Parameter" at bounding box center [300, 177] width 180 height 27
click at [300, 176] on div "Parameter" at bounding box center [300, 177] width 180 height 27
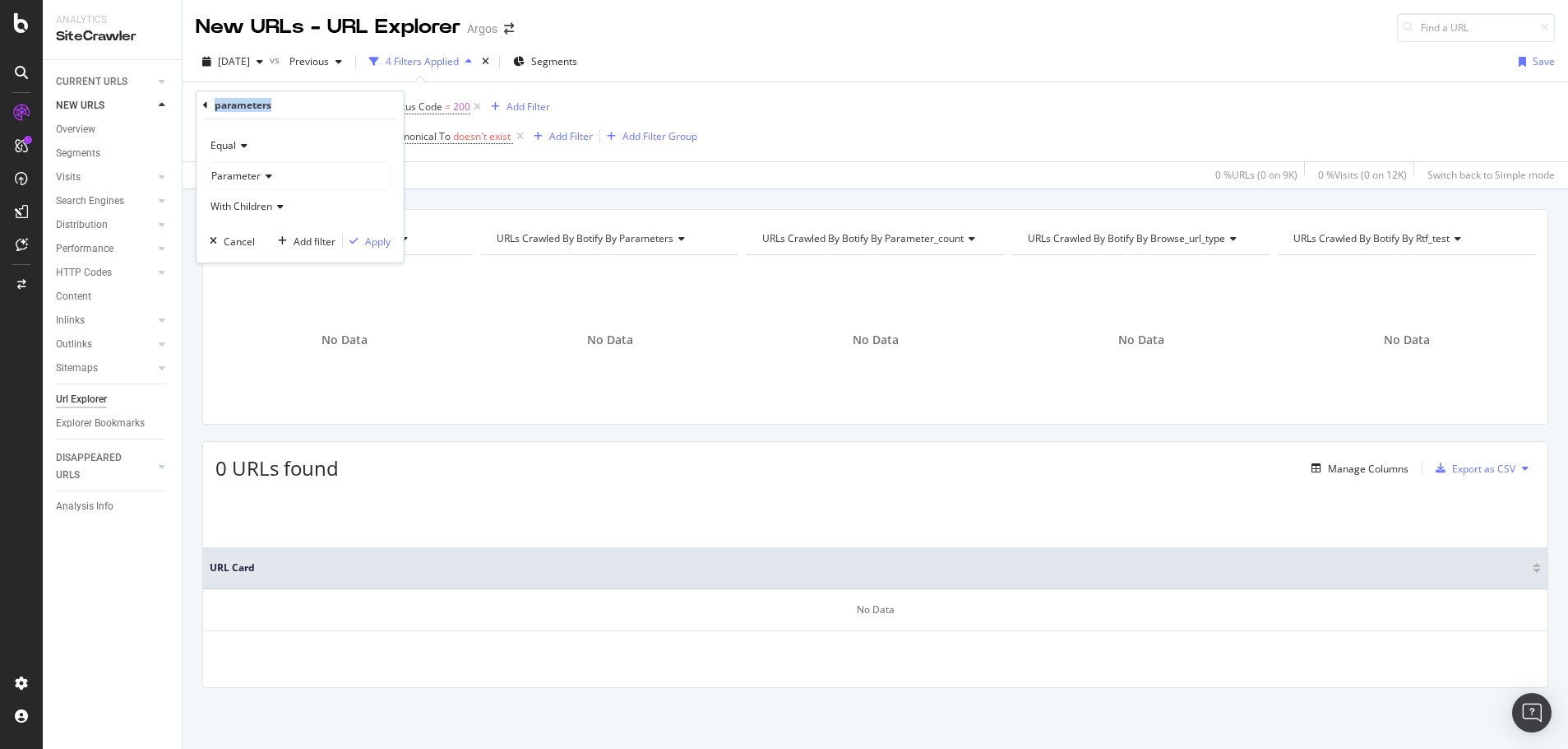
drag, startPoint x: 274, startPoint y: 105, endPoint x: 214, endPoint y: 106, distance: 60.0
click at [214, 106] on div "parameters" at bounding box center [300, 105] width 194 height 28
copy div "parameters"
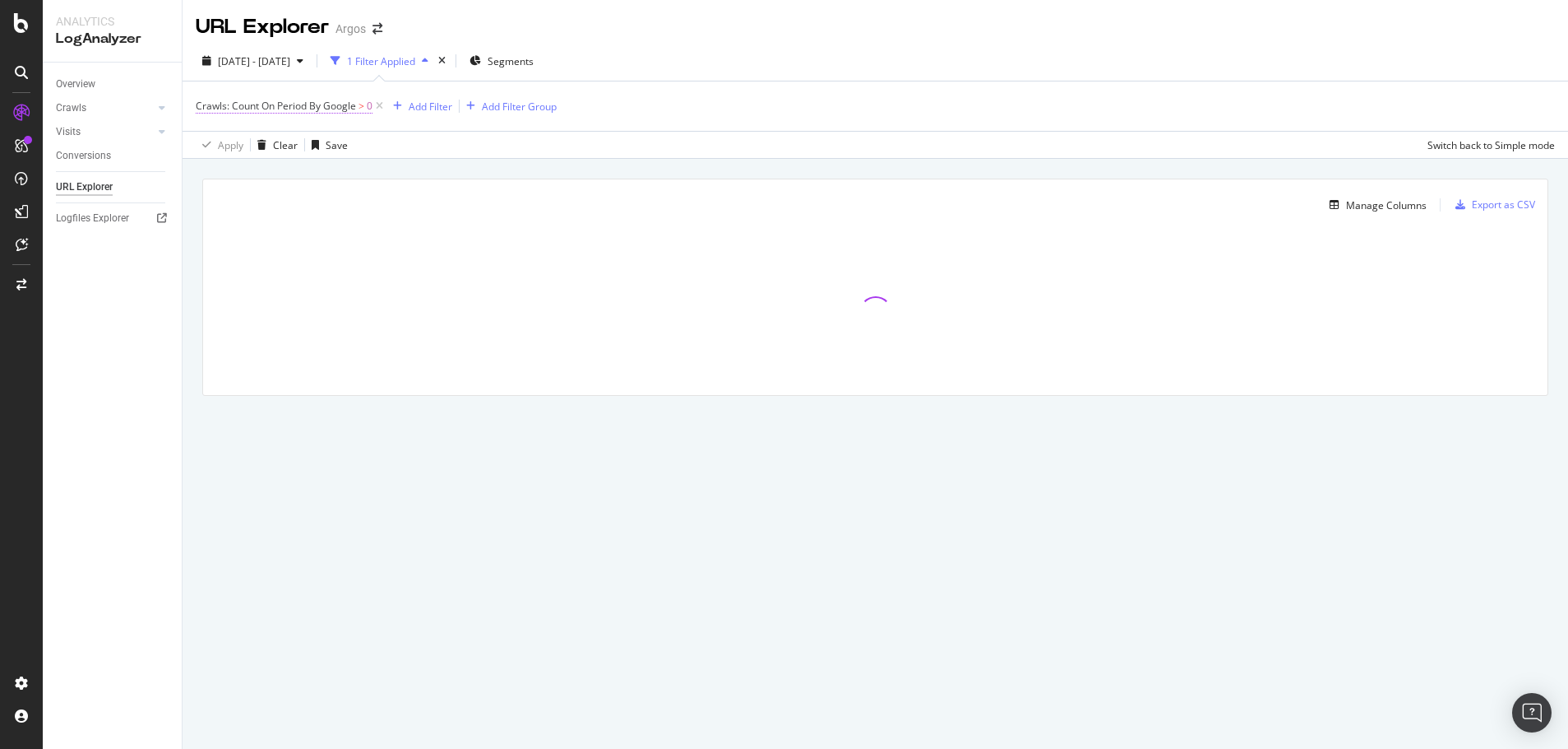
click at [300, 107] on span "Crawls: Count On Period By Google" at bounding box center [276, 105] width 160 height 14
click at [232, 145] on span "By Google" at bounding box center [233, 144] width 47 height 14
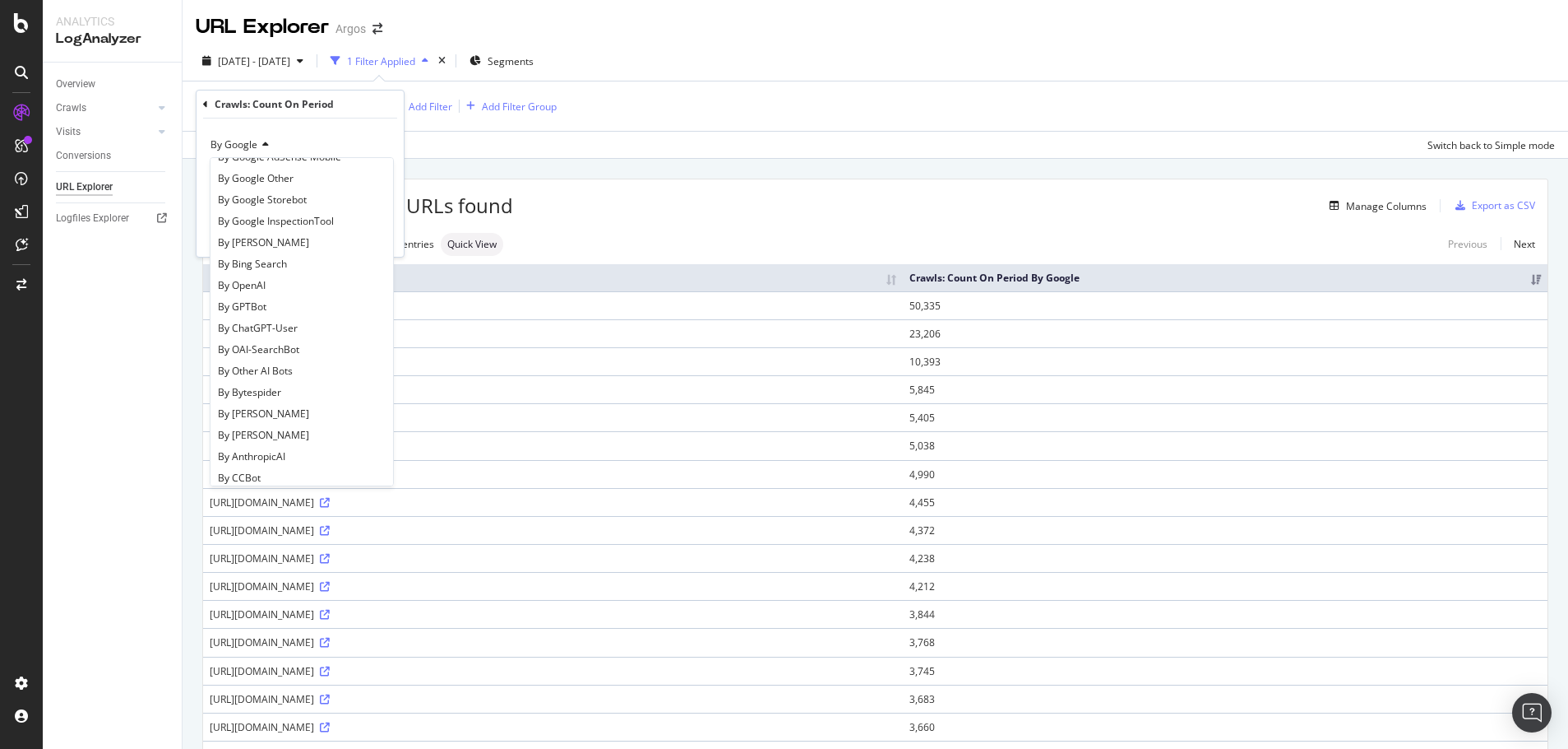
scroll to position [191, 0]
click at [267, 239] on div "By Bing" at bounding box center [302, 245] width 176 height 21
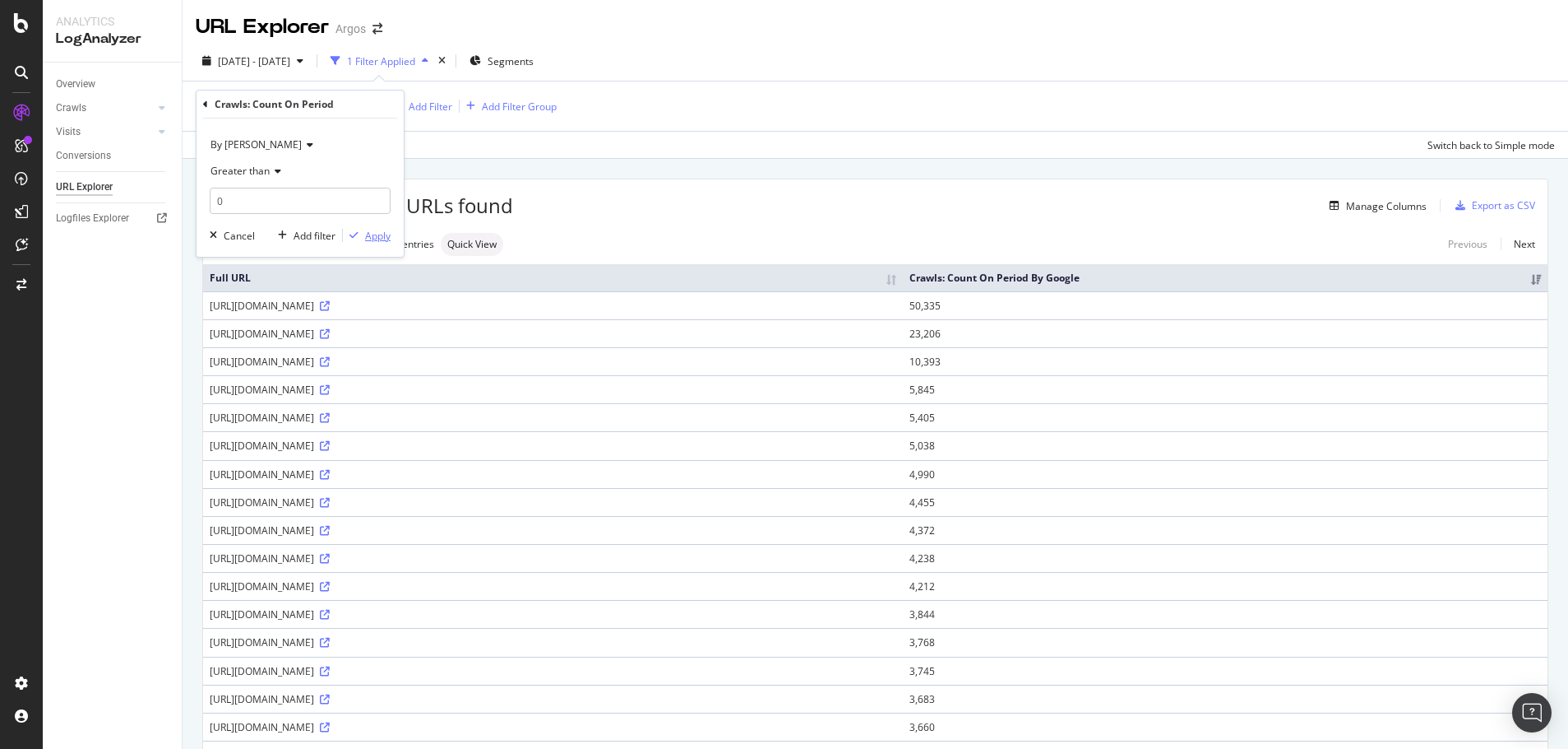
drag, startPoint x: 371, startPoint y: 239, endPoint x: 400, endPoint y: 225, distance: 32.2
click at [372, 238] on div "Apply" at bounding box center [377, 235] width 26 height 14
click at [289, 107] on span "Crawls: Count On Period By Bing" at bounding box center [269, 105] width 148 height 14
click at [232, 142] on span "By Bing" at bounding box center [256, 144] width 92 height 14
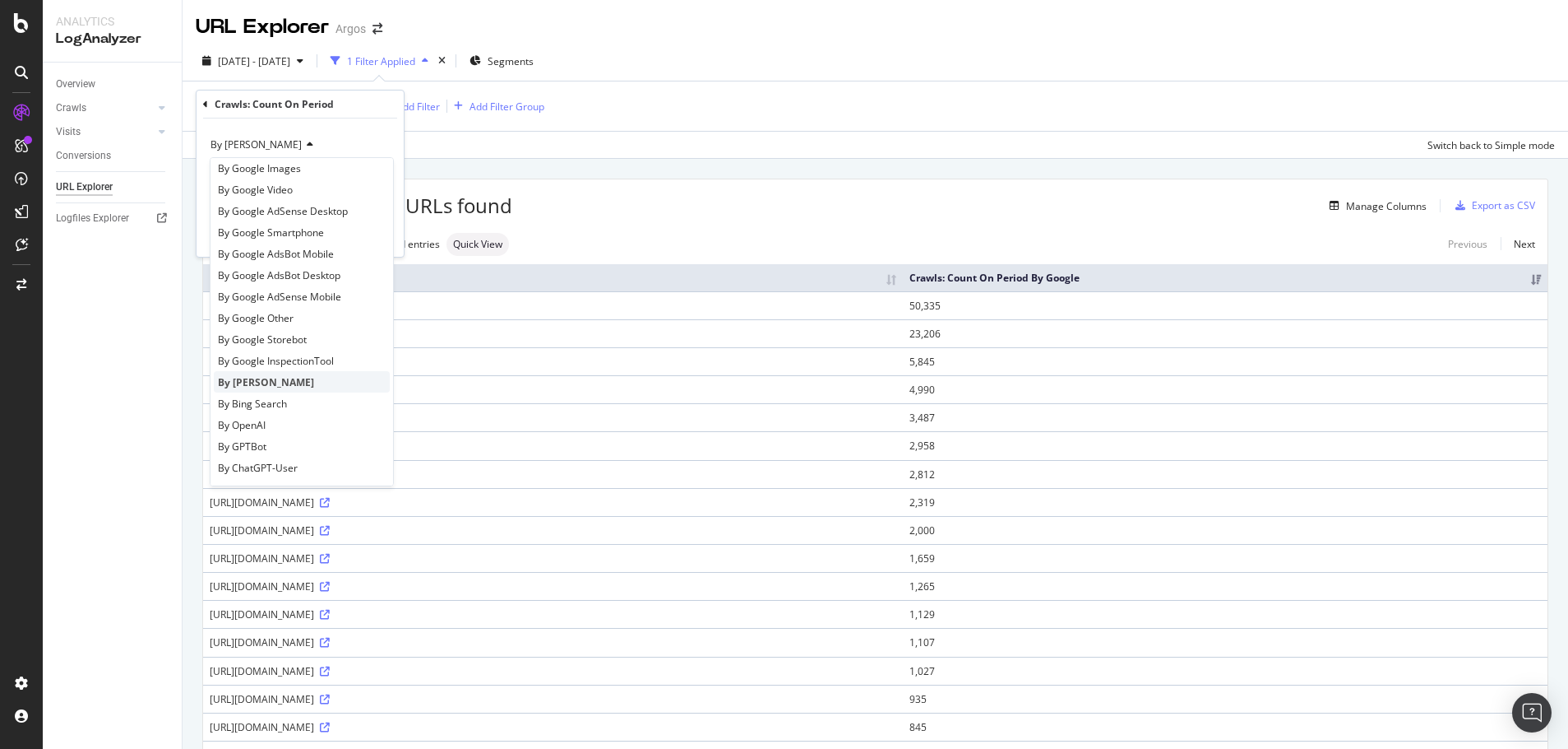
scroll to position [82, 0]
click at [265, 388] on div "By OpenAI" at bounding box center [302, 396] width 176 height 21
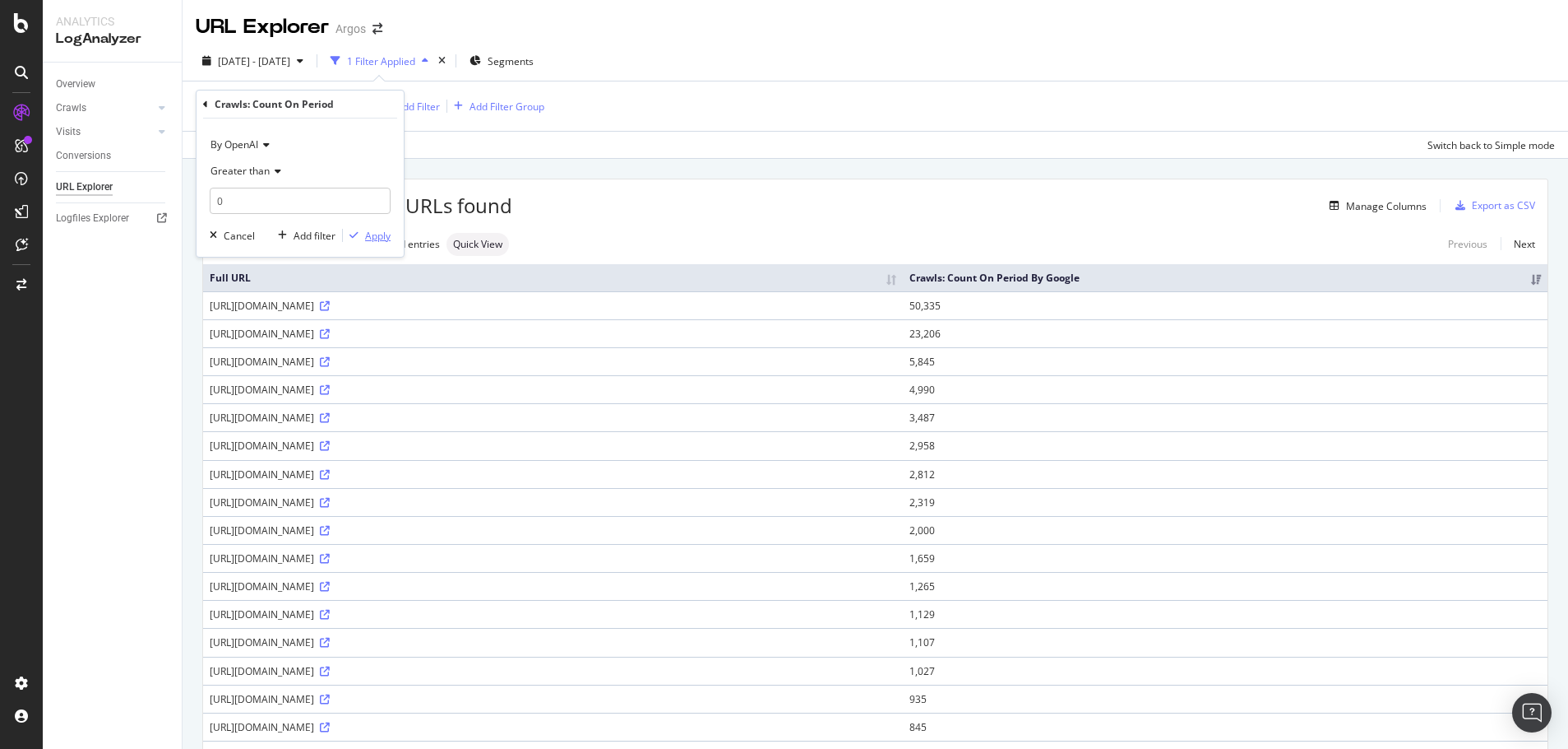
click at [380, 240] on div "Apply" at bounding box center [377, 235] width 26 height 14
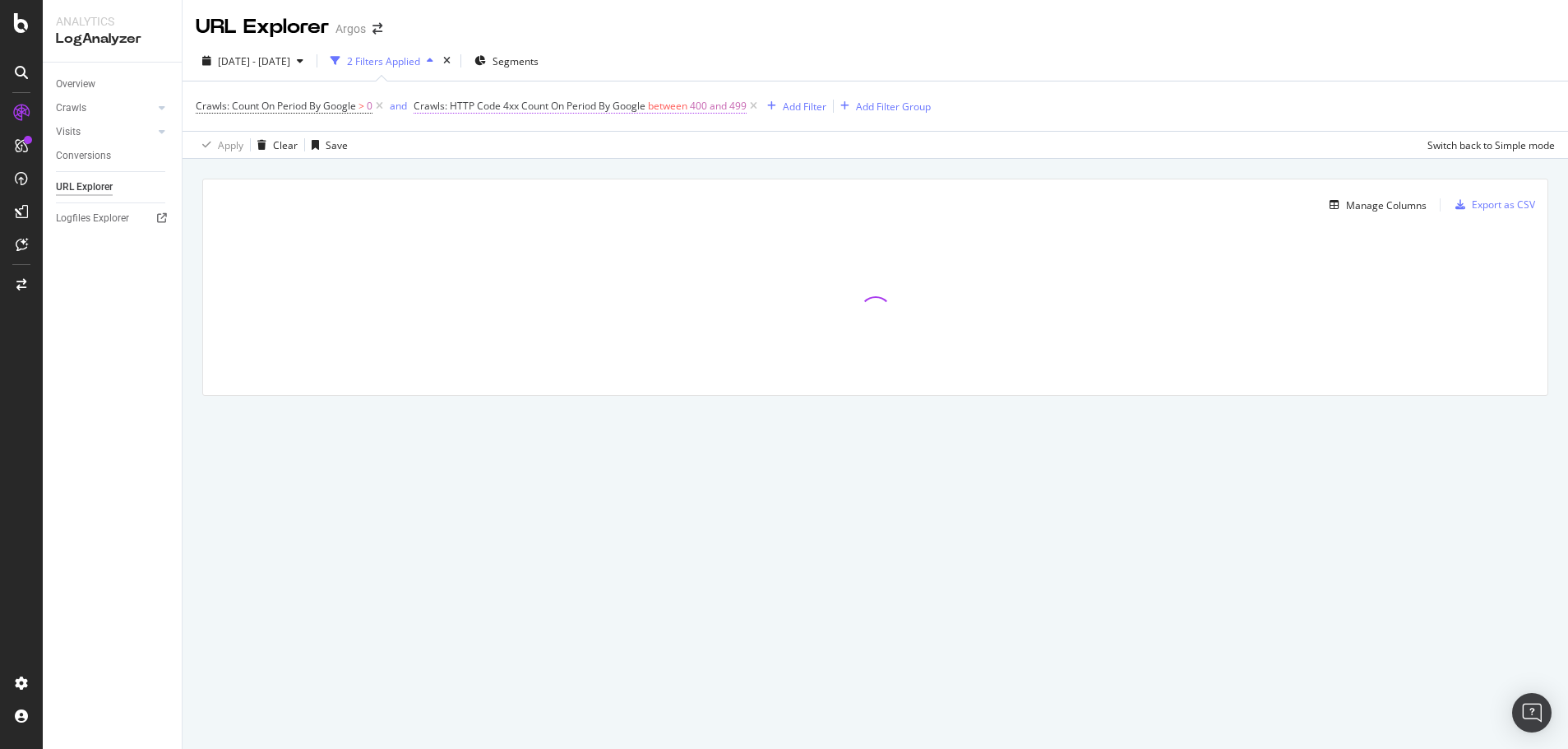
click at [645, 104] on span "Crawls: HTTP Code 4xx Count On Period By Google" at bounding box center [529, 105] width 232 height 14
click at [435, 142] on span "4xx" at bounding box center [437, 144] width 15 height 14
click at [464, 410] on div "500" at bounding box center [520, 414] width 176 height 21
click at [440, 198] on span "Equal to" at bounding box center [448, 197] width 37 height 14
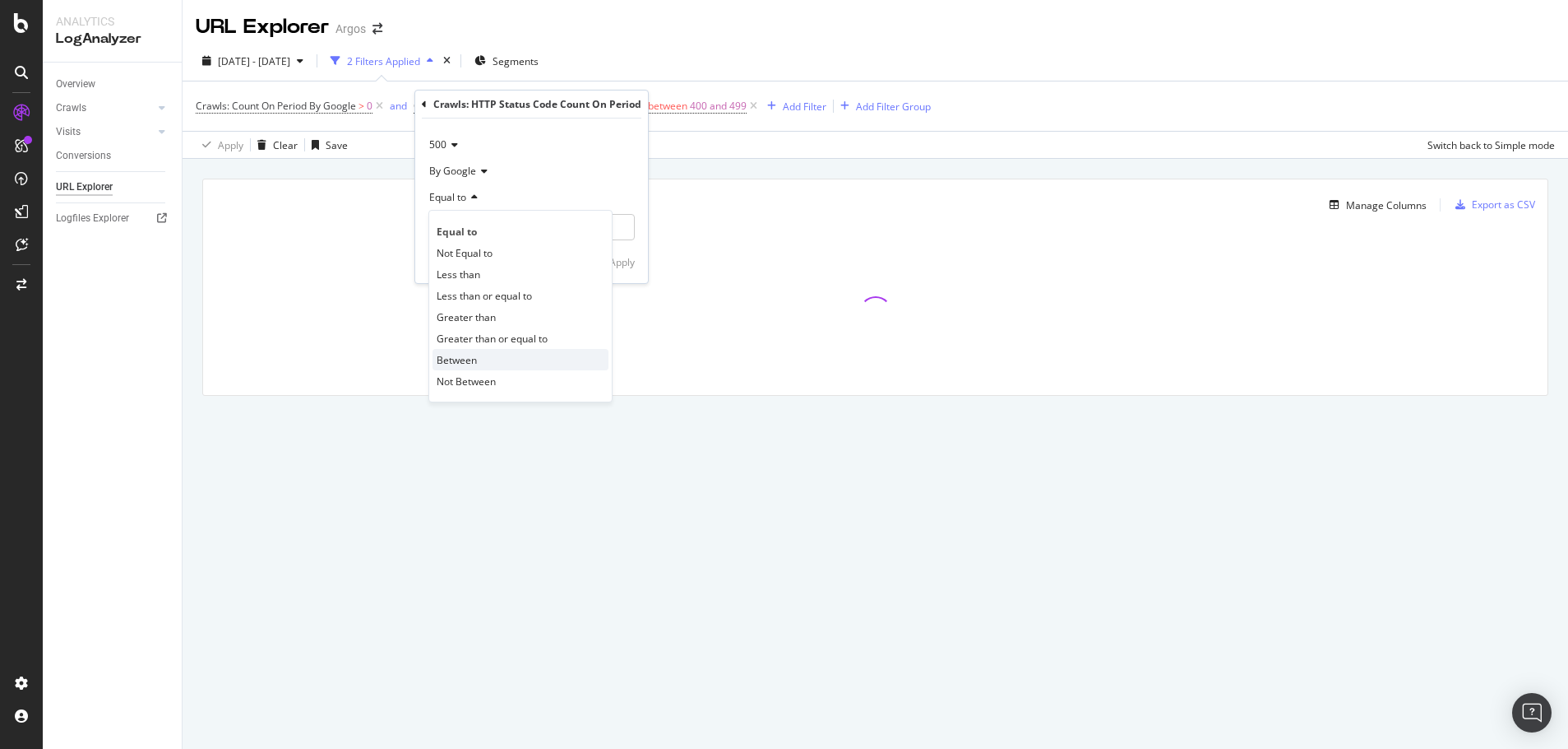
click at [455, 365] on span "Between" at bounding box center [456, 359] width 40 height 14
click at [461, 226] on input "0" at bounding box center [532, 227] width 206 height 27
type input "500"
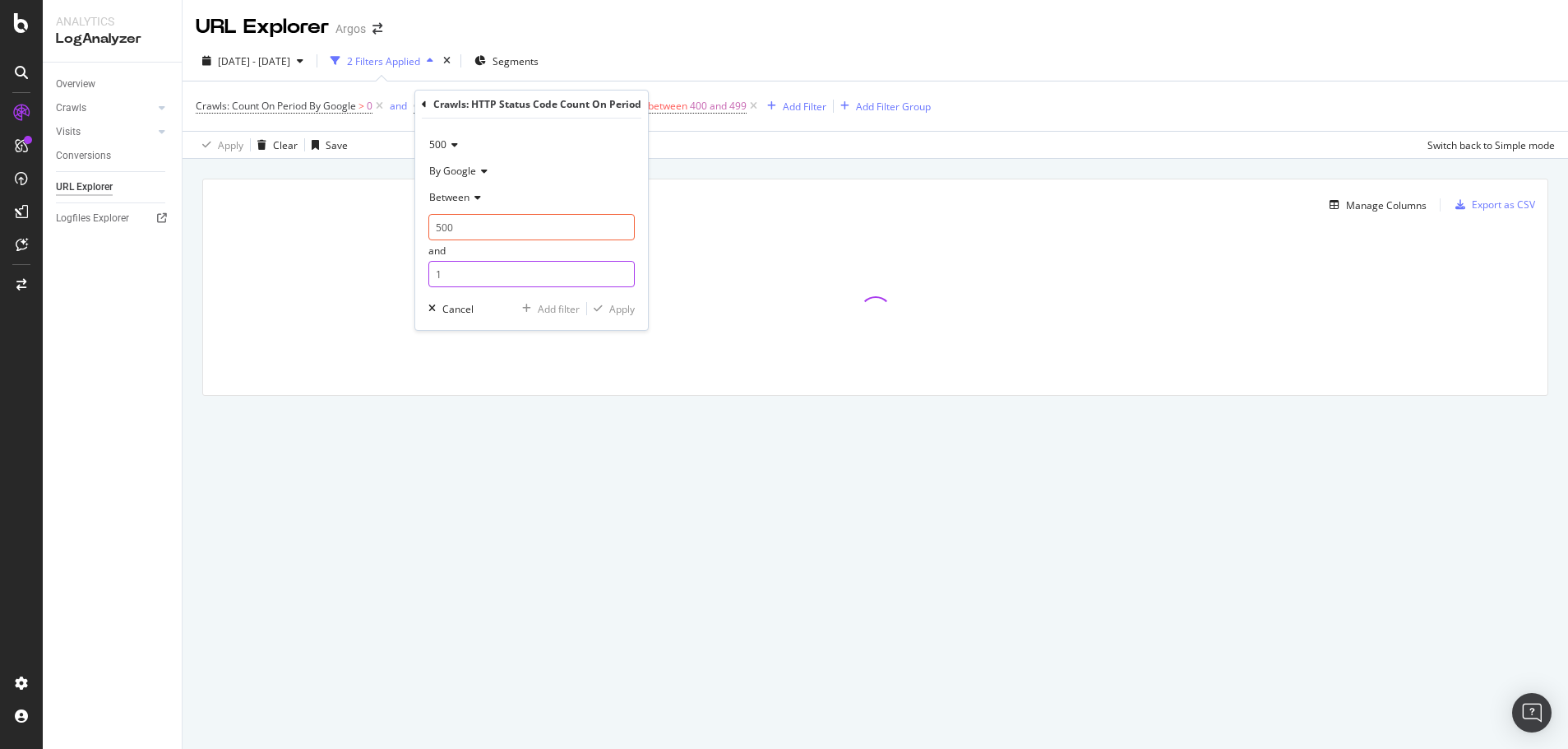
click at [459, 283] on input "1" at bounding box center [532, 274] width 206 height 27
click at [459, 280] on input "1" at bounding box center [532, 274] width 206 height 27
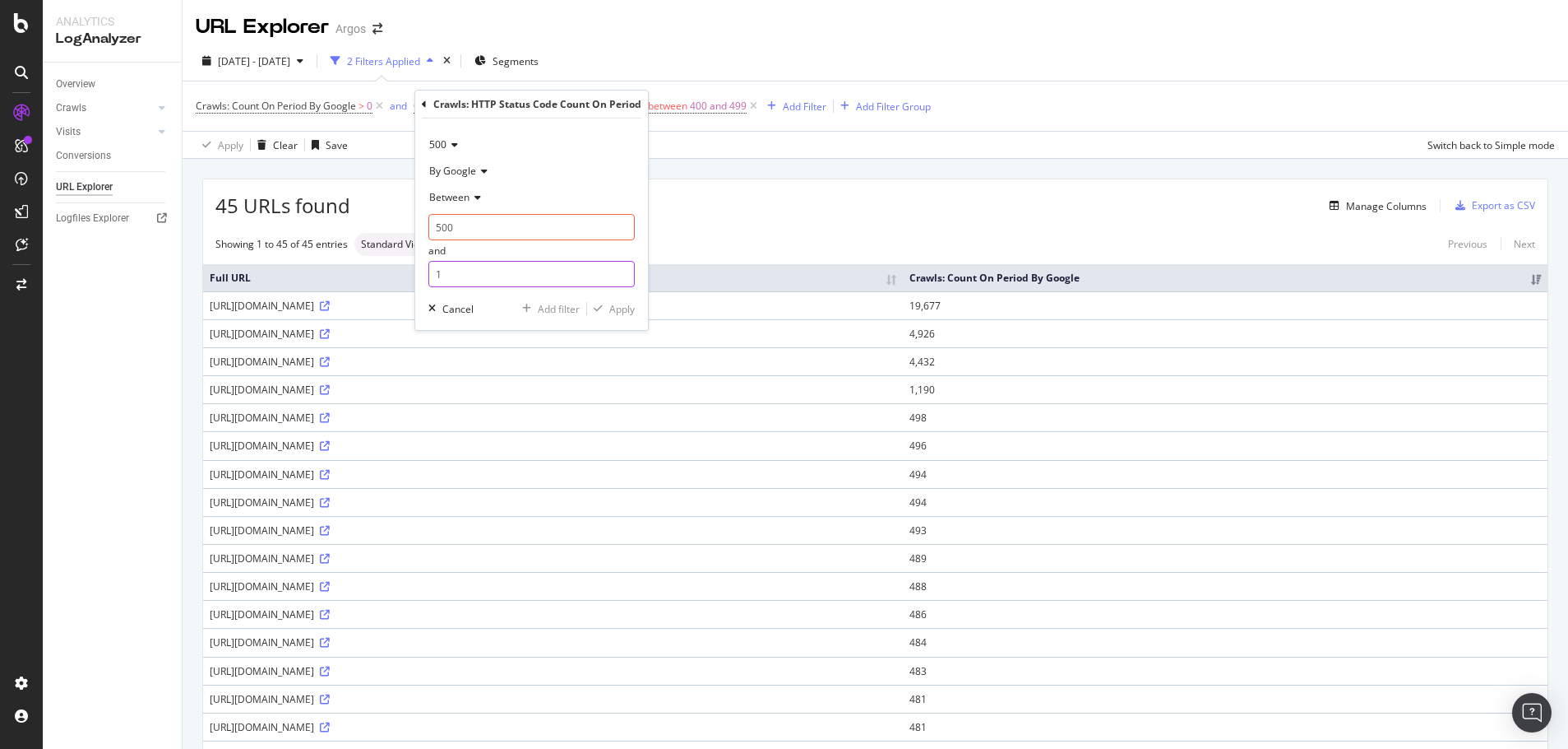
click at [457, 280] on input "1" at bounding box center [532, 274] width 206 height 27
drag, startPoint x: 449, startPoint y: 273, endPoint x: 429, endPoint y: 270, distance: 20.2
click at [429, 270] on input "1" at bounding box center [532, 274] width 206 height 27
type input "599"
click at [618, 311] on div "Apply" at bounding box center [622, 309] width 26 height 14
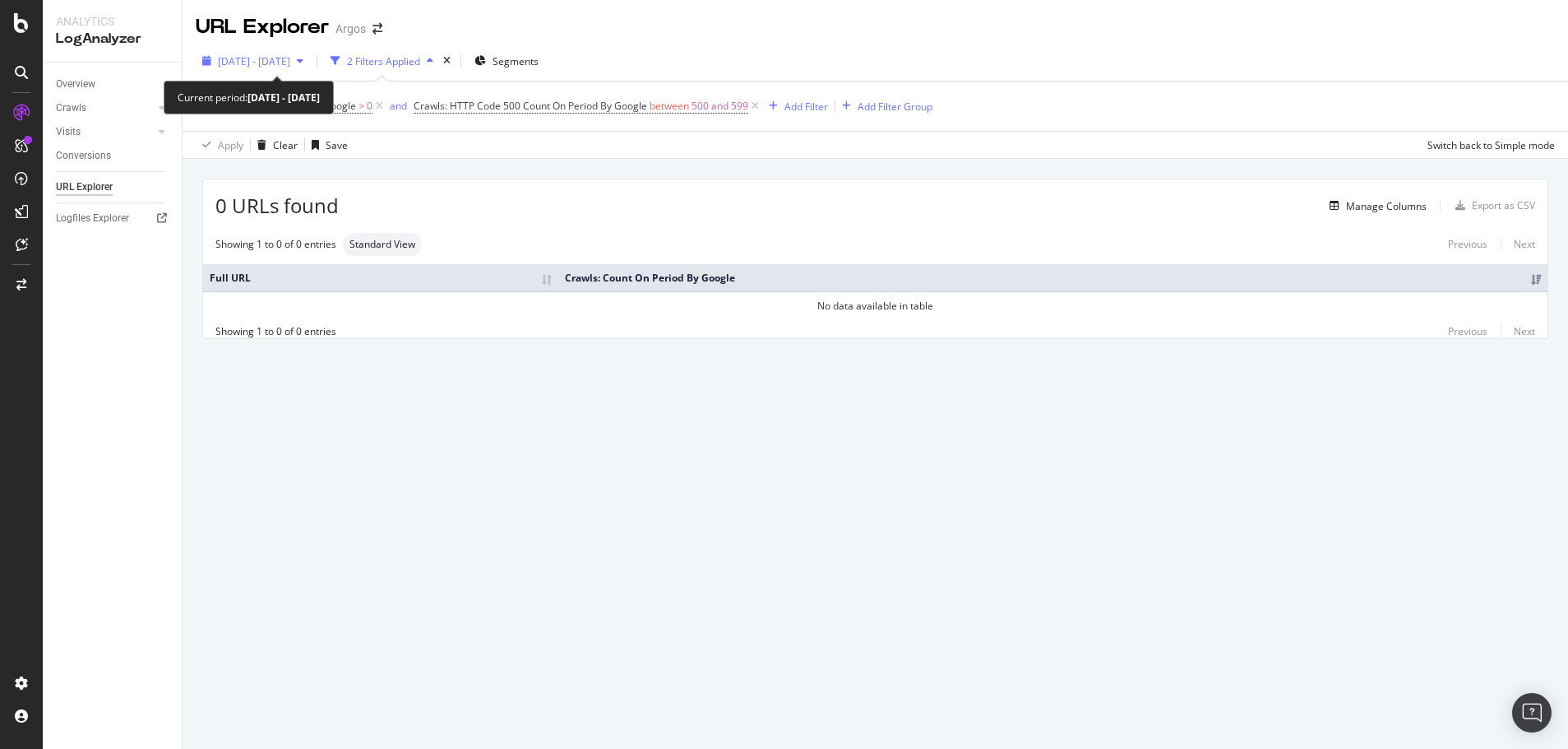
click at [290, 54] on span "[DATE] - [DATE]" at bounding box center [254, 61] width 73 height 14
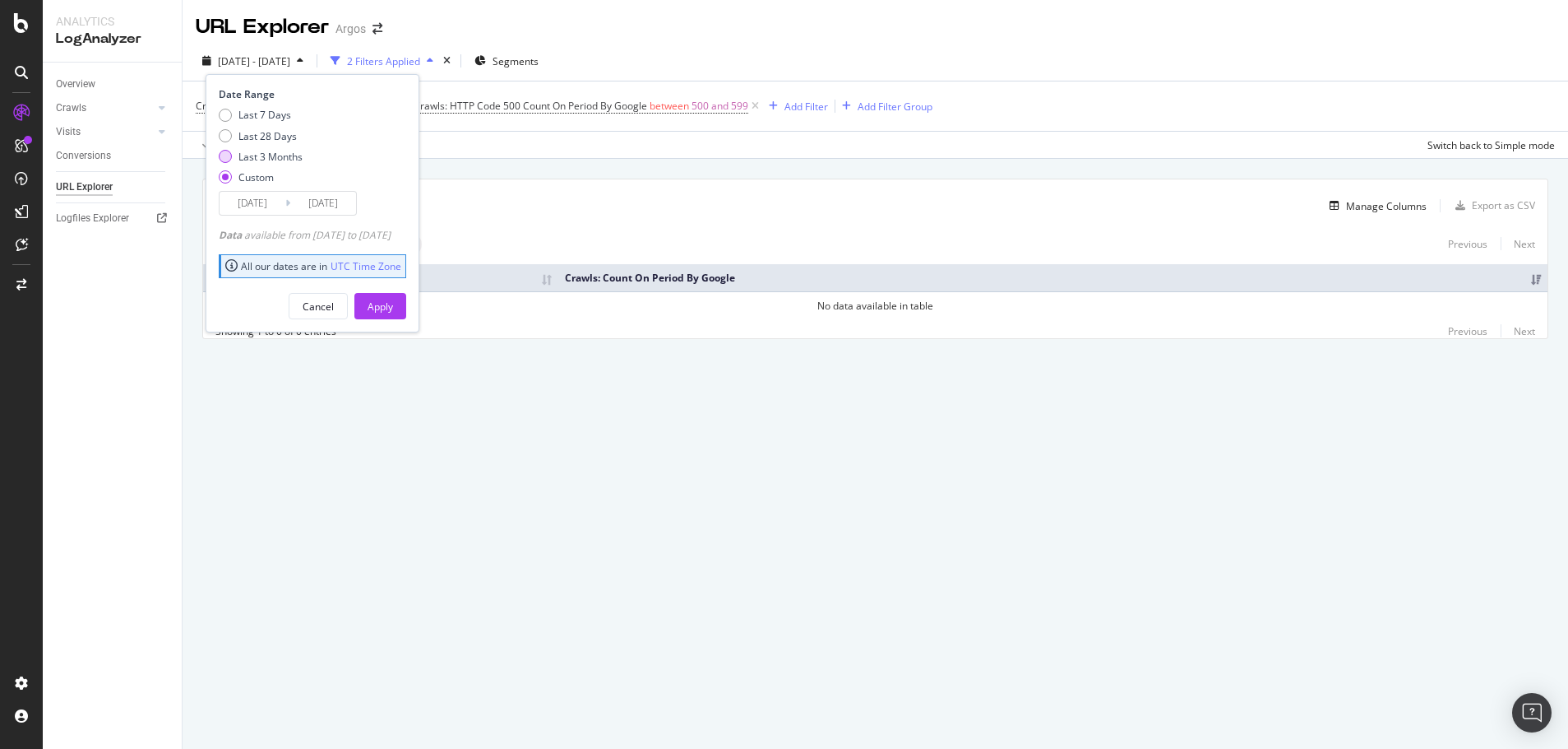
click at [274, 155] on div "Last 3 Months" at bounding box center [270, 157] width 64 height 14
type input "[DATE]"
click at [393, 308] on div "Apply" at bounding box center [380, 306] width 26 height 14
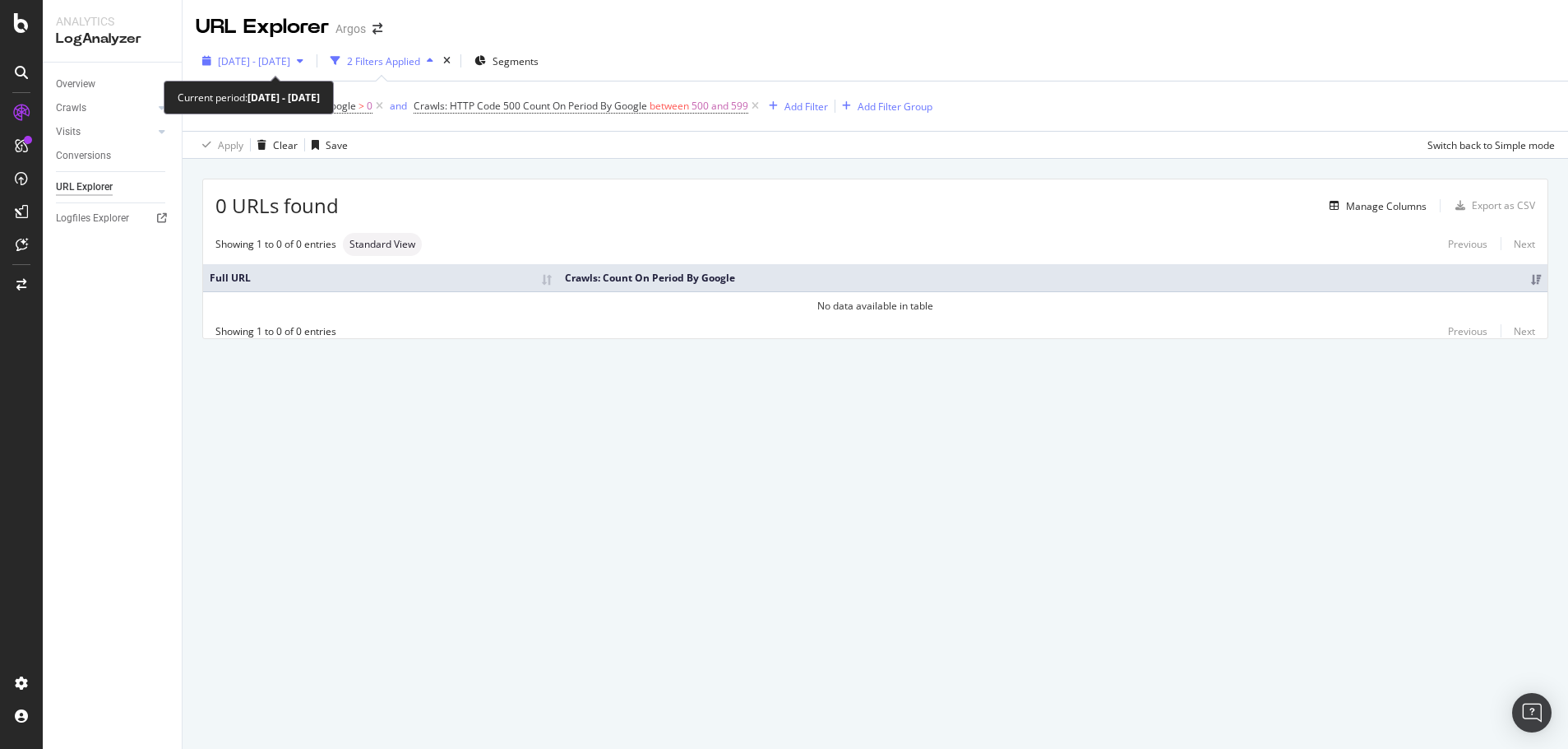
click at [252, 58] on span "[DATE] - [DATE]" at bounding box center [254, 61] width 73 height 14
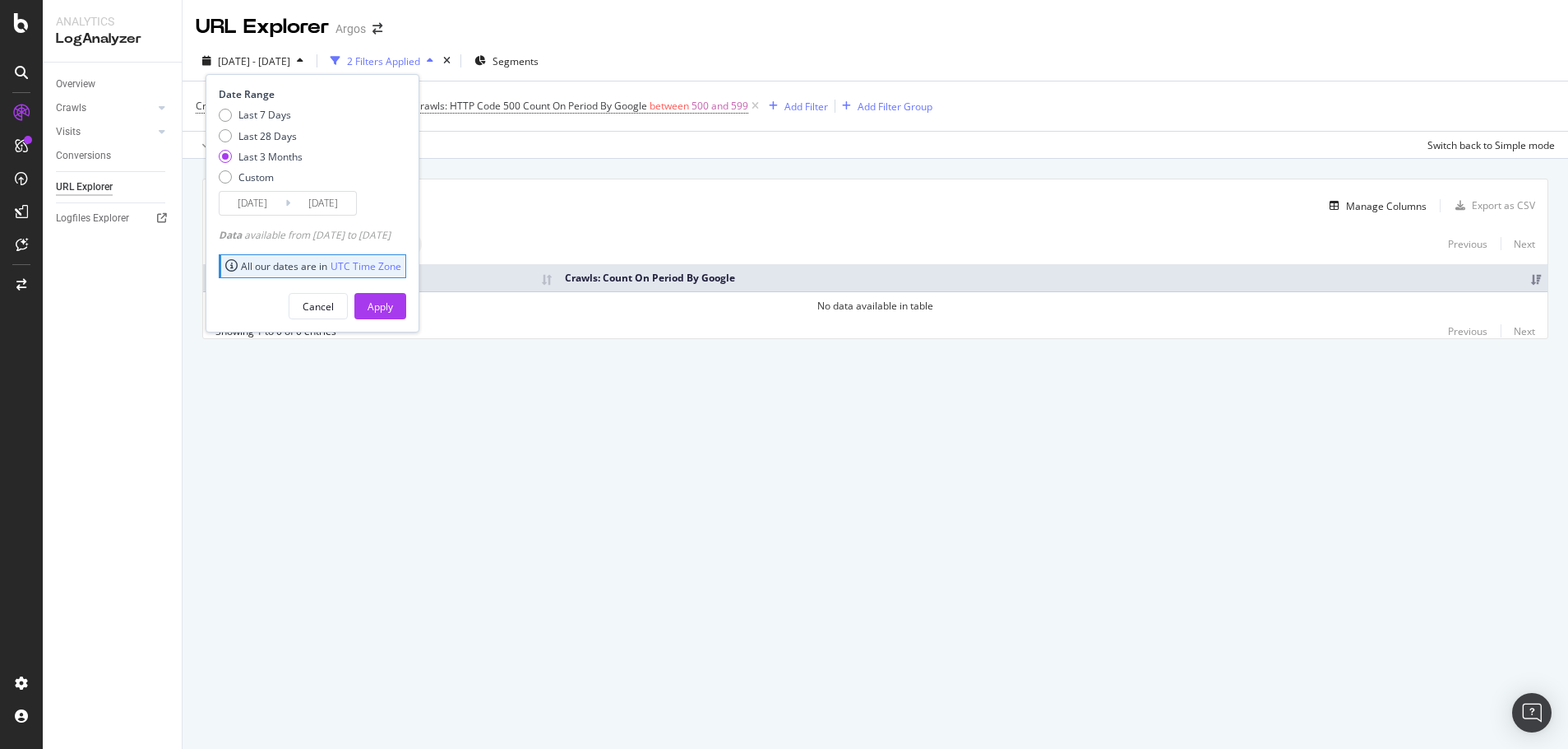
click at [495, 204] on div "Manage Columns" at bounding box center [882, 205] width 1088 height 20
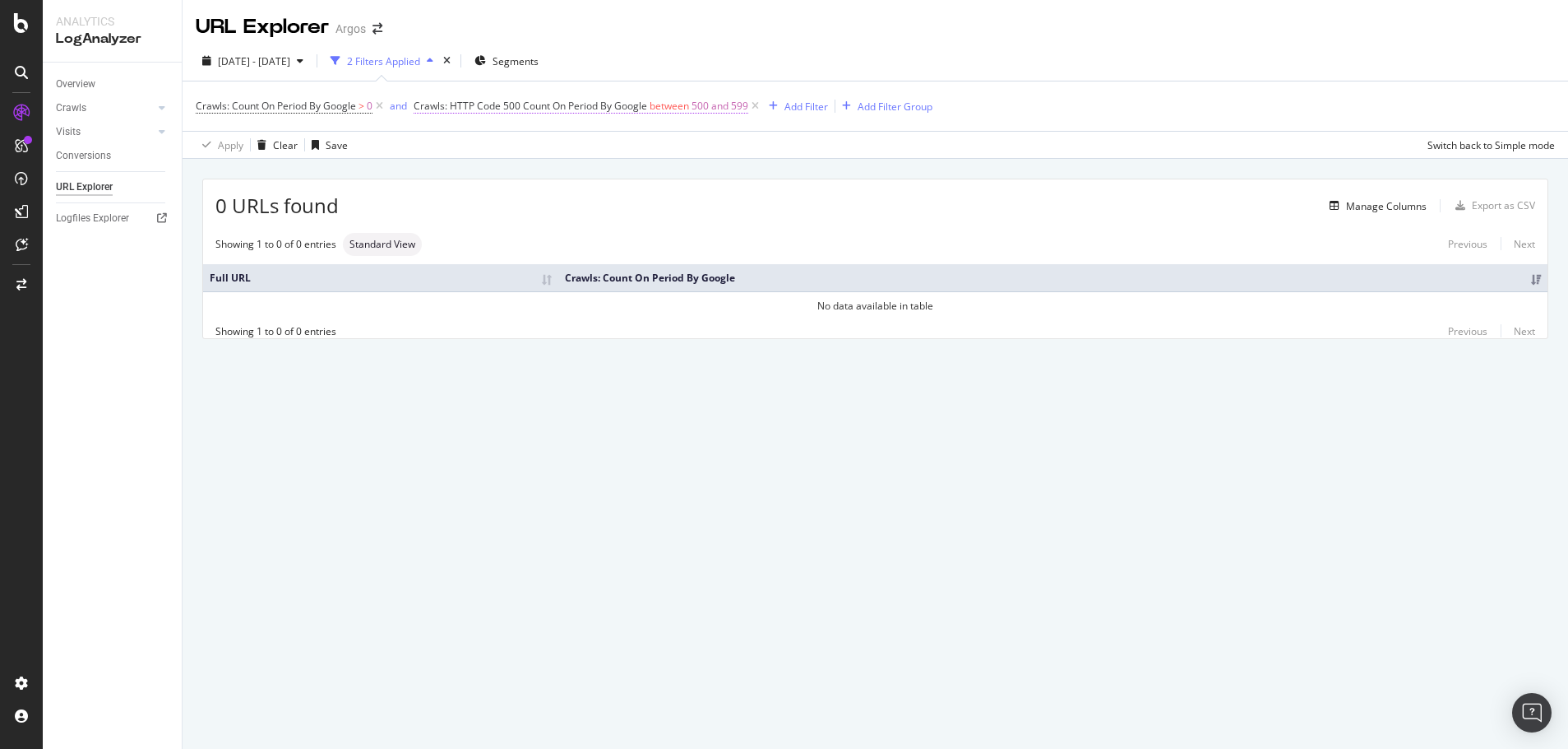
click at [561, 106] on span "Crawls: HTTP Code 500 Count On Period By Google" at bounding box center [530, 105] width 234 height 14
click at [451, 139] on div "500" at bounding box center [532, 145] width 206 height 27
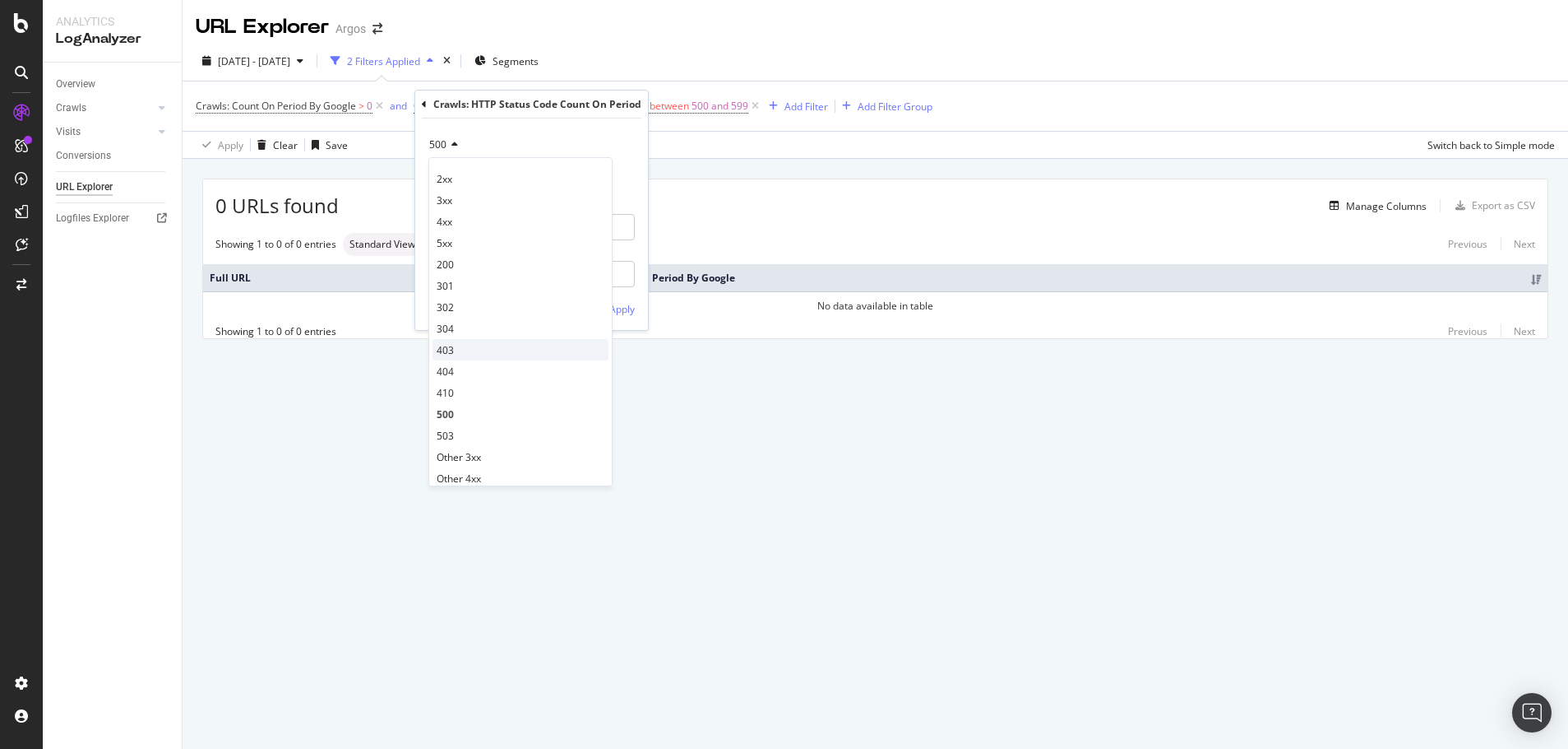
scroll to position [34, 0]
click at [453, 466] on span "Other 5xx" at bounding box center [458, 465] width 45 height 14
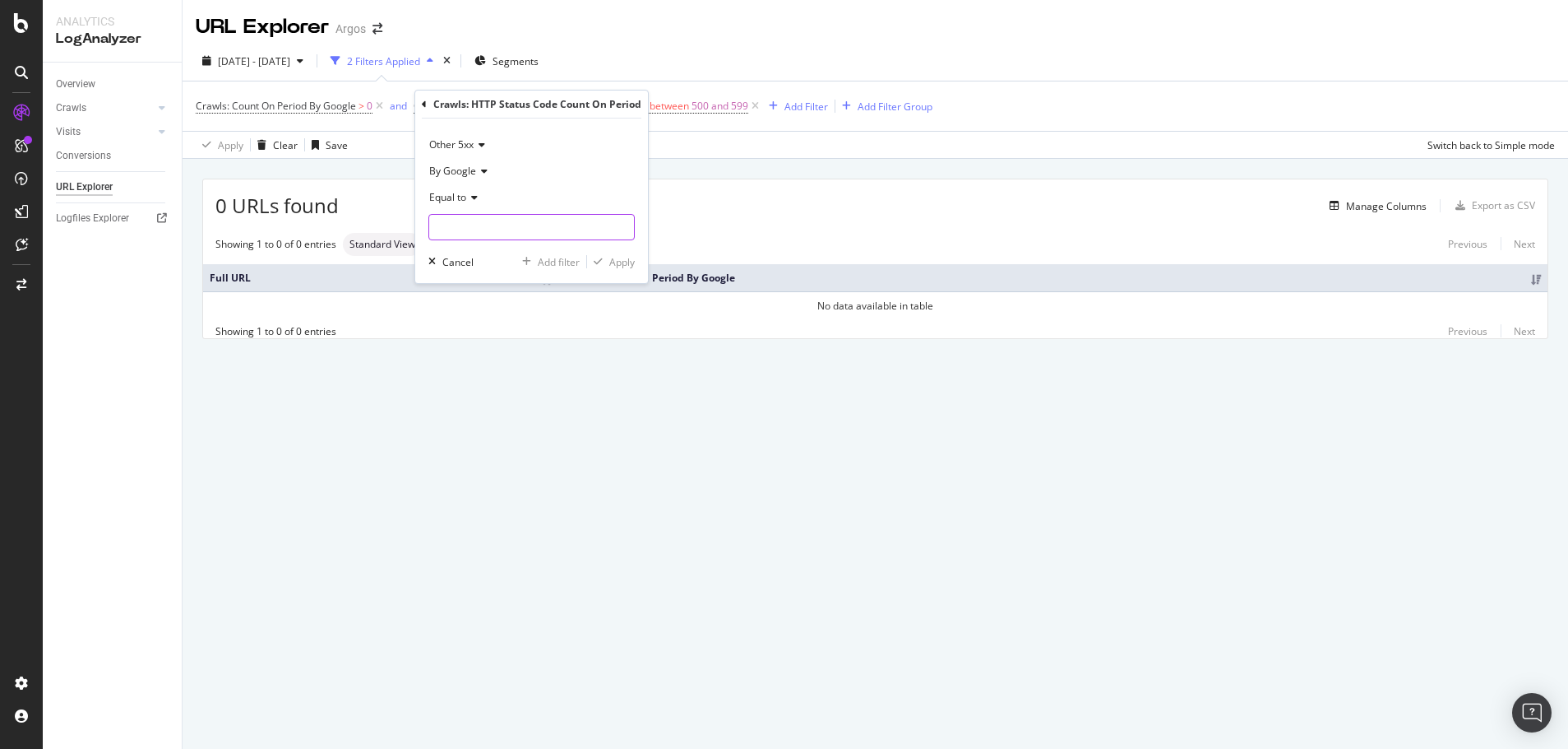
click at [447, 229] on input "number" at bounding box center [532, 227] width 206 height 27
type input "1"
click at [622, 221] on input "1" at bounding box center [532, 227] width 206 height 27
click at [458, 139] on span "Other 5xx" at bounding box center [452, 144] width 45 height 14
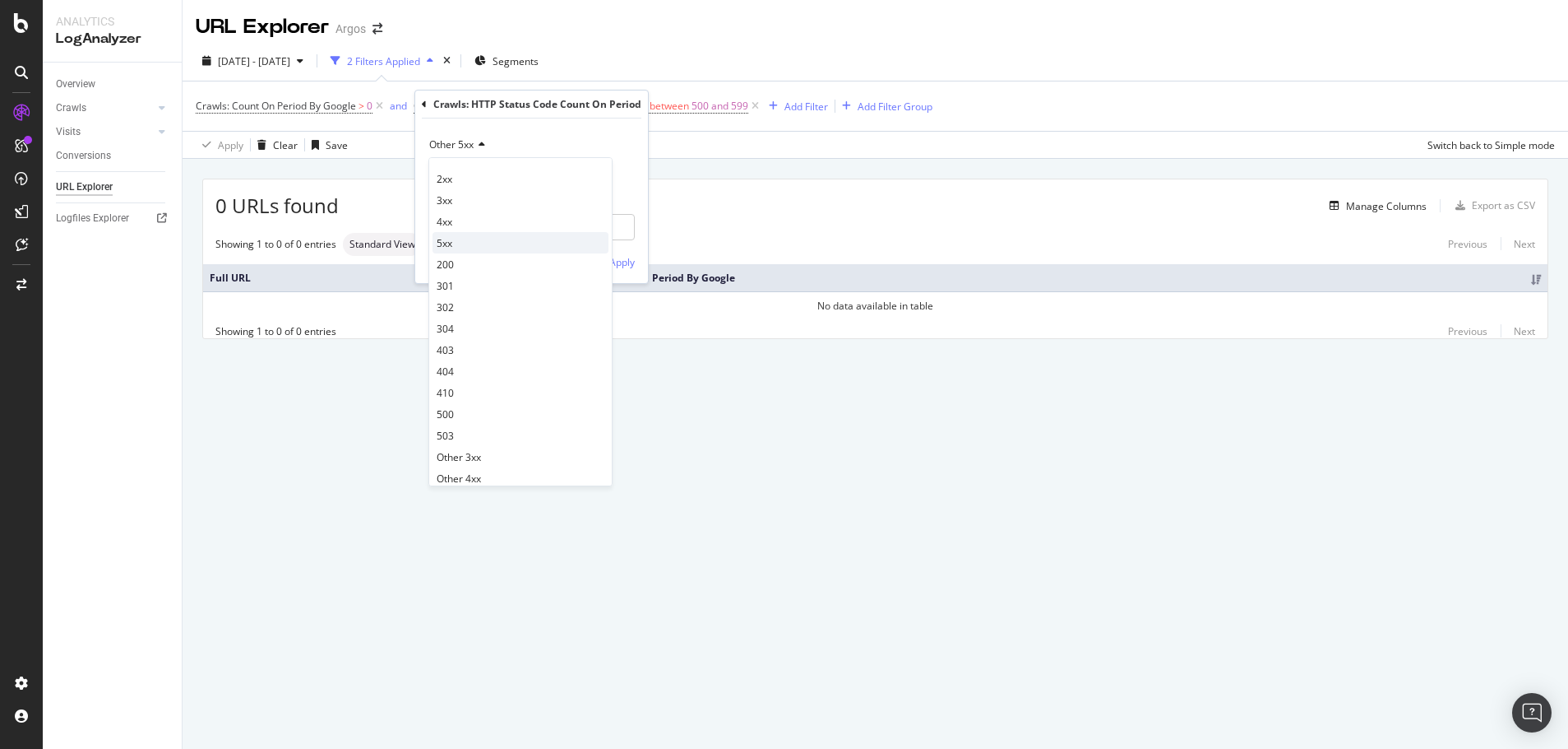
click at [466, 239] on div "5xx" at bounding box center [520, 243] width 176 height 21
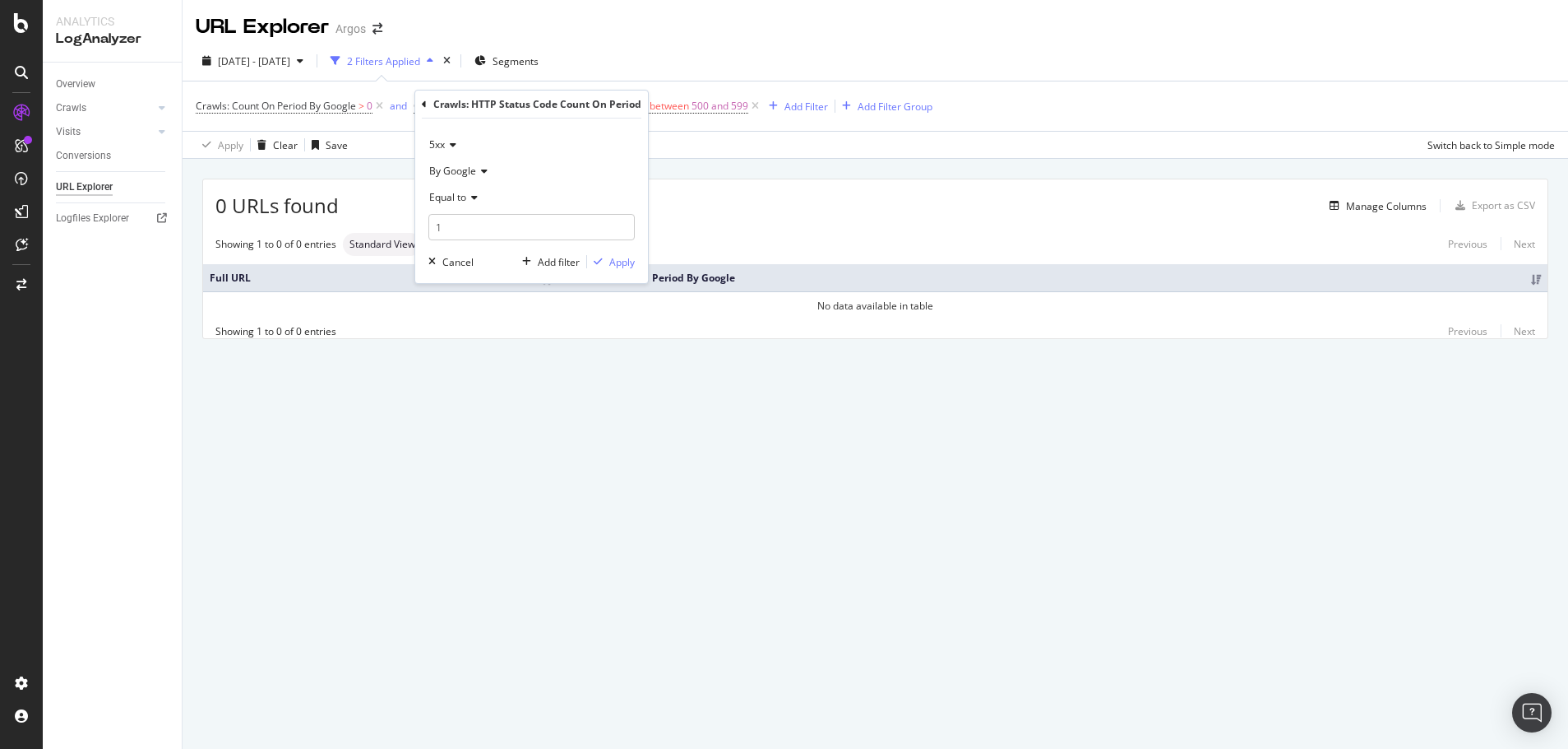
click at [449, 197] on span "Equal to" at bounding box center [448, 197] width 37 height 14
click at [463, 323] on span "Greater than" at bounding box center [466, 317] width 59 height 14
drag, startPoint x: 439, startPoint y: 224, endPoint x: 406, endPoint y: 223, distance: 33.0
click at [411, 223] on body "Analytics LogAnalyzer Overview Crawls Daily Distribution Segments Distribution …" at bounding box center [784, 374] width 1568 height 749
drag, startPoint x: 466, startPoint y: 230, endPoint x: 423, endPoint y: 220, distance: 44.1
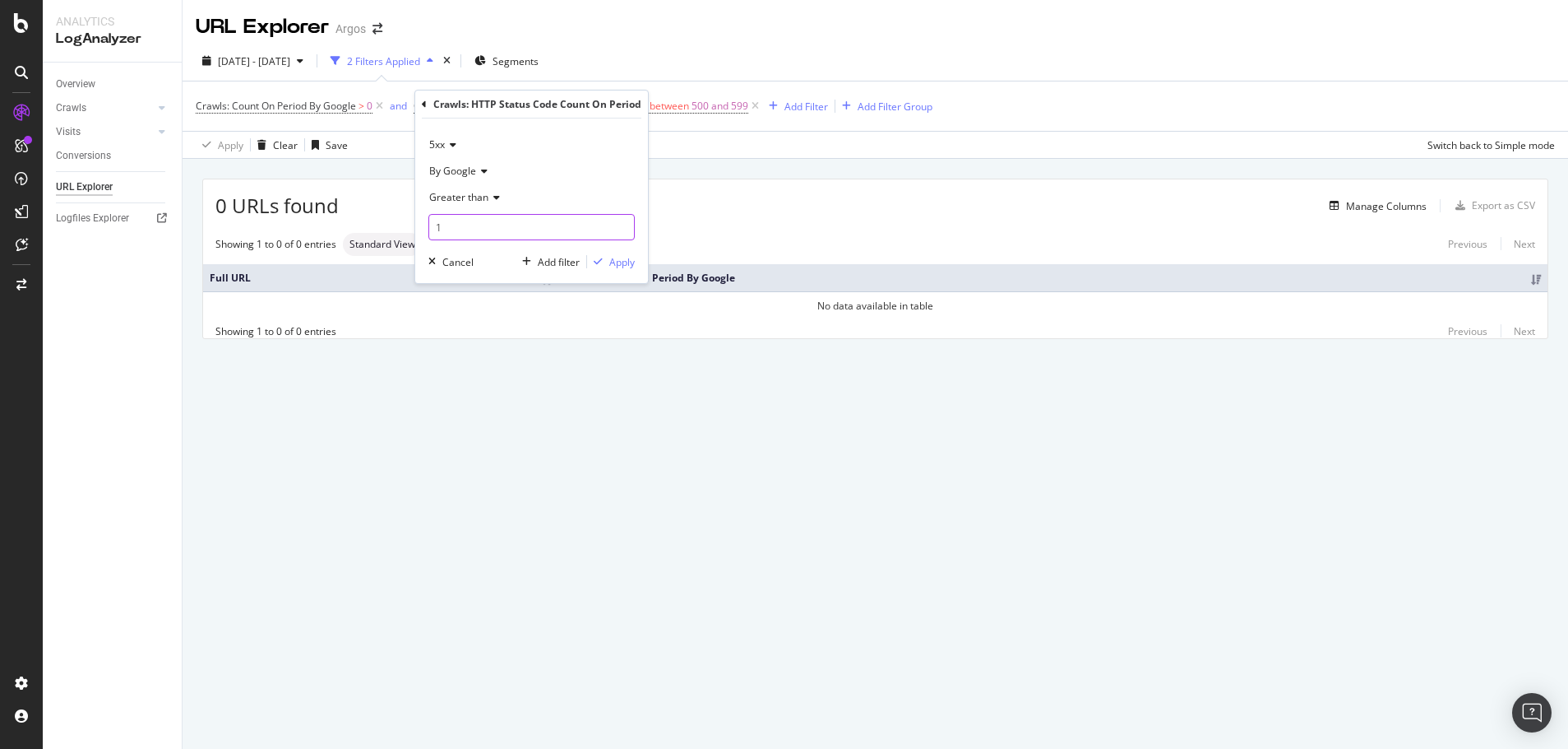
click at [423, 220] on div "5xx By Google Greater than 1 Cancel Add filter Apply" at bounding box center [532, 201] width 233 height 164
type input "500"
click at [619, 264] on div "Apply" at bounding box center [622, 262] width 26 height 14
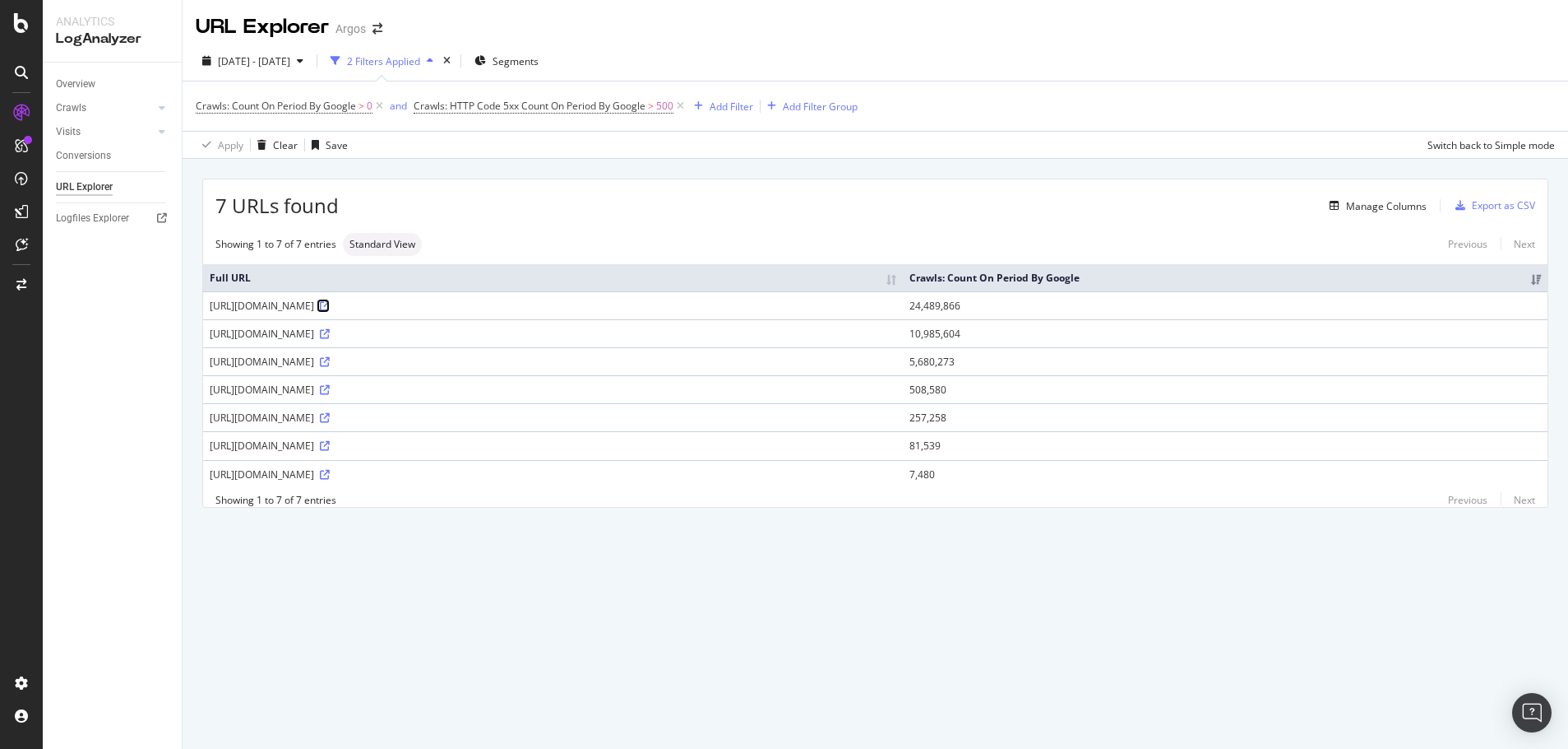
click at [329, 307] on icon at bounding box center [325, 306] width 10 height 10
click at [329, 355] on link at bounding box center [323, 361] width 12 height 14
click at [329, 391] on icon at bounding box center [325, 390] width 10 height 10
click at [519, 101] on span "Crawls: HTTP Code 5xx Count On Period By Google" at bounding box center [529, 105] width 232 height 14
click at [748, 194] on div "7 URLs found Manage Columns Export as CSV" at bounding box center [876, 200] width 1345 height 40
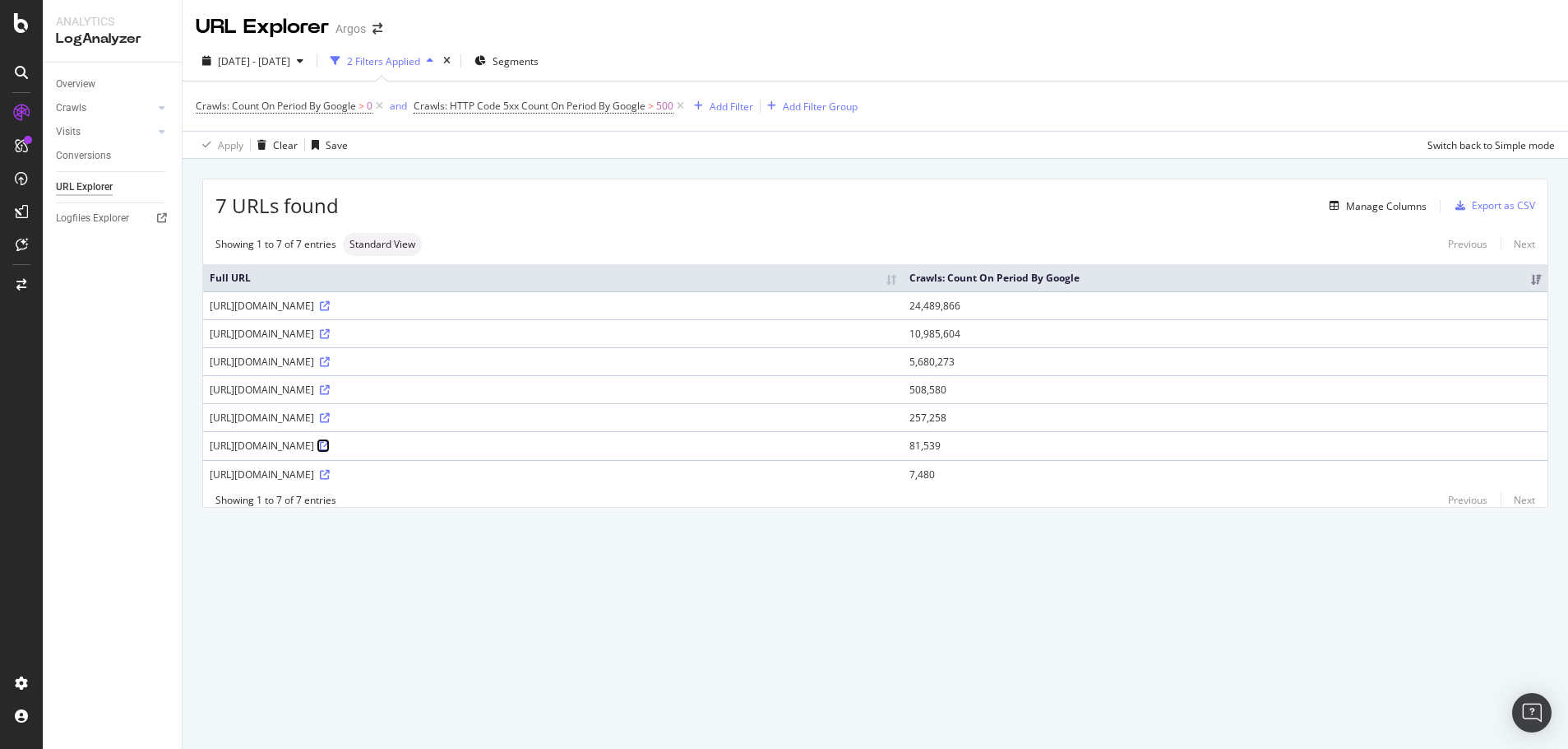
click at [329, 444] on icon at bounding box center [325, 446] width 10 height 10
click at [329, 417] on icon at bounding box center [325, 417] width 10 height 10
click at [625, 622] on div "URL Explorer Argos [DATE] - [DATE] 2 Filters Applied Segments Crawls: Count On …" at bounding box center [875, 374] width 1386 height 749
click at [329, 360] on icon at bounding box center [325, 362] width 10 height 10
click at [329, 477] on icon at bounding box center [325, 475] width 10 height 10
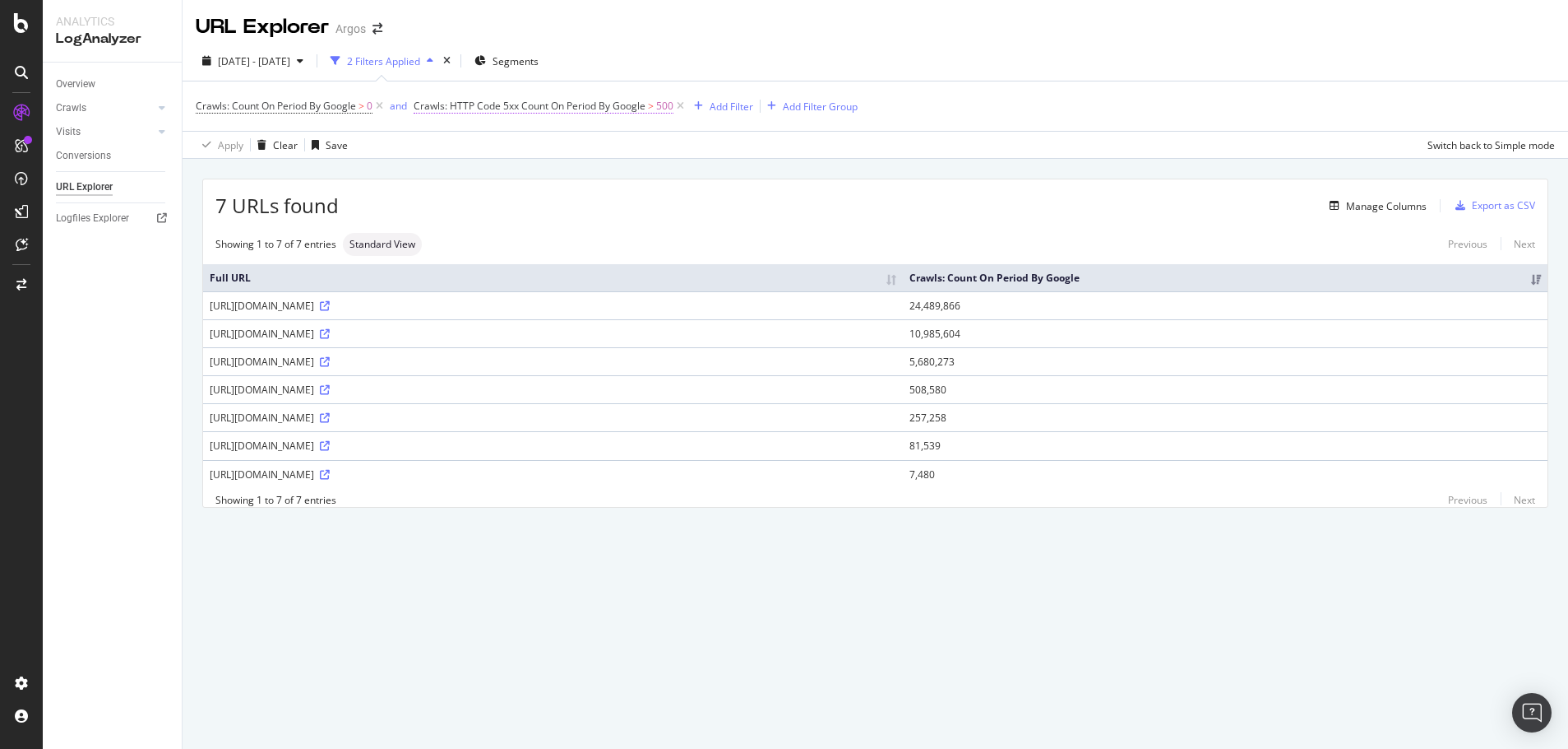
click at [522, 106] on span "Crawls: HTTP Code 5xx Count On Period By Google" at bounding box center [529, 105] width 232 height 14
click at [480, 191] on span "Greater than" at bounding box center [459, 197] width 59 height 14
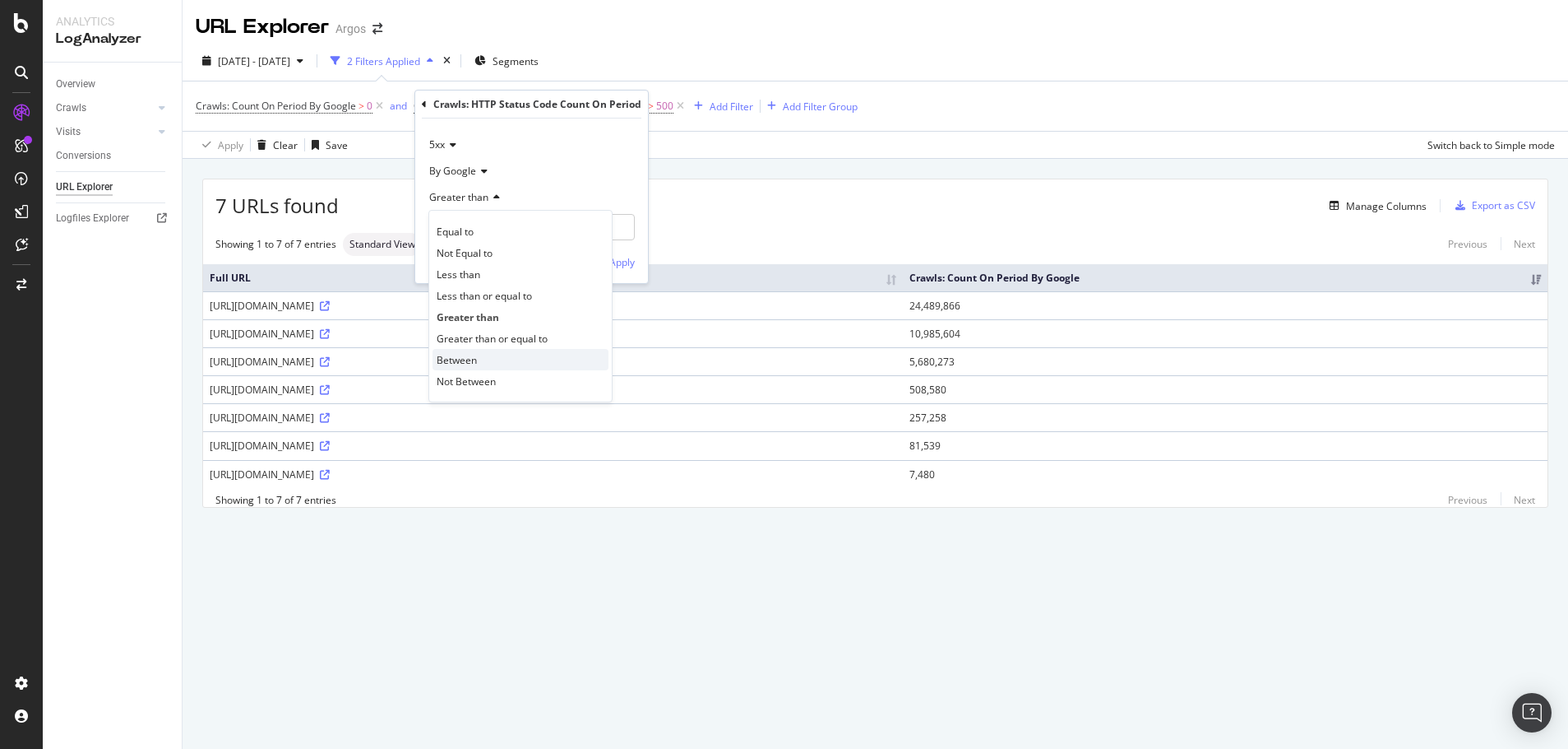
click at [464, 364] on span "Between" at bounding box center [456, 359] width 40 height 14
click at [463, 229] on input "0" at bounding box center [532, 227] width 206 height 27
type input "500"
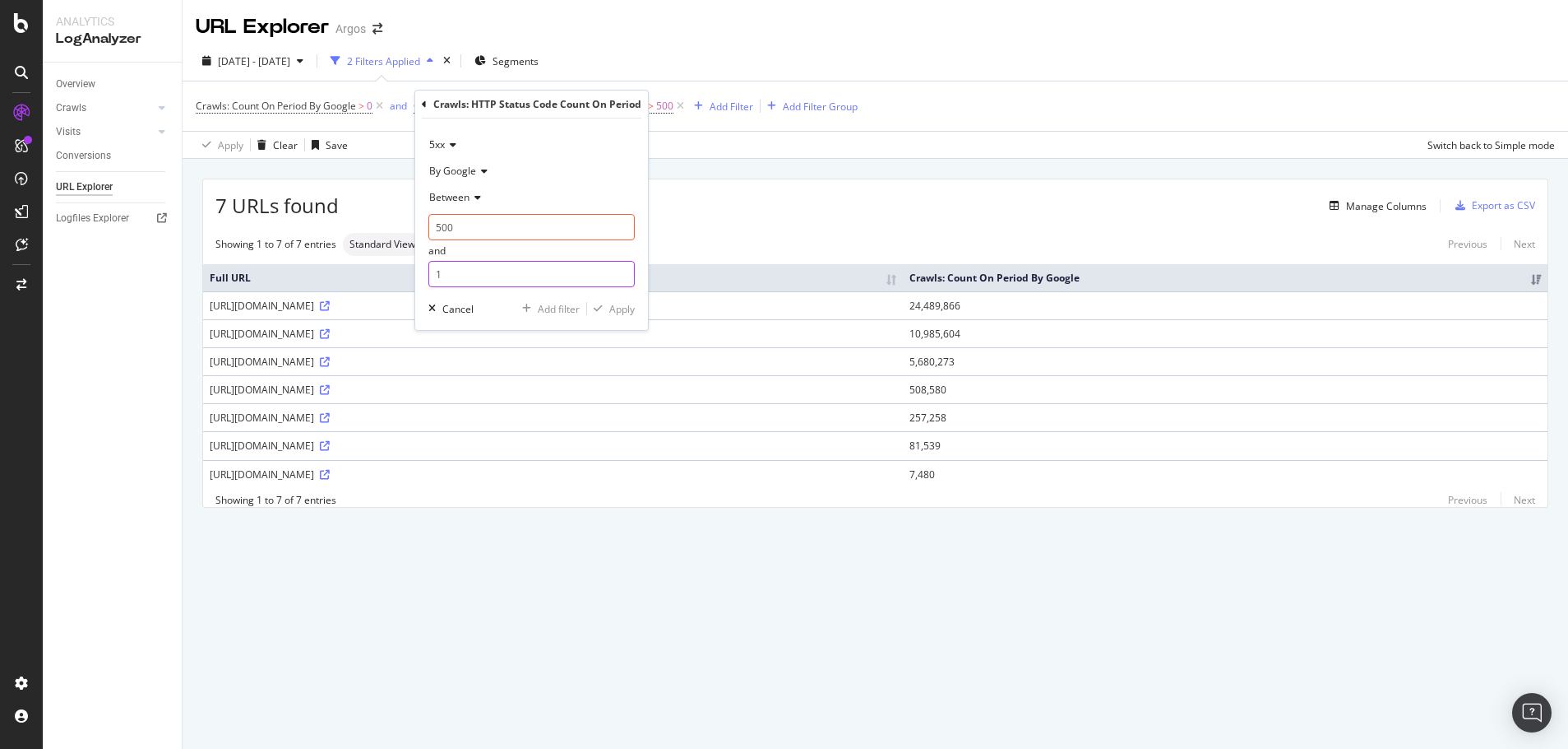
drag, startPoint x: 453, startPoint y: 273, endPoint x: 417, endPoint y: 269, distance: 36.2
click at [419, 269] on div "5xx By Google Between 500 and 1 Cancel Add filter Apply" at bounding box center [532, 224] width 233 height 211
type input "599"
click at [614, 307] on div "Apply" at bounding box center [622, 309] width 26 height 14
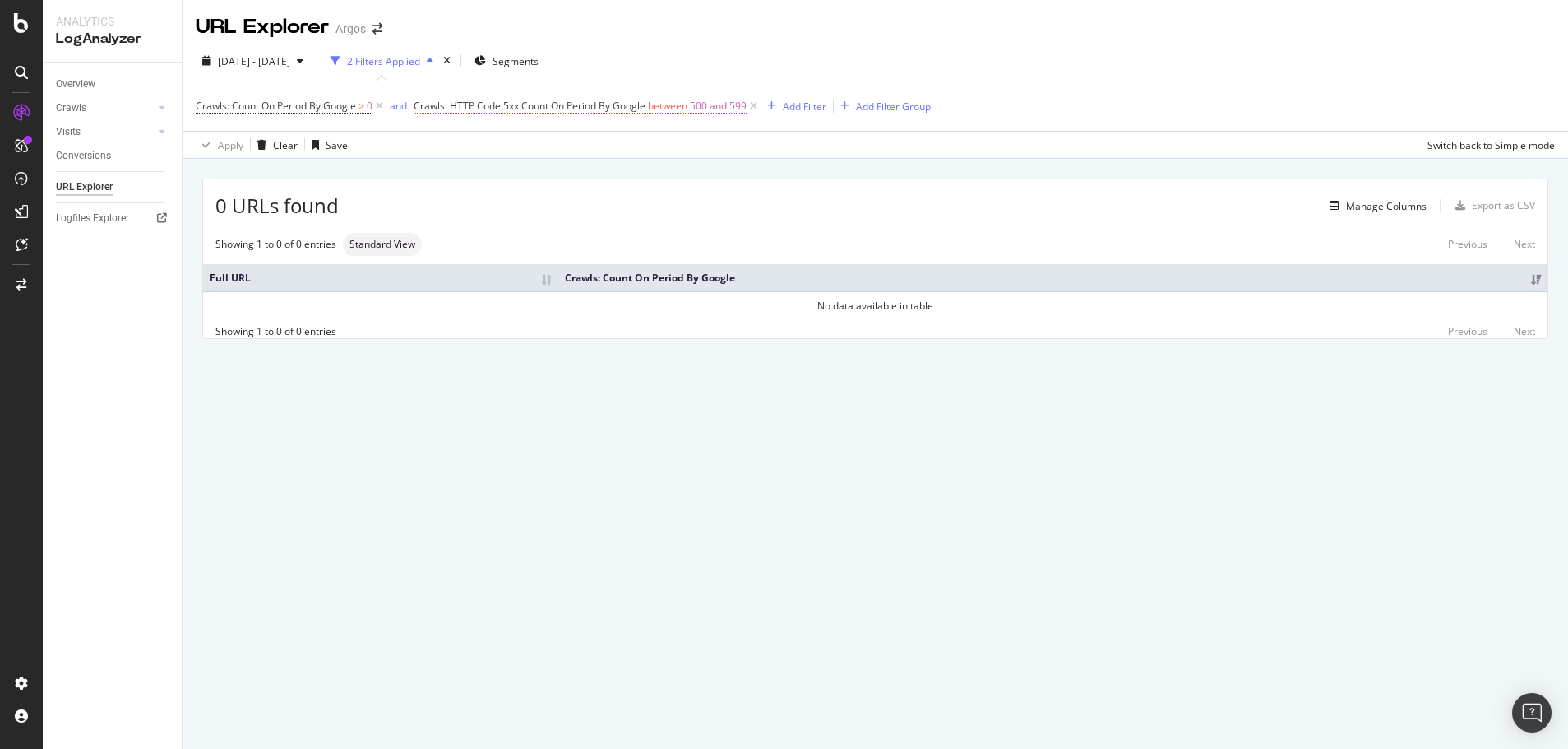
click at [706, 106] on span "500 and 599" at bounding box center [718, 106] width 56 height 23
click at [446, 139] on icon at bounding box center [451, 144] width 11 height 10
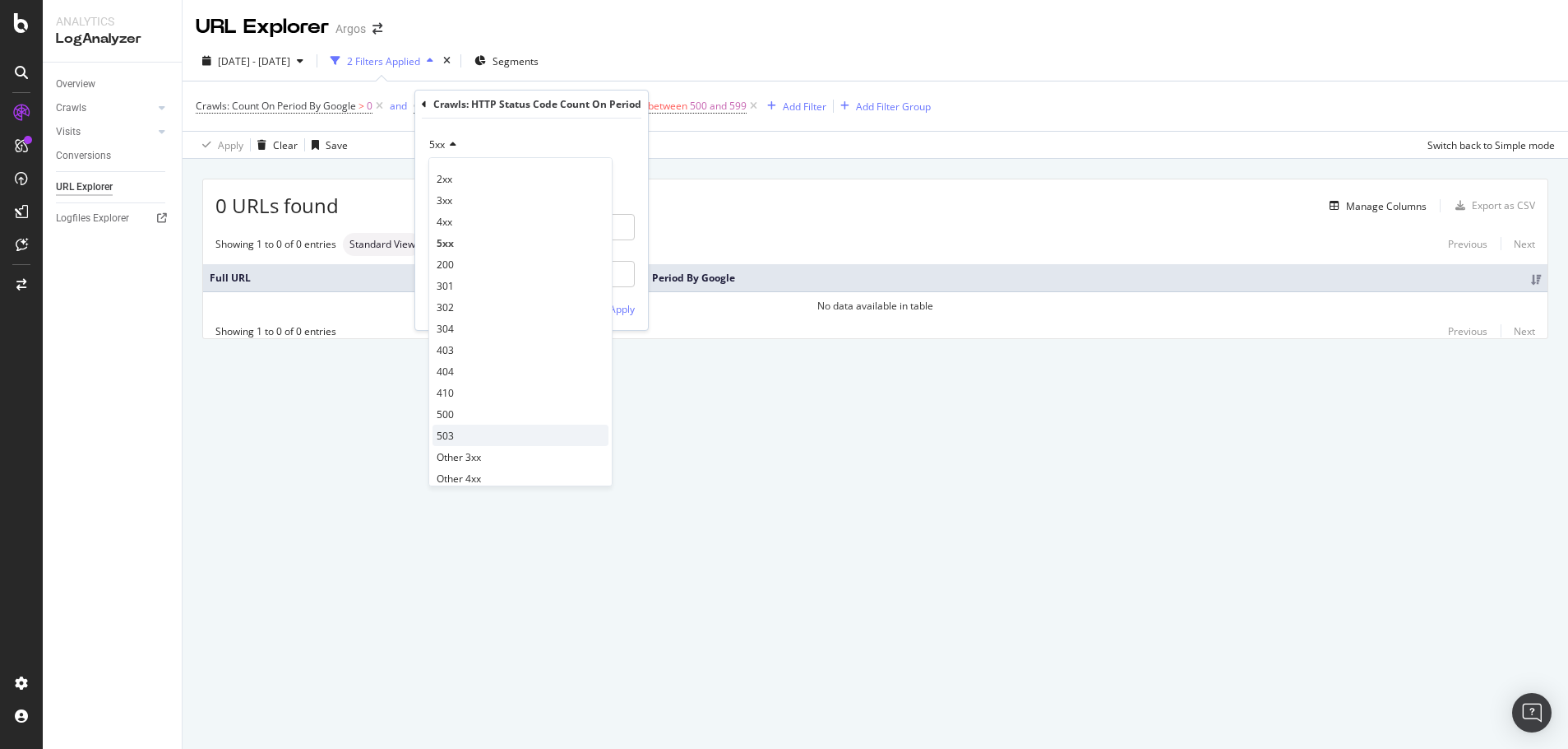
click at [510, 439] on div "503" at bounding box center [520, 435] width 176 height 21
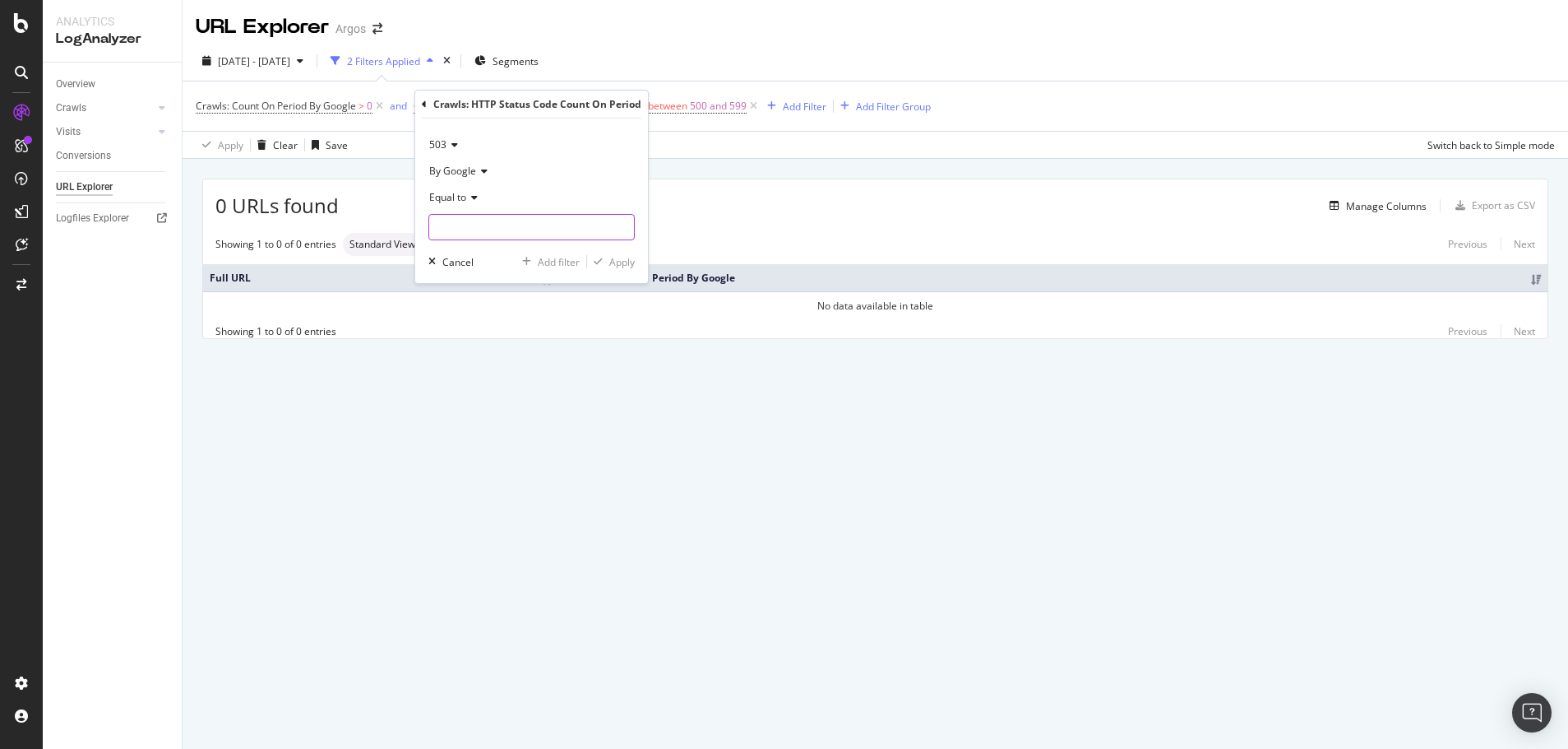
click at [470, 226] on input "number" at bounding box center [532, 227] width 206 height 27
type input "503"
click at [619, 260] on div "Apply" at bounding box center [622, 262] width 26 height 14
click at [686, 104] on icon at bounding box center [682, 105] width 14 height 16
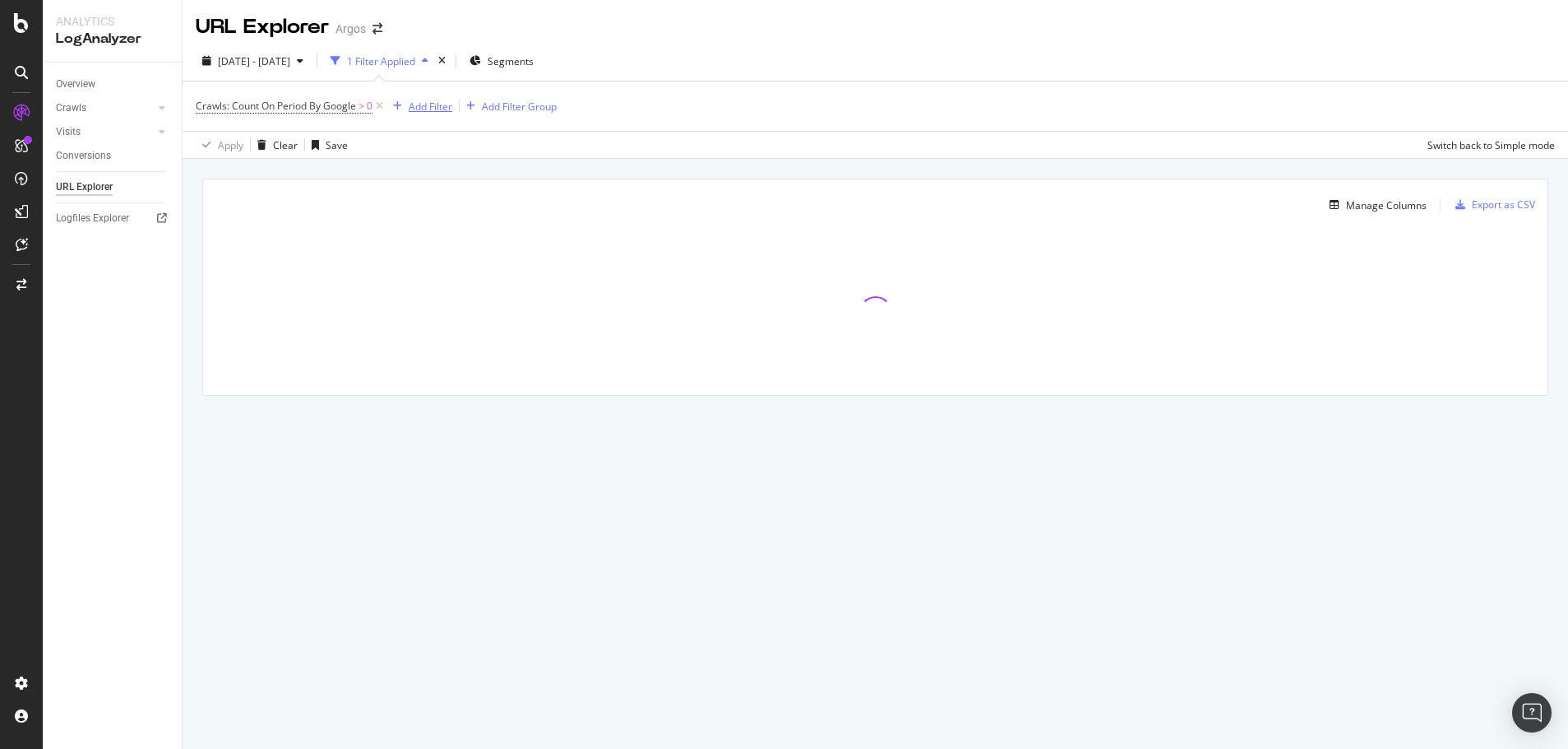
click at [413, 104] on div "Add Filter" at bounding box center [431, 106] width 44 height 14
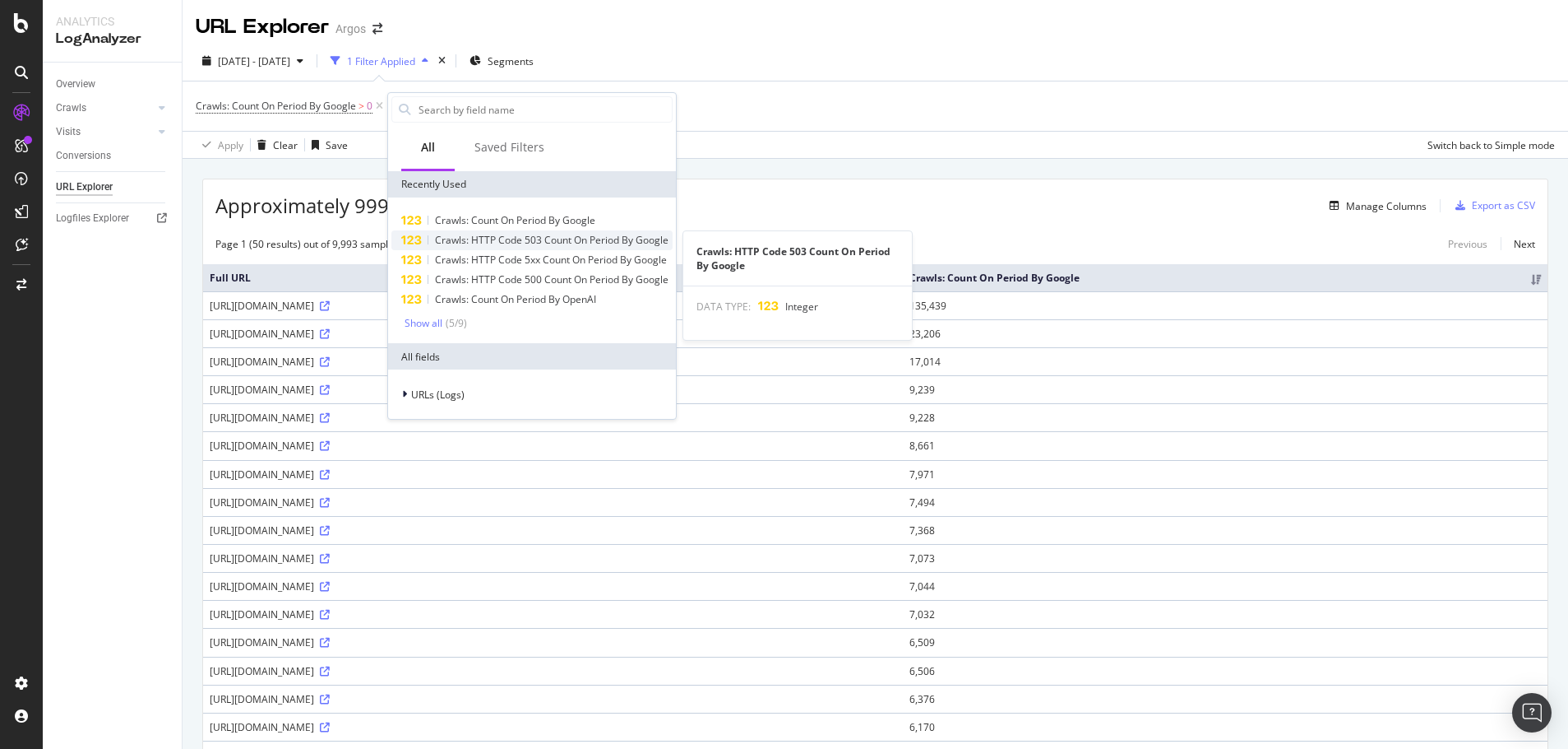
click at [592, 243] on span "Crawls: HTTP Code 503 Count On Period By Google" at bounding box center [552, 240] width 234 height 14
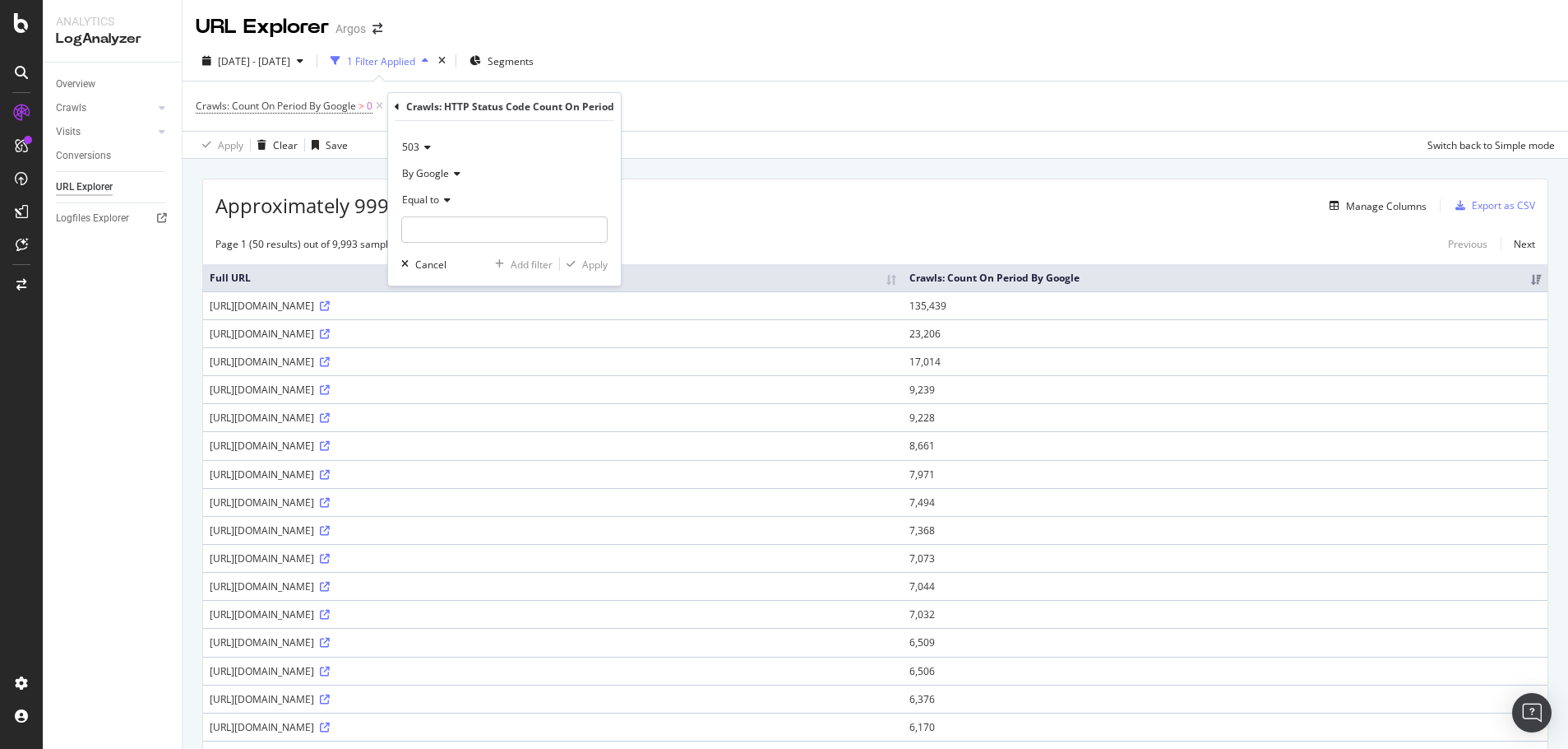
click at [392, 106] on div "Crawls: HTTP Status Code Count On Period 503 By Google Equal to Cancel Add filt…" at bounding box center [504, 189] width 233 height 193
click at [401, 104] on div "Crawls: HTTP Status Code Count On Period" at bounding box center [504, 106] width 220 height 28
click at [398, 104] on icon at bounding box center [396, 107] width 5 height 10
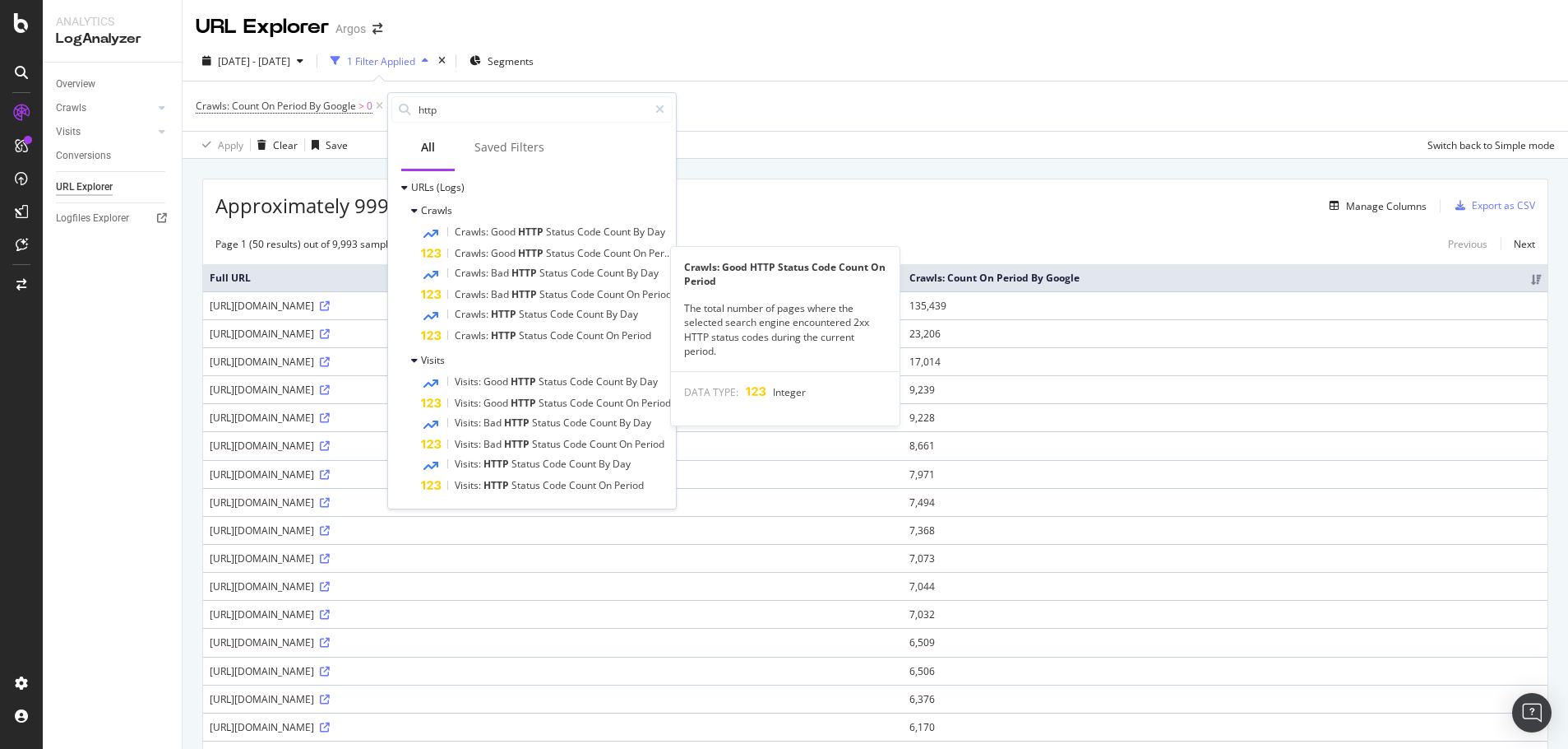
scroll to position [252, 0]
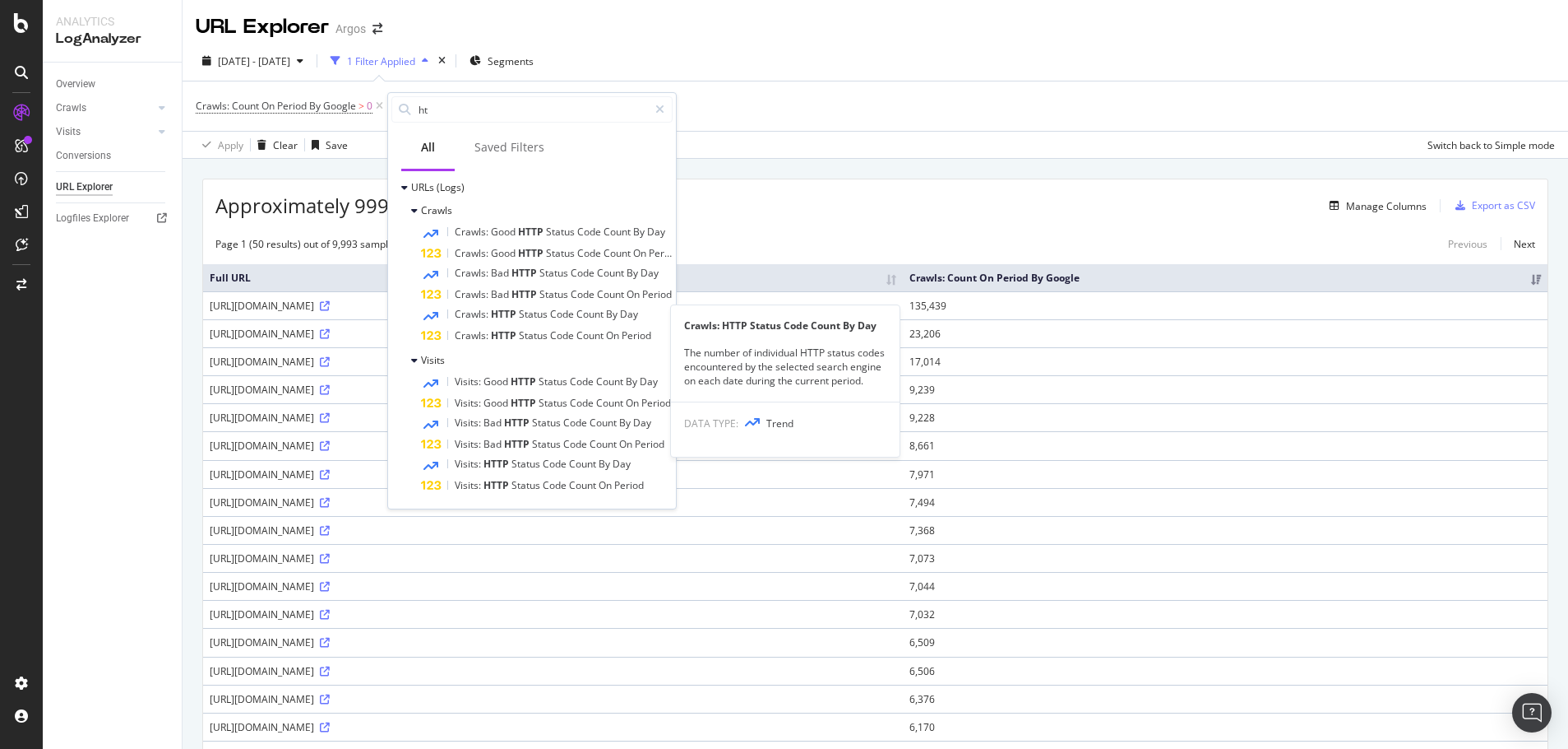
type input "h"
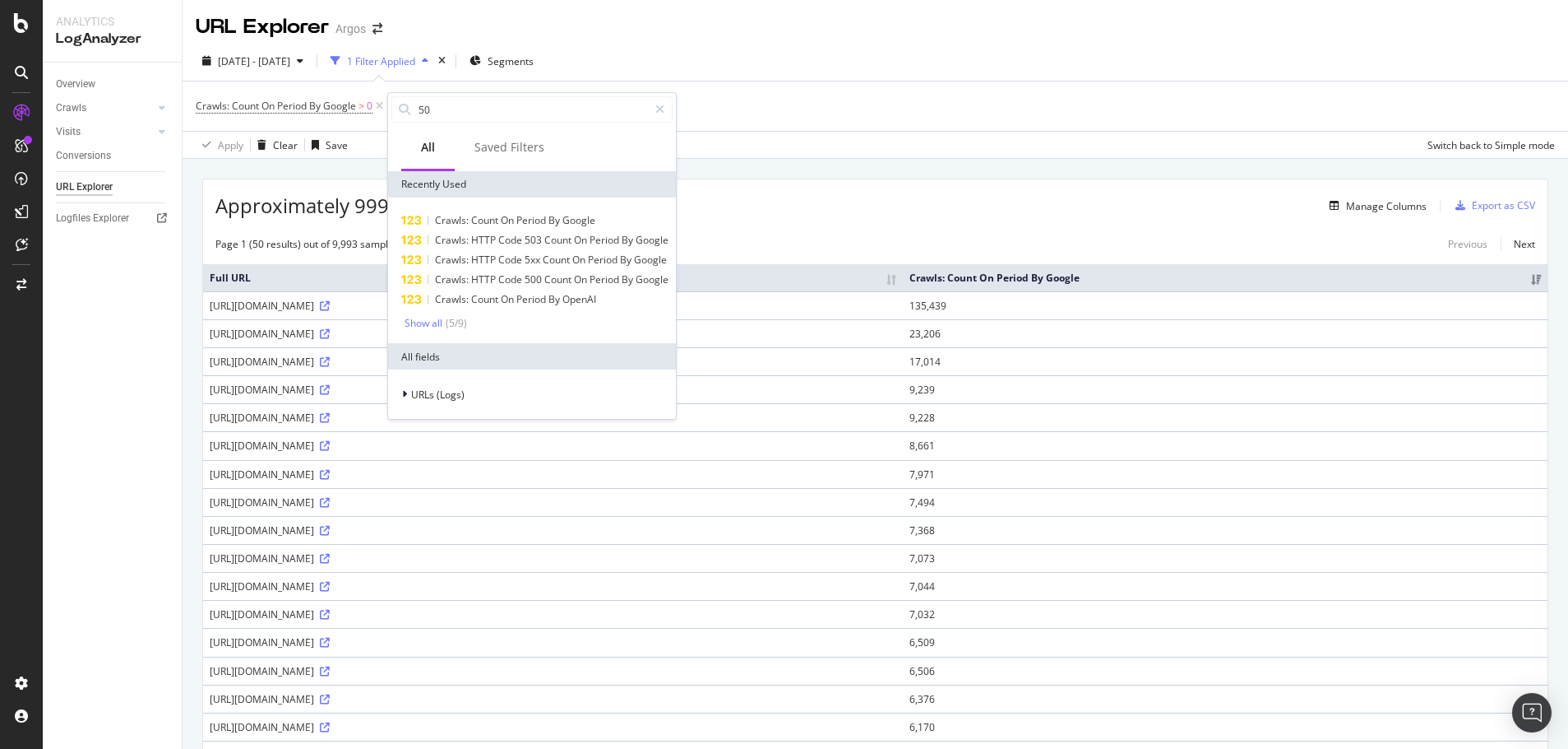
type input "500"
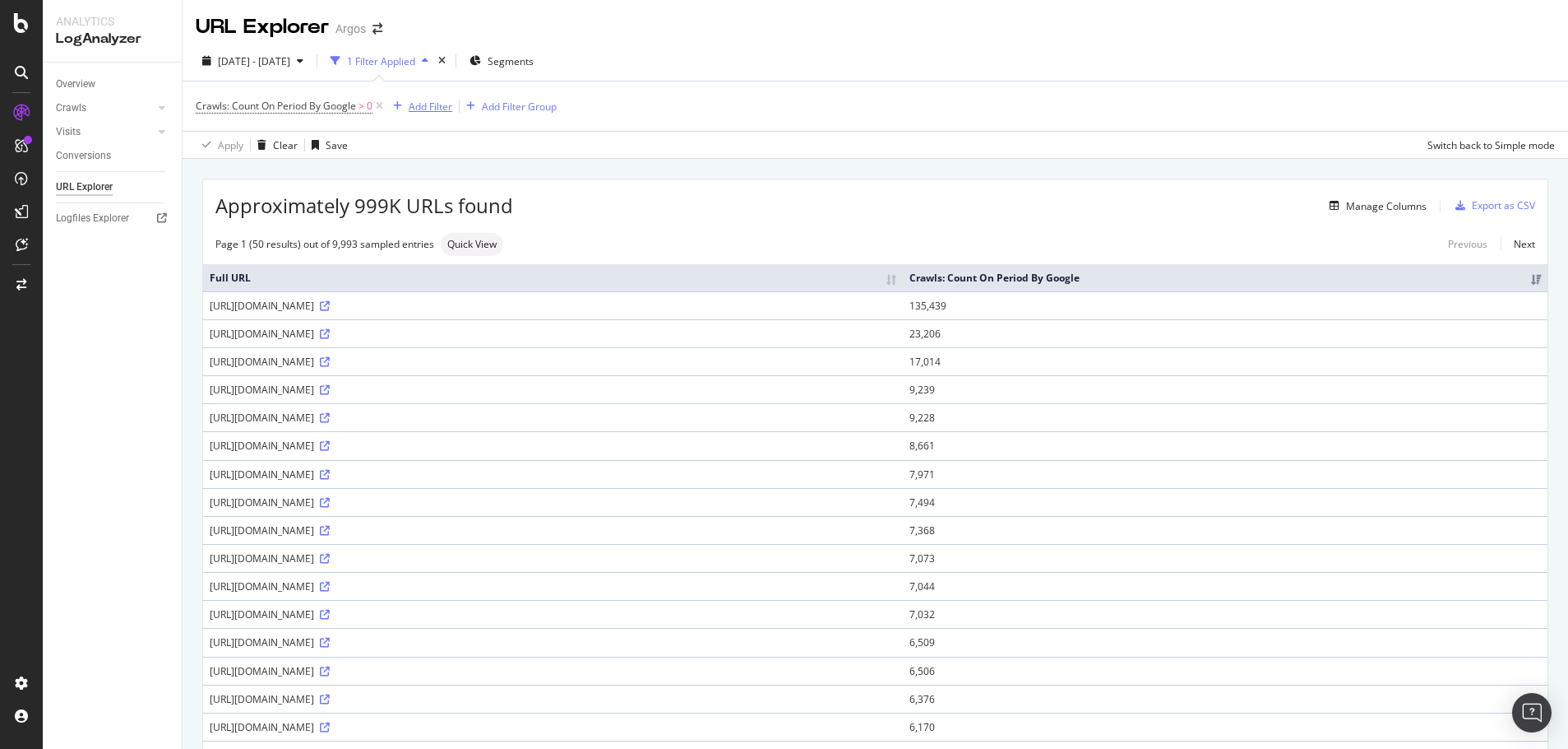
click at [415, 109] on div "Add Filter" at bounding box center [431, 106] width 44 height 14
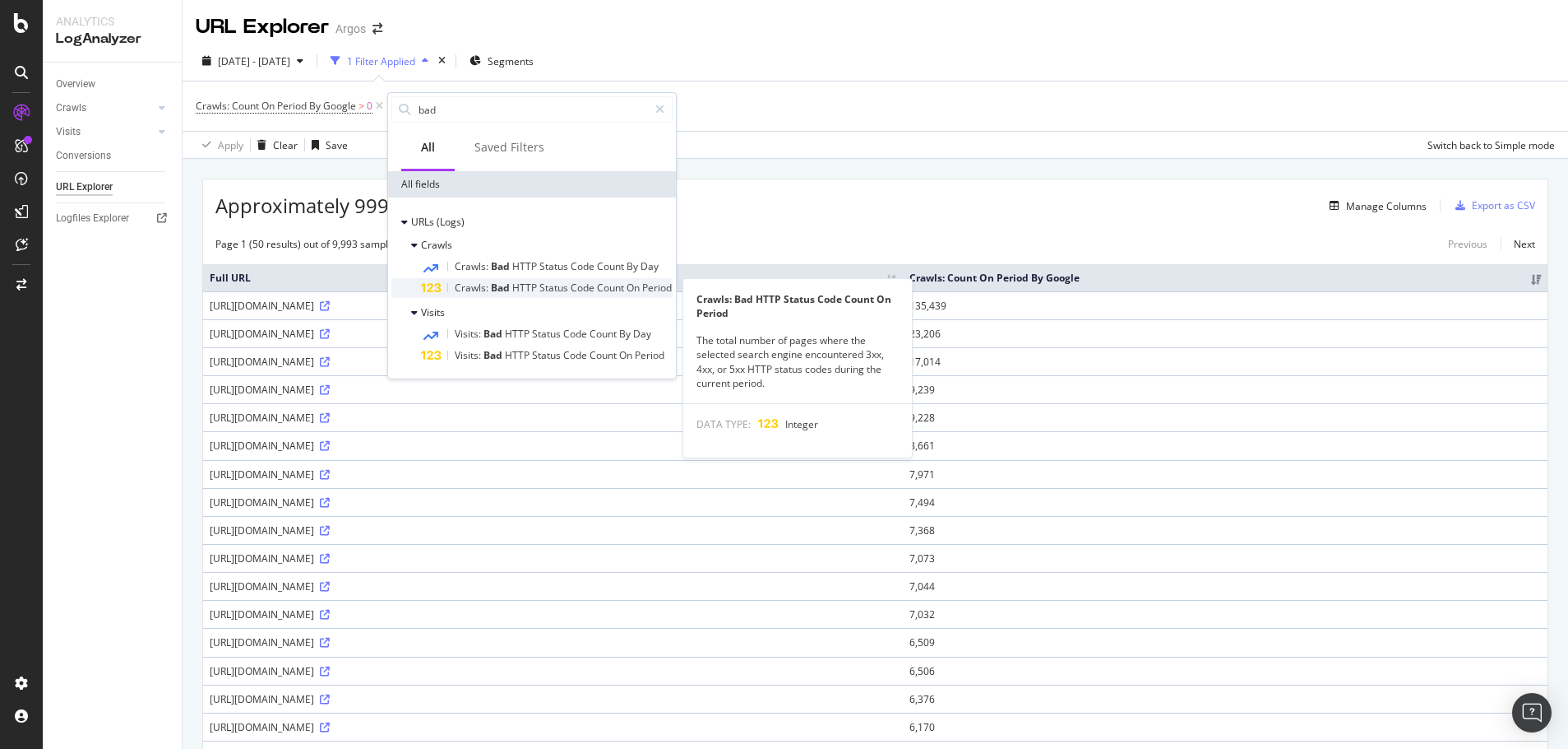
type input "bad"
click at [540, 282] on span "Status" at bounding box center [555, 288] width 32 height 14
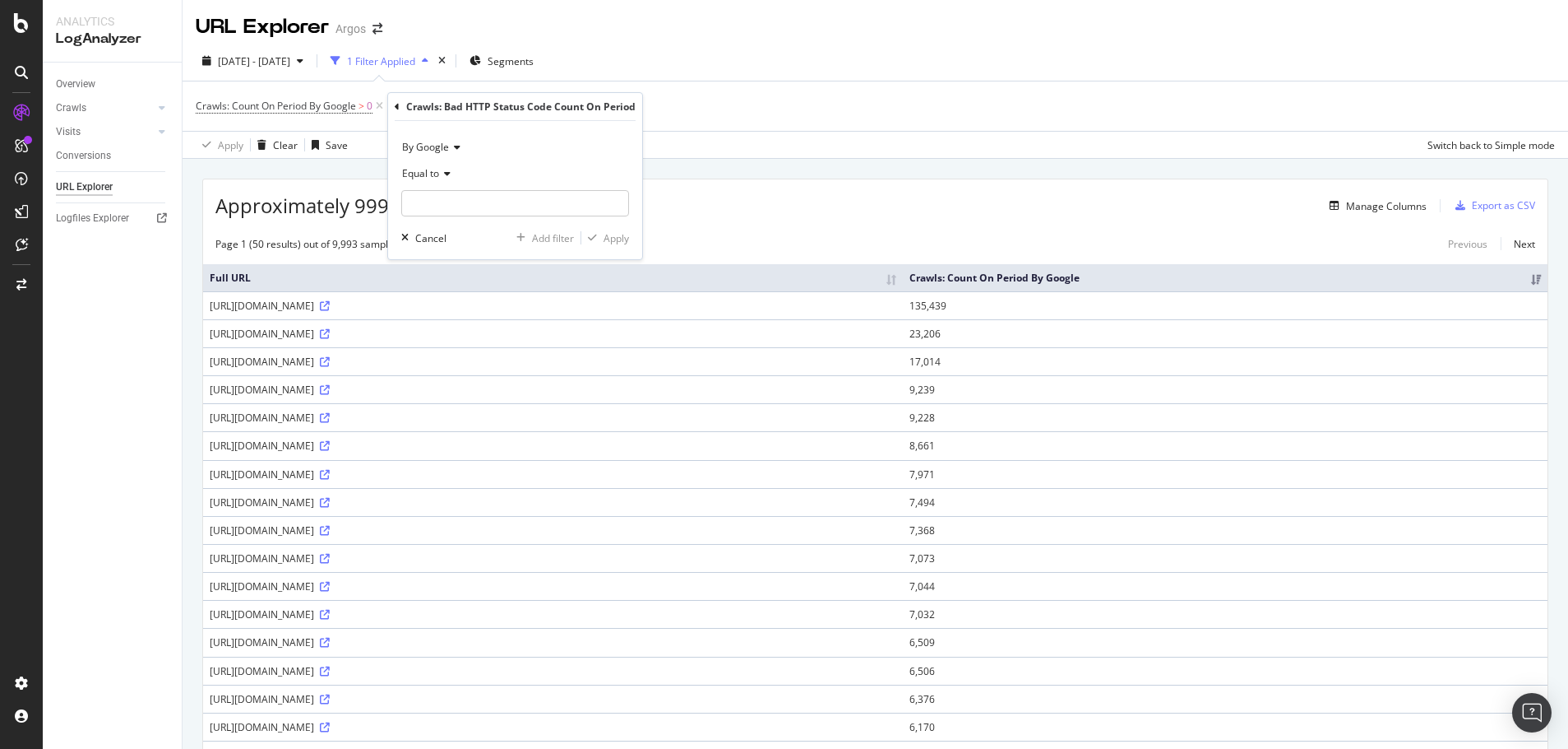
click at [431, 172] on span "Equal to" at bounding box center [420, 173] width 37 height 14
click at [429, 330] on span "Between" at bounding box center [430, 335] width 40 height 14
click at [435, 203] on input "0" at bounding box center [515, 203] width 228 height 27
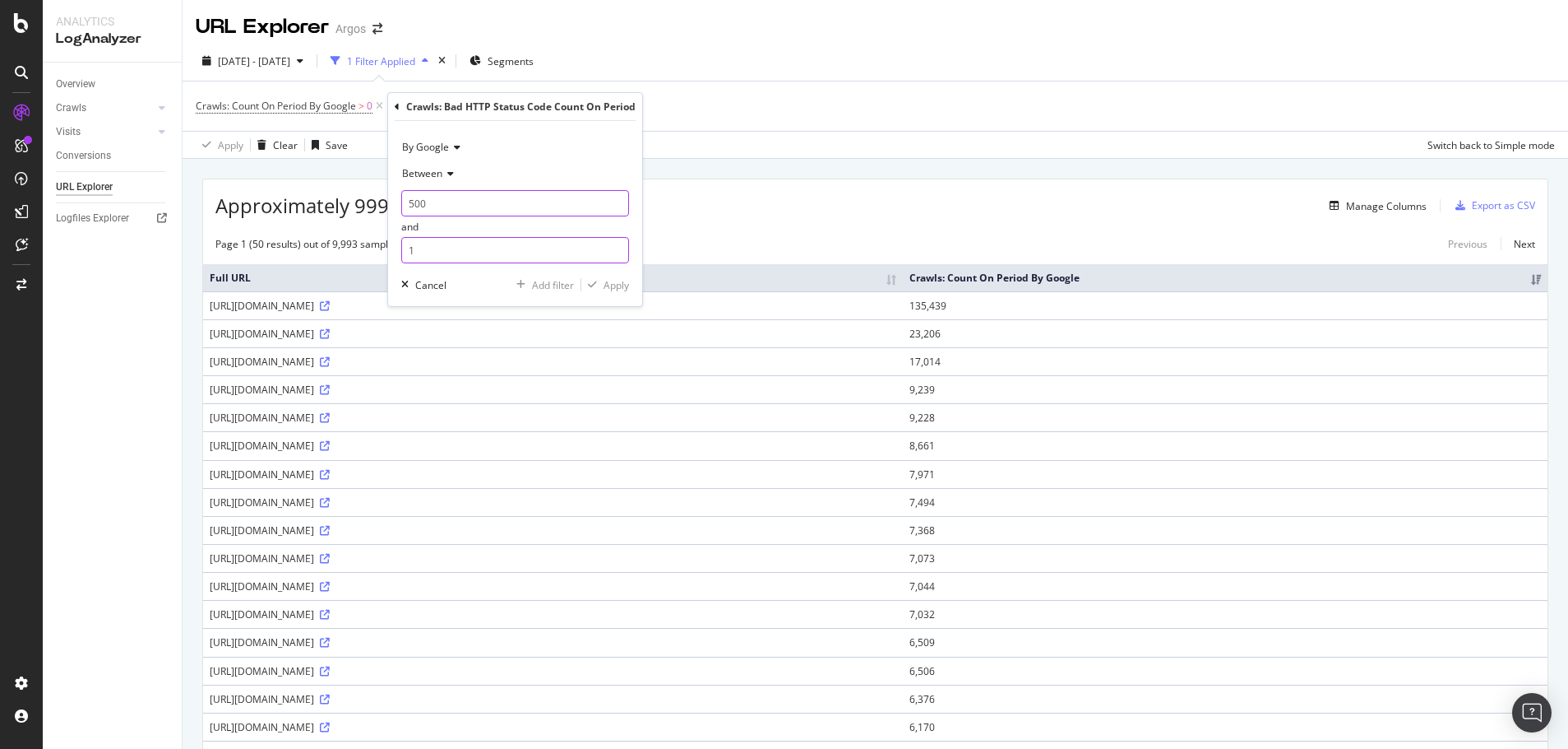
type input "500"
drag, startPoint x: 427, startPoint y: 244, endPoint x: 382, endPoint y: 246, distance: 45.0
click at [382, 246] on body "Analytics LogAnalyzer Overview Crawls Daily Distribution Segments Distribution …" at bounding box center [784, 374] width 1568 height 749
drag, startPoint x: 460, startPoint y: 256, endPoint x: 378, endPoint y: 249, distance: 82.3
click at [378, 249] on body "Analytics LogAnalyzer Overview Crawls Daily Distribution Segments Distribution …" at bounding box center [784, 374] width 1568 height 749
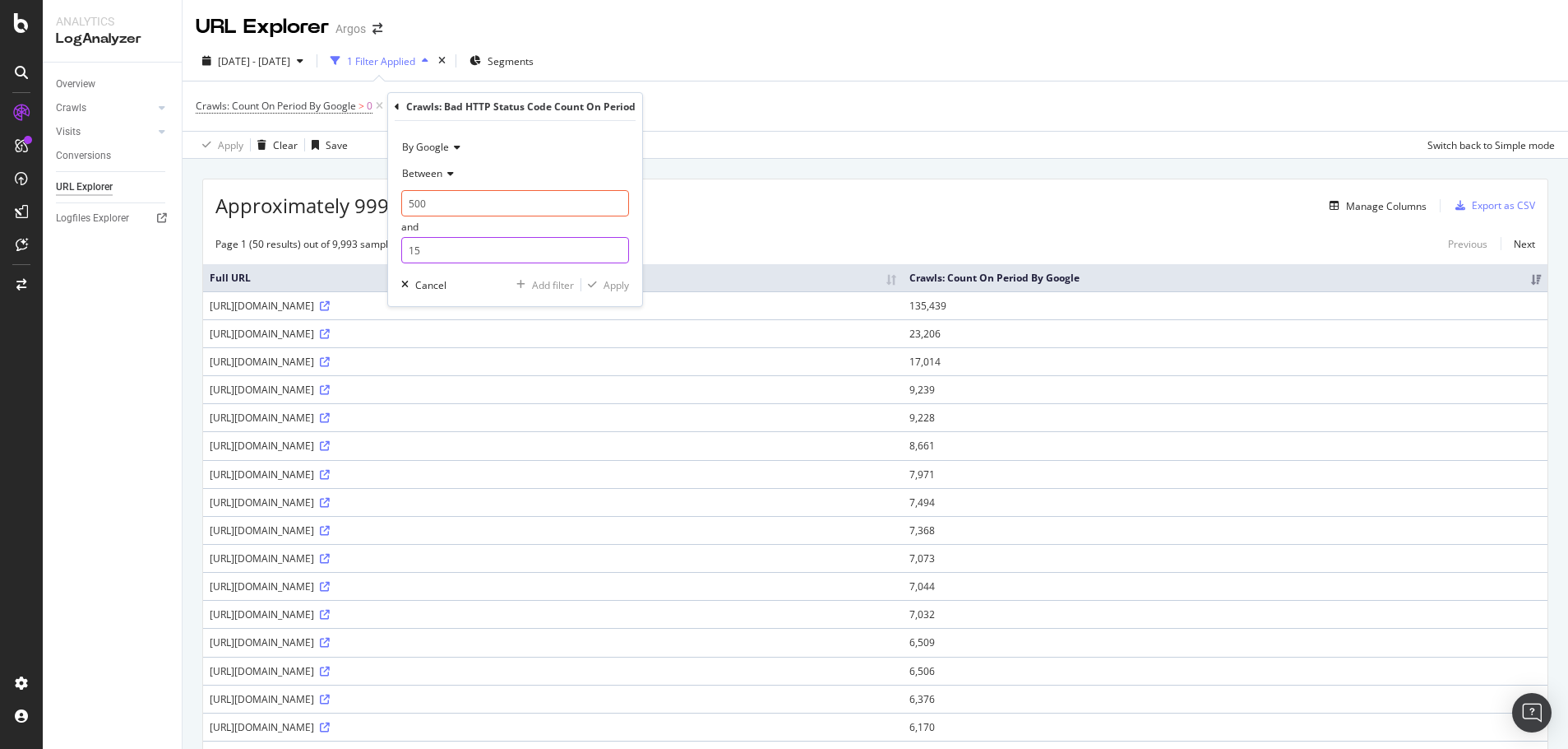
type input "1"
type input "599"
click at [617, 287] on div "Apply" at bounding box center [616, 285] width 26 height 14
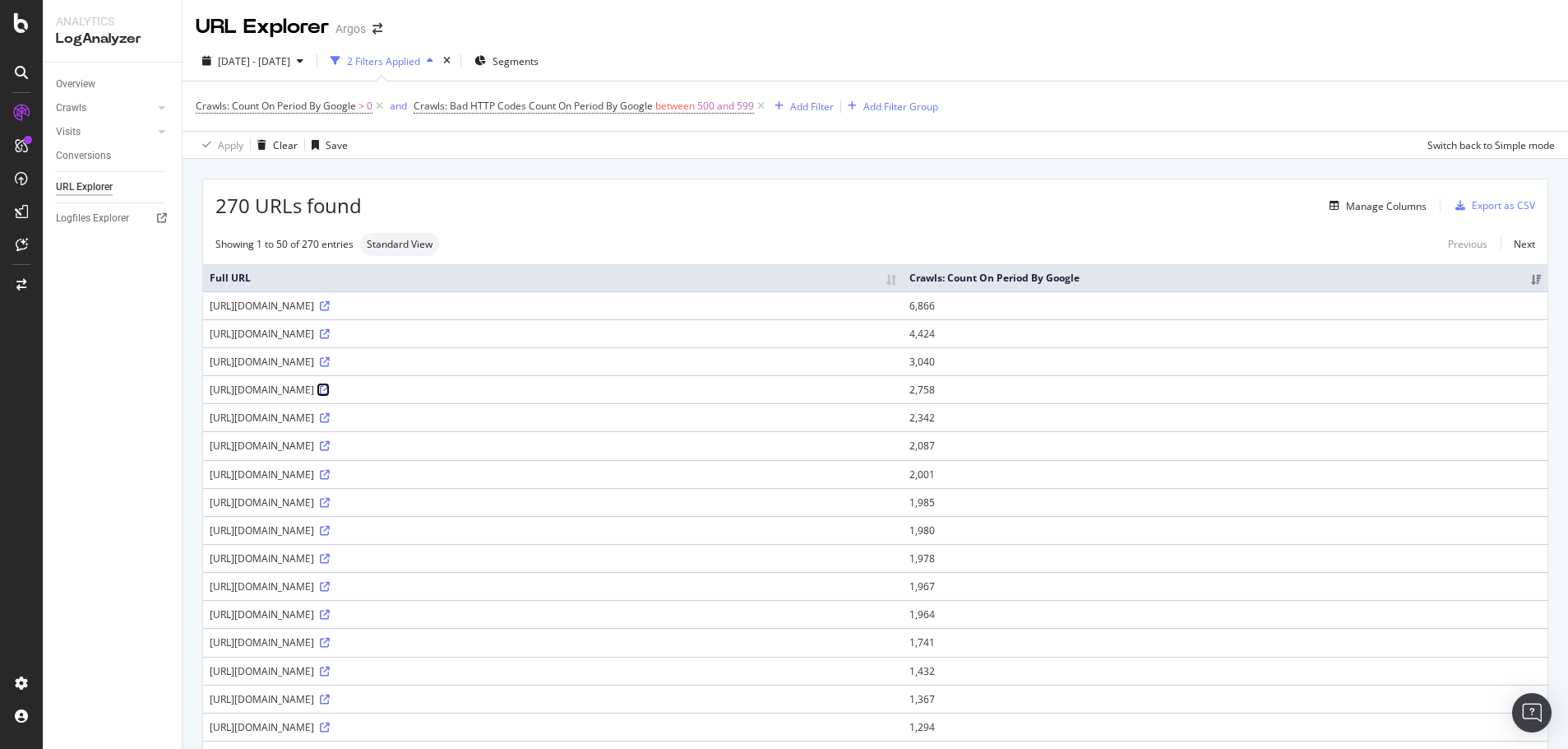
click at [329, 388] on icon at bounding box center [325, 390] width 10 height 10
click at [533, 110] on span "Crawls: Bad HTTP Codes Count On Period By Google" at bounding box center [533, 105] width 240 height 14
click at [424, 109] on icon at bounding box center [424, 104] width 5 height 10
click at [767, 103] on icon at bounding box center [761, 105] width 14 height 16
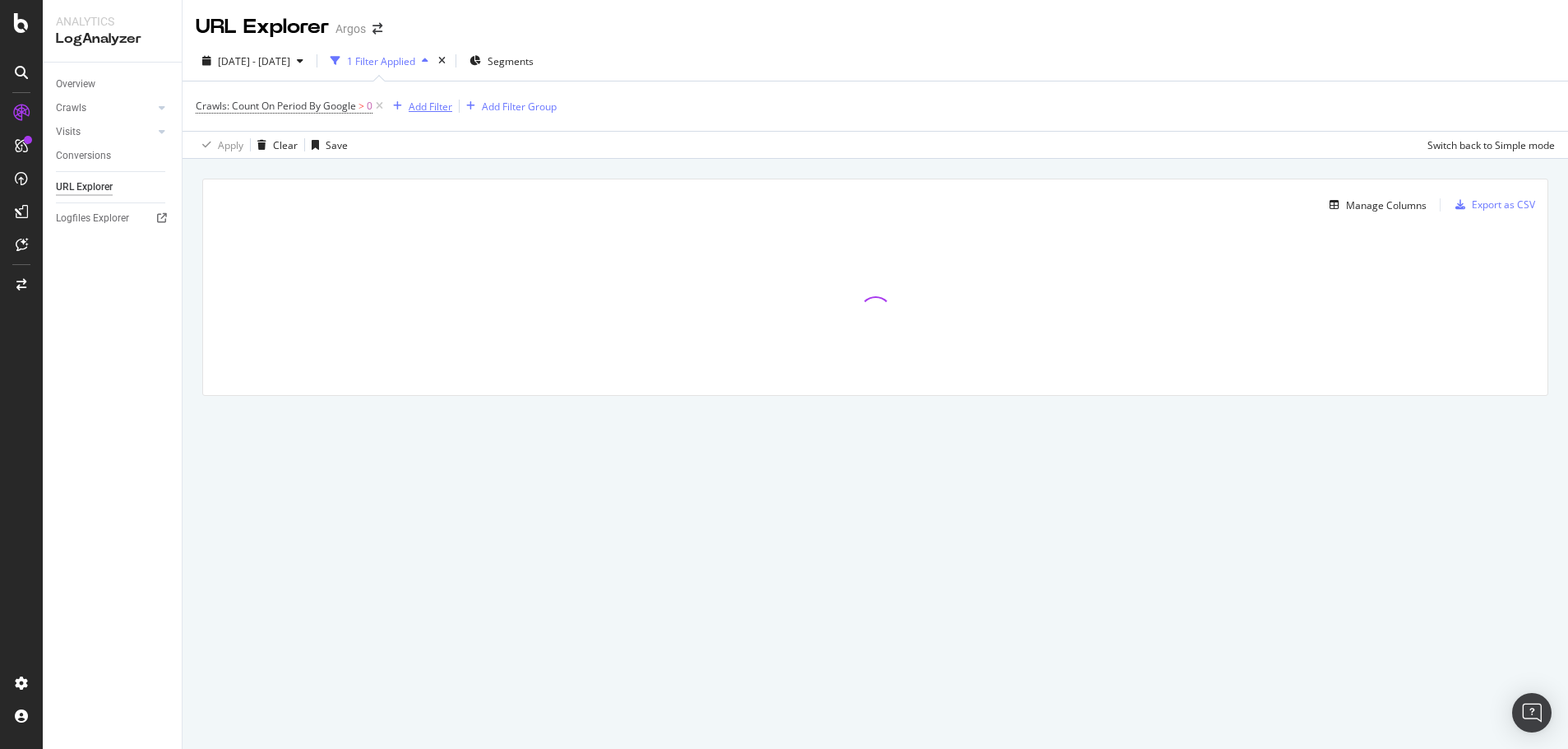
click at [421, 108] on div "Add Filter" at bounding box center [431, 106] width 44 height 14
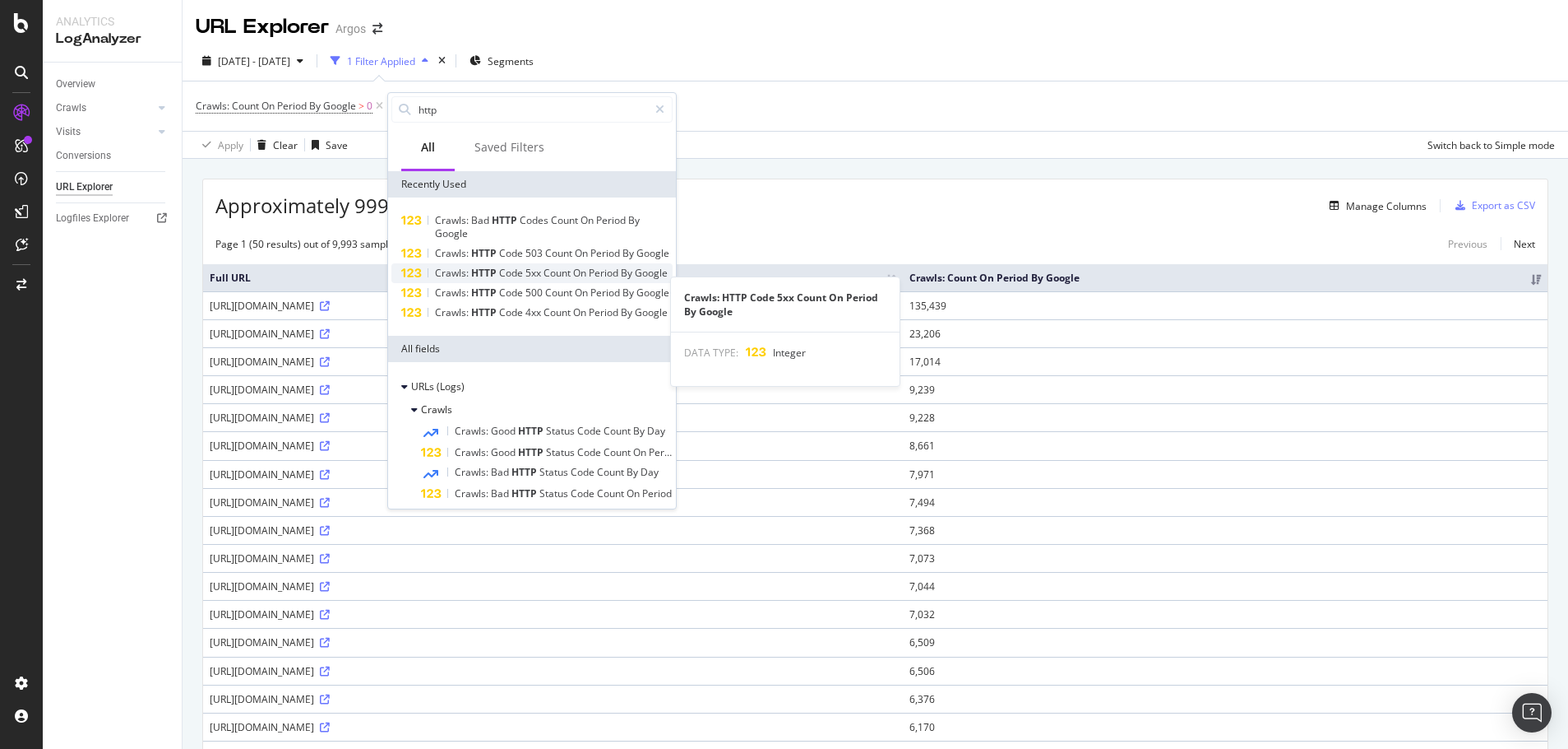
type input "http"
click at [506, 280] on div "Crawls: HTTP Code 5xx Count On Period By Google" at bounding box center [552, 273] width 233 height 13
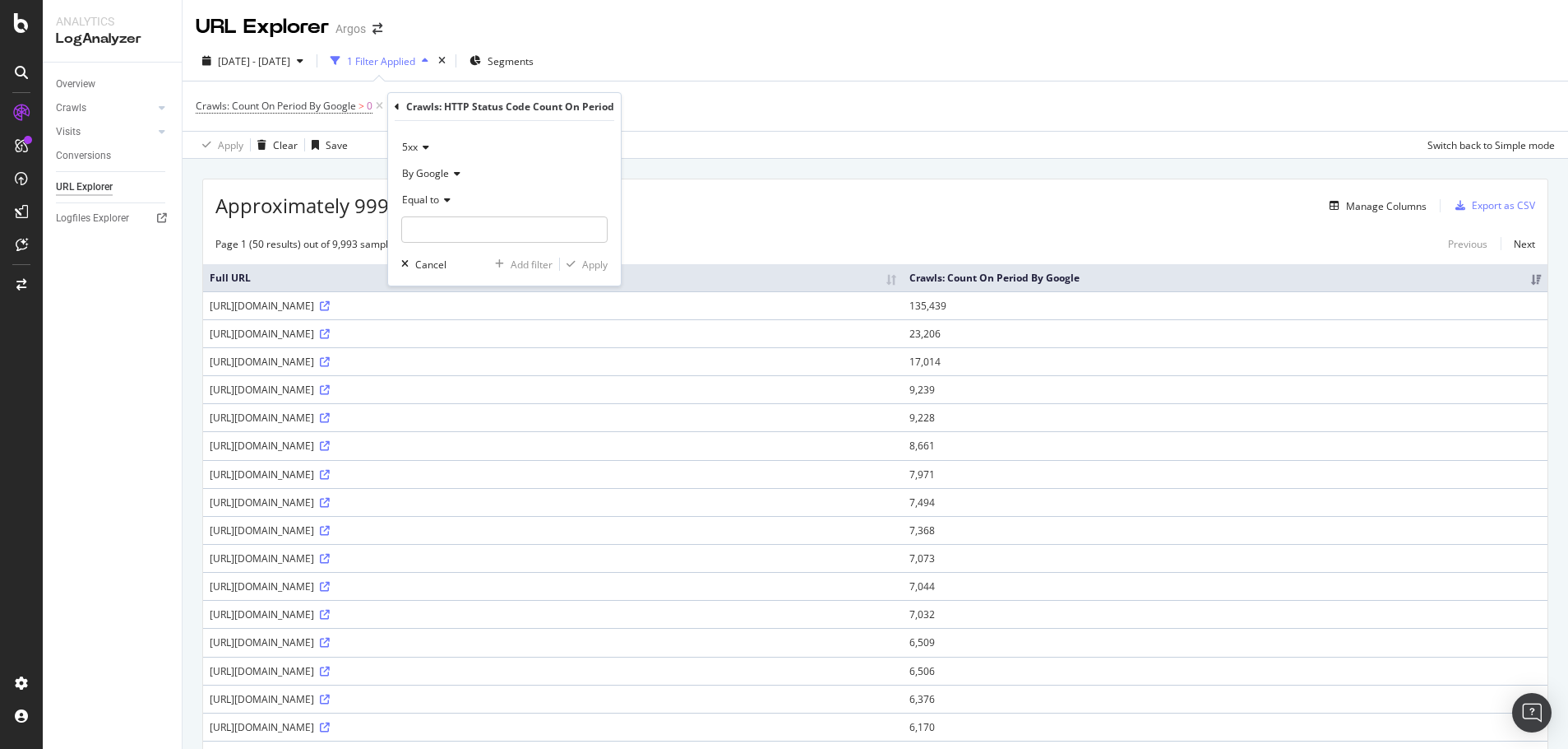
click at [413, 196] on span "Equal to" at bounding box center [420, 200] width 37 height 14
click at [472, 364] on div "Between" at bounding box center [494, 362] width 176 height 21
click at [434, 228] on input "0" at bounding box center [504, 229] width 206 height 27
click at [433, 228] on input "0" at bounding box center [504, 229] width 206 height 27
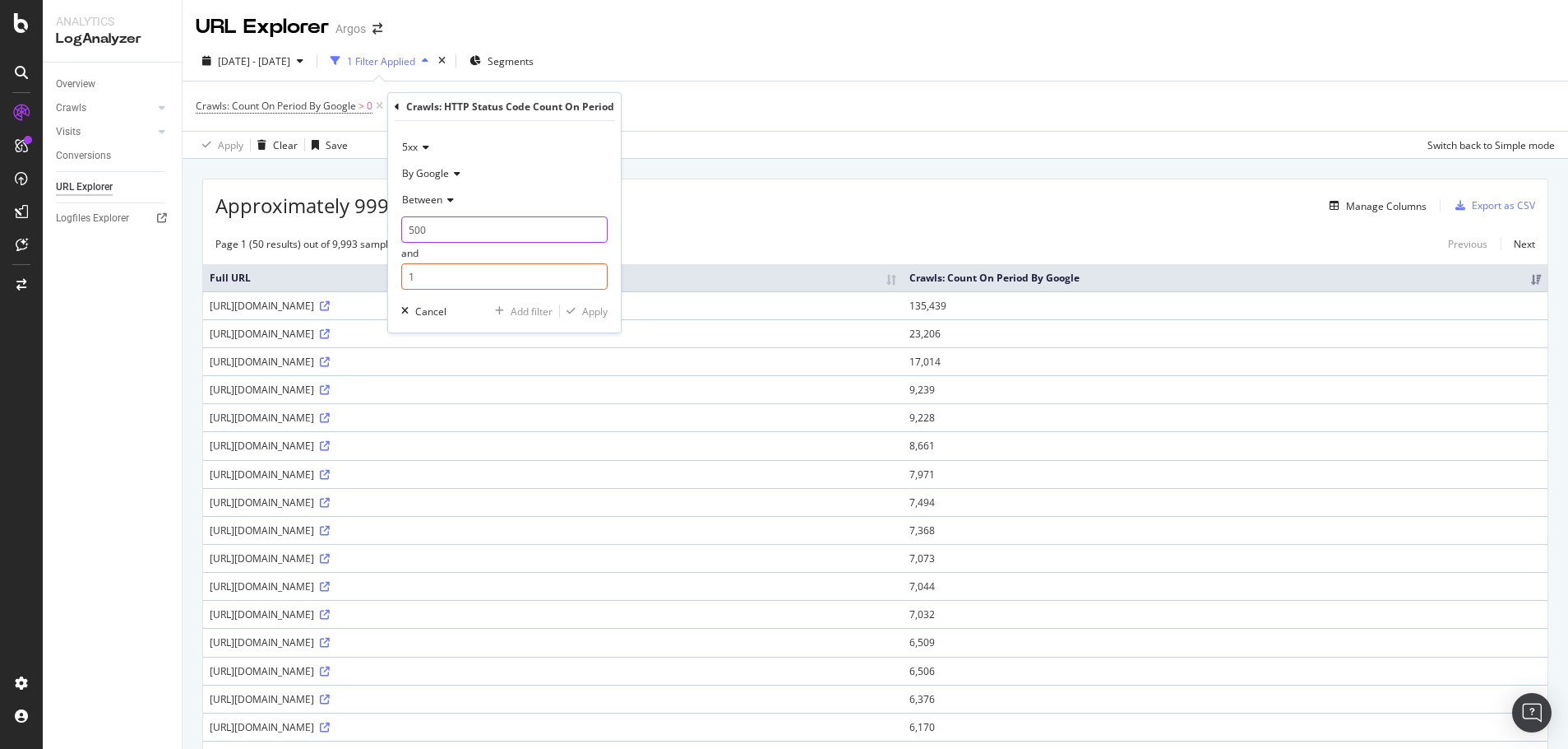
type input "500"
click at [359, 280] on body "Analytics LogAnalyzer Overview Crawls Daily Distribution Segments Distribution …" at bounding box center [784, 374] width 1568 height 749
type input "599"
click at [601, 312] on div "Apply" at bounding box center [595, 311] width 26 height 14
